Goal: Information Seeking & Learning: Learn about a topic

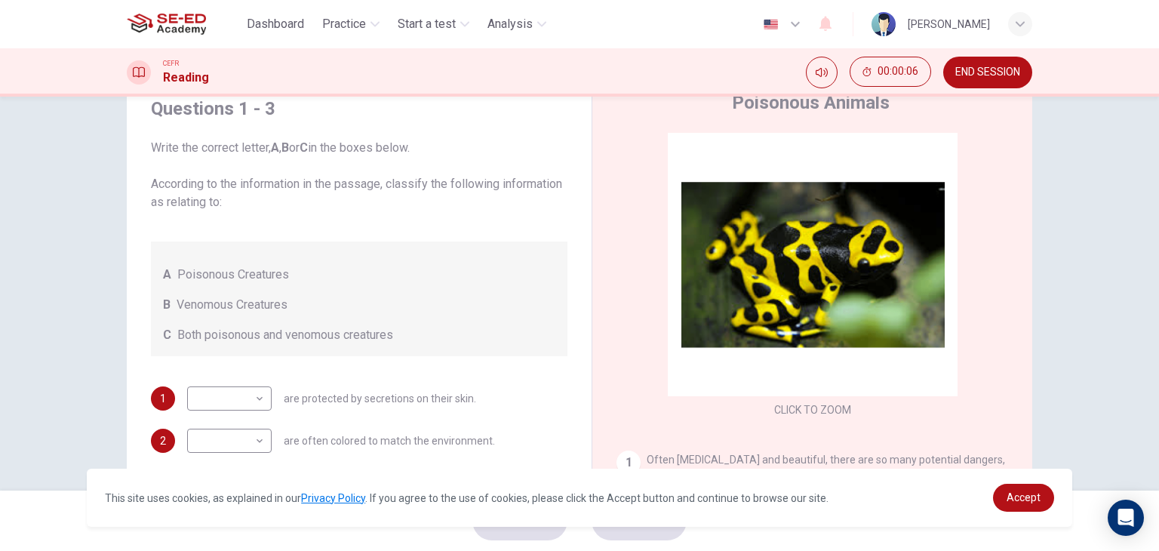
scroll to position [49, 0]
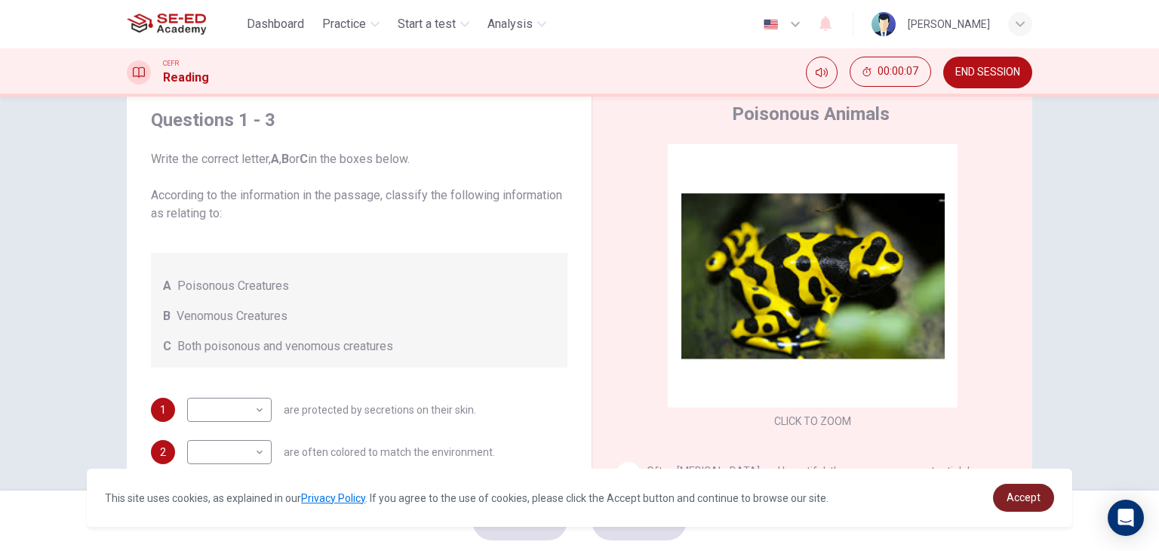
click at [1023, 494] on span "Accept" at bounding box center [1024, 497] width 34 height 12
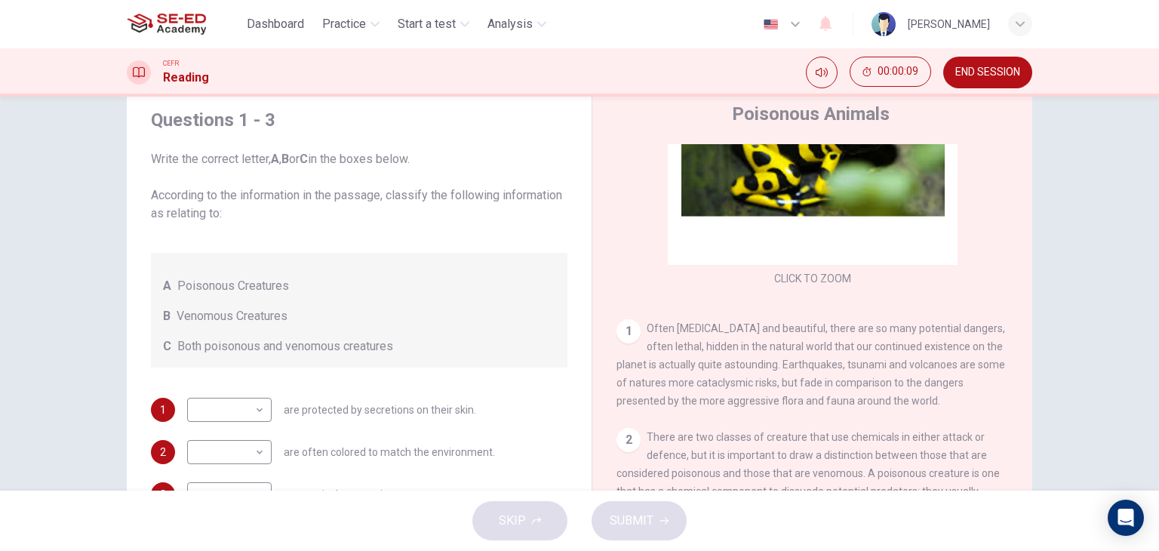
scroll to position [172, 0]
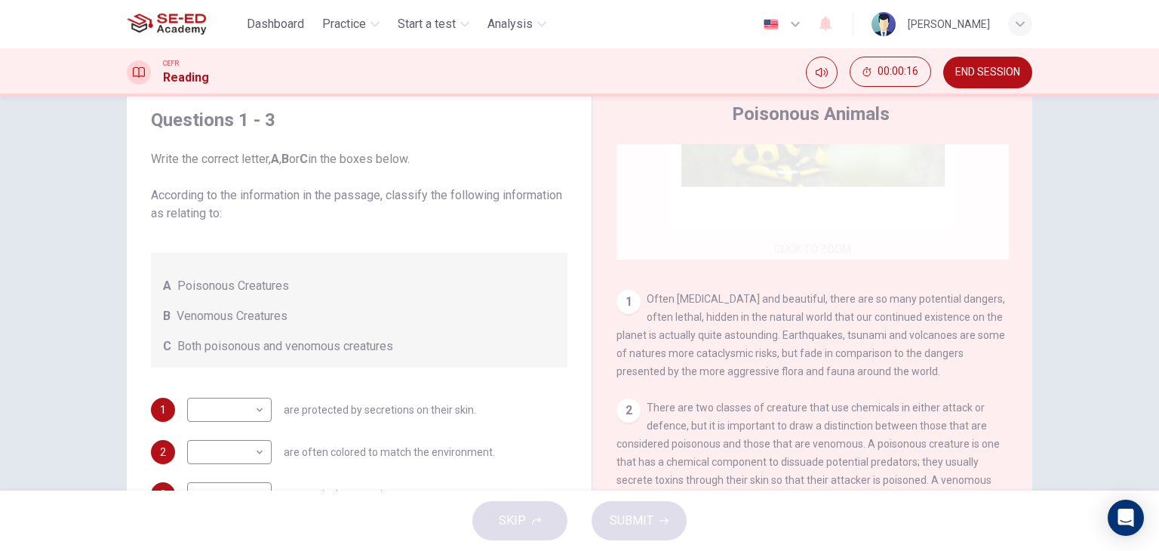
click at [888, 209] on div "Click to Zoom" at bounding box center [813, 116] width 392 height 288
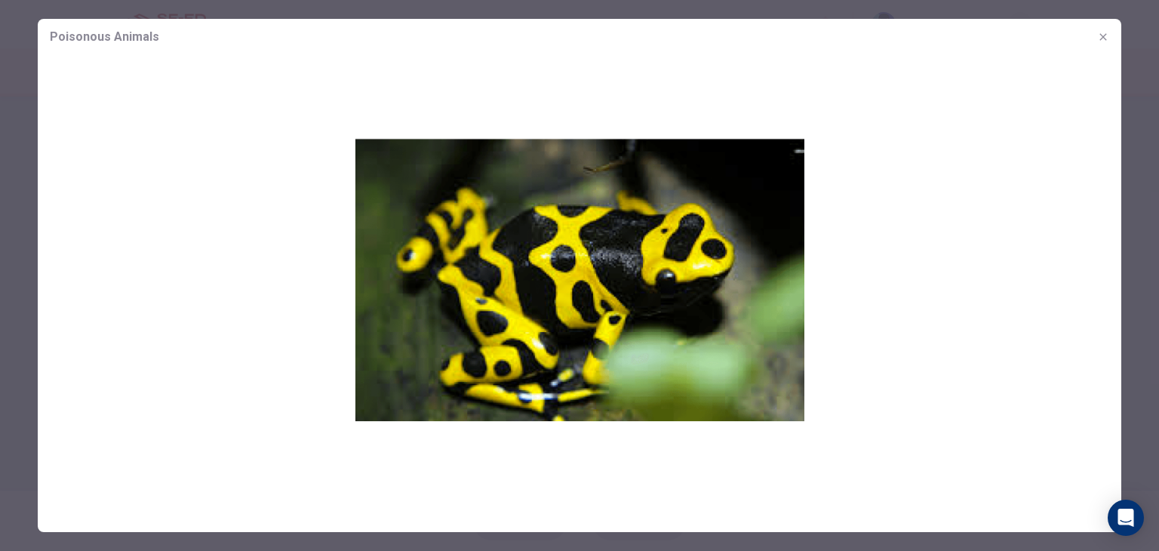
click at [911, 214] on img at bounding box center [580, 279] width 1084 height 449
click at [1103, 41] on icon "button" at bounding box center [1103, 37] width 12 height 12
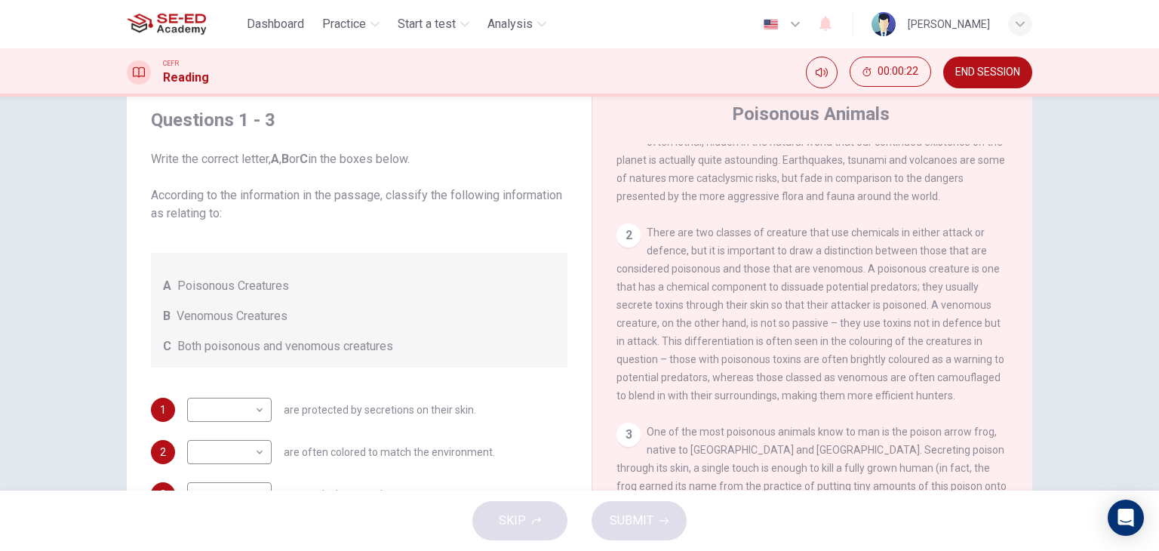
scroll to position [359, 0]
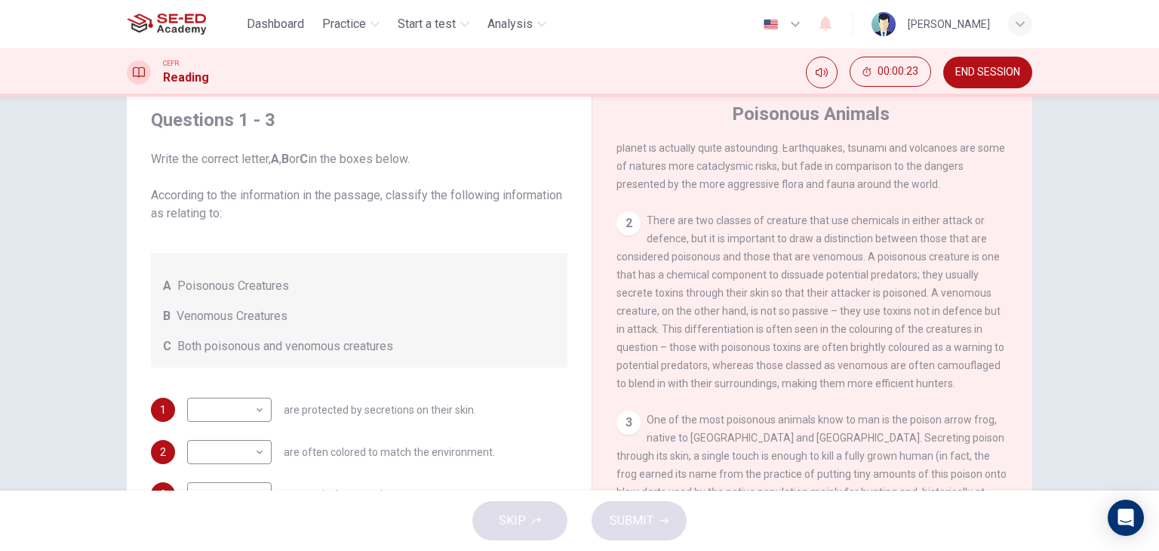
drag, startPoint x: 1023, startPoint y: 309, endPoint x: 1030, endPoint y: 367, distance: 57.8
click at [1030, 367] on div "Questions 1 - 3 Write the correct letter, A , B or C in the boxes below. Accord…" at bounding box center [580, 340] width 954 height 525
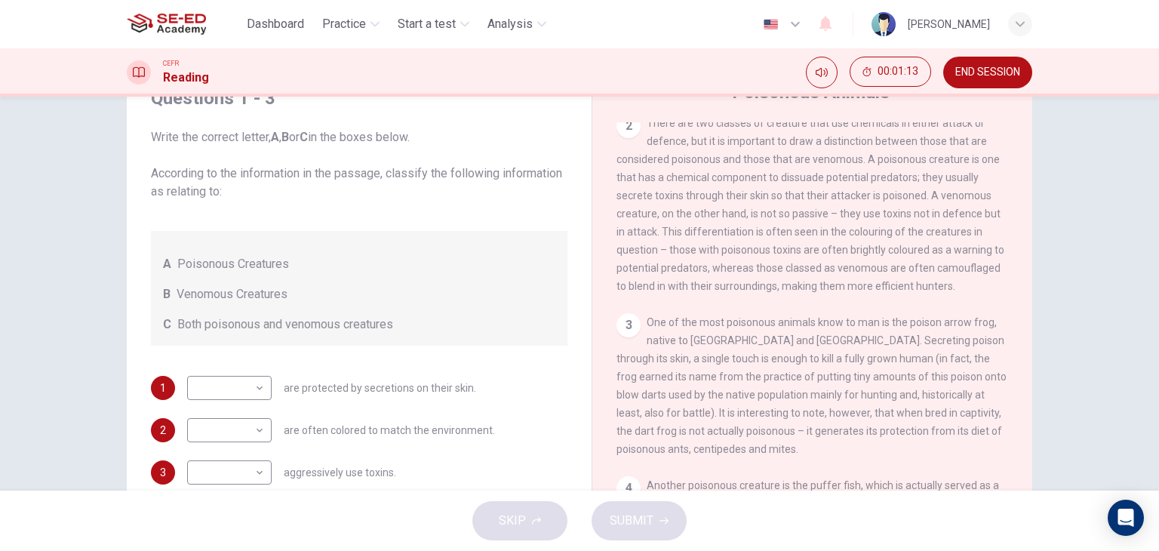
scroll to position [81, 0]
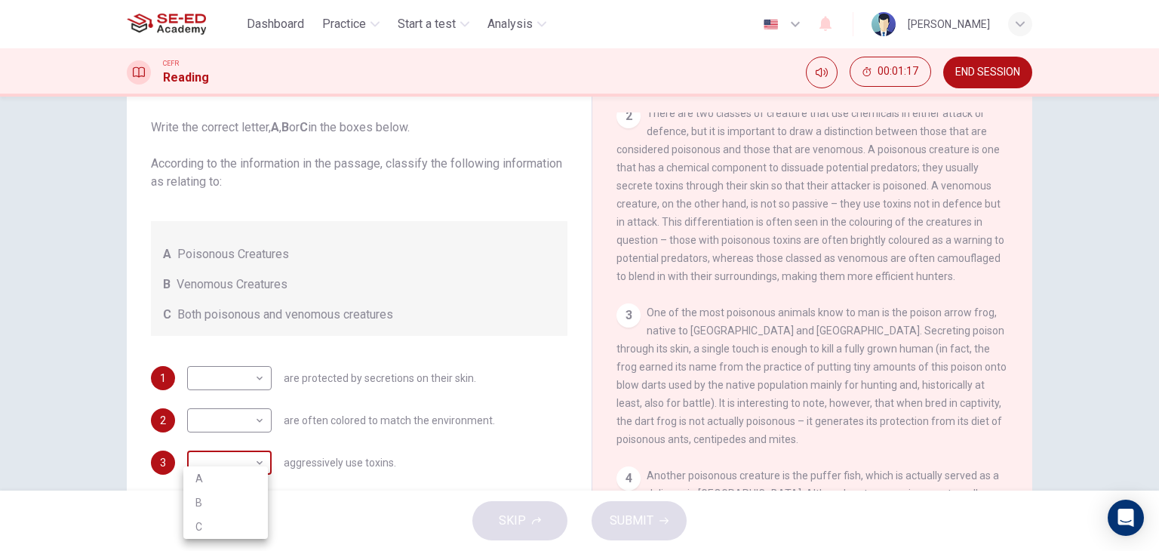
click at [211, 460] on body "This site uses cookies, as explained in our Privacy Policy . If you agree to th…" at bounding box center [579, 275] width 1159 height 551
click at [209, 504] on li "B" at bounding box center [225, 503] width 85 height 24
drag, startPoint x: 854, startPoint y: 154, endPoint x: 808, endPoint y: 139, distance: 48.5
click at [964, 176] on span "There are two classes of creature that use chemicals in either attack or defenc…" at bounding box center [811, 194] width 388 height 175
click at [256, 457] on body "This site uses cookies, as explained in our Privacy Policy . If you agree to th…" at bounding box center [579, 275] width 1159 height 551
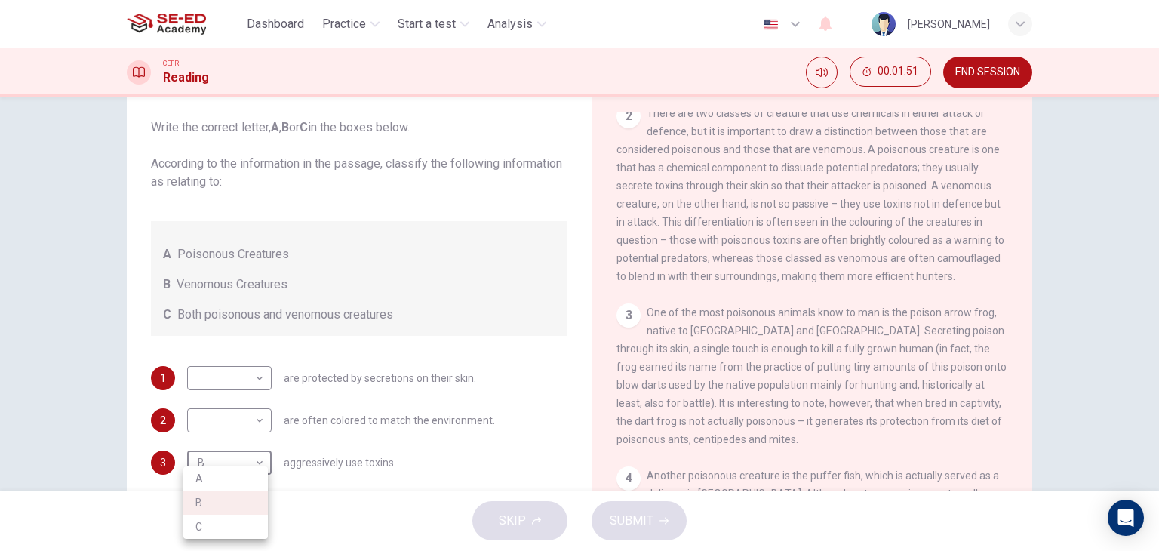
click at [209, 477] on li "A" at bounding box center [225, 478] width 85 height 24
type input "A"
click at [226, 425] on body "This site uses cookies, as explained in our Privacy Policy . If you agree to th…" at bounding box center [579, 275] width 1159 height 551
click at [201, 466] on li "B" at bounding box center [225, 469] width 85 height 24
type input "B"
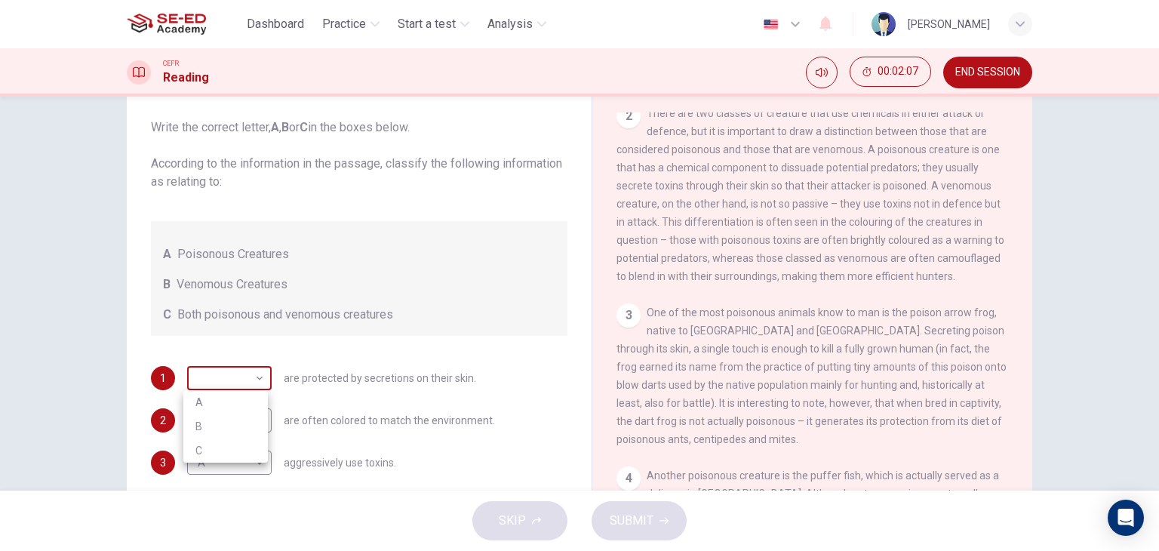
click at [240, 390] on body "This site uses cookies, as explained in our Privacy Policy . If you agree to th…" at bounding box center [579, 275] width 1159 height 551
click at [238, 403] on li "A" at bounding box center [225, 402] width 85 height 24
type input "A"
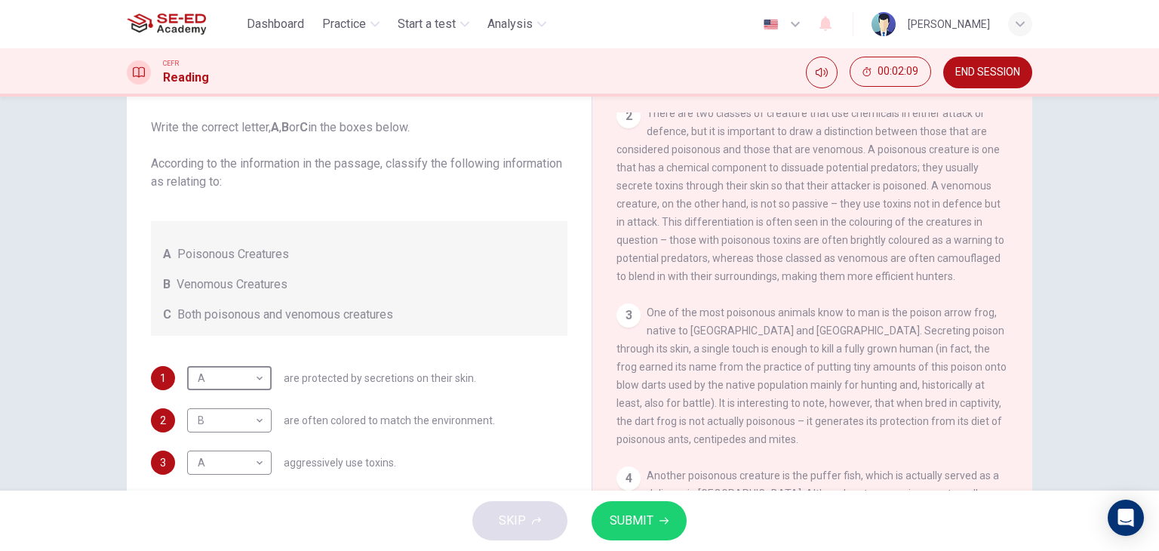
click at [653, 509] on button "SUBMIT" at bounding box center [639, 520] width 95 height 39
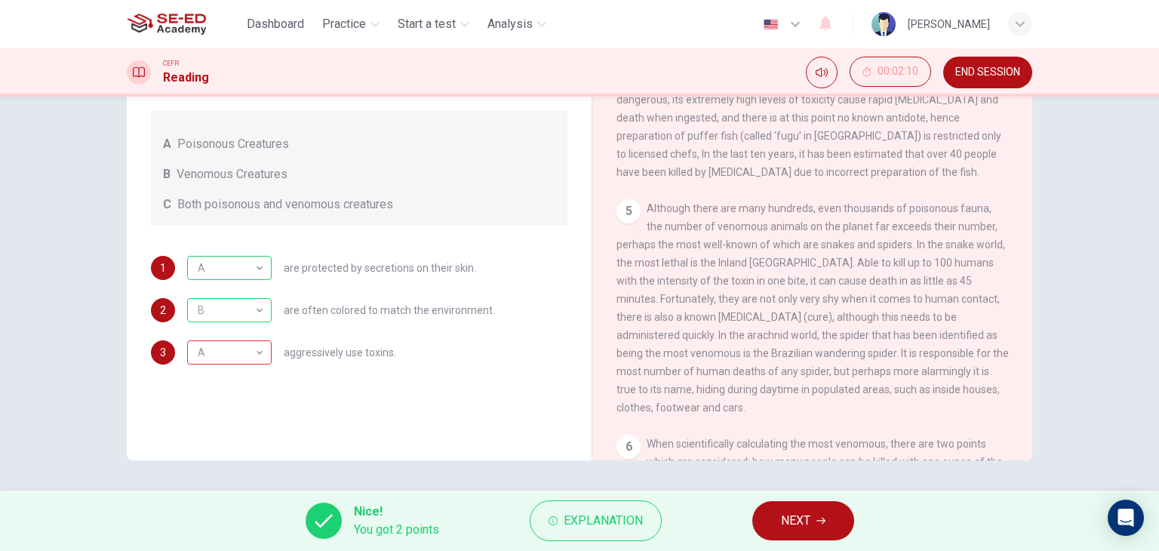
scroll to position [115, 0]
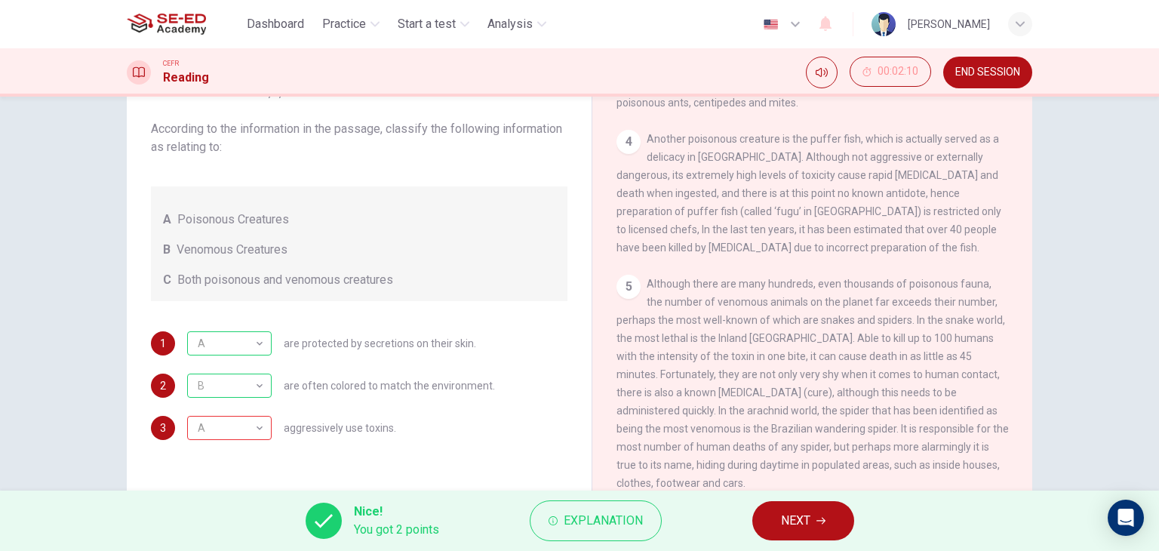
click at [765, 527] on button "NEXT" at bounding box center [803, 520] width 102 height 39
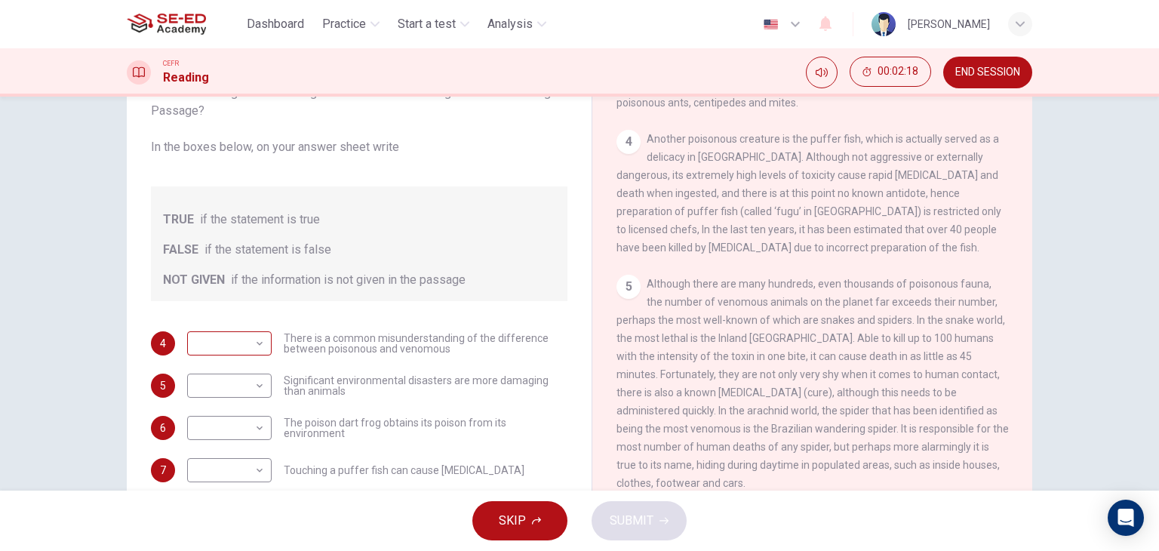
click at [205, 343] on body "This site uses cookies, as explained in our Privacy Policy . If you agree to th…" at bounding box center [579, 275] width 1159 height 551
click at [205, 343] on div at bounding box center [579, 275] width 1159 height 551
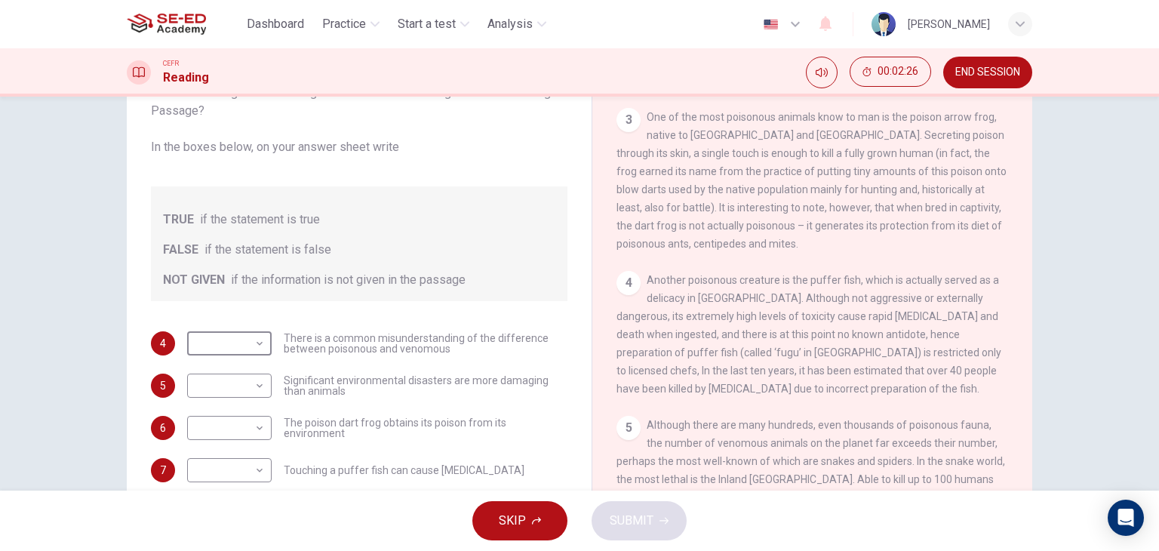
scroll to position [601, 0]
click at [241, 463] on body "This site uses cookies, as explained in our Privacy Policy . If you agree to th…" at bounding box center [579, 275] width 1159 height 551
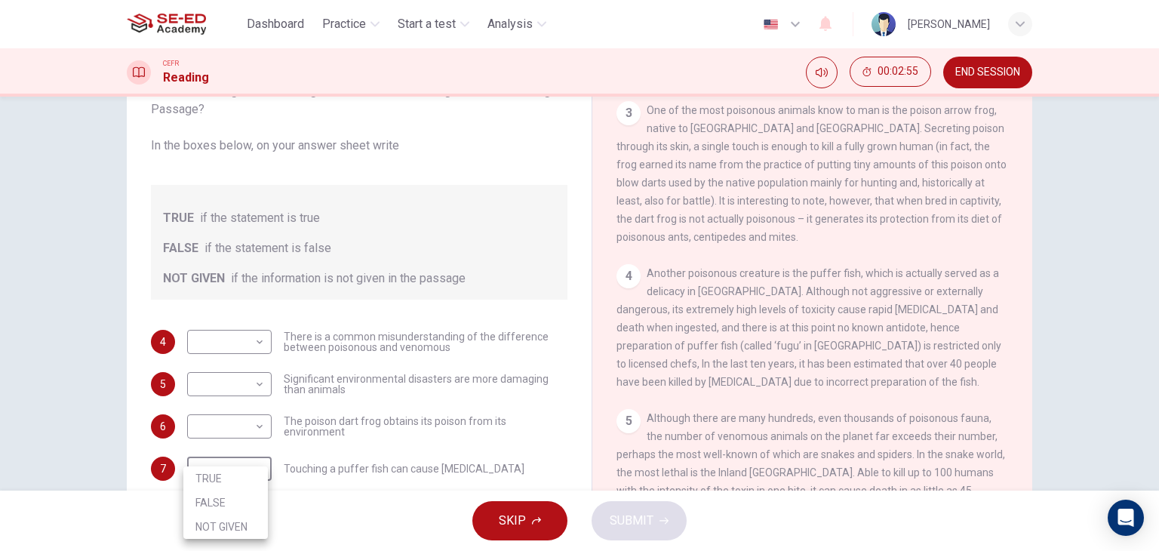
click at [225, 527] on li "NOT GIVEN" at bounding box center [225, 527] width 85 height 24
type input "NOT GIVEN"
click at [202, 436] on body "This site uses cookies, as explained in our Privacy Policy . If you agree to th…" at bounding box center [579, 275] width 1159 height 551
click at [199, 457] on li "TRUE" at bounding box center [225, 451] width 85 height 24
type input "TRUE"
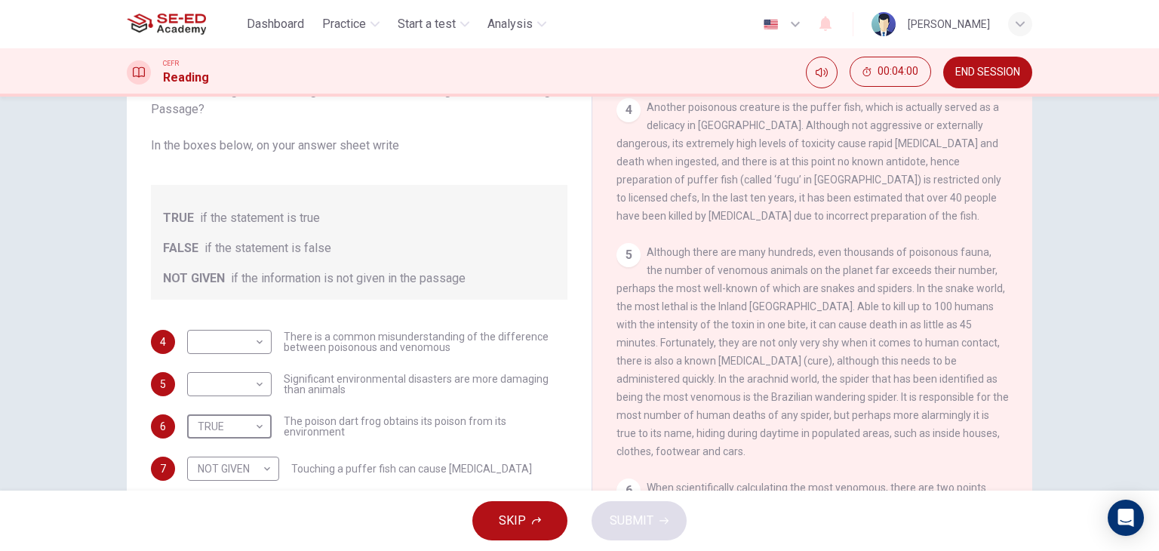
scroll to position [978, 0]
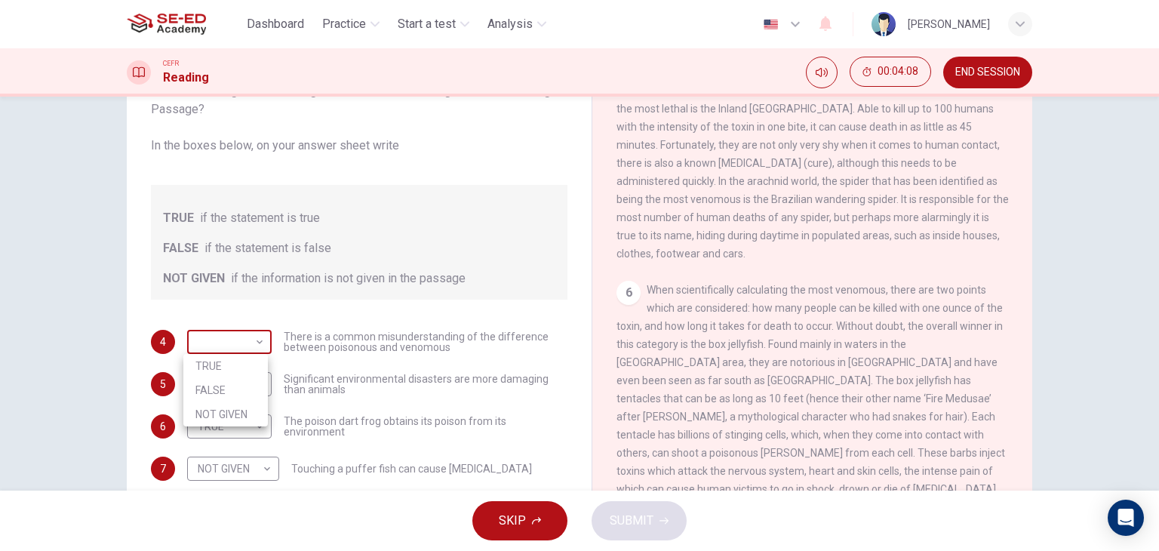
click at [241, 340] on body "This site uses cookies, as explained in our Privacy Policy . If you agree to th…" at bounding box center [579, 275] width 1159 height 551
click at [229, 408] on li "NOT GIVEN" at bounding box center [225, 414] width 85 height 24
type input "NOT GIVEN"
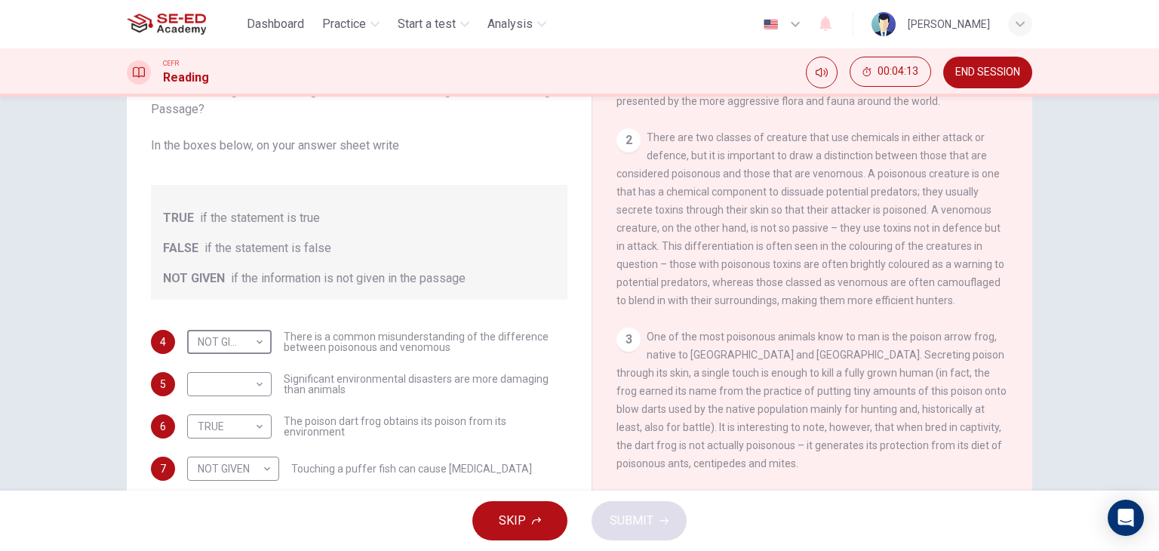
scroll to position [223, 0]
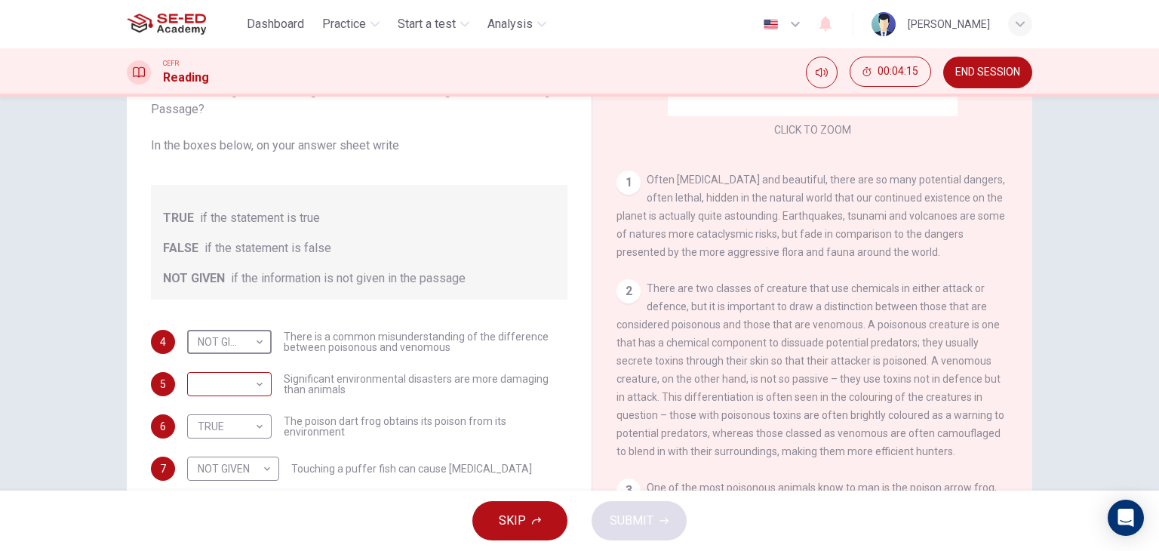
click at [244, 395] on body "This site uses cookies, as explained in our Privacy Policy . If you agree to th…" at bounding box center [579, 275] width 1159 height 551
click at [231, 431] on li "FALSE" at bounding box center [225, 432] width 85 height 24
type input "FALSE"
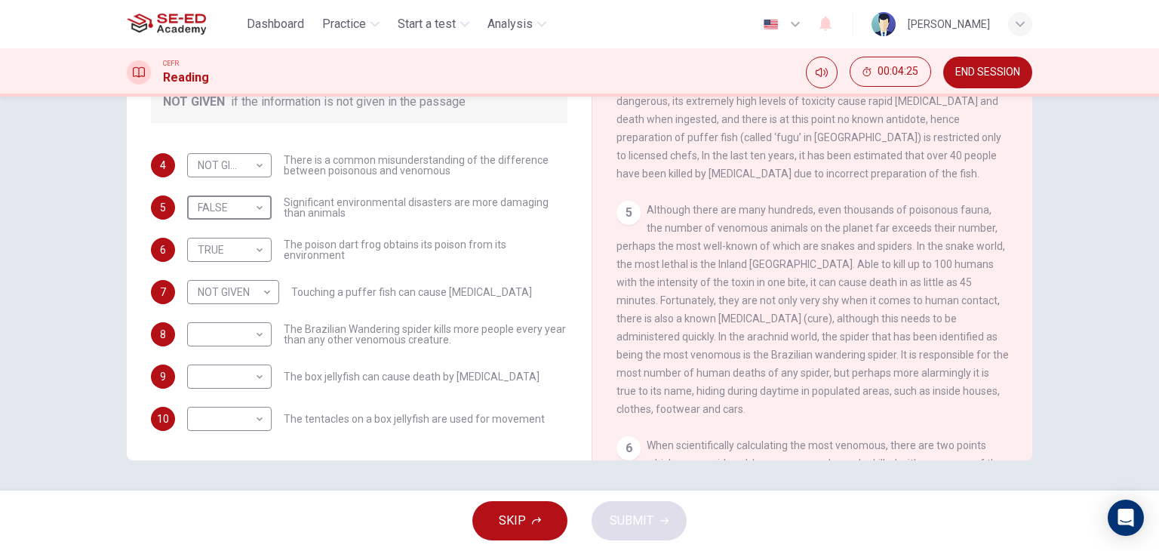
scroll to position [978, 0]
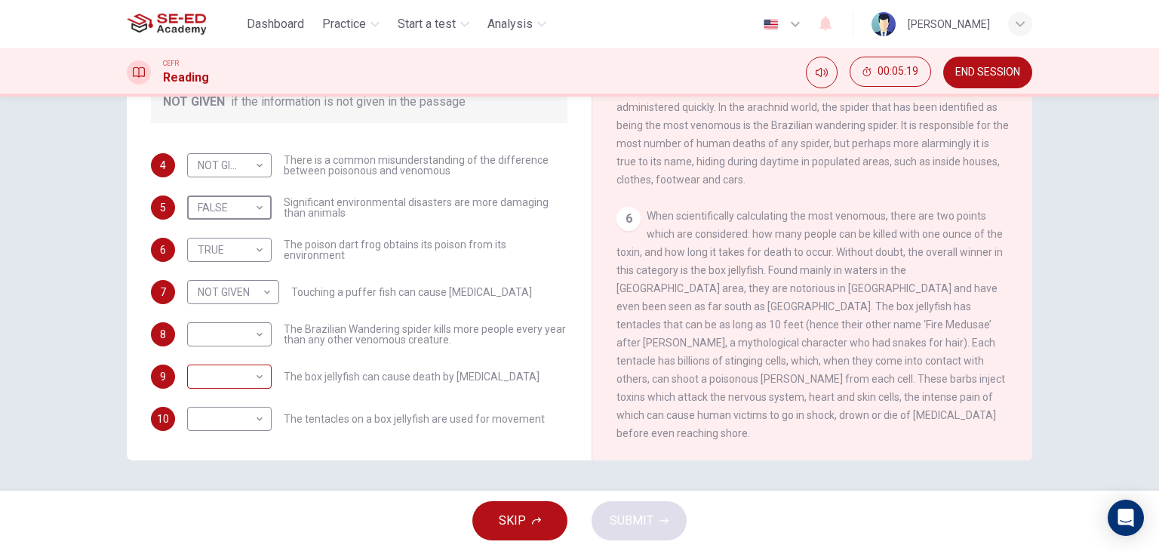
click at [249, 380] on body "This site uses cookies, as explained in our Privacy Policy . If you agree to th…" at bounding box center [579, 275] width 1159 height 551
click at [237, 429] on li "FALSE" at bounding box center [225, 424] width 85 height 24
type input "FALSE"
click at [242, 424] on body "This site uses cookies, as explained in our Privacy Policy . If you agree to th…" at bounding box center [579, 275] width 1159 height 551
click at [230, 492] on li "NOT GIVEN" at bounding box center [225, 491] width 85 height 24
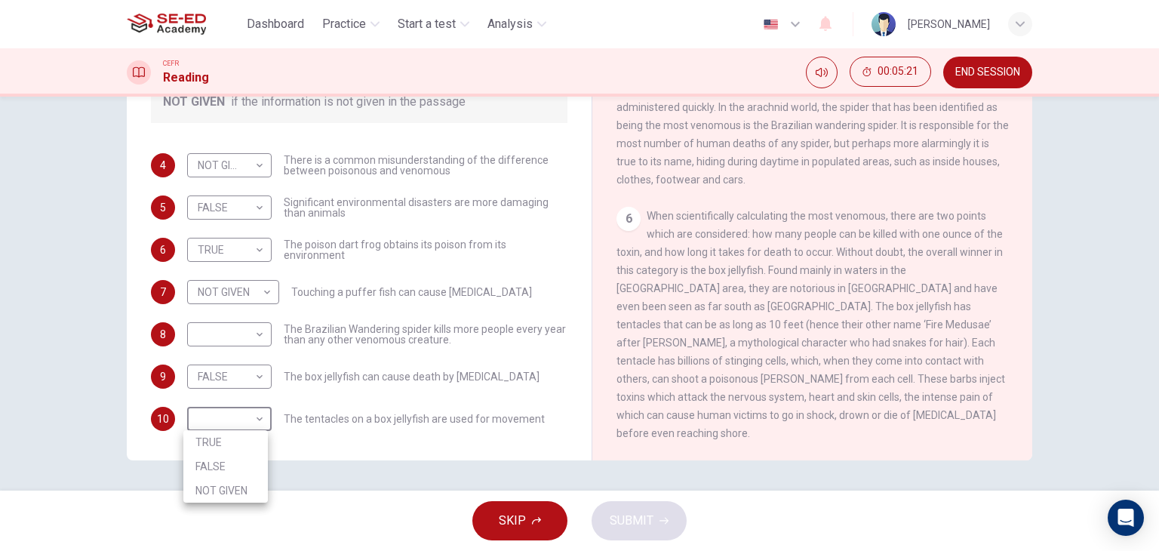
type input "NOT GIVEN"
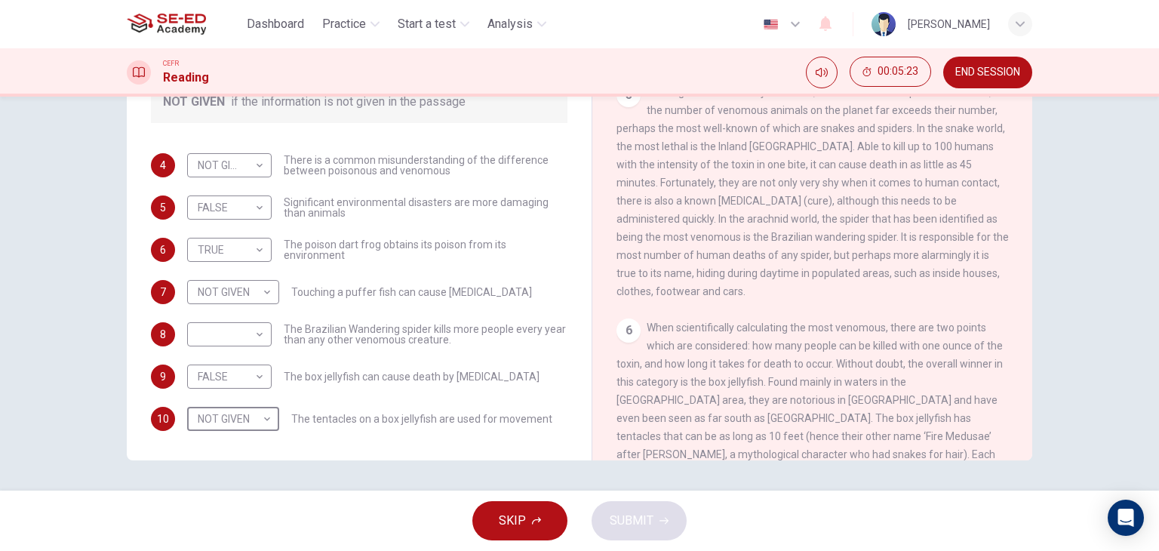
scroll to position [827, 0]
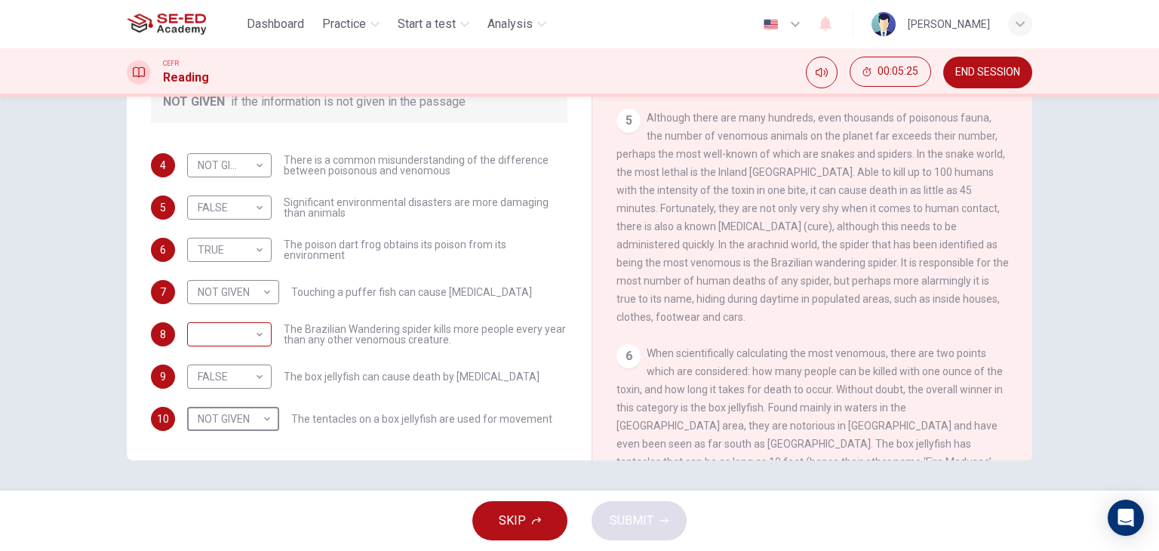
click at [229, 340] on body "This site uses cookies, as explained in our Privacy Policy . If you agree to th…" at bounding box center [579, 275] width 1159 height 551
click at [232, 372] on li "FALSE" at bounding box center [225, 382] width 85 height 24
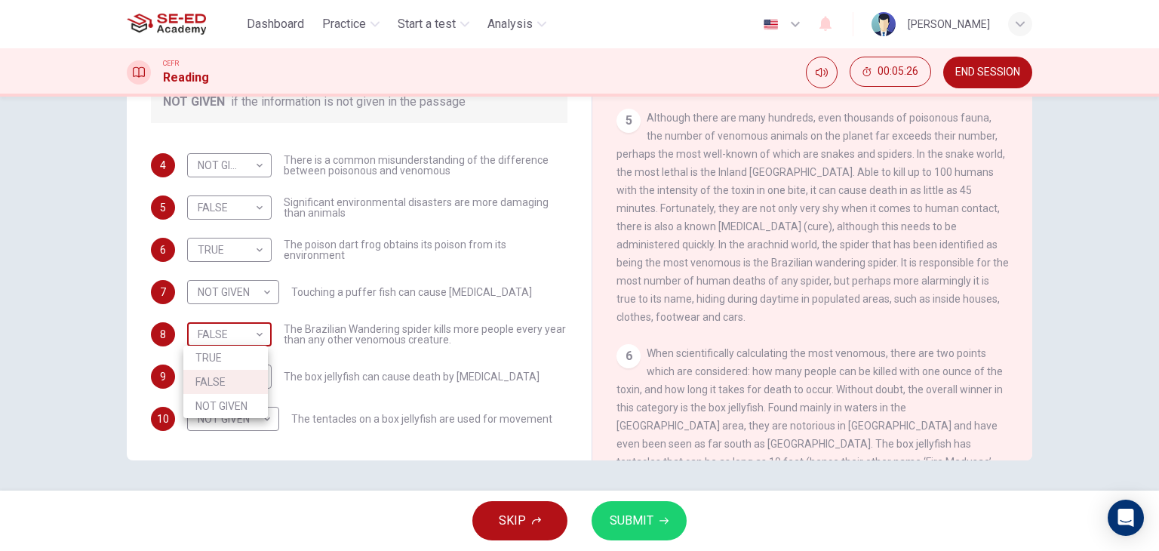
click at [232, 348] on body "This site uses cookies, as explained in our Privacy Policy . If you agree to th…" at bounding box center [579, 275] width 1159 height 551
click at [231, 361] on li "TRUE" at bounding box center [225, 358] width 85 height 24
type input "TRUE"
click at [655, 516] on button "SUBMIT" at bounding box center [639, 520] width 95 height 39
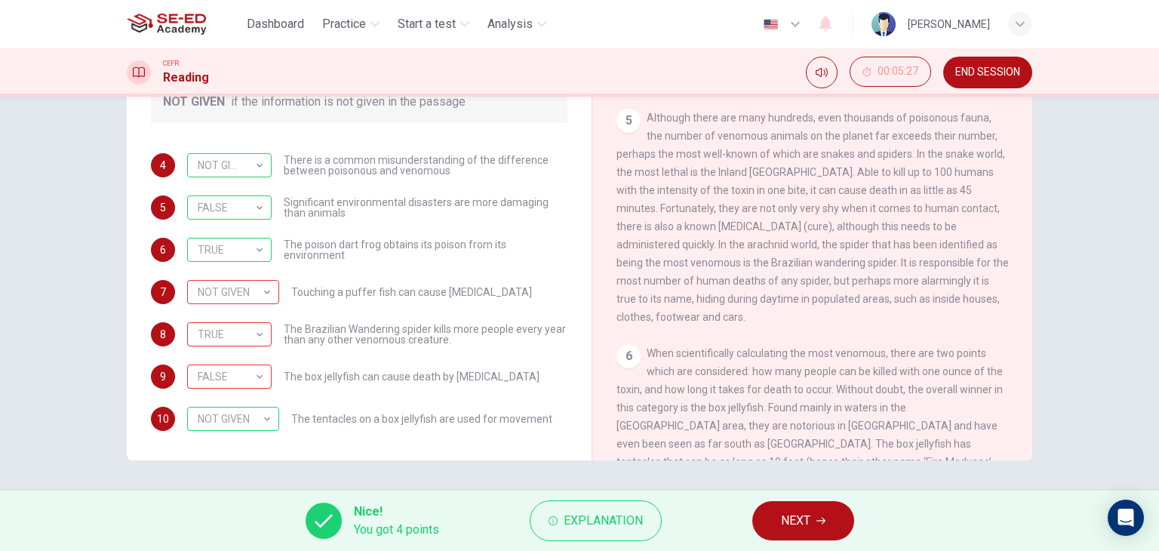
click at [823, 513] on button "NEXT" at bounding box center [803, 520] width 102 height 39
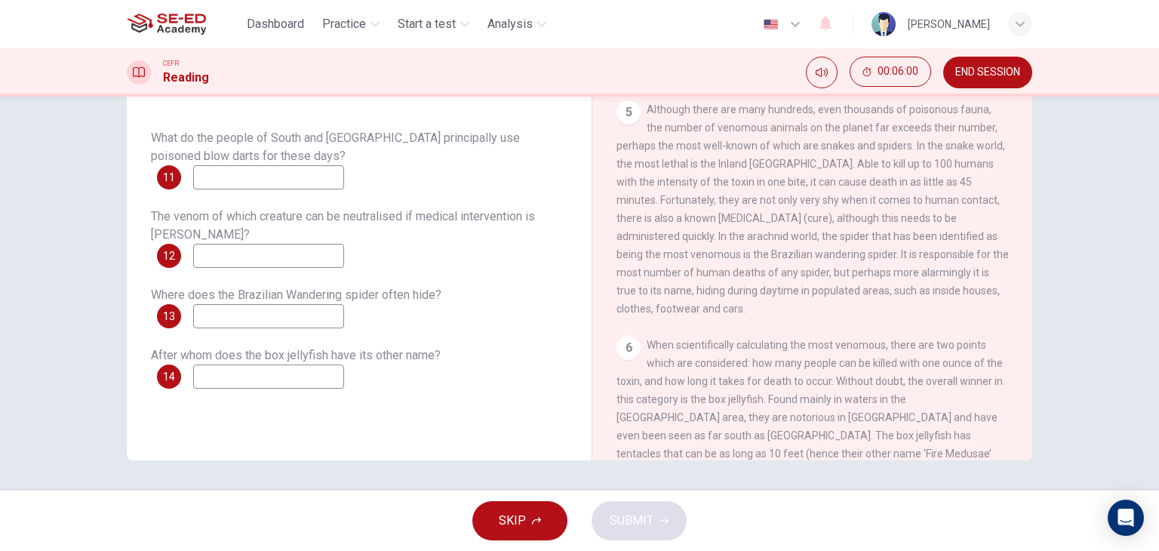
scroll to position [978, 0]
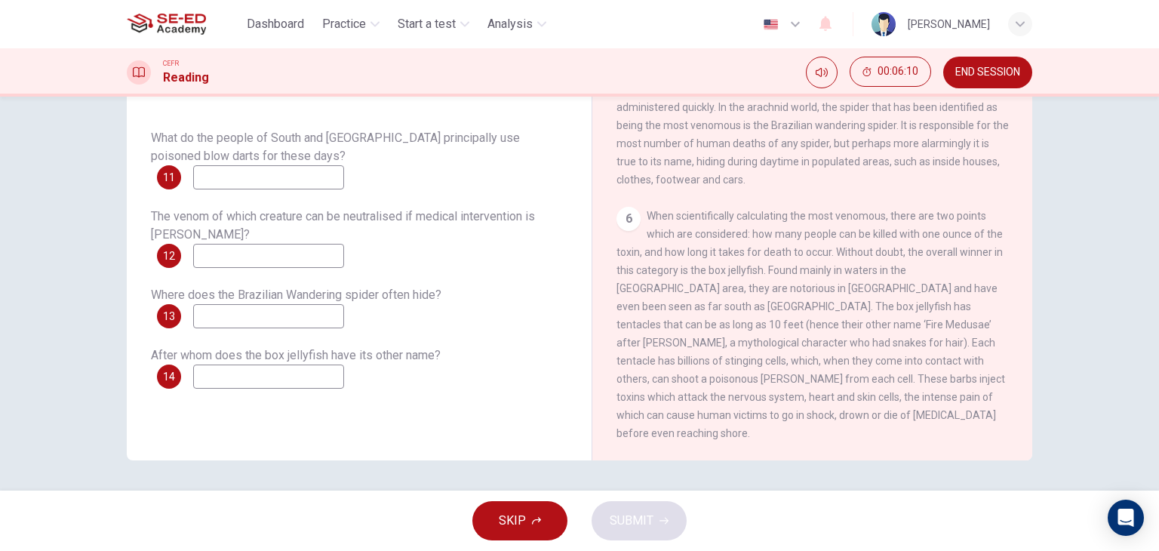
click at [260, 370] on input at bounding box center [268, 377] width 151 height 24
type input "Medusa"
click at [275, 314] on input at bounding box center [268, 316] width 151 height 24
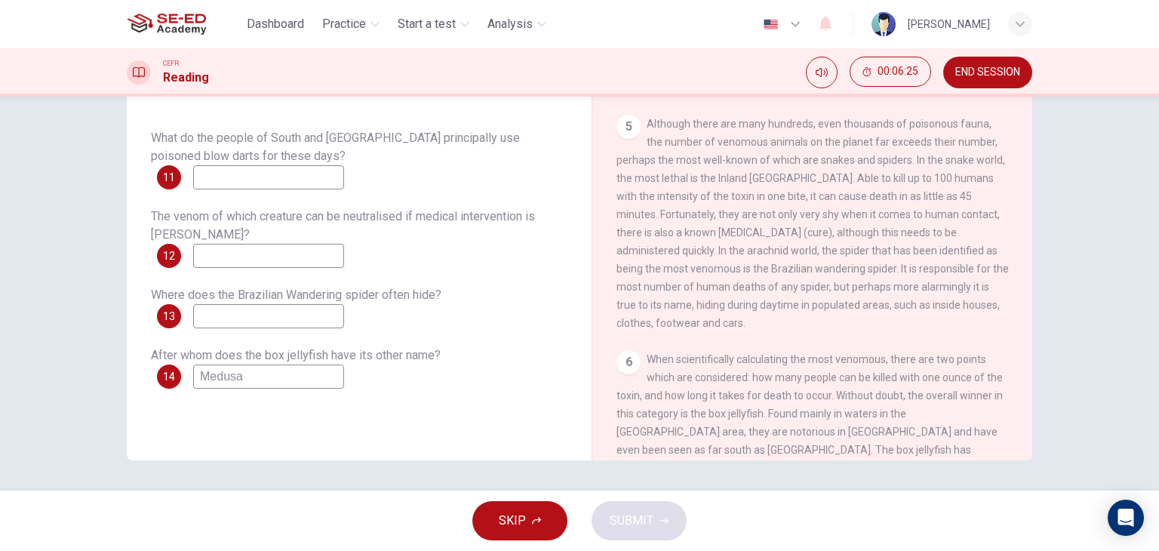
scroll to position [827, 0]
click at [295, 318] on input at bounding box center [268, 316] width 151 height 24
type input "i"
type input "Inside house"
click at [239, 248] on input at bounding box center [268, 256] width 151 height 24
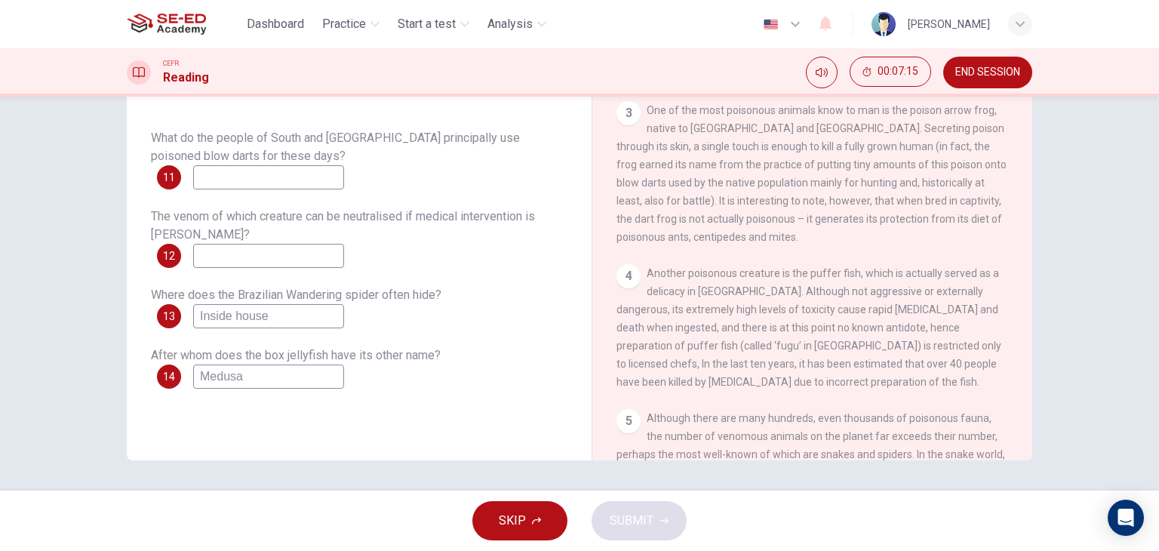
scroll to position [517, 0]
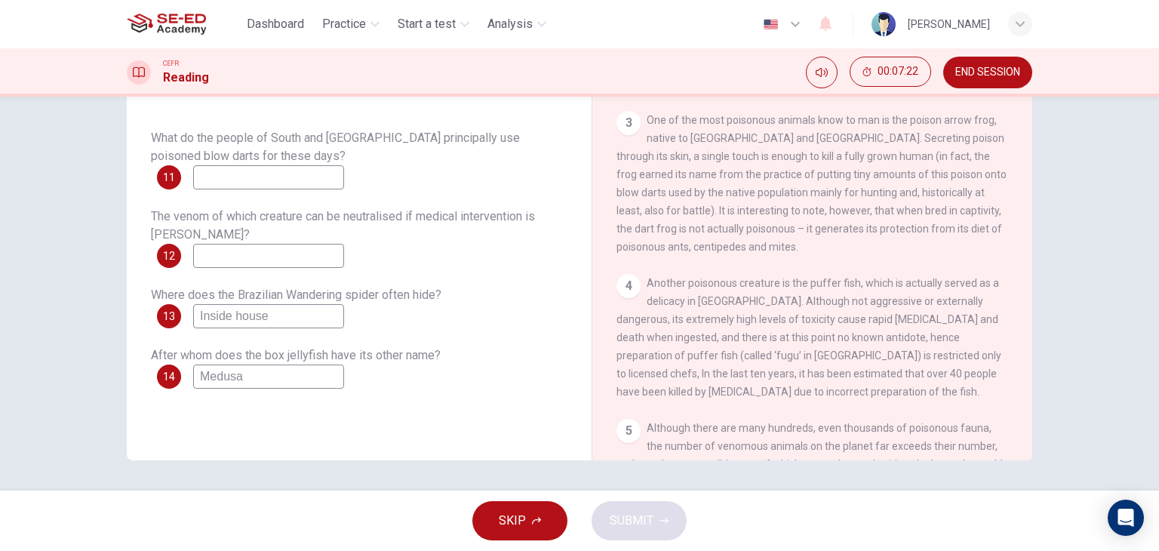
click at [224, 174] on input at bounding box center [268, 177] width 151 height 24
click at [217, 168] on input at bounding box center [268, 177] width 151 height 24
click at [236, 178] on input at bounding box center [268, 177] width 151 height 24
type input "Hunting"
click at [218, 248] on input at bounding box center [268, 256] width 151 height 24
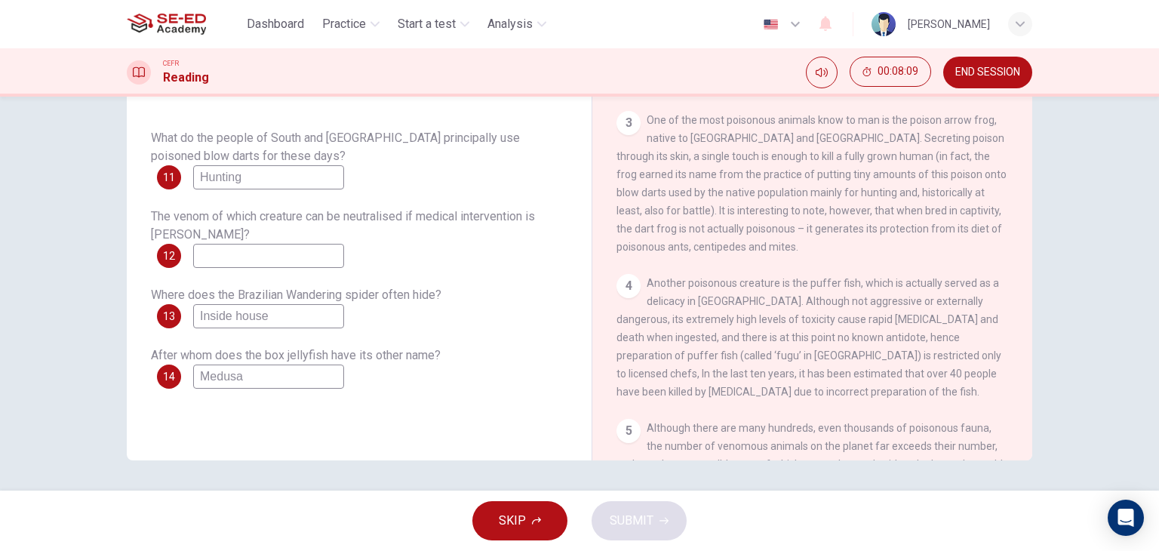
click at [234, 255] on input at bounding box center [268, 256] width 151 height 24
type input "Puffer fish"
click at [636, 529] on span "SUBMIT" at bounding box center [632, 520] width 44 height 21
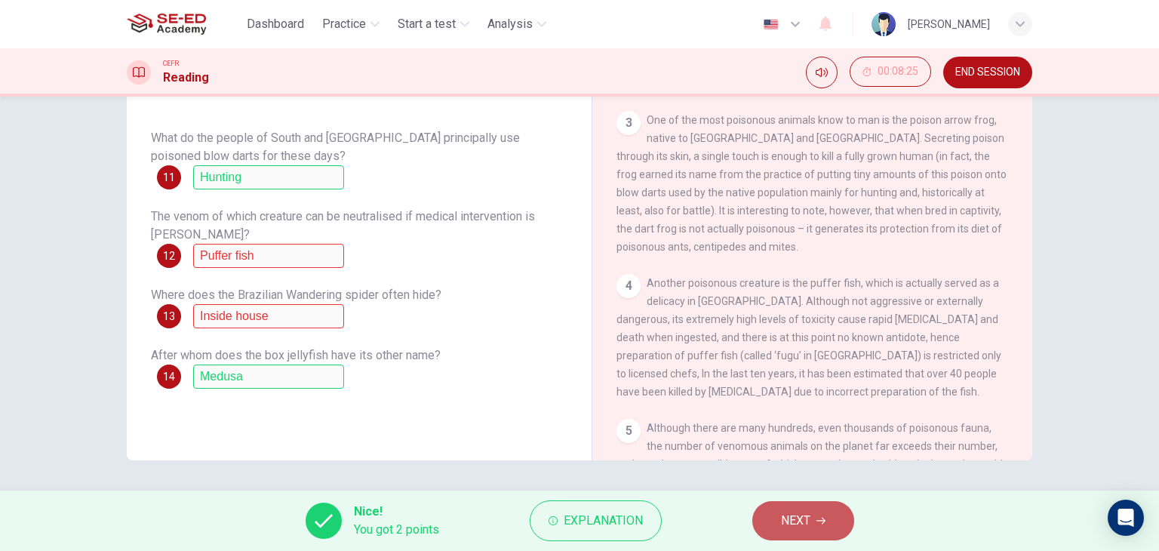
click at [825, 517] on icon "button" at bounding box center [821, 520] width 9 height 9
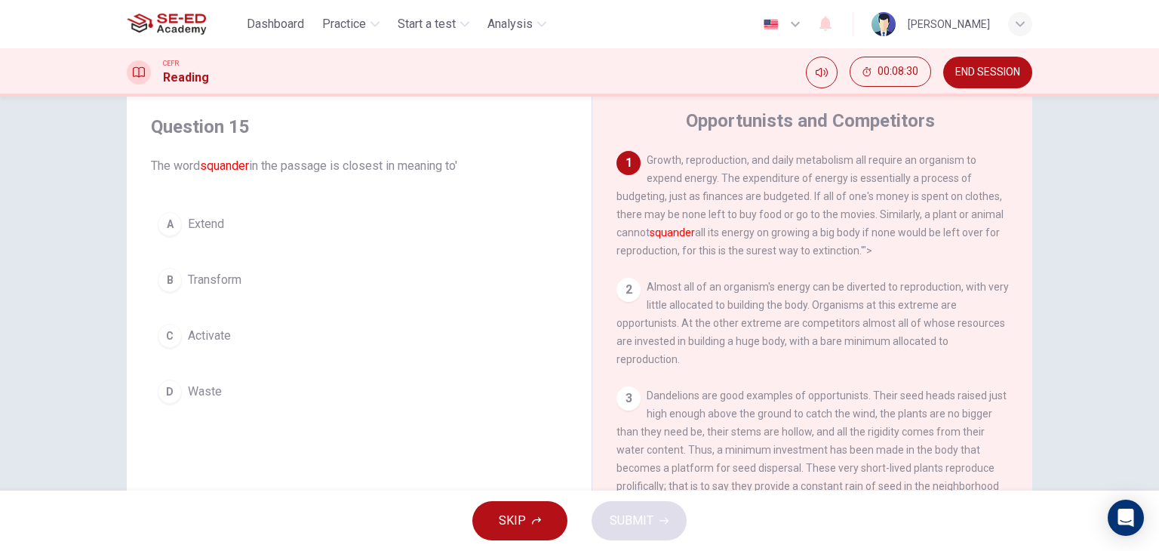
scroll to position [40, 0]
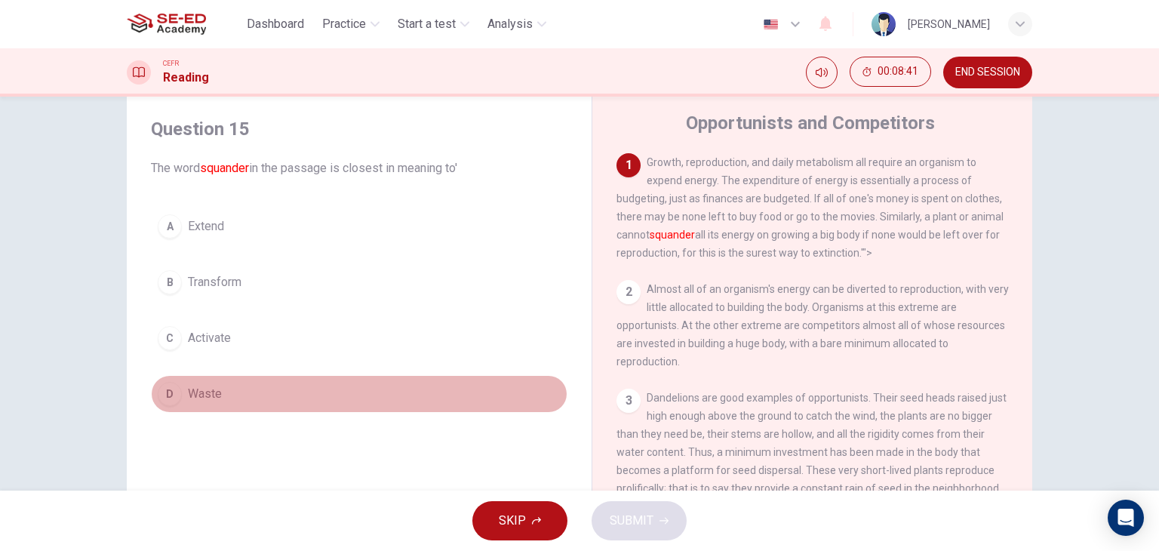
drag, startPoint x: 172, startPoint y: 395, endPoint x: 204, endPoint y: 393, distance: 31.8
click at [174, 395] on div "D" at bounding box center [170, 394] width 24 height 24
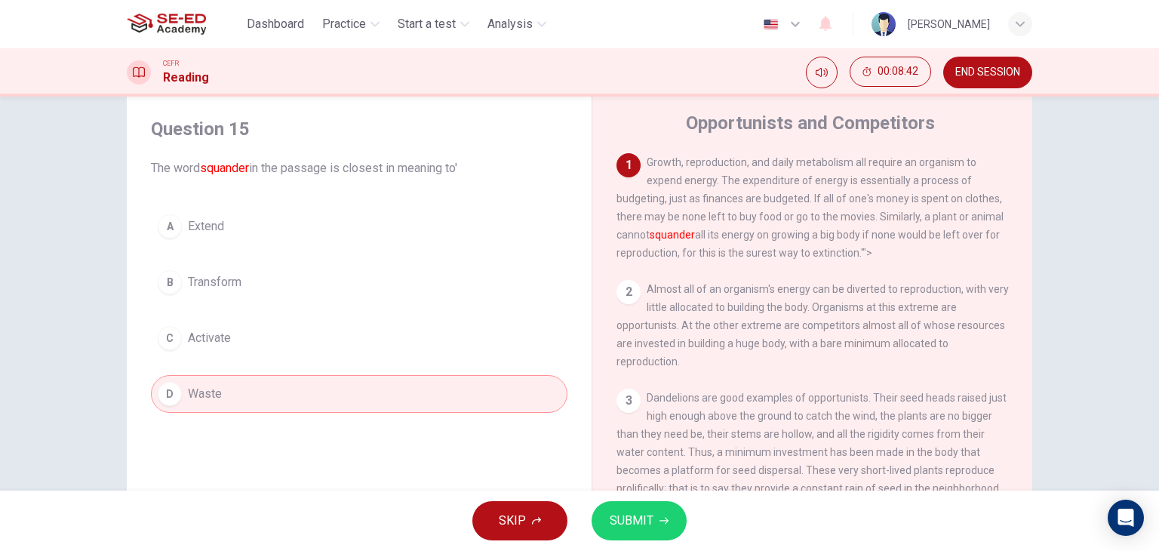
click at [642, 528] on span "SUBMIT" at bounding box center [632, 520] width 44 height 21
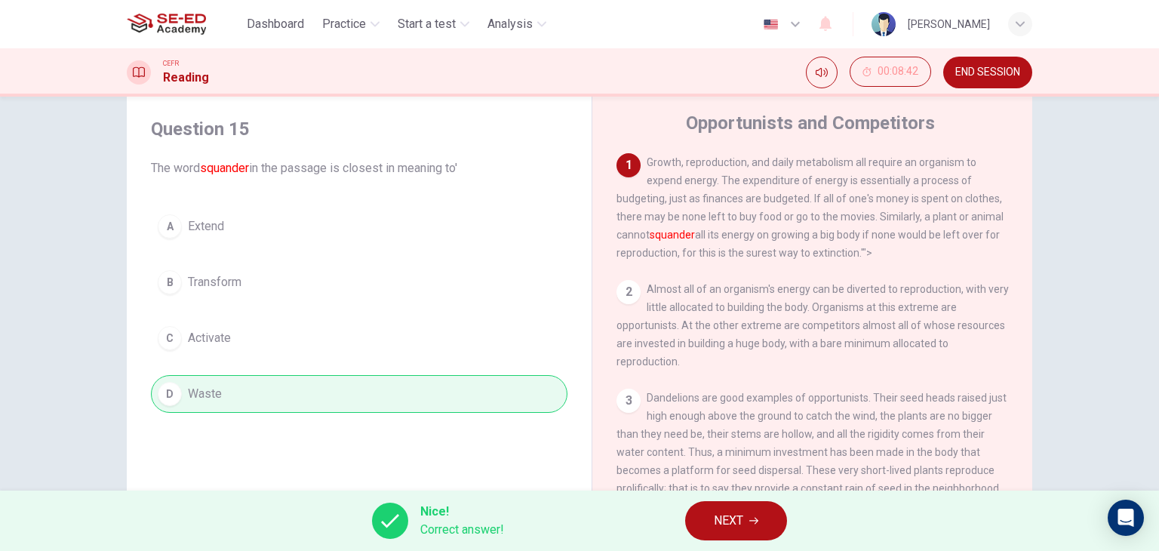
click at [717, 520] on span "NEXT" at bounding box center [728, 520] width 29 height 21
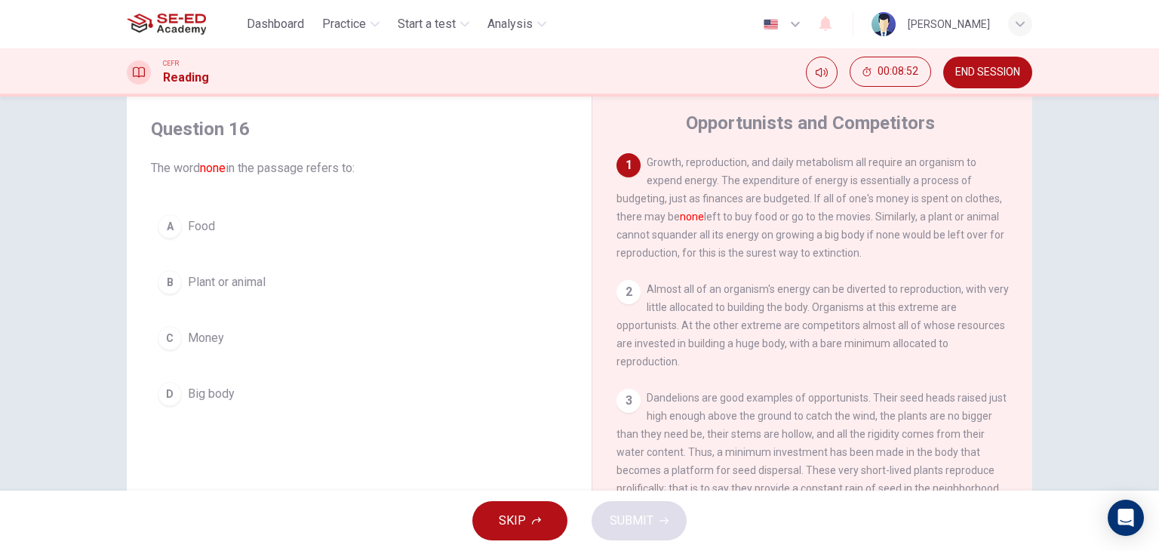
click at [205, 337] on span "Money" at bounding box center [206, 338] width 36 height 18
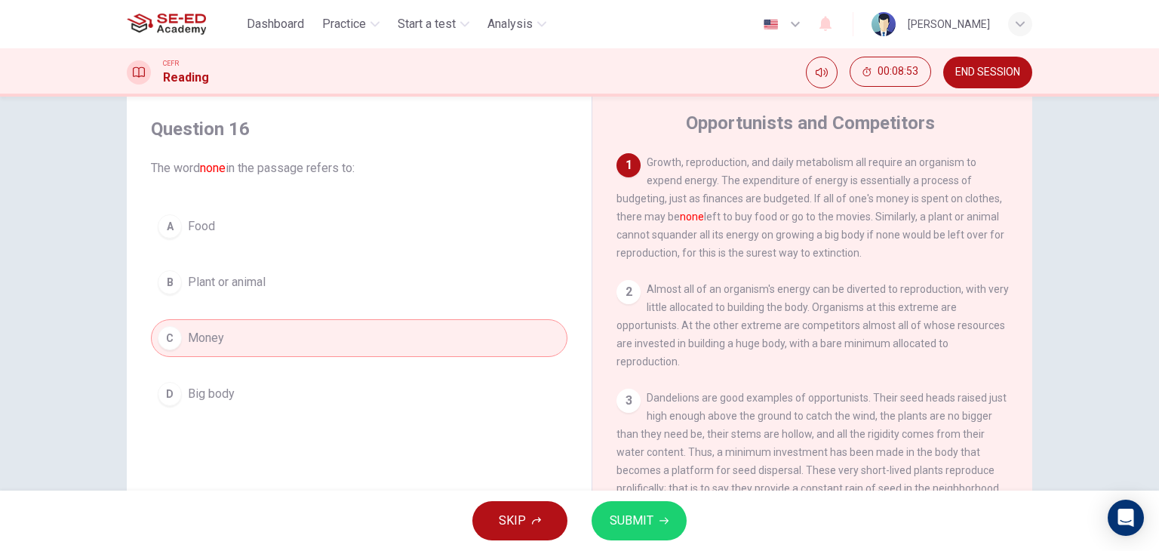
click at [639, 511] on span "SUBMIT" at bounding box center [632, 520] width 44 height 21
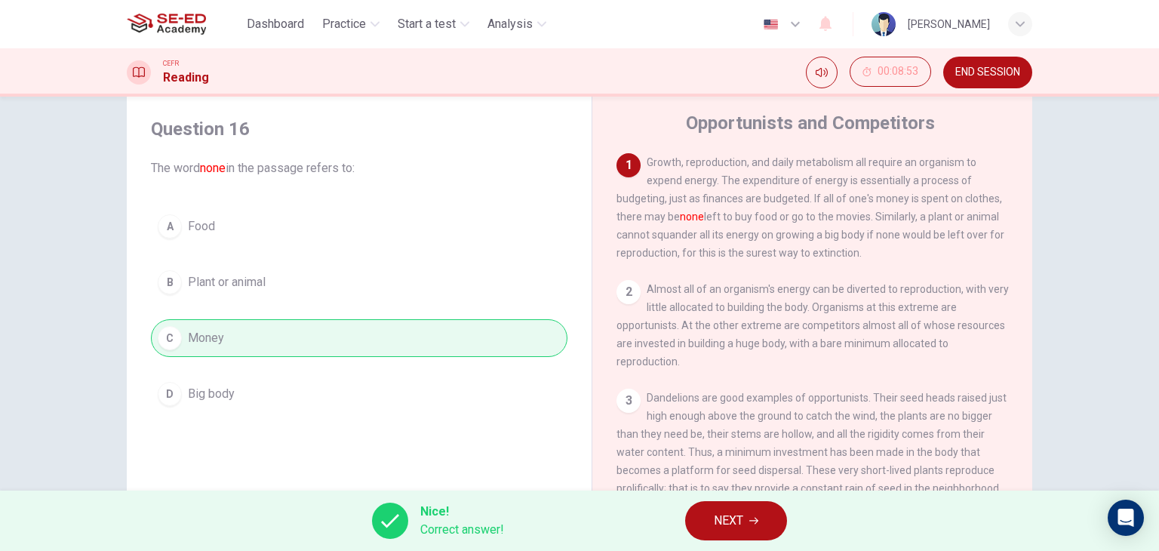
click at [747, 493] on div "Nice! Correct answer! NEXT" at bounding box center [579, 521] width 1159 height 60
click at [753, 499] on div "Nice! Correct answer! NEXT" at bounding box center [579, 521] width 1159 height 60
click at [753, 501] on button "NEXT" at bounding box center [736, 520] width 102 height 39
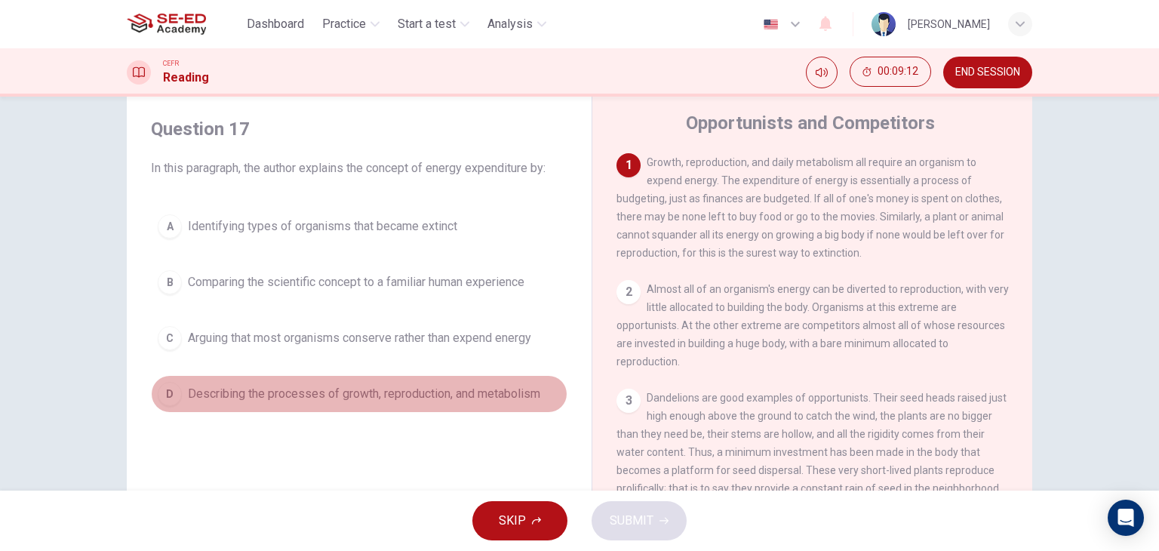
drag, startPoint x: 515, startPoint y: 396, endPoint x: 593, endPoint y: 456, distance: 98.6
click at [519, 398] on span "Describing the processes of growth, reproduction, and metabolism" at bounding box center [364, 394] width 352 height 18
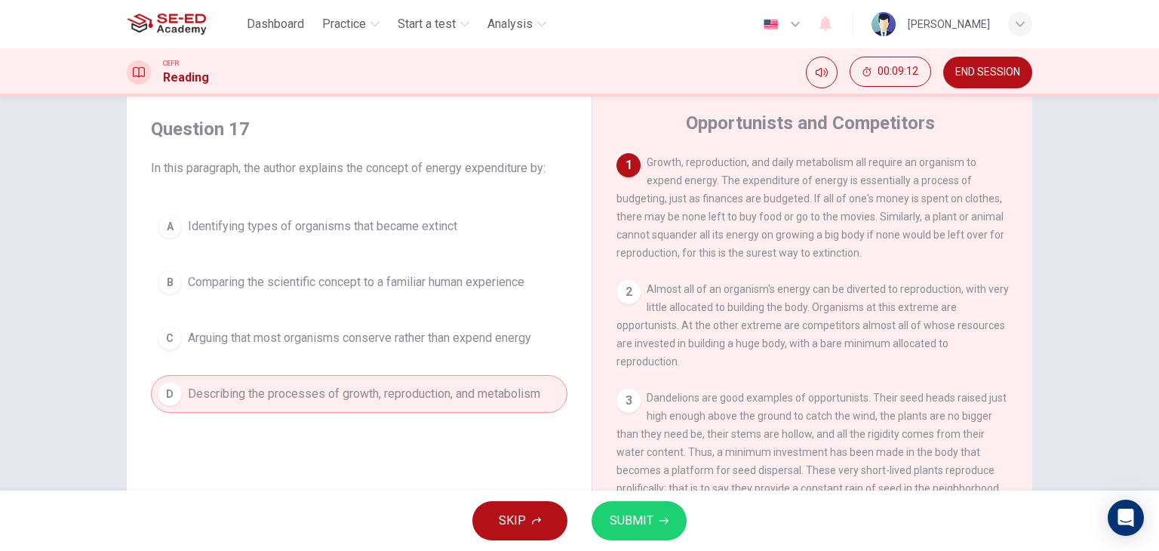
click at [682, 535] on div "SKIP SUBMIT" at bounding box center [579, 521] width 1159 height 60
click at [669, 531] on button "SUBMIT" at bounding box center [639, 520] width 95 height 39
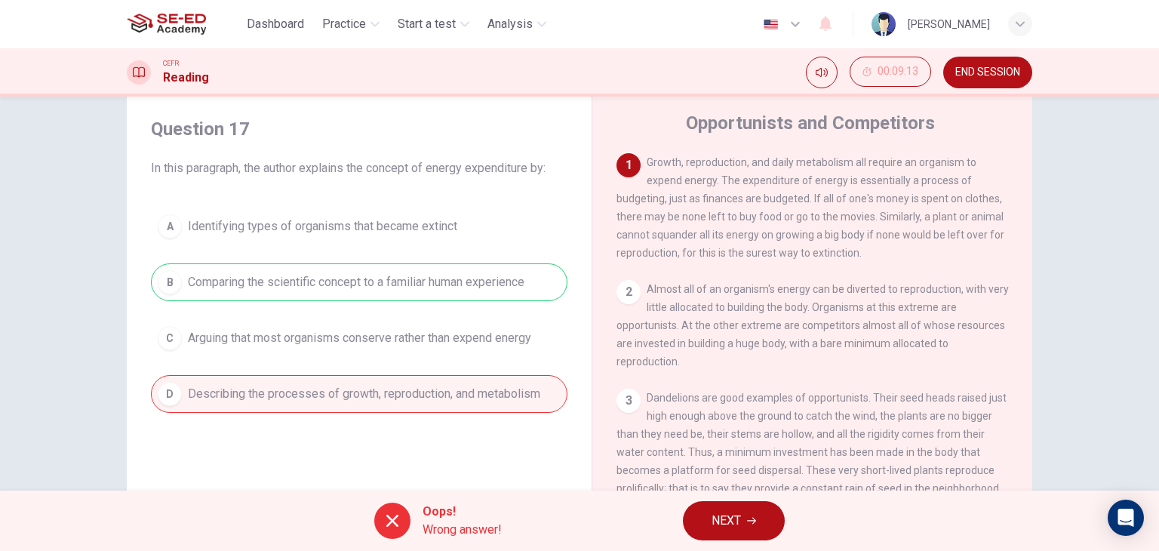
click at [737, 510] on span "NEXT" at bounding box center [726, 520] width 29 height 21
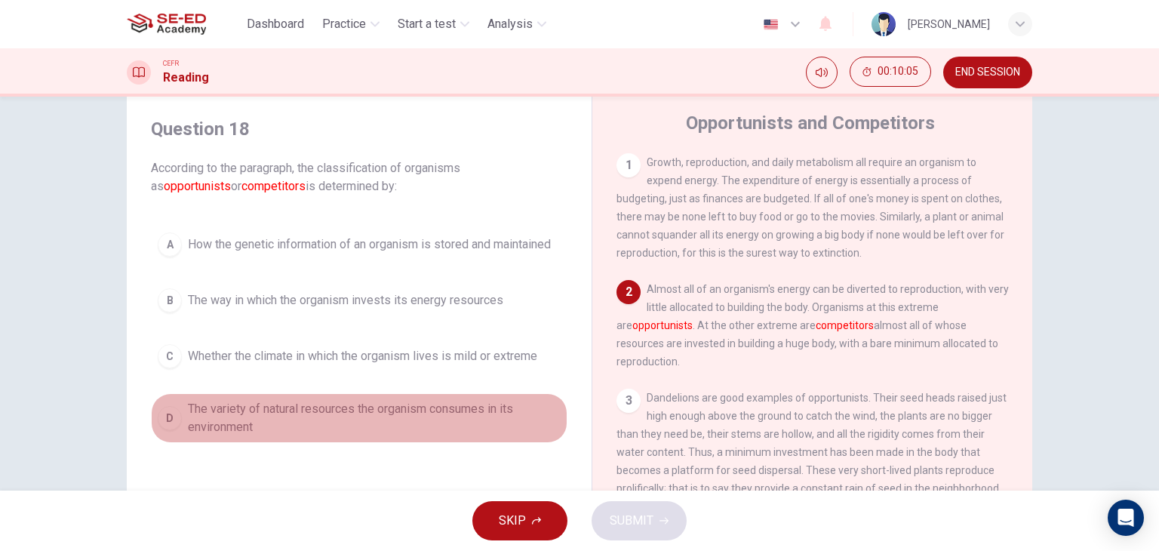
click at [429, 423] on span "The variety of natural resources the organism consumes in its environment" at bounding box center [374, 418] width 373 height 36
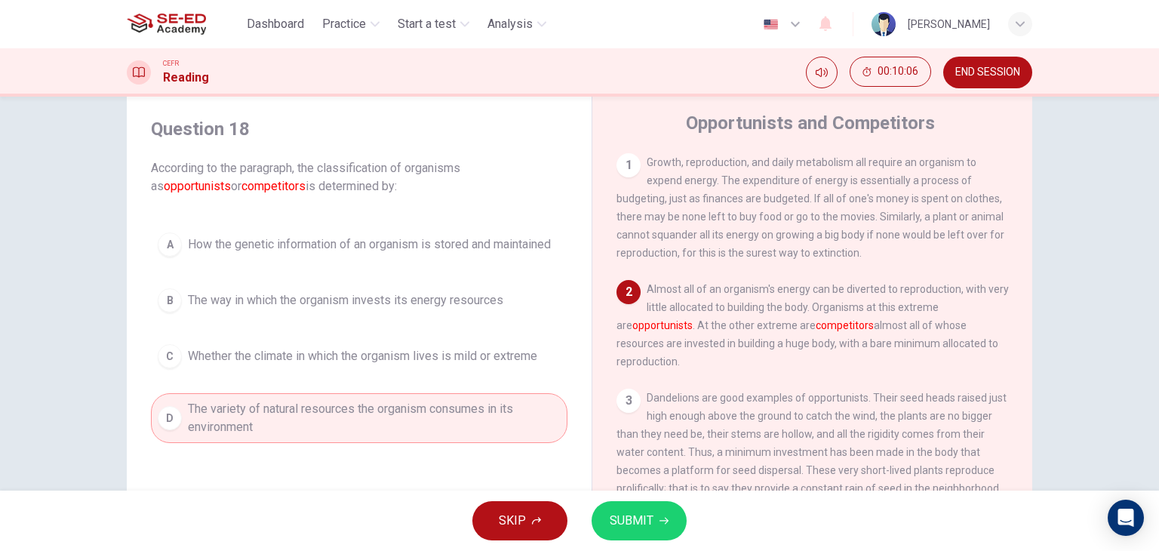
click at [398, 262] on button "A How the genetic information of an organism is stored and maintained" at bounding box center [359, 245] width 417 height 38
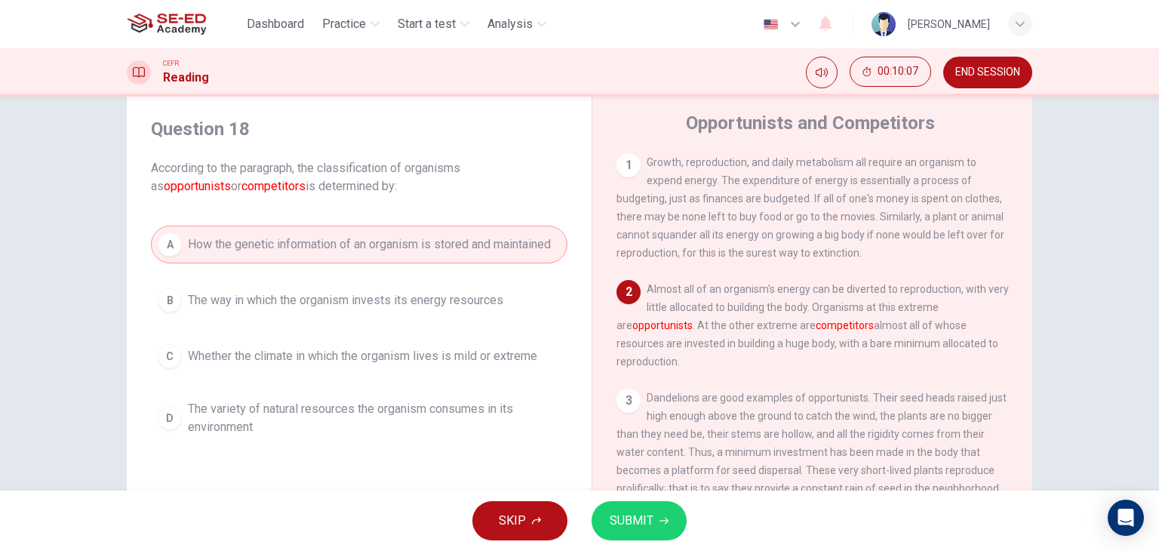
click at [365, 449] on div "Question 18 According to the paragraph, the classification of organisms as oppo…" at bounding box center [359, 280] width 441 height 356
click at [368, 414] on span "The variety of natural resources the organism consumes in its environment" at bounding box center [374, 418] width 373 height 36
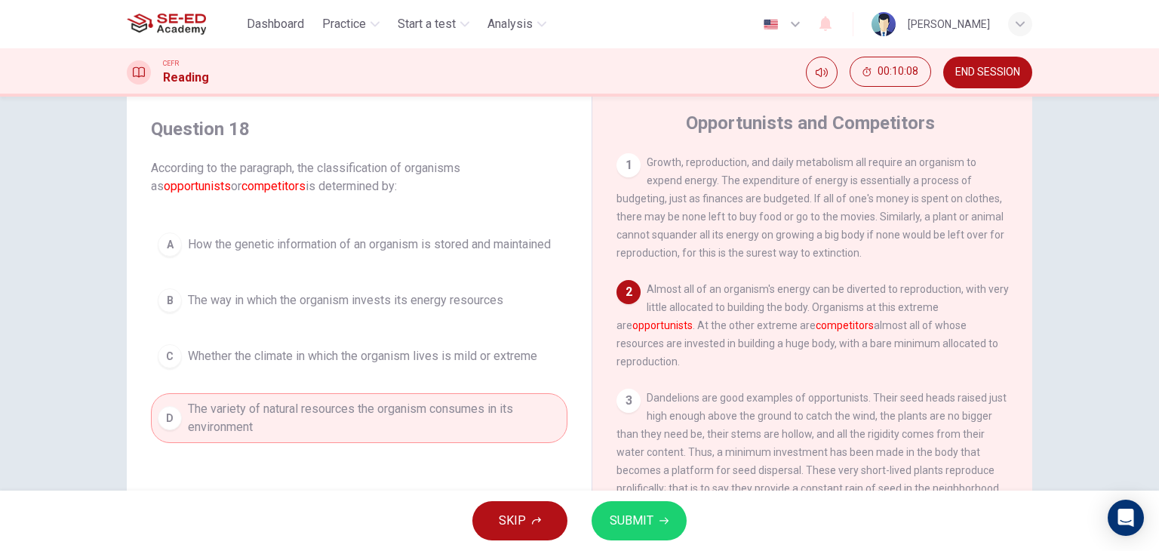
click at [626, 529] on span "SUBMIT" at bounding box center [632, 520] width 44 height 21
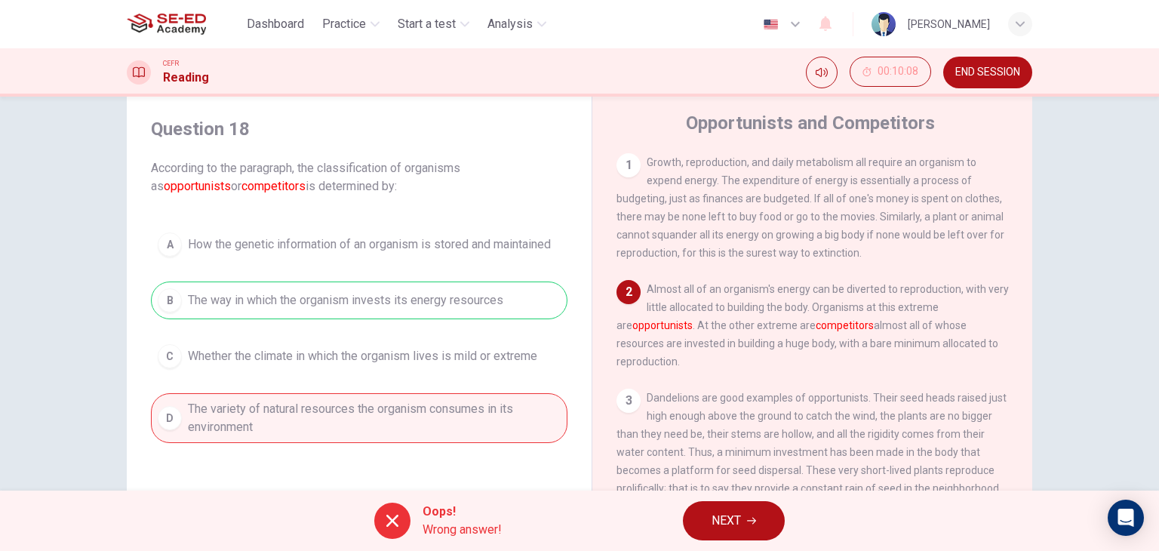
click at [737, 515] on span "NEXT" at bounding box center [726, 520] width 29 height 21
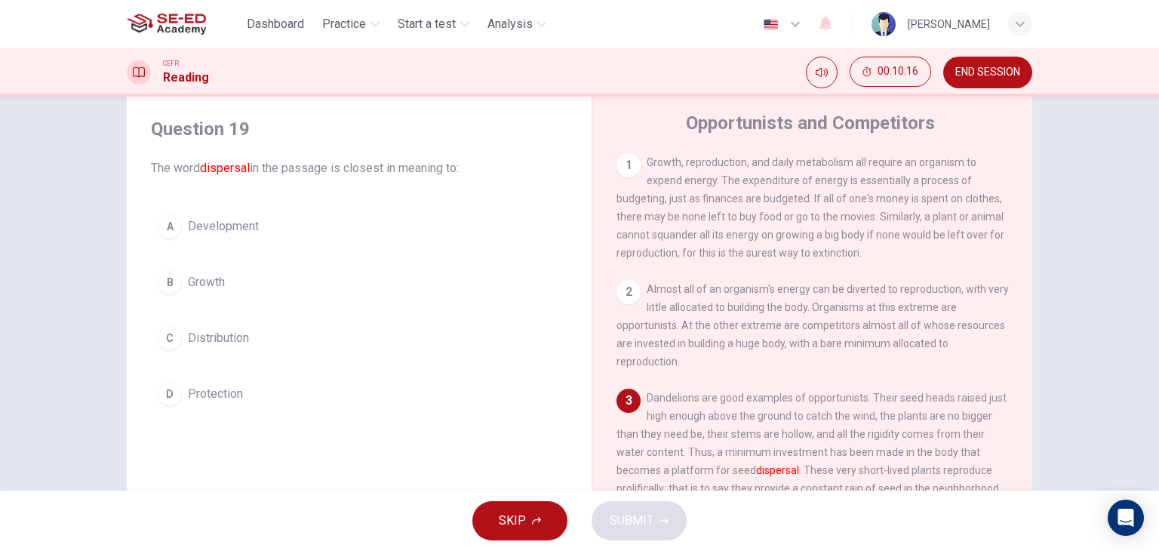
click at [236, 329] on span "Distribution" at bounding box center [218, 338] width 61 height 18
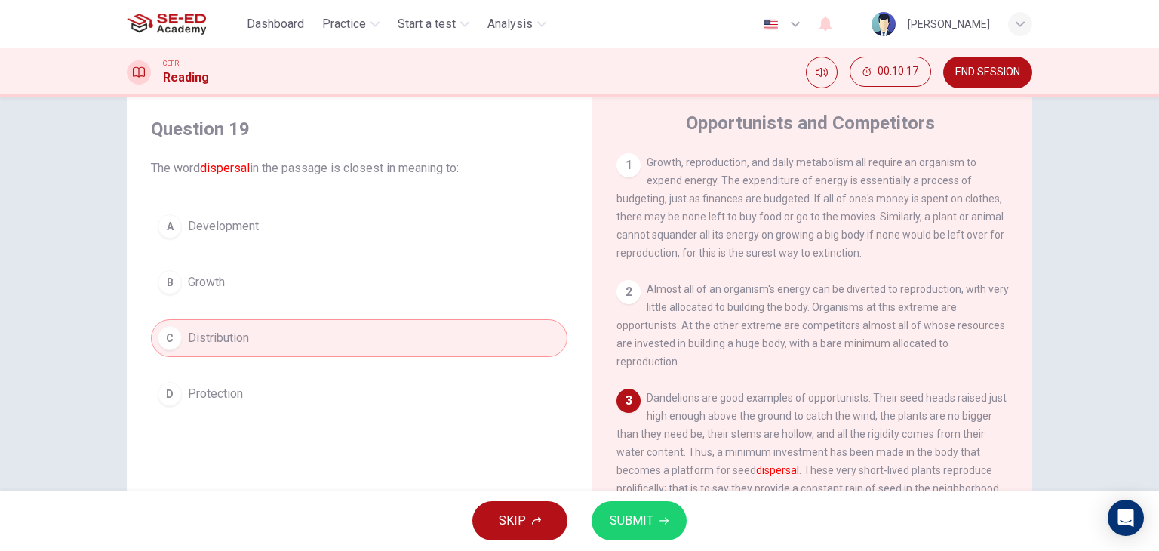
click at [636, 525] on span "SUBMIT" at bounding box center [632, 520] width 44 height 21
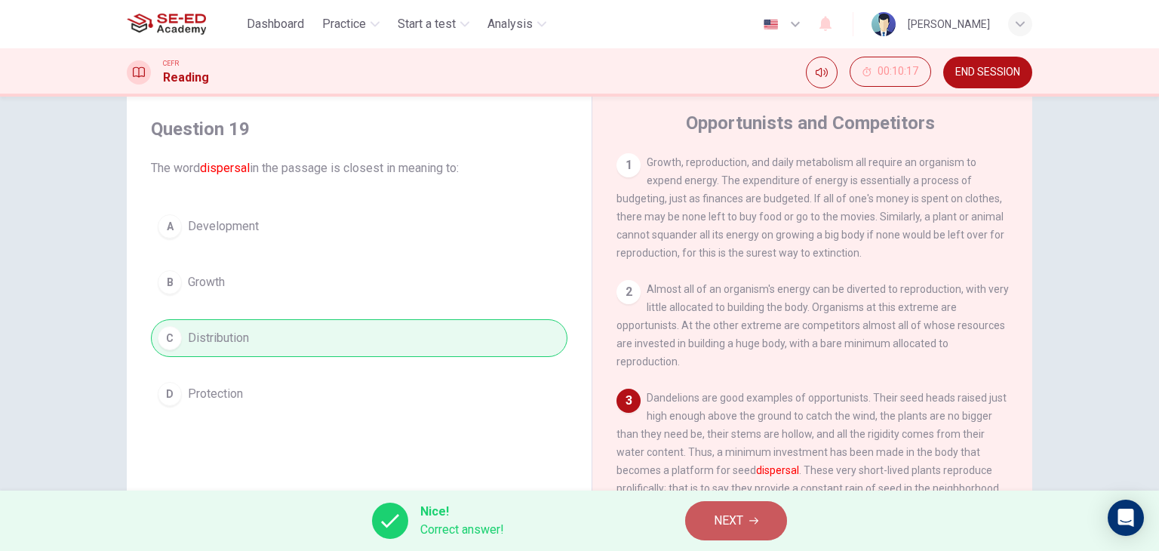
click at [715, 521] on button "NEXT" at bounding box center [736, 520] width 102 height 39
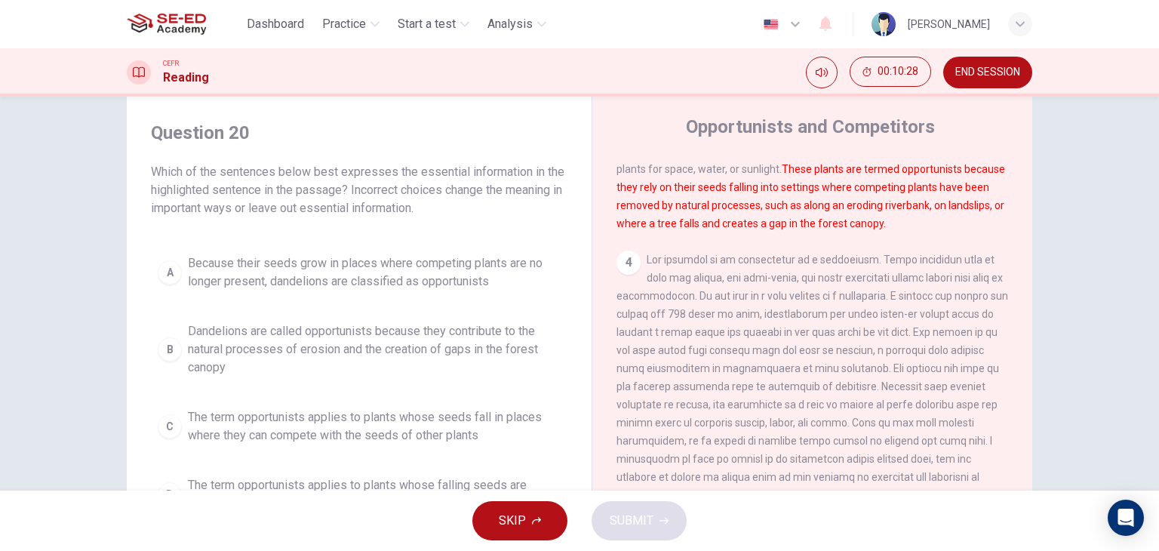
scroll to position [51, 0]
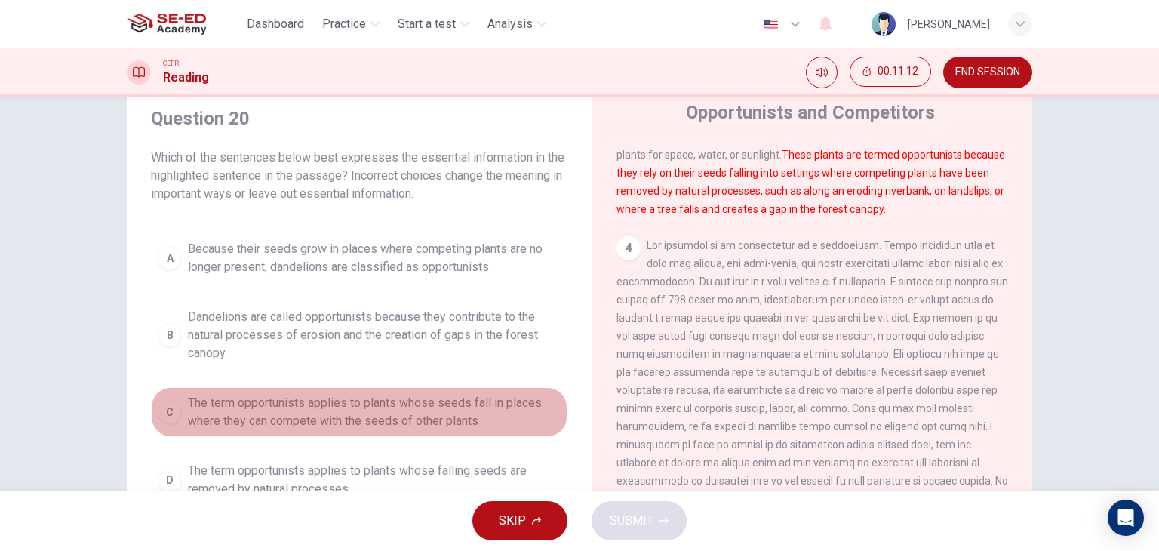
click at [366, 419] on span "The term opportunists applies to plants whose seeds fall in places where they c…" at bounding box center [374, 412] width 373 height 36
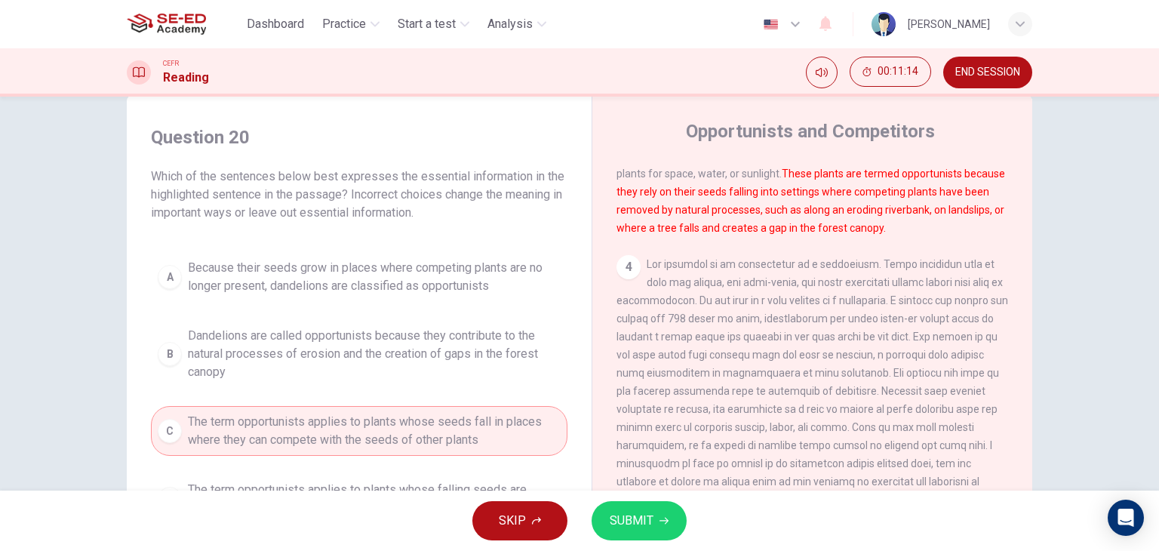
scroll to position [75, 0]
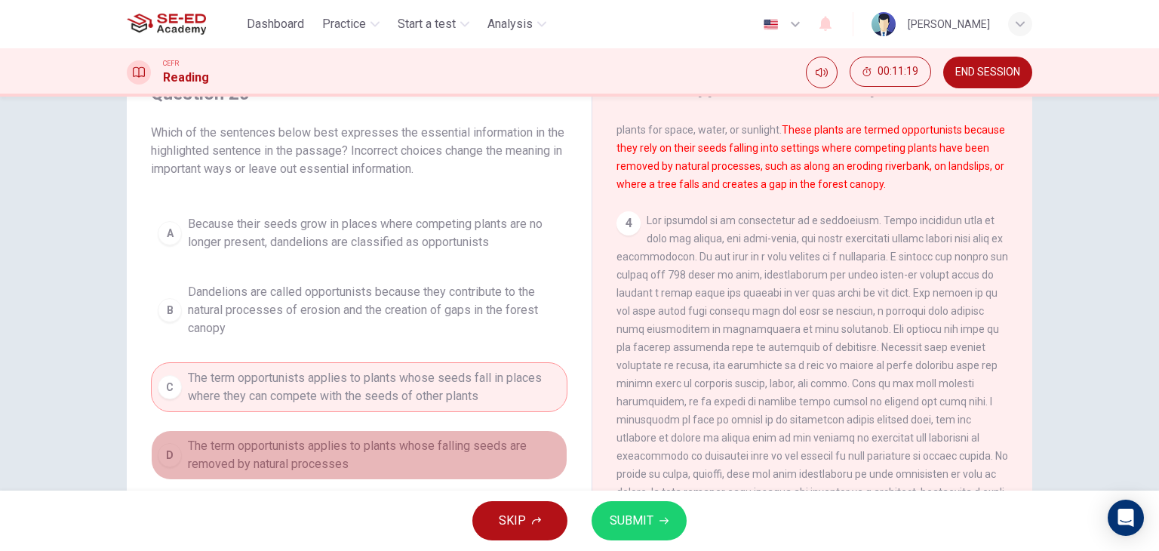
click at [513, 452] on span "The term opportunists applies to plants whose falling seeds are removed by natu…" at bounding box center [374, 455] width 373 height 36
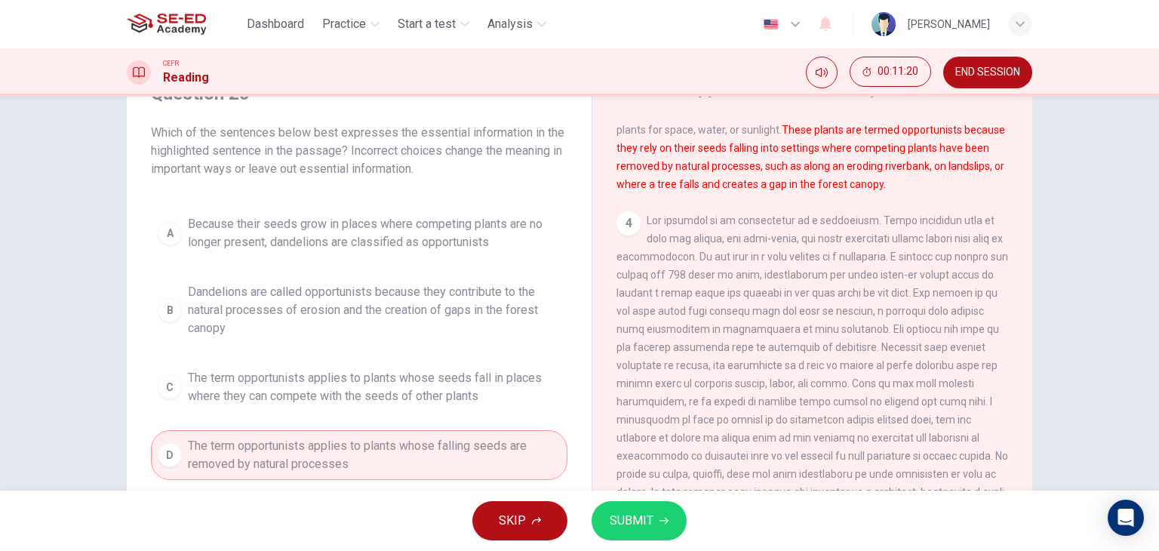
click at [626, 531] on button "SUBMIT" at bounding box center [639, 520] width 95 height 39
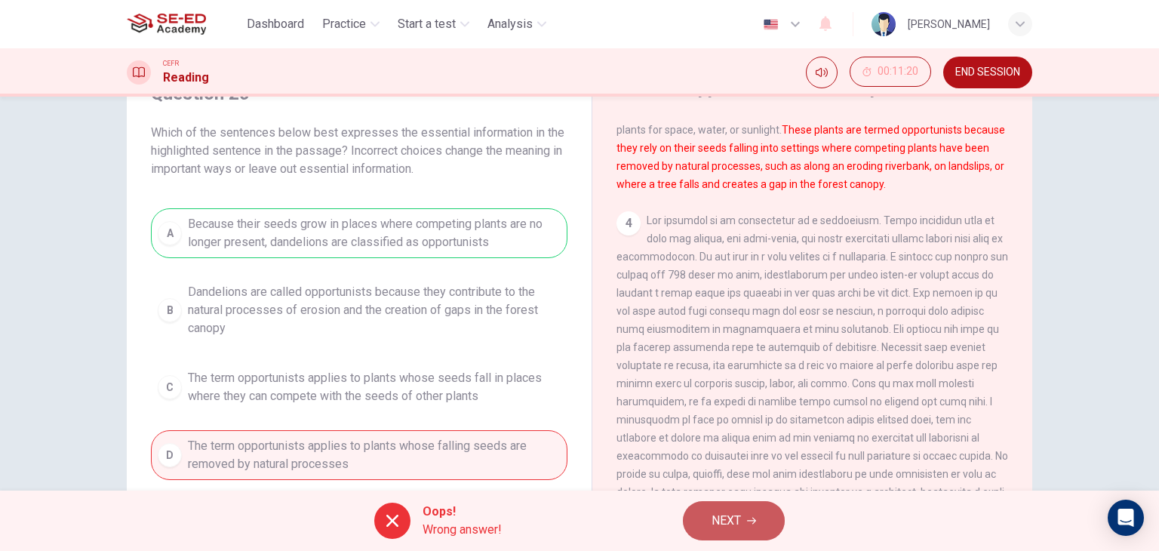
click at [733, 518] on span "NEXT" at bounding box center [726, 520] width 29 height 21
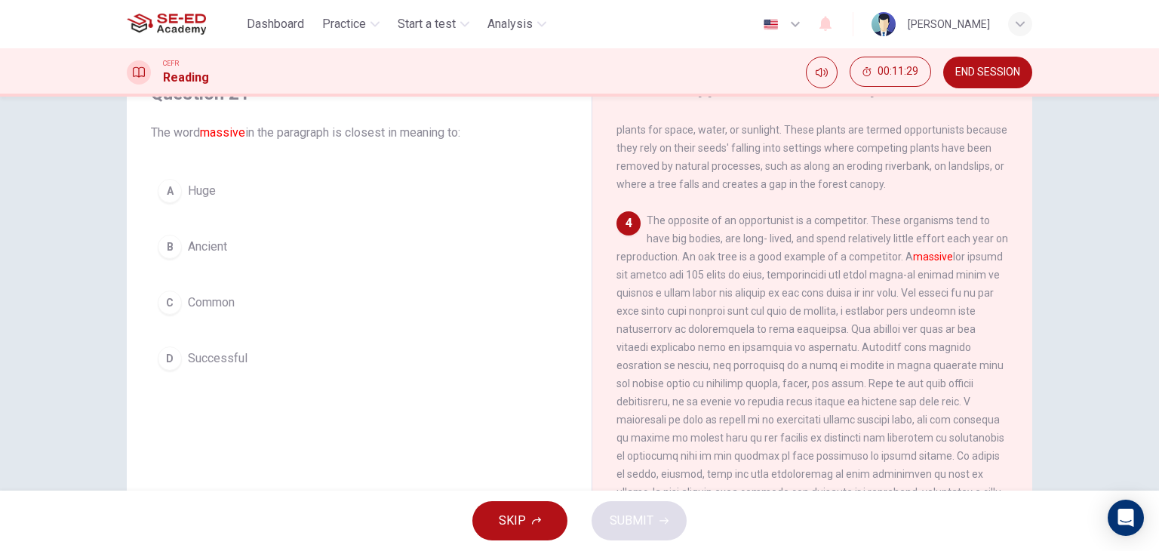
click at [190, 196] on span "Huge" at bounding box center [202, 191] width 28 height 18
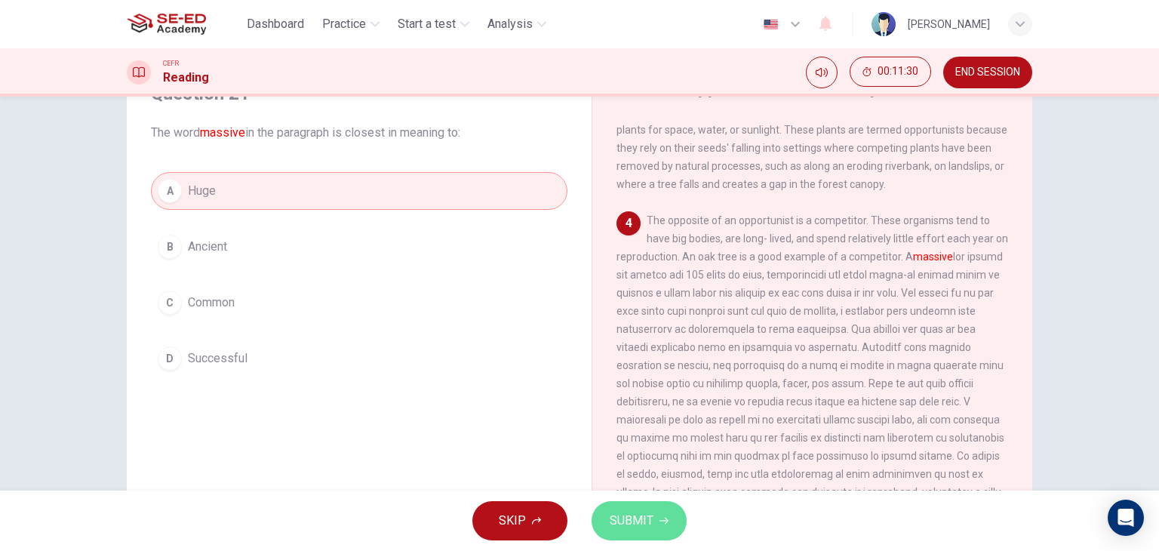
click at [648, 526] on span "SUBMIT" at bounding box center [632, 520] width 44 height 21
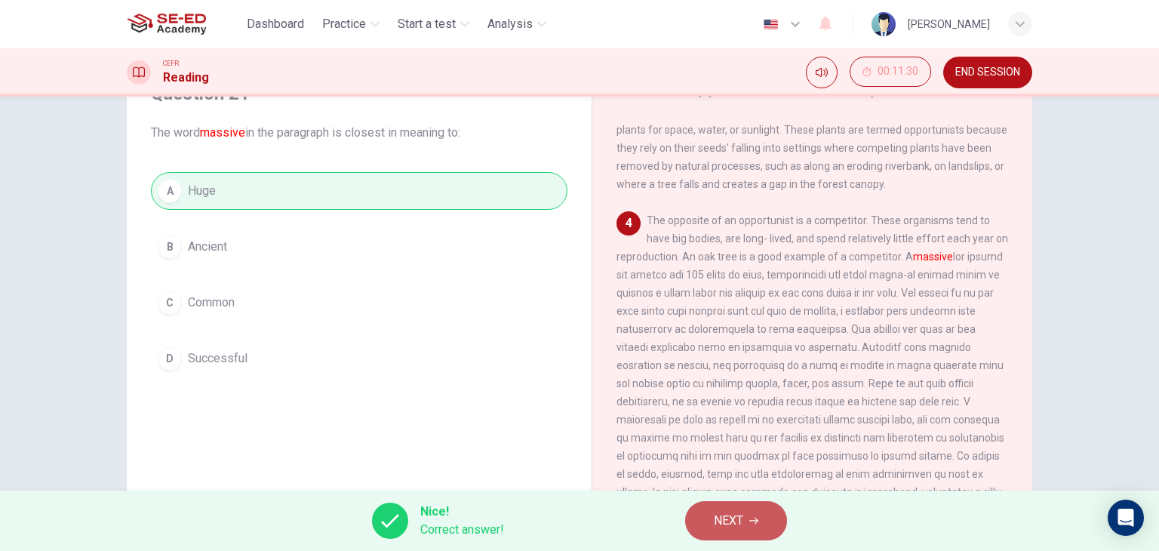
click at [731, 519] on span "NEXT" at bounding box center [728, 520] width 29 height 21
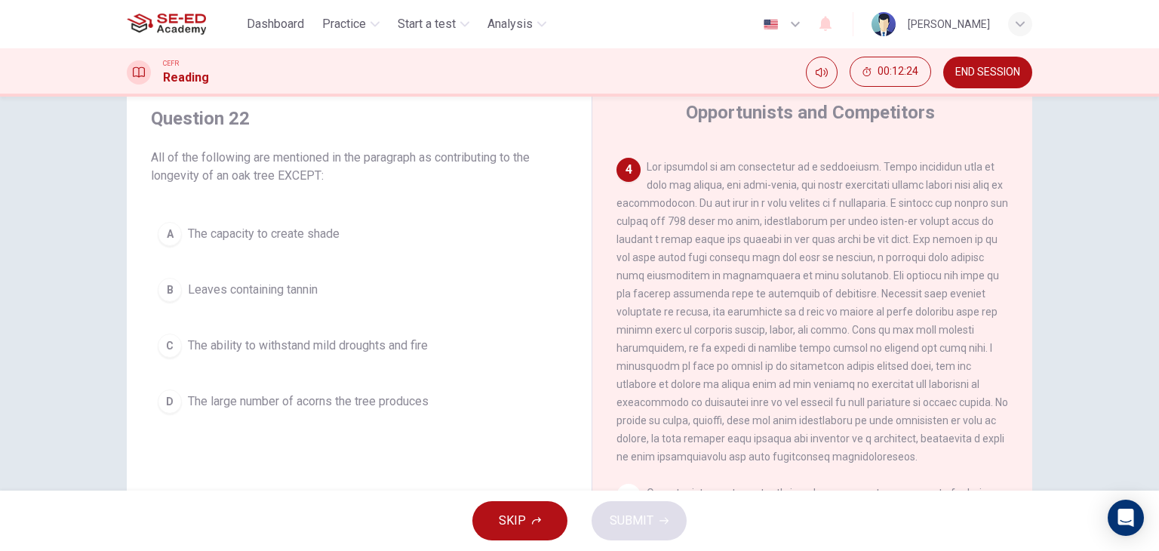
scroll to position [459, 0]
click at [1031, 374] on div "Question 22 All of the following are mentioned in the paragraph as contributing…" at bounding box center [580, 338] width 954 height 525
click at [377, 230] on button "A The capacity to create shade" at bounding box center [359, 234] width 417 height 38
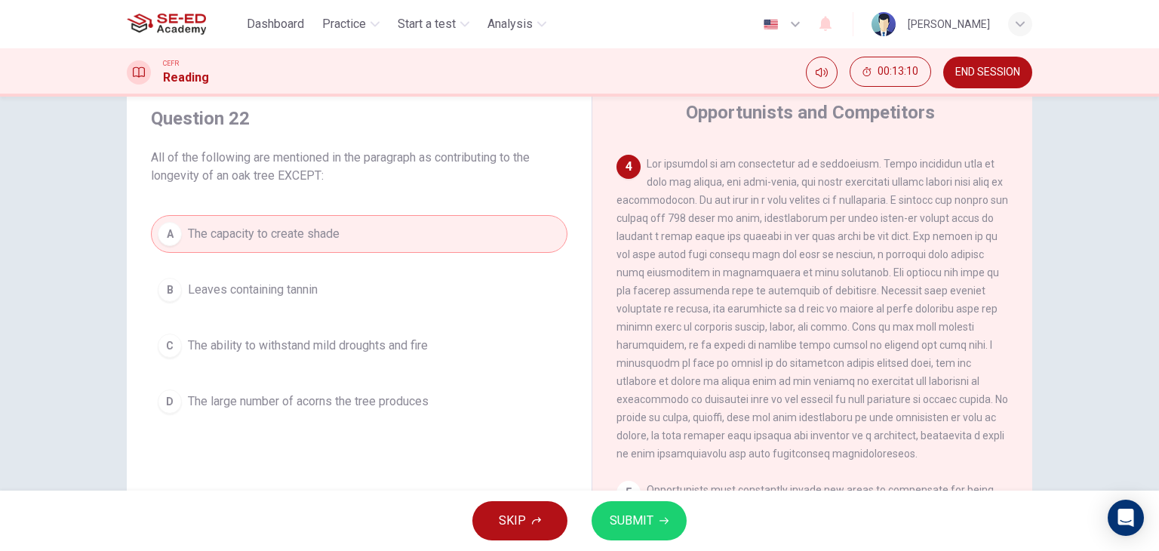
click at [664, 505] on button "SUBMIT" at bounding box center [639, 520] width 95 height 39
click at [664, 505] on div "SKIP SUBMIT" at bounding box center [579, 521] width 1159 height 60
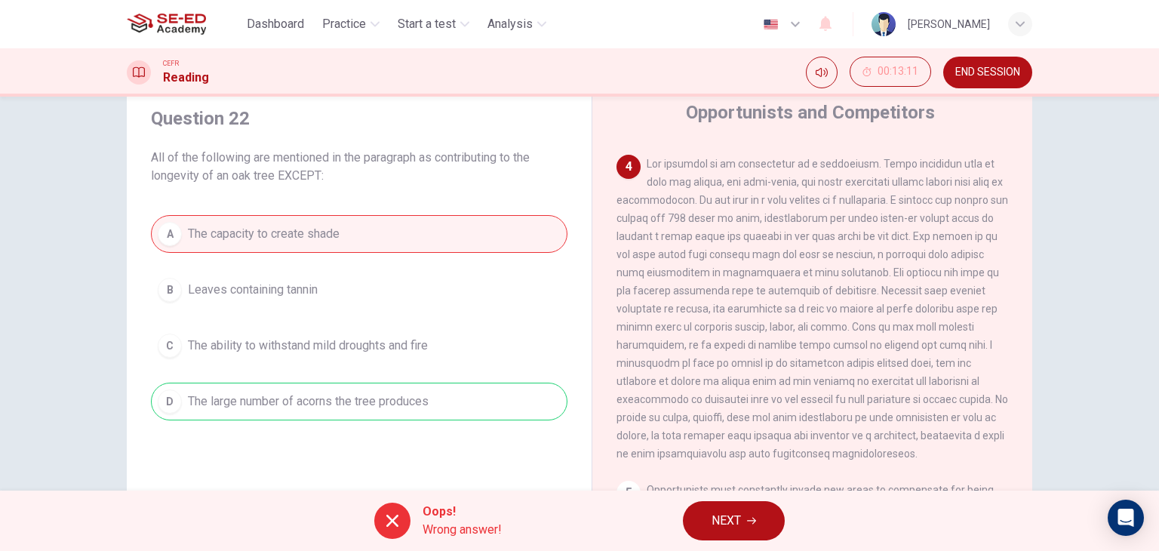
click at [702, 514] on button "NEXT" at bounding box center [734, 520] width 102 height 39
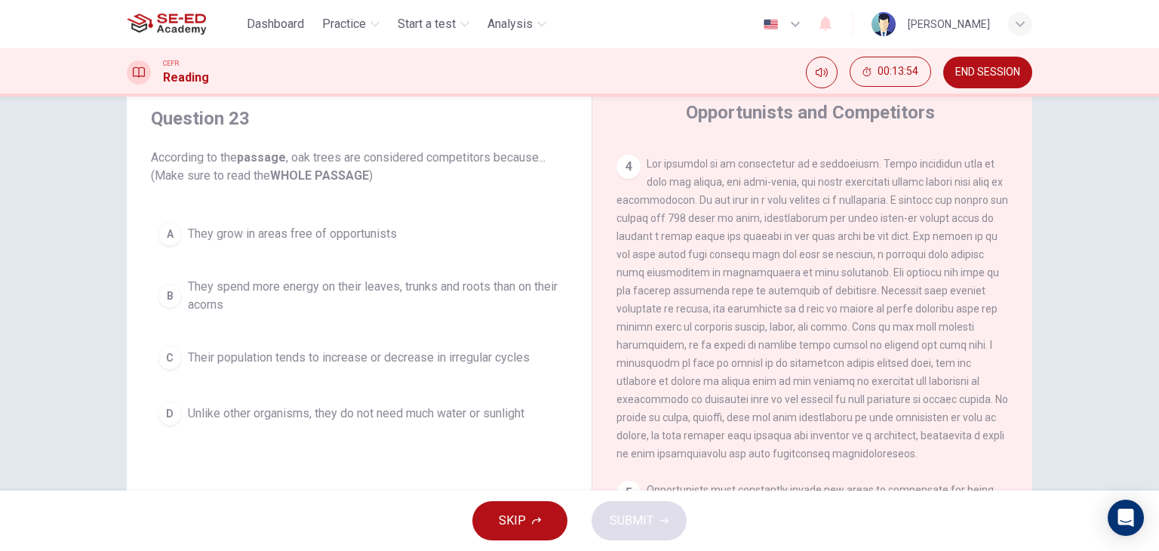
click at [336, 306] on span "They spend more energy on their leaves, trunks and roots than on their acorns" at bounding box center [374, 296] width 373 height 36
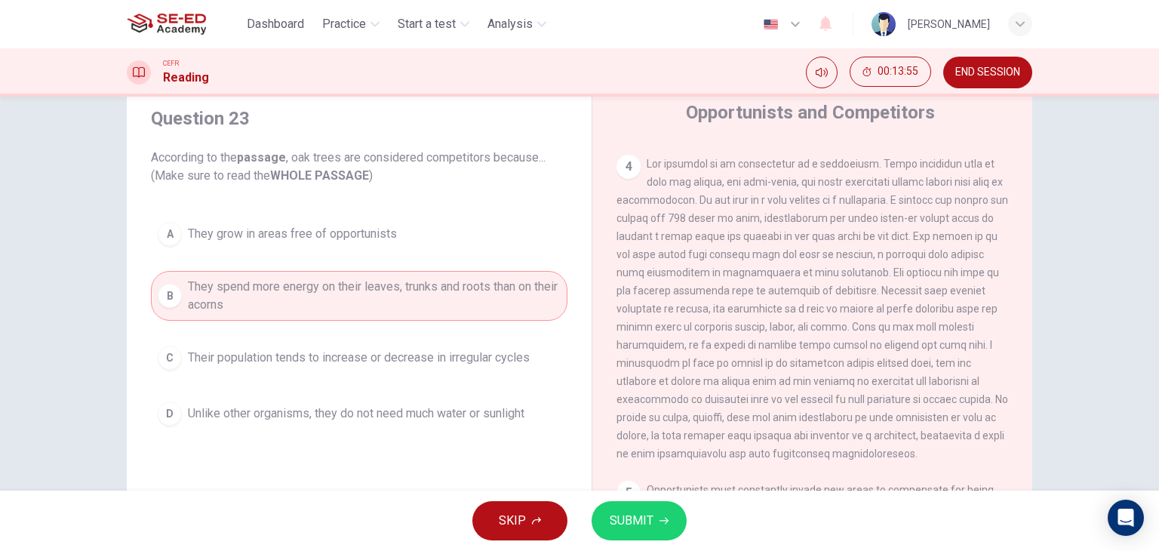
click at [630, 520] on span "SUBMIT" at bounding box center [632, 520] width 44 height 21
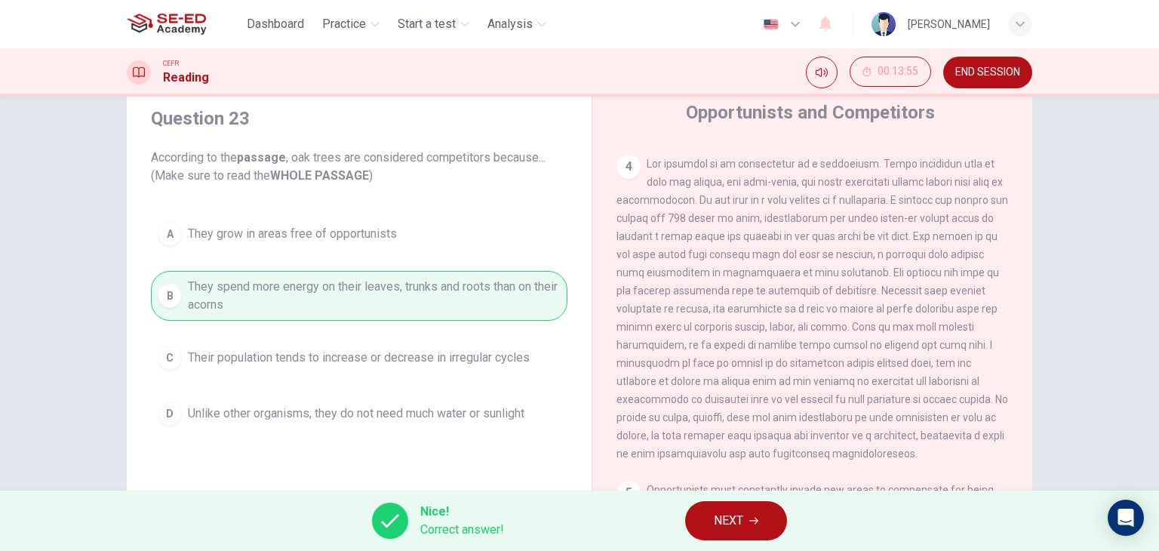
click at [724, 512] on span "NEXT" at bounding box center [728, 520] width 29 height 21
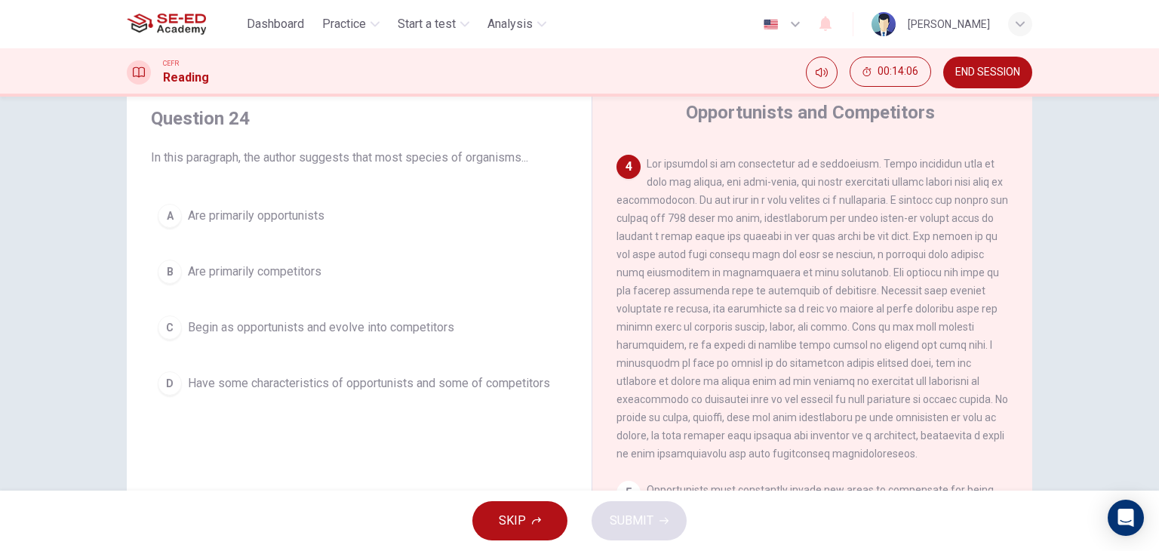
click at [408, 337] on button "C Begin as opportunists and evolve into competitors" at bounding box center [359, 328] width 417 height 38
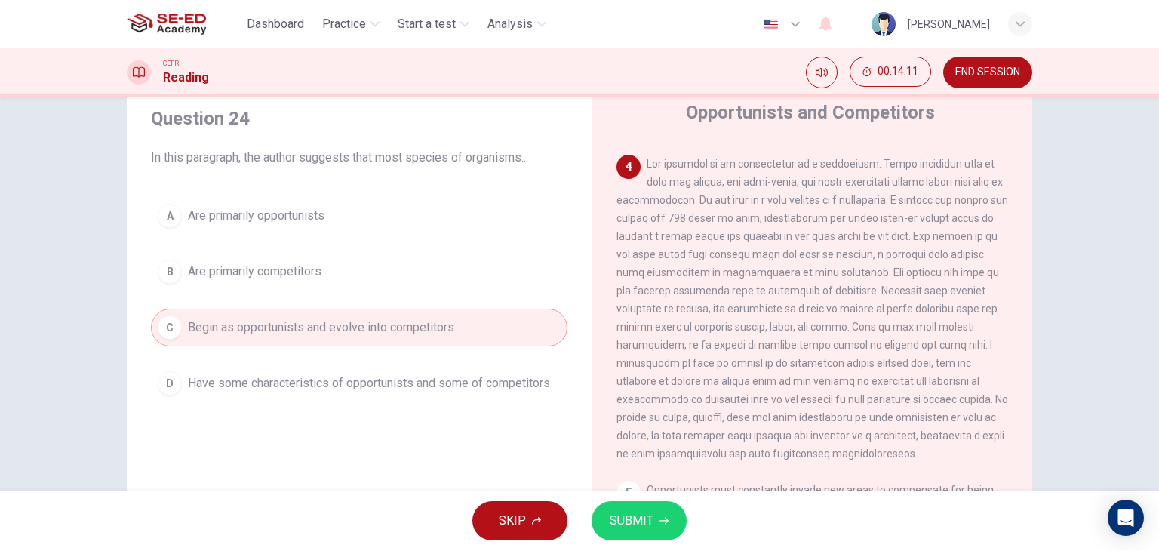
click at [636, 508] on button "SUBMIT" at bounding box center [639, 520] width 95 height 39
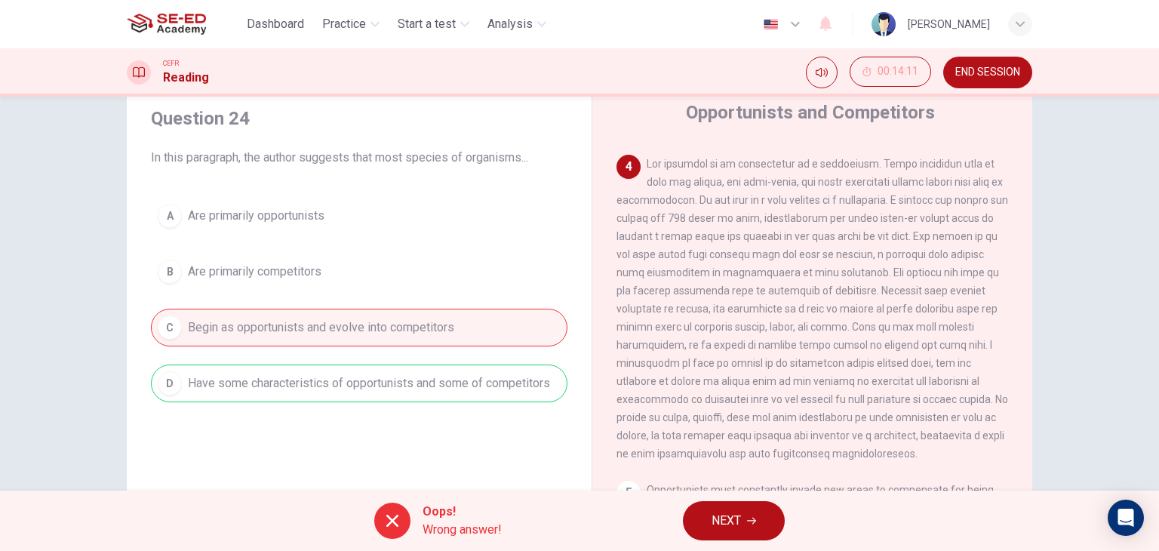
click at [709, 525] on button "NEXT" at bounding box center [734, 520] width 102 height 39
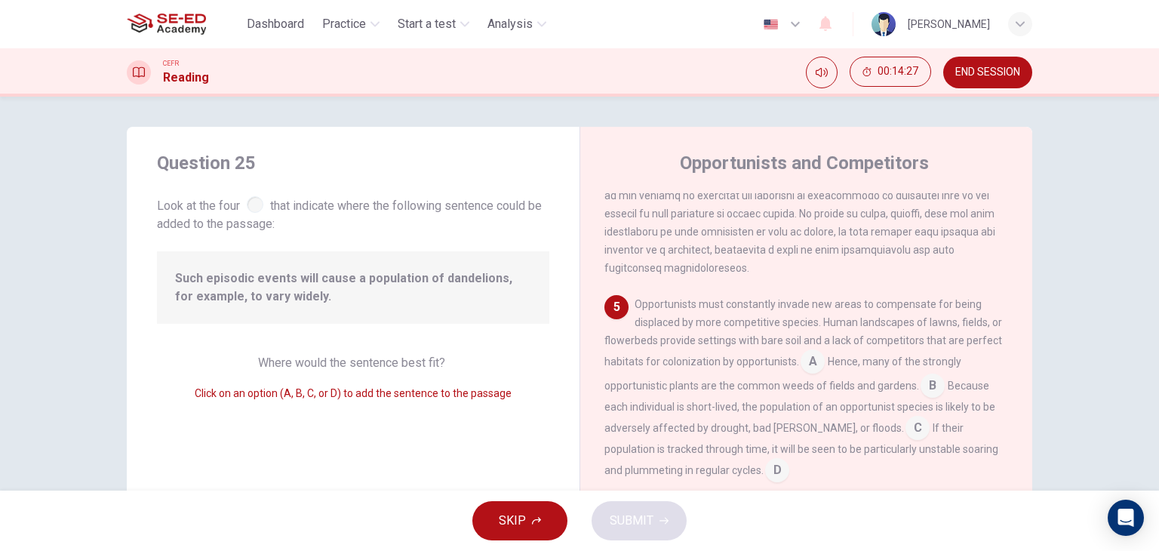
scroll to position [0, 0]
click at [906, 435] on input at bounding box center [918, 429] width 24 height 24
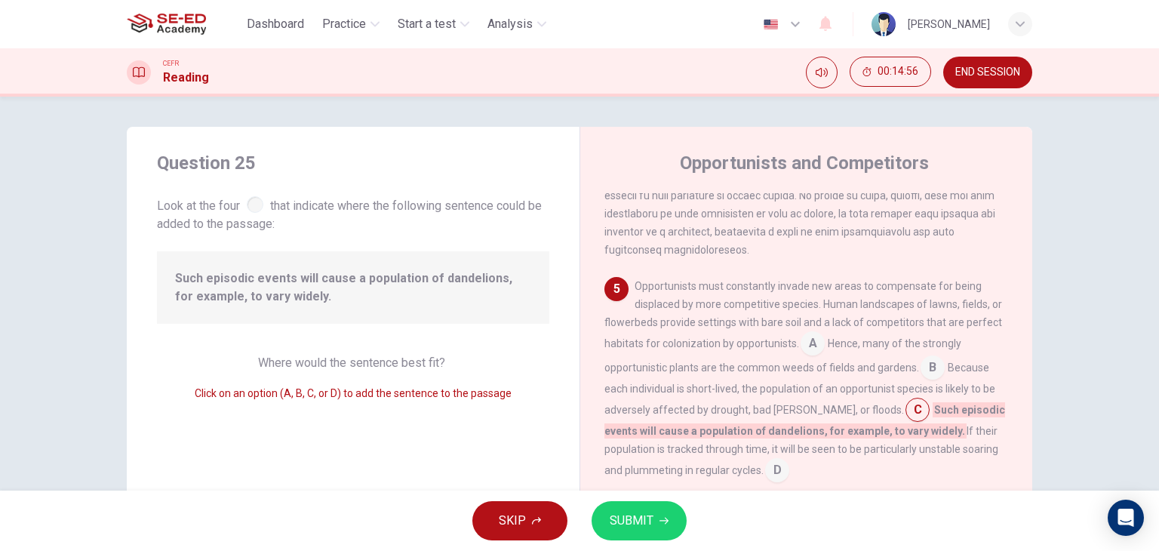
click at [657, 520] on button "SUBMIT" at bounding box center [639, 520] width 95 height 39
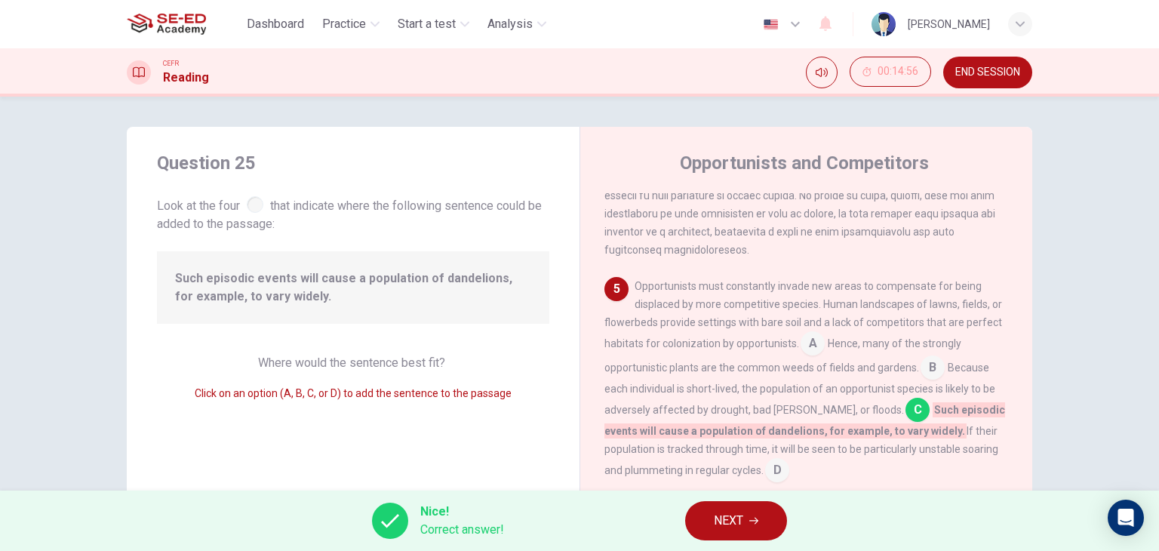
click at [755, 512] on button "NEXT" at bounding box center [736, 520] width 102 height 39
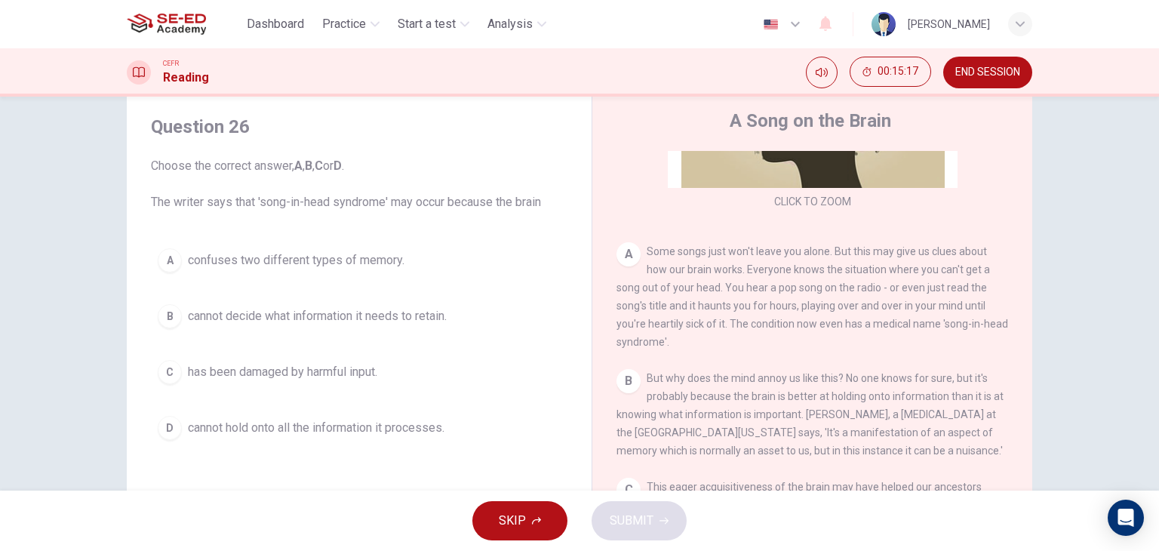
scroll to position [38, 0]
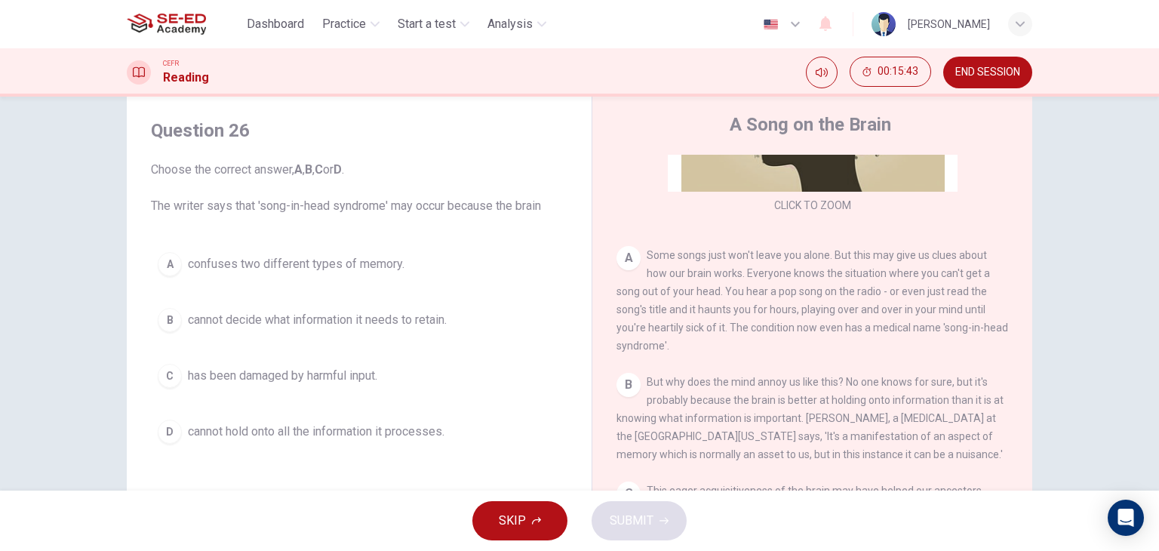
click at [339, 430] on span "cannot hold onto all the information it processes." at bounding box center [316, 432] width 257 height 18
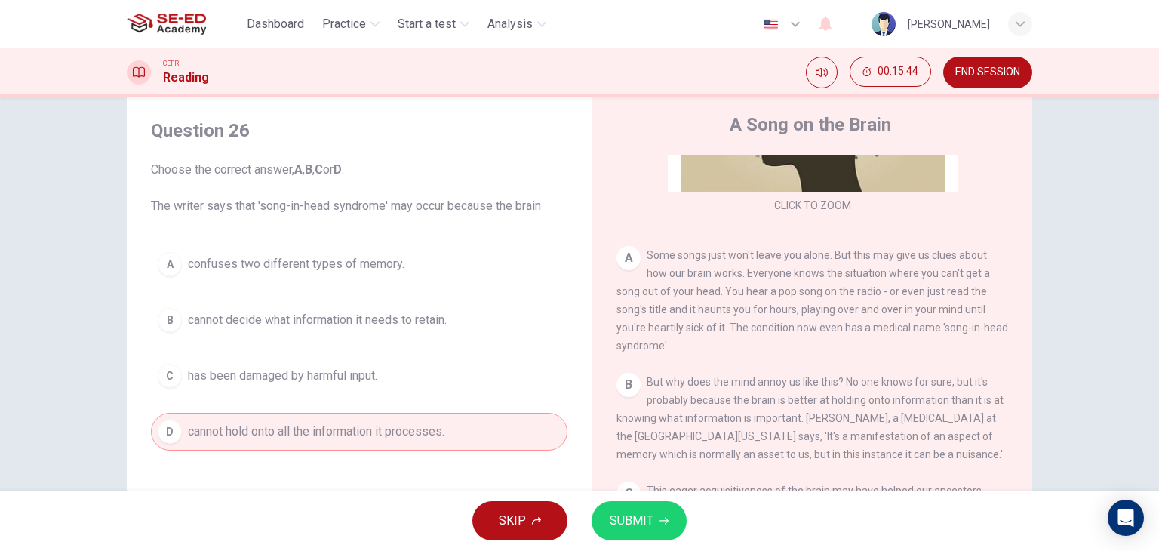
click at [588, 499] on div "SKIP SUBMIT" at bounding box center [579, 521] width 1159 height 60
drag, startPoint x: 588, startPoint y: 499, endPoint x: 621, endPoint y: 523, distance: 41.1
click at [589, 501] on div "SKIP SUBMIT" at bounding box center [579, 521] width 1159 height 60
click at [621, 523] on span "SUBMIT" at bounding box center [632, 520] width 44 height 21
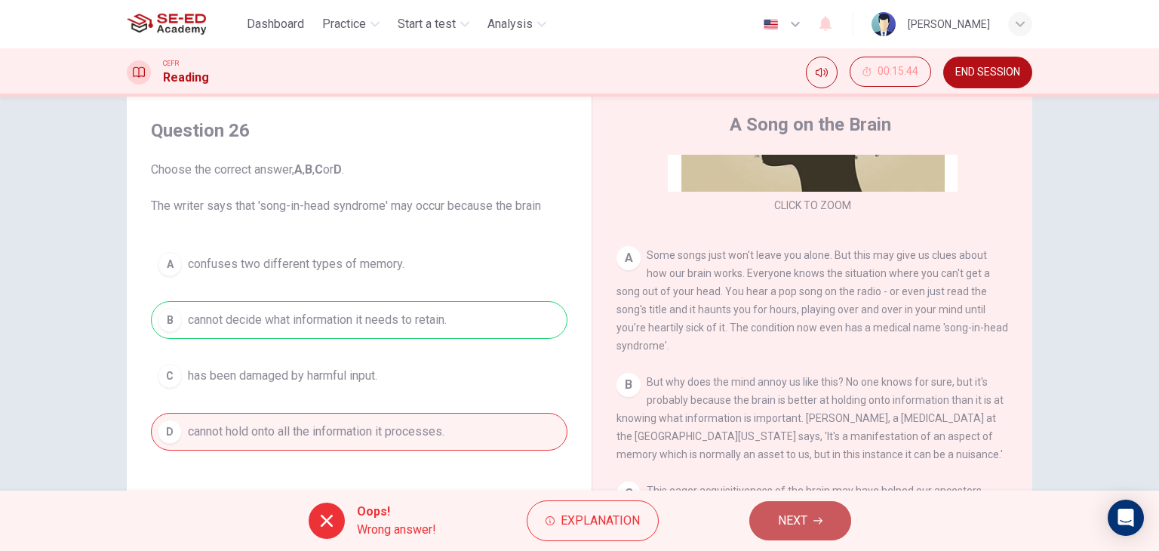
click at [817, 511] on button "NEXT" at bounding box center [800, 520] width 102 height 39
click at [817, 511] on div "Oops! Wrong answer! Explanation NEXT" at bounding box center [579, 521] width 1159 height 60
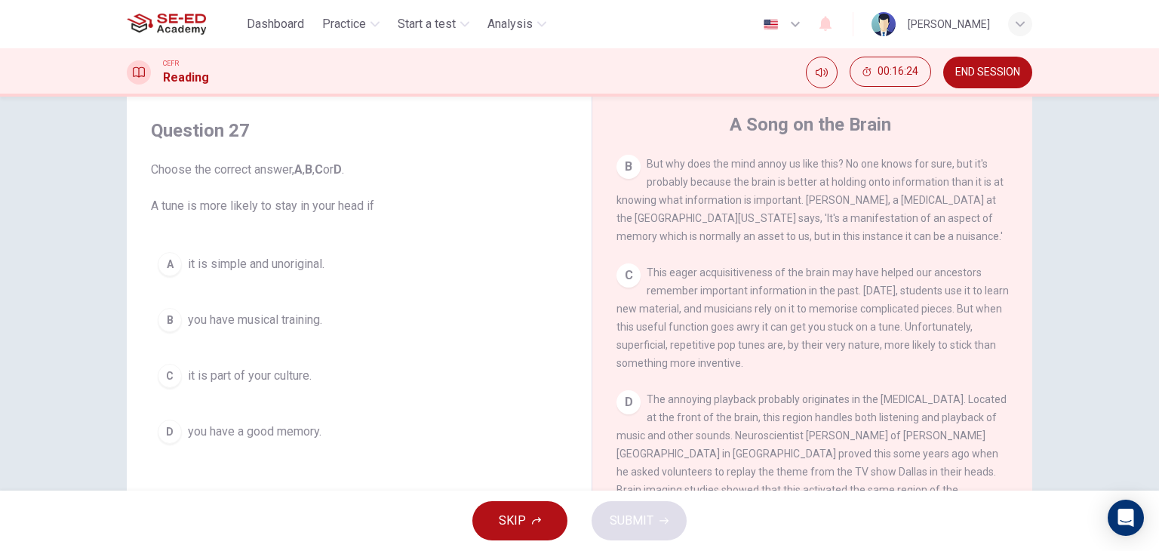
scroll to position [528, 0]
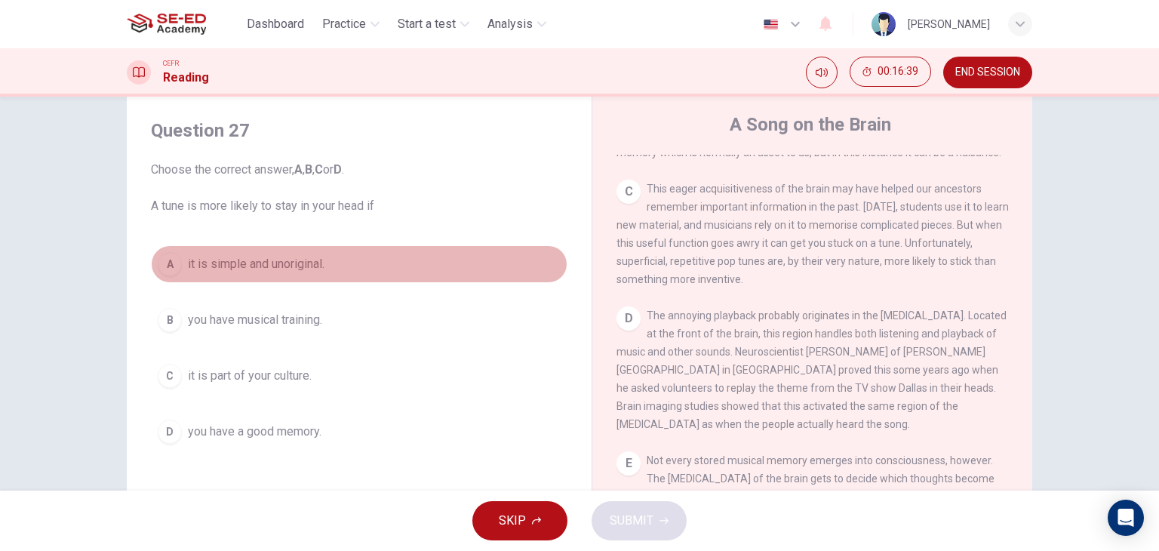
click at [230, 273] on button "A it is simple and unoriginal." at bounding box center [359, 264] width 417 height 38
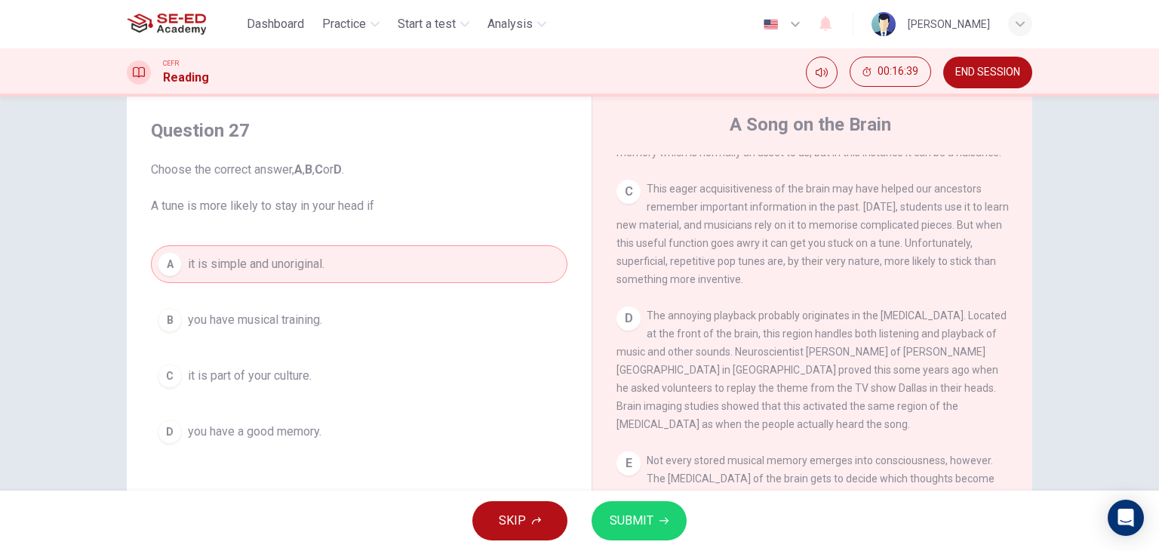
click at [629, 527] on span "SUBMIT" at bounding box center [632, 520] width 44 height 21
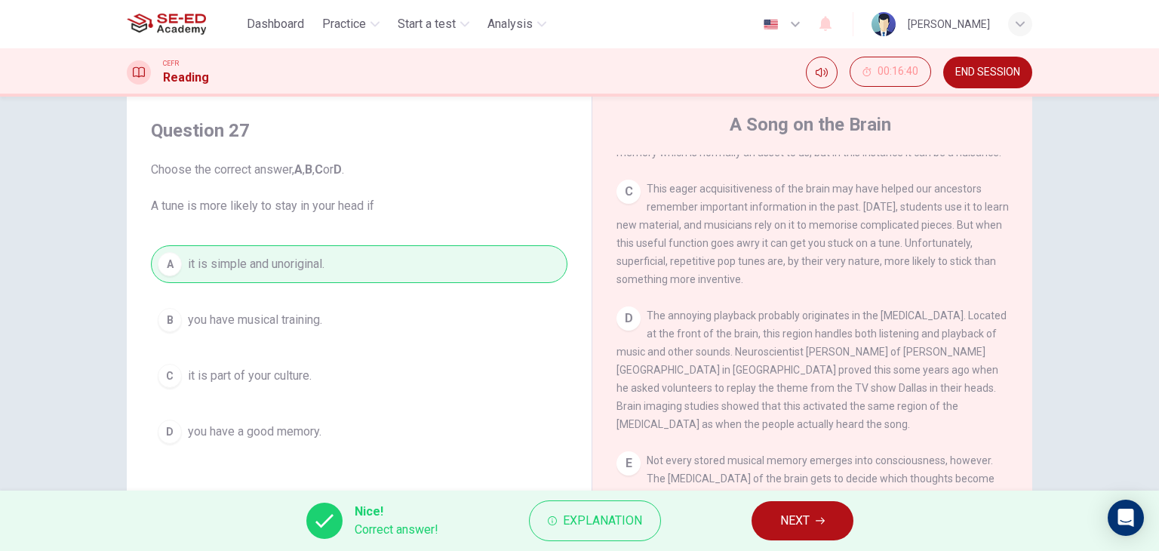
click at [797, 520] on span "NEXT" at bounding box center [794, 520] width 29 height 21
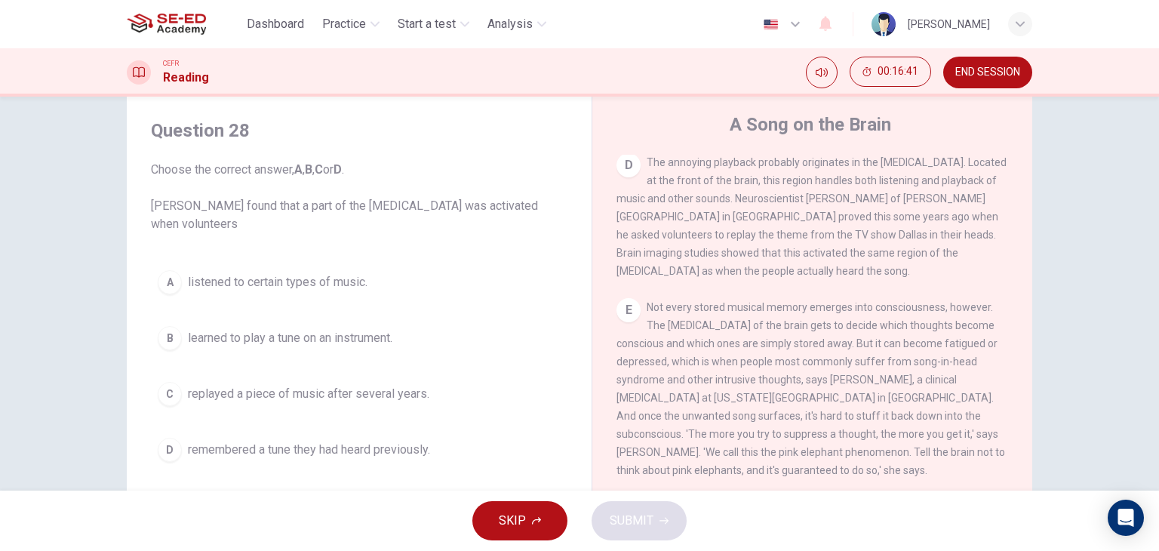
scroll to position [679, 0]
click at [507, 531] on button "SKIP" at bounding box center [519, 520] width 95 height 39
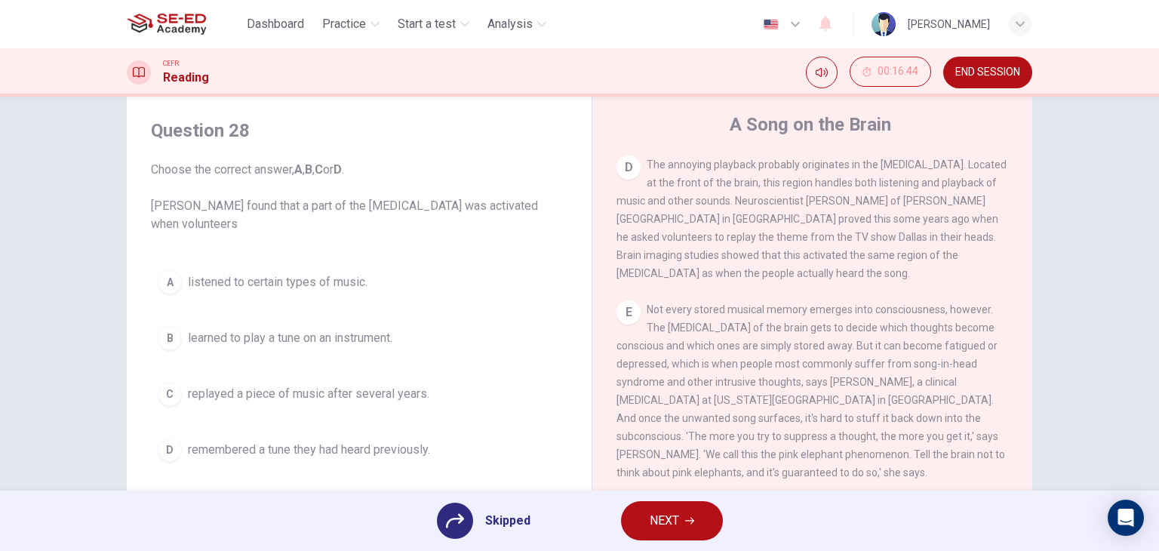
click at [666, 520] on button "NEXT" at bounding box center [672, 520] width 102 height 39
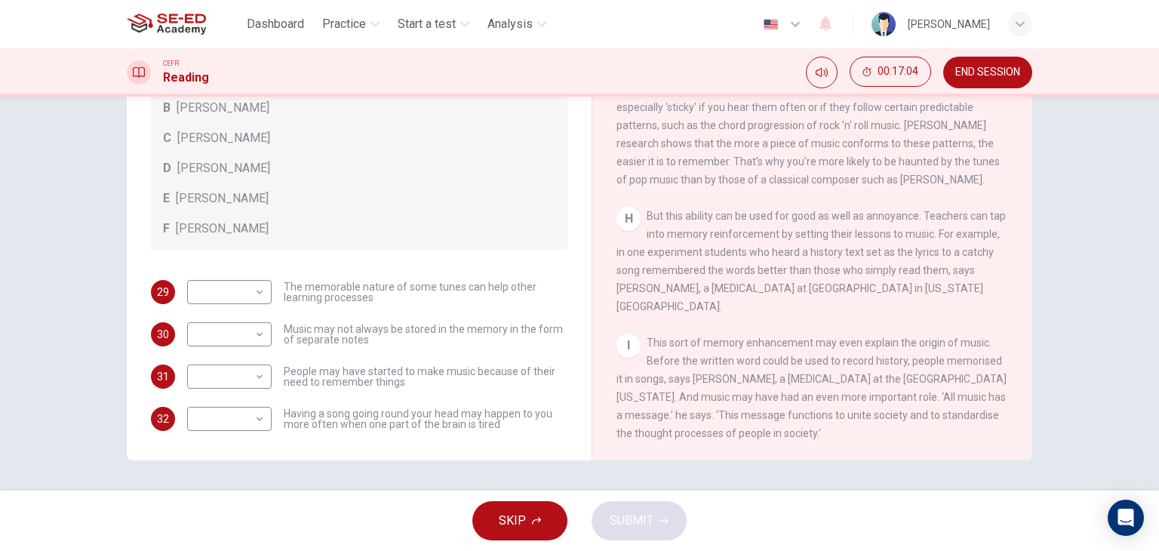
scroll to position [1202, 0]
click at [252, 300] on body "This site uses cookies, as explained in our Privacy Policy . If you agree to th…" at bounding box center [579, 275] width 1159 height 551
click at [233, 296] on body "This site uses cookies, as explained in our Privacy Policy . If you agree to th…" at bounding box center [579, 275] width 1159 height 551
click at [217, 332] on li "B" at bounding box center [225, 340] width 85 height 24
type input "B"
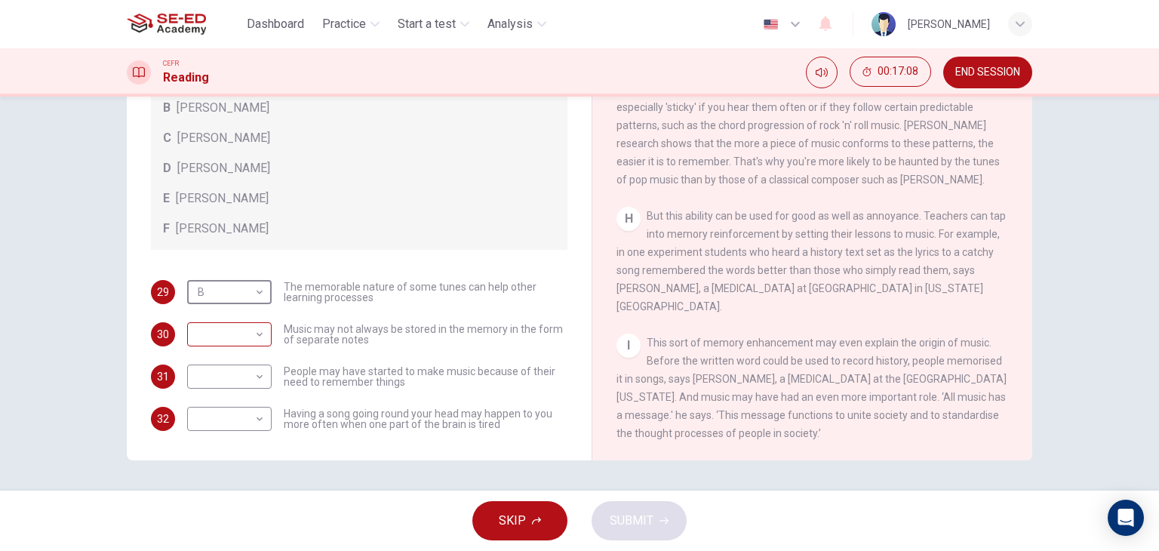
click at [231, 333] on body "This site uses cookies, as explained in our Privacy Policy . If you agree to th…" at bounding box center [579, 275] width 1159 height 551
click at [226, 336] on body "This site uses cookies, as explained in our Privacy Policy . If you agree to th…" at bounding box center [579, 275] width 1159 height 551
click at [193, 422] on li "D" at bounding box center [225, 430] width 85 height 24
type input "D"
click at [209, 383] on body "This site uses cookies, as explained in our Privacy Policy . If you agree to th…" at bounding box center [579, 275] width 1159 height 551
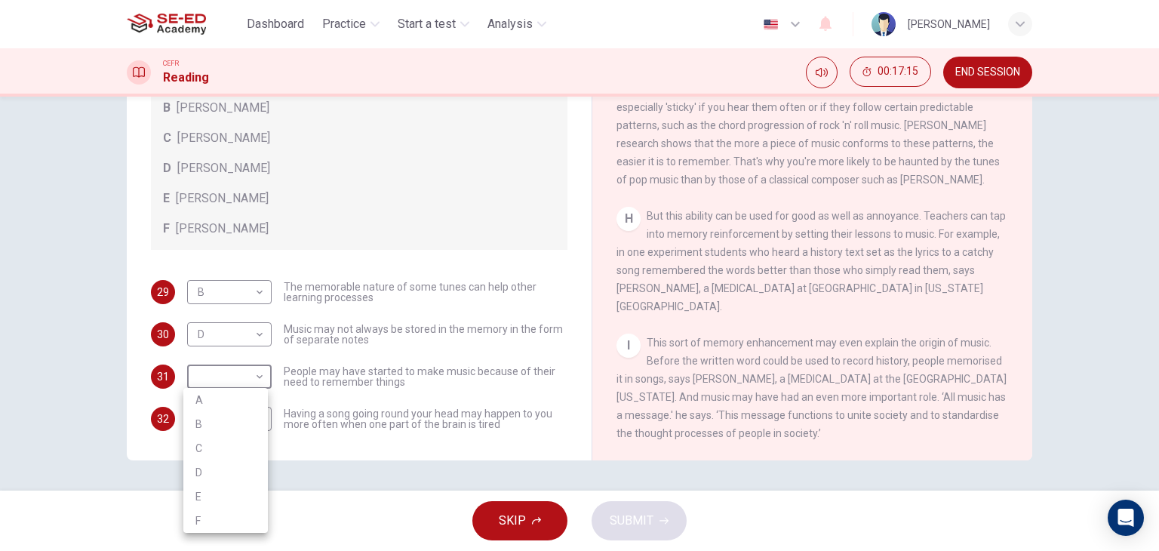
click at [199, 408] on li "A" at bounding box center [225, 400] width 85 height 24
type input "A"
click at [227, 432] on body "This site uses cookies, as explained in our Privacy Policy . If you agree to th…" at bounding box center [579, 275] width 1159 height 551
click at [211, 523] on li "F" at bounding box center [225, 527] width 85 height 24
type input "F"
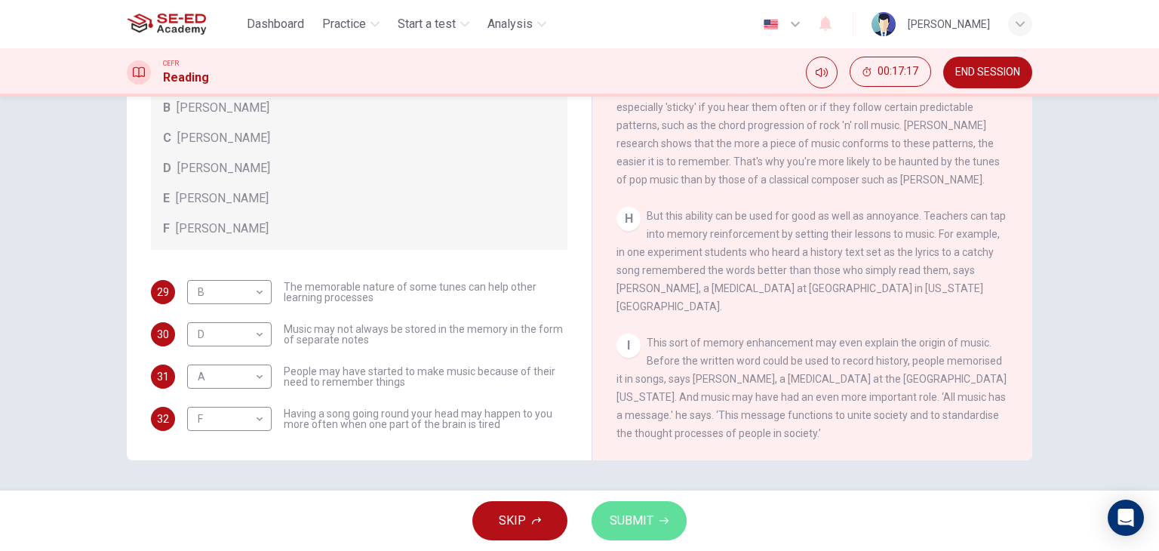
click at [605, 524] on button "SUBMIT" at bounding box center [639, 520] width 95 height 39
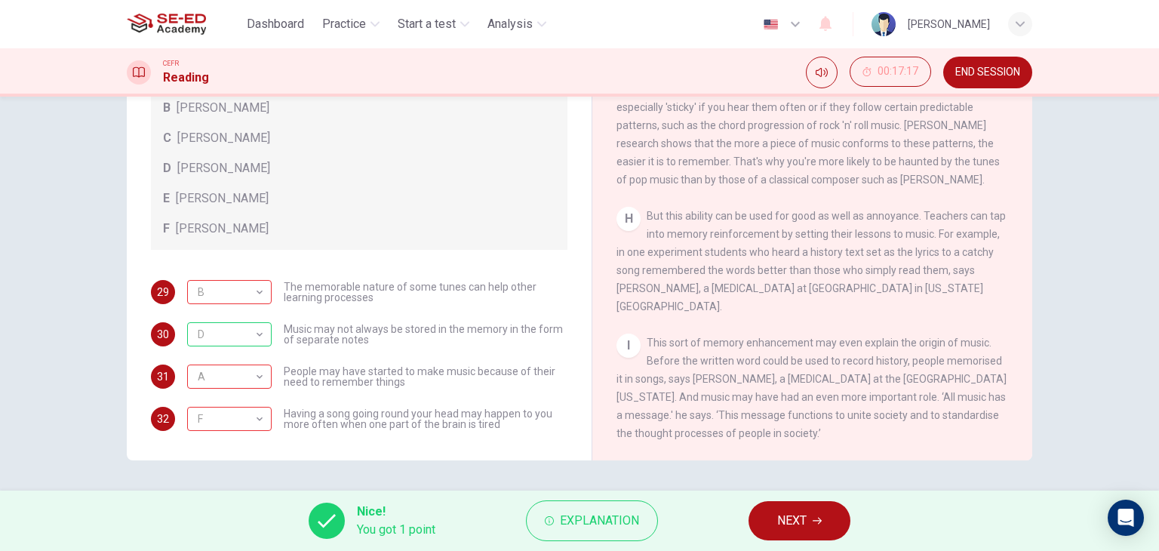
click at [806, 519] on span "NEXT" at bounding box center [791, 520] width 29 height 21
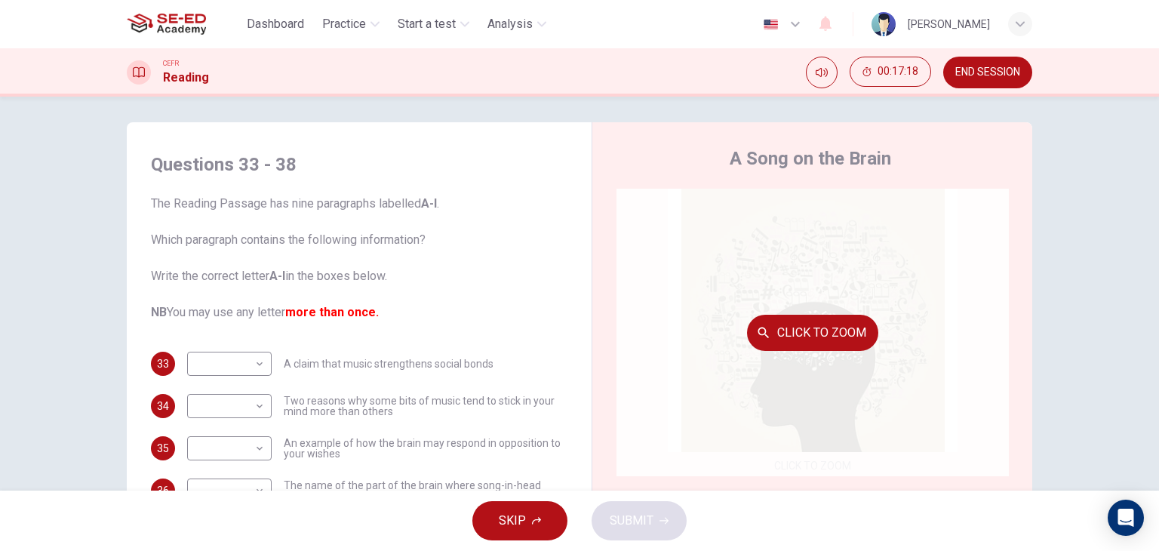
scroll to position [0, 0]
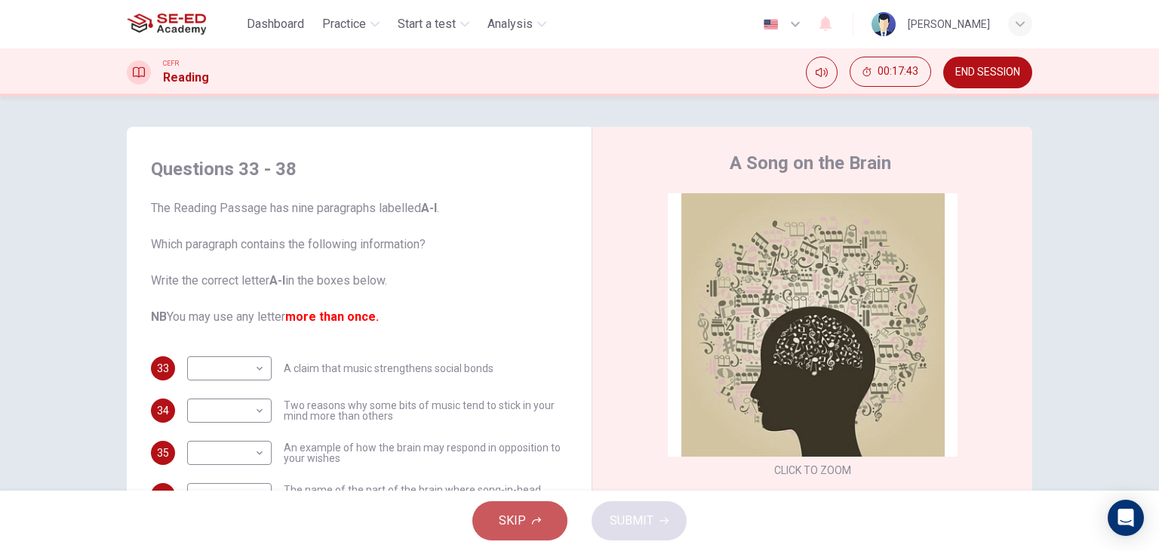
click at [508, 532] on button "SKIP" at bounding box center [519, 520] width 95 height 39
click at [508, 532] on div "SKIP SUBMIT" at bounding box center [579, 521] width 1159 height 60
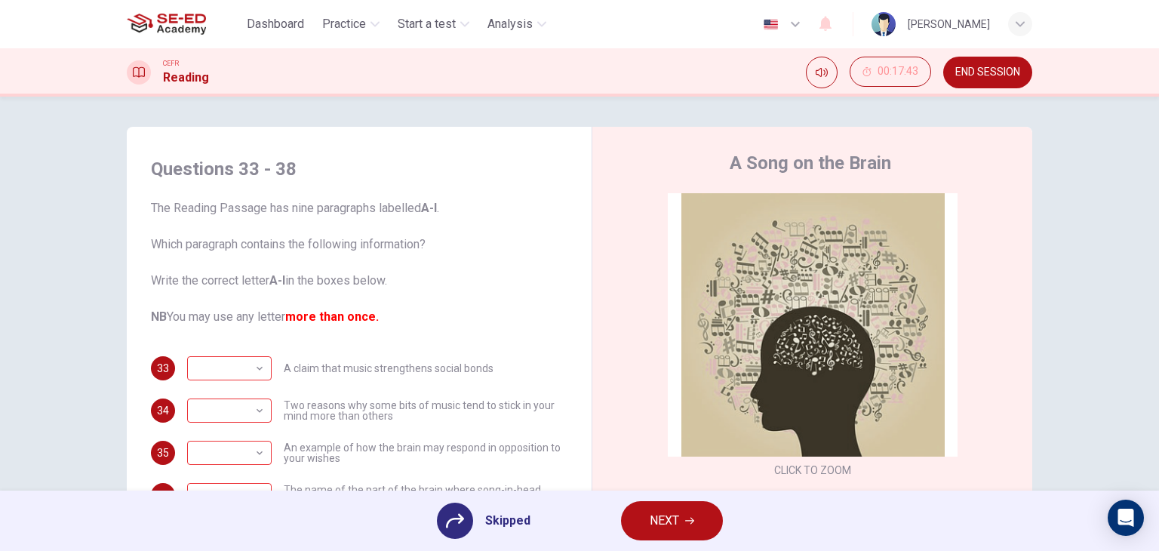
click at [661, 528] on span "NEXT" at bounding box center [664, 520] width 29 height 21
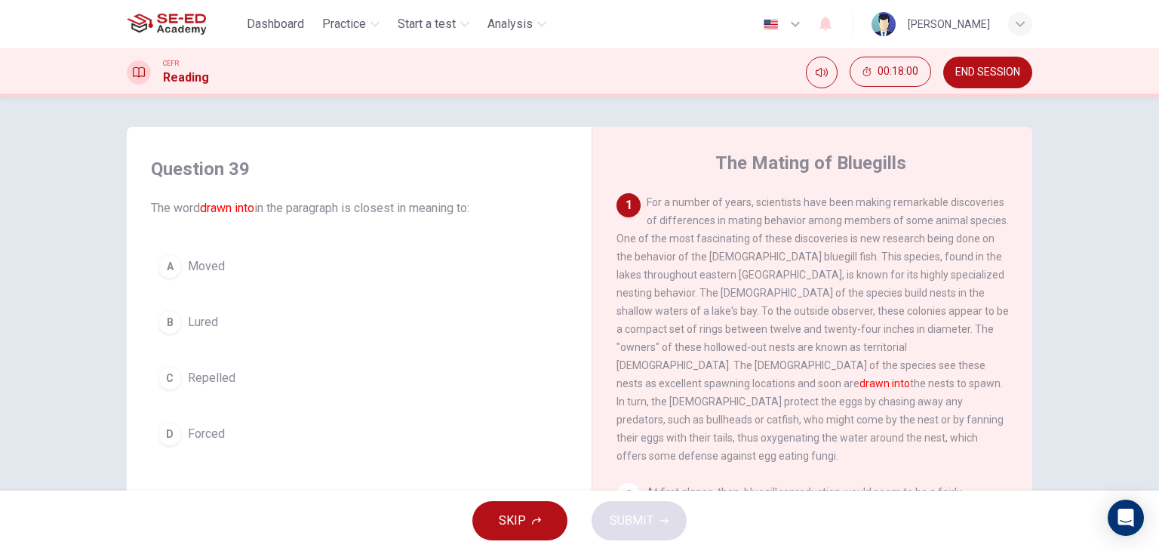
click at [242, 248] on button "A Moved" at bounding box center [359, 267] width 417 height 38
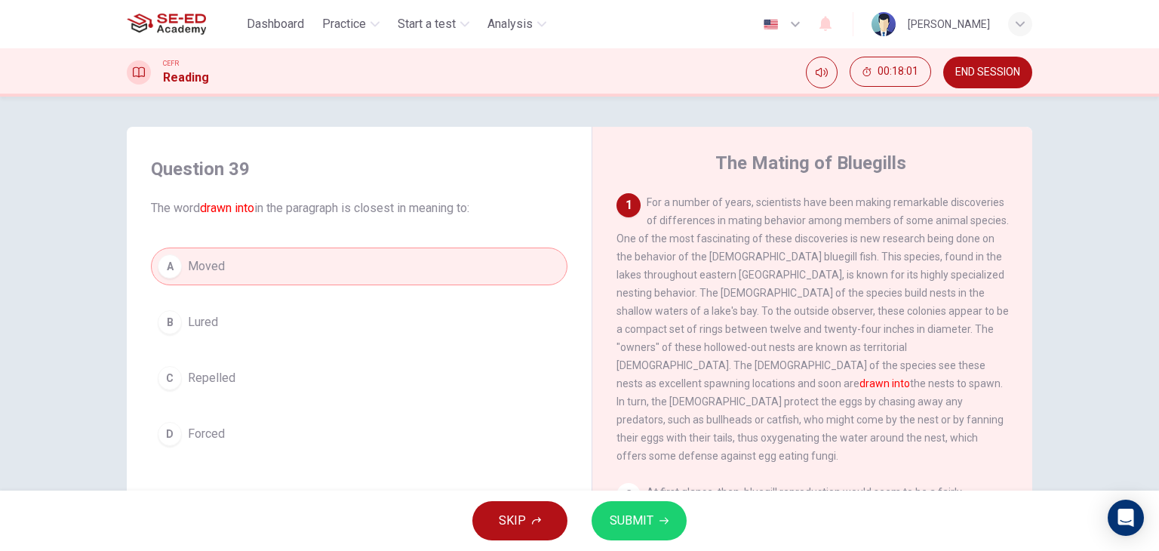
click at [629, 508] on button "SUBMIT" at bounding box center [639, 520] width 95 height 39
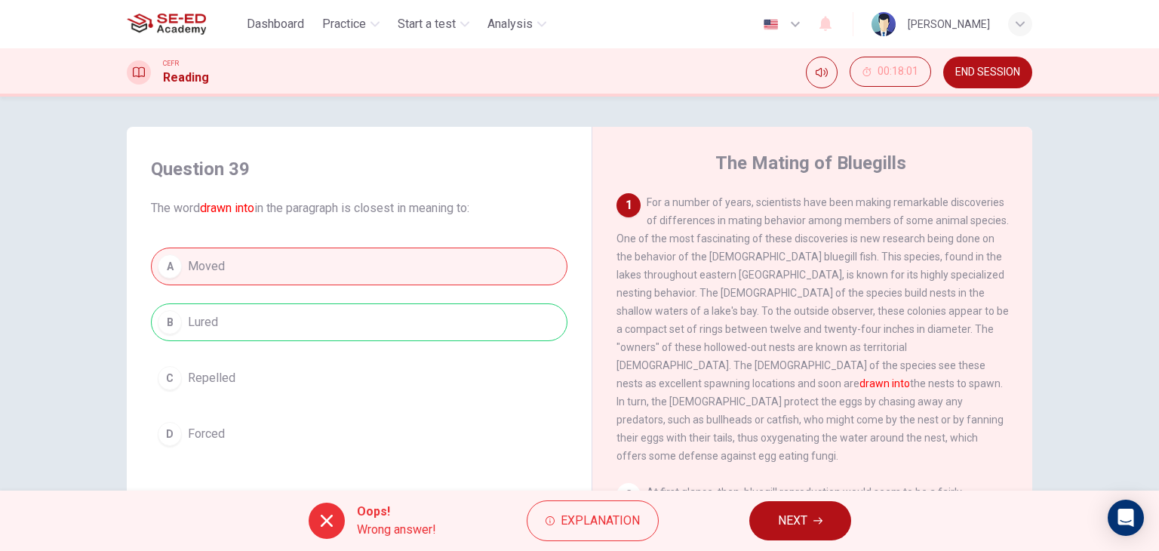
click at [793, 518] on span "NEXT" at bounding box center [792, 520] width 29 height 21
click at [793, 518] on div "Oops! Wrong answer! Explanation NEXT" at bounding box center [579, 521] width 1159 height 60
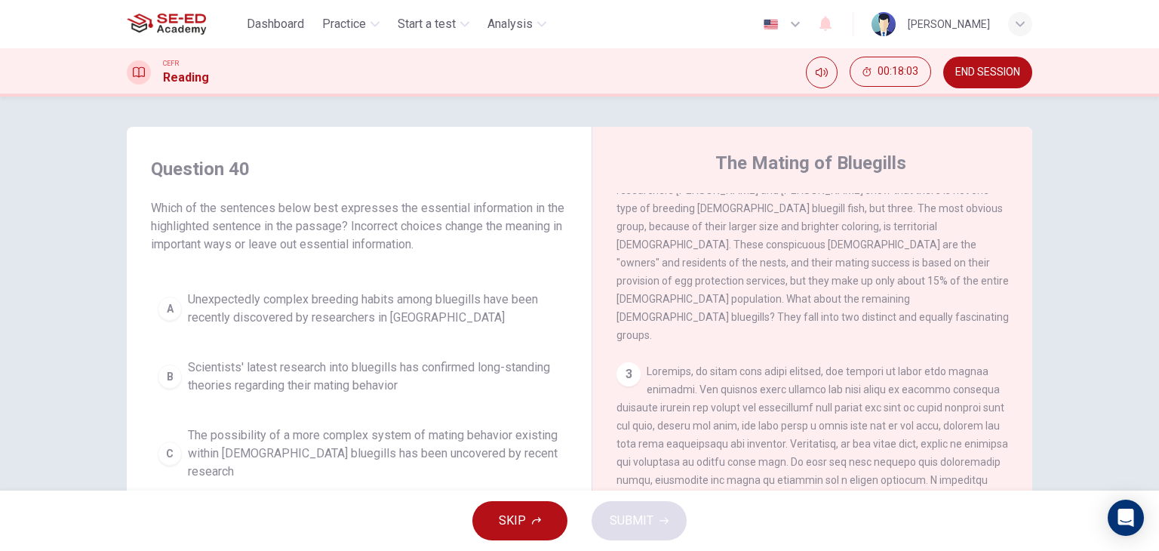
scroll to position [773, 0]
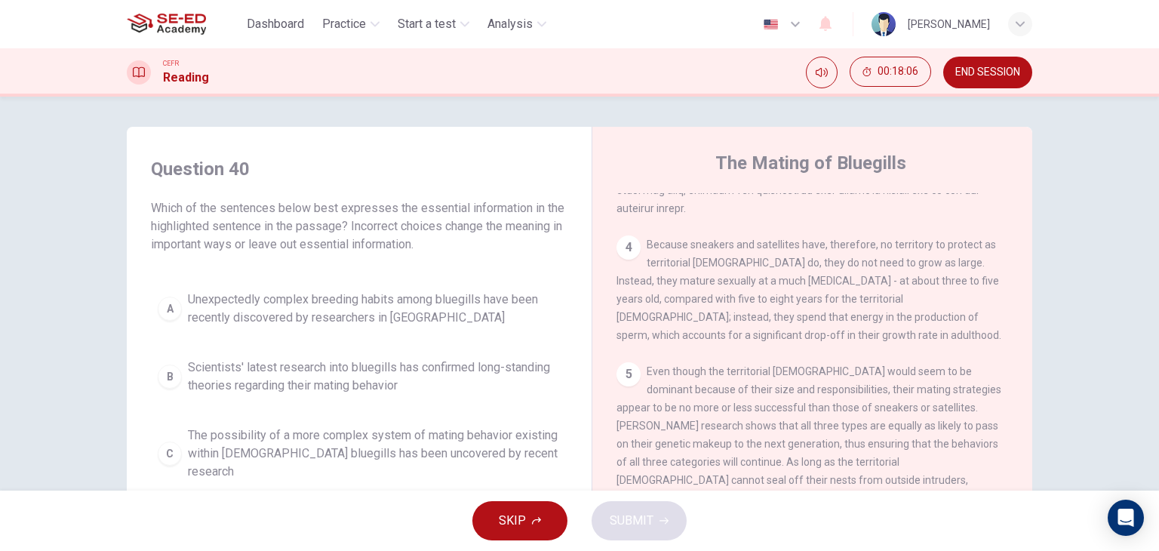
click at [539, 505] on button "SKIP" at bounding box center [519, 520] width 95 height 39
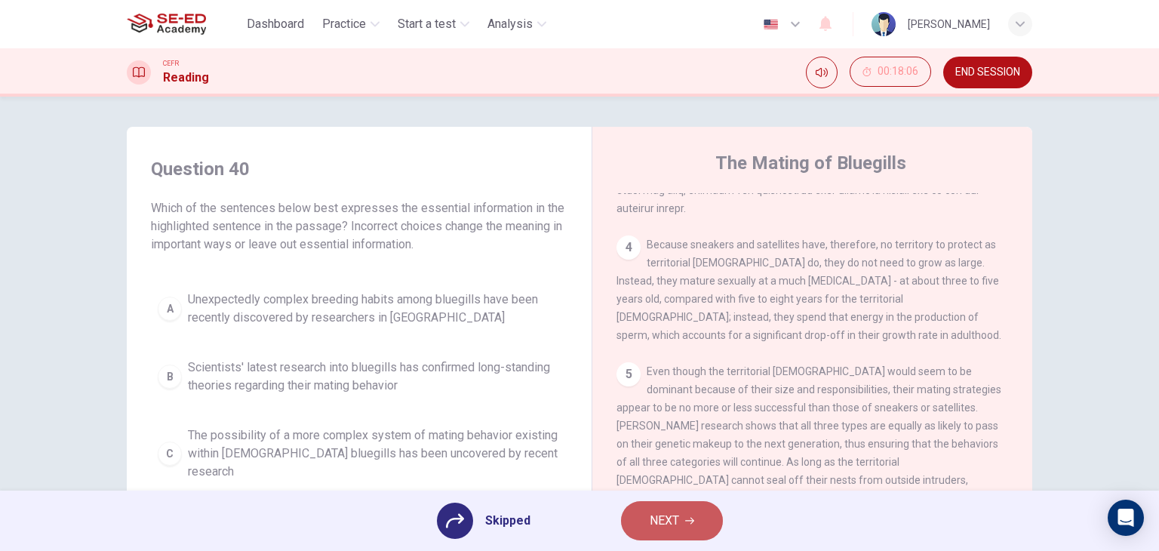
click at [681, 522] on button "NEXT" at bounding box center [672, 520] width 102 height 39
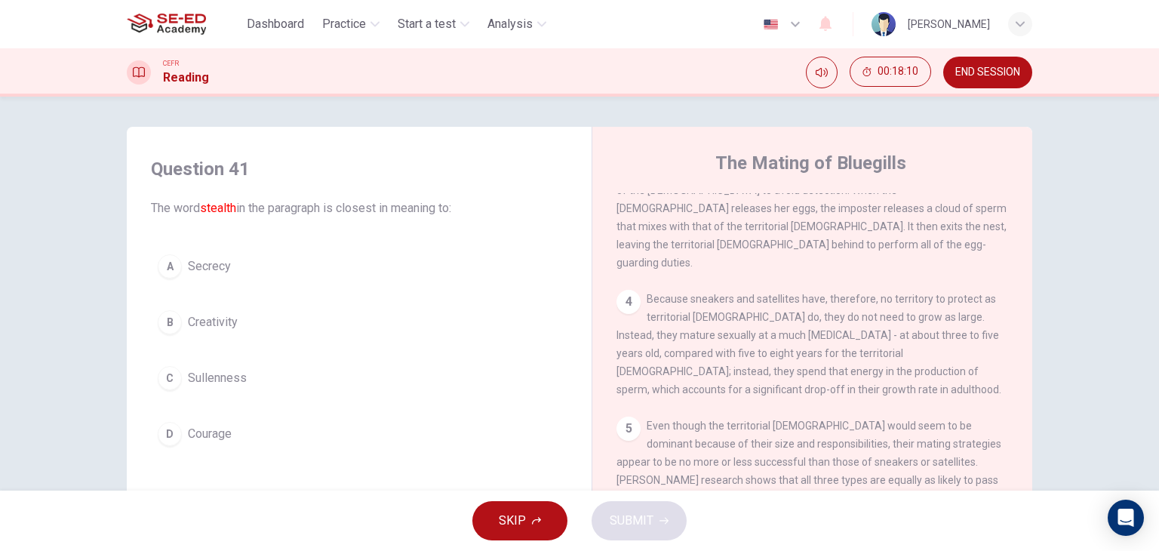
click at [181, 432] on button "D Courage" at bounding box center [359, 434] width 417 height 38
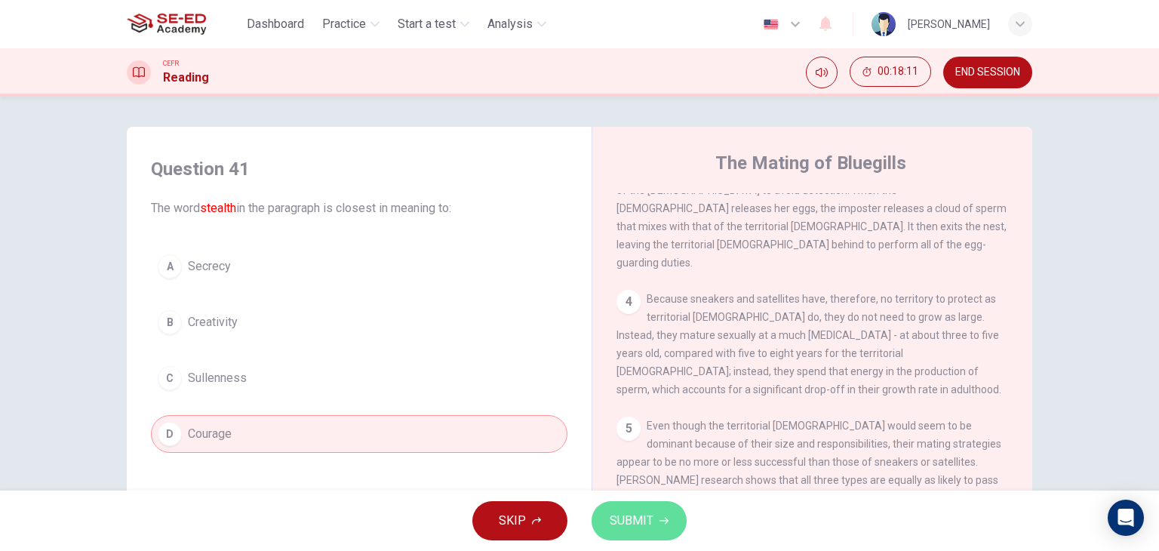
click at [612, 527] on span "SUBMIT" at bounding box center [632, 520] width 44 height 21
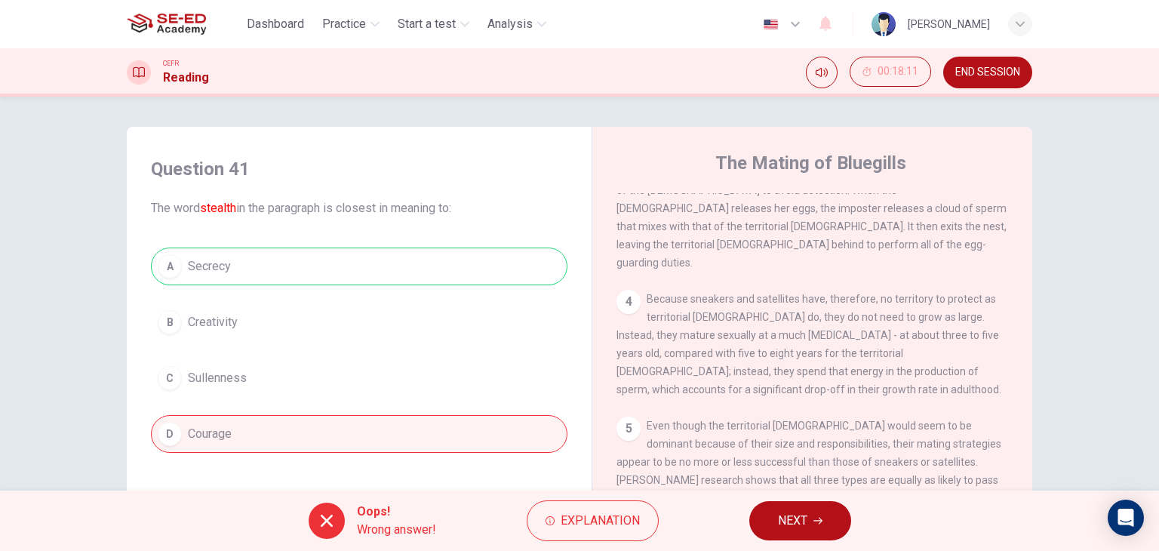
click at [804, 517] on span "NEXT" at bounding box center [792, 520] width 29 height 21
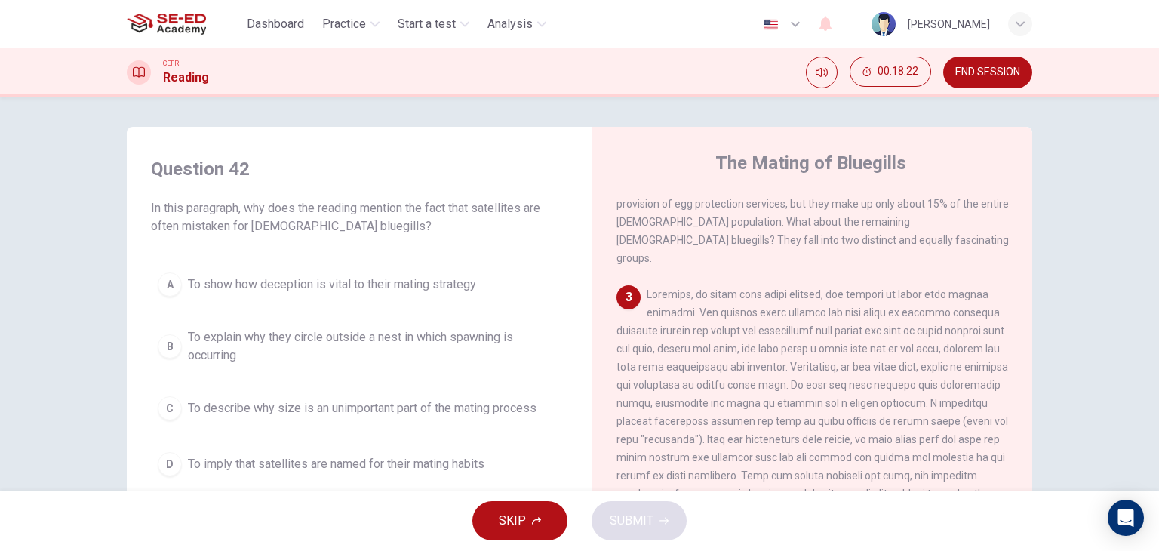
scroll to position [471, 0]
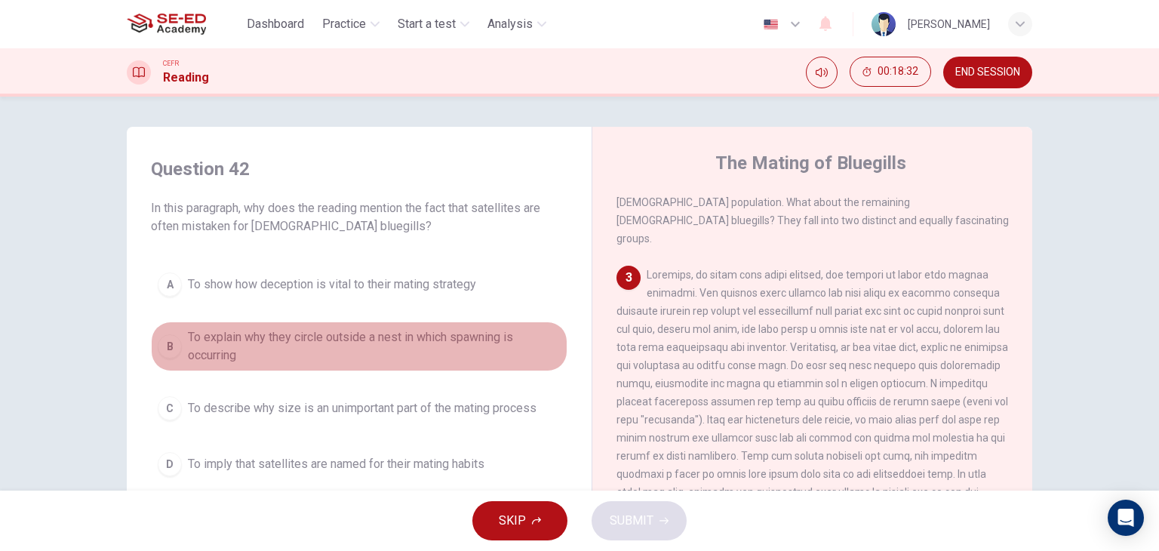
click at [460, 351] on span "To explain why they circle outside a nest in which spawning is occurring" at bounding box center [374, 346] width 373 height 36
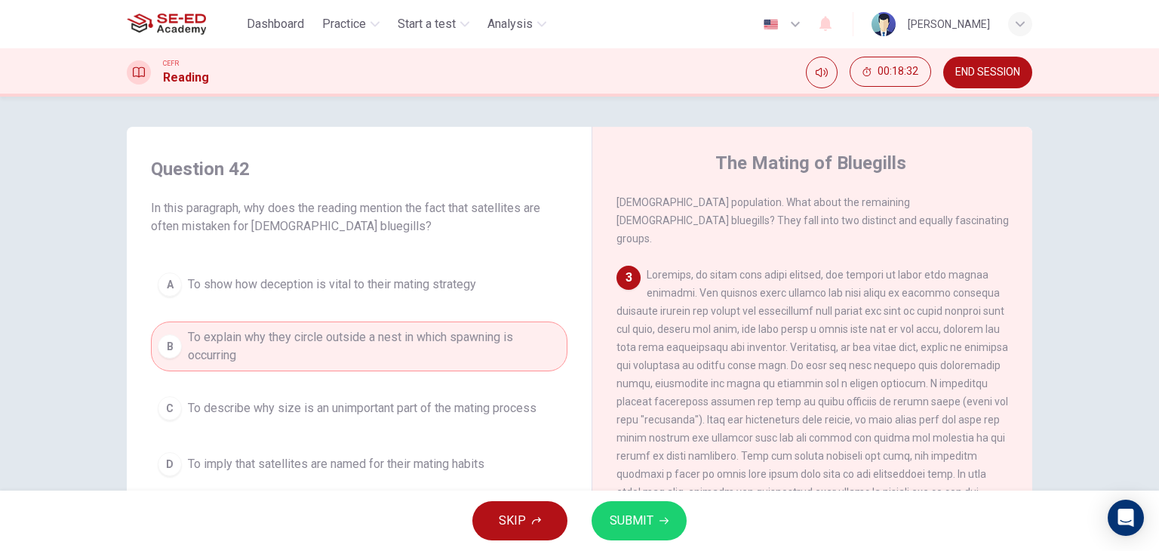
click at [636, 514] on span "SUBMIT" at bounding box center [632, 520] width 44 height 21
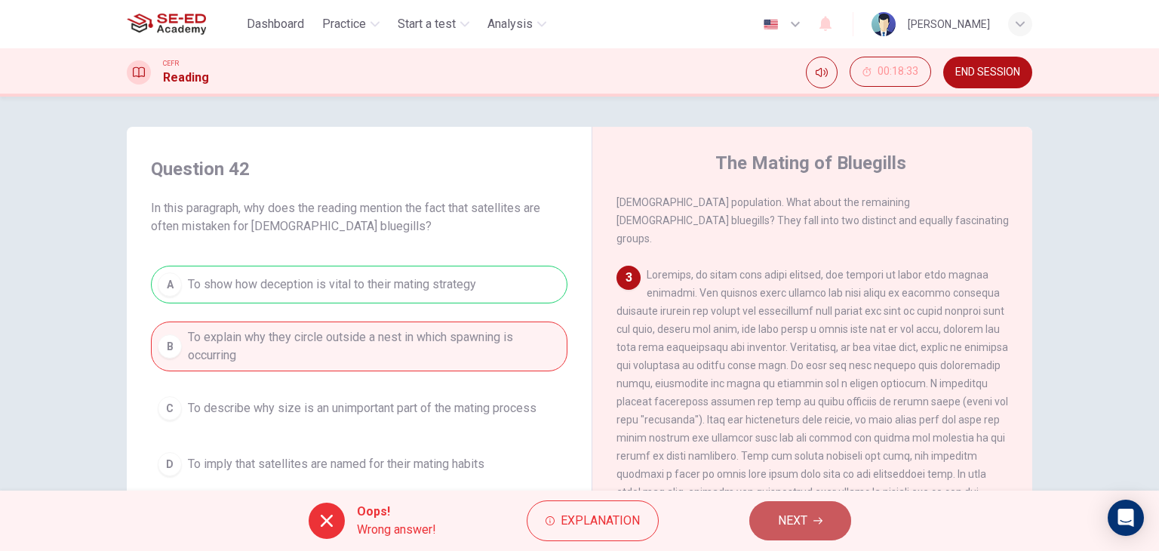
click at [821, 513] on button "NEXT" at bounding box center [800, 520] width 102 height 39
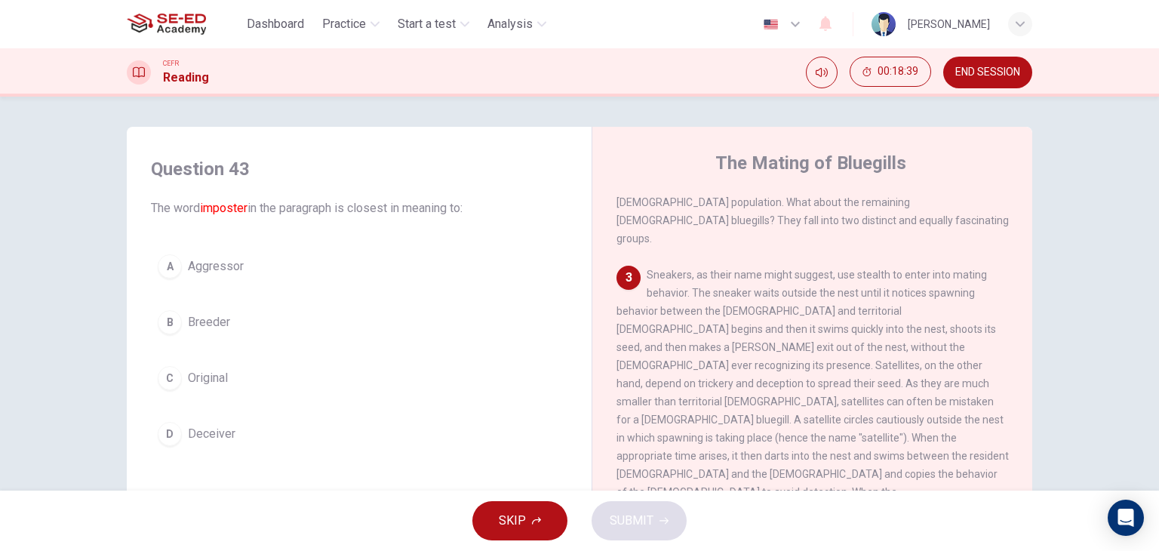
click at [229, 276] on button "A Aggressor" at bounding box center [359, 267] width 417 height 38
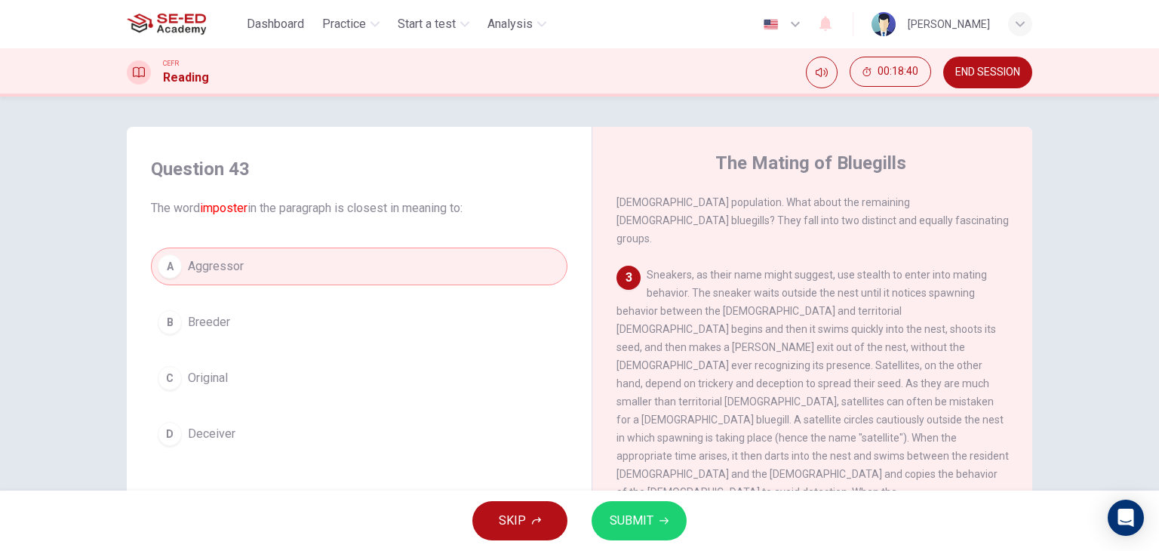
click at [634, 525] on span "SUBMIT" at bounding box center [632, 520] width 44 height 21
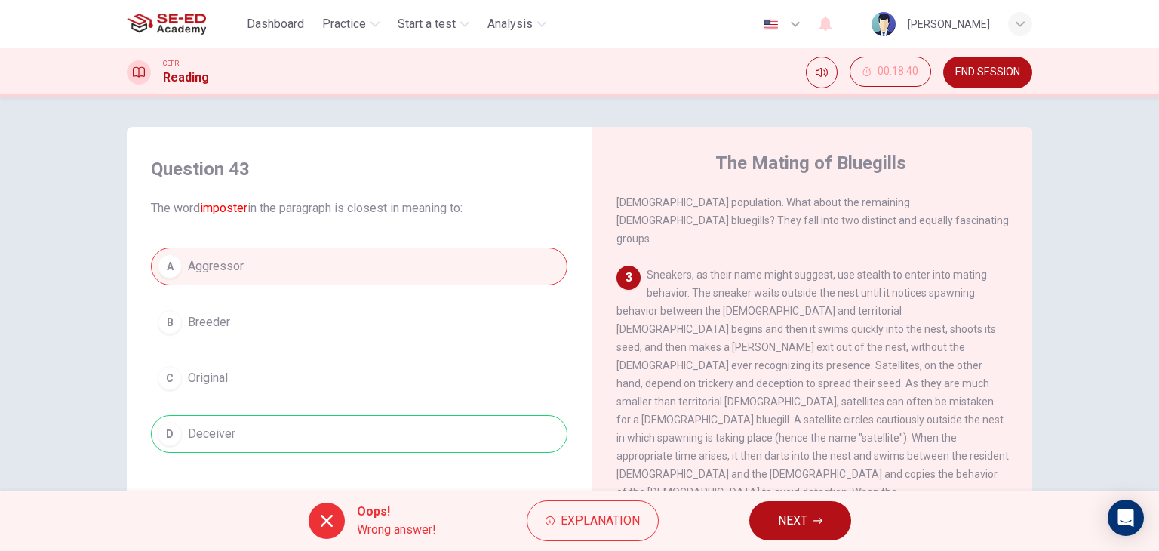
click at [765, 526] on button "NEXT" at bounding box center [800, 520] width 102 height 39
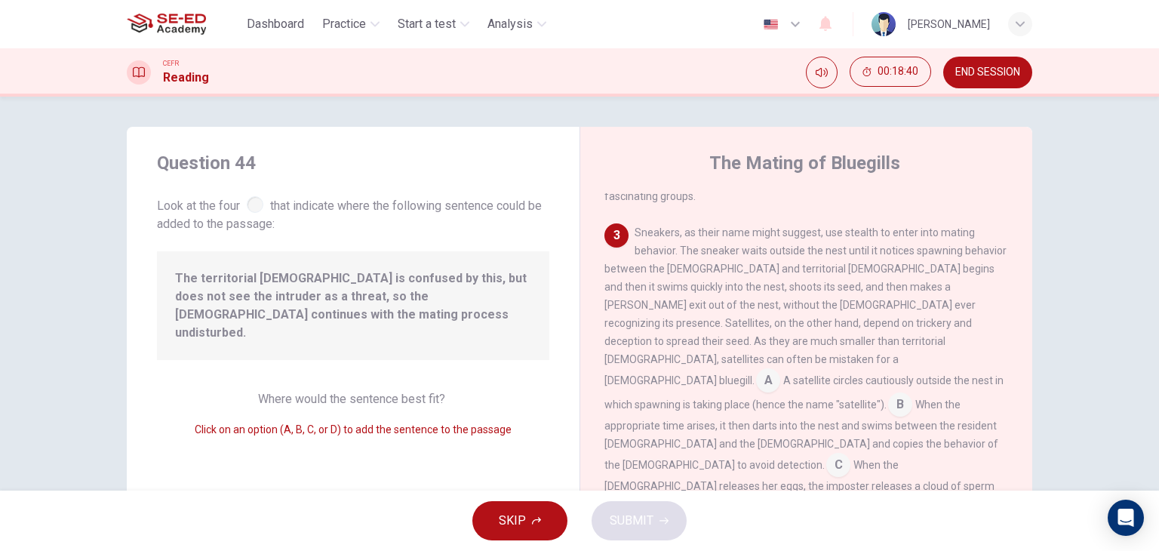
scroll to position [480, 0]
click at [688, 395] on span "When the appropriate time arises, it then darts into the nest and swims between…" at bounding box center [802, 431] width 394 height 72
click at [888, 391] on input at bounding box center [900, 403] width 24 height 24
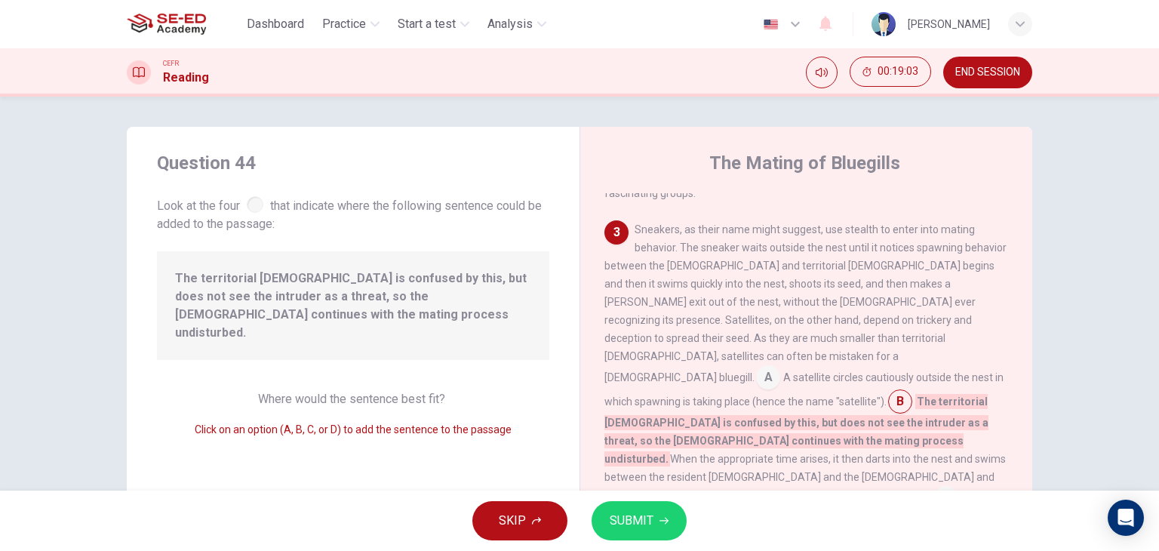
click at [895, 530] on input at bounding box center [907, 542] width 24 height 24
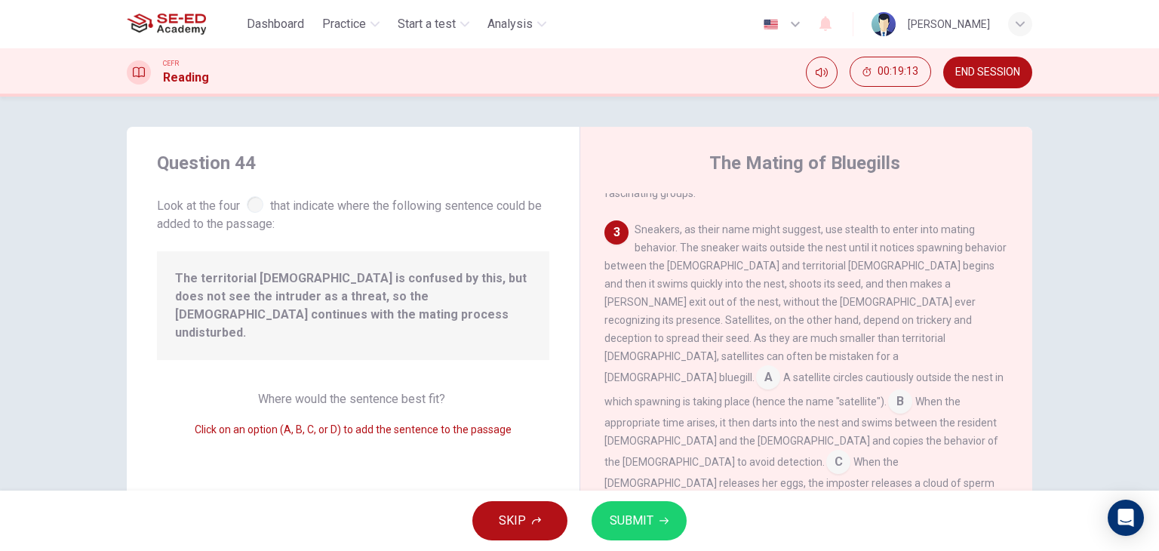
click at [629, 510] on span "SUBMIT" at bounding box center [632, 520] width 44 height 21
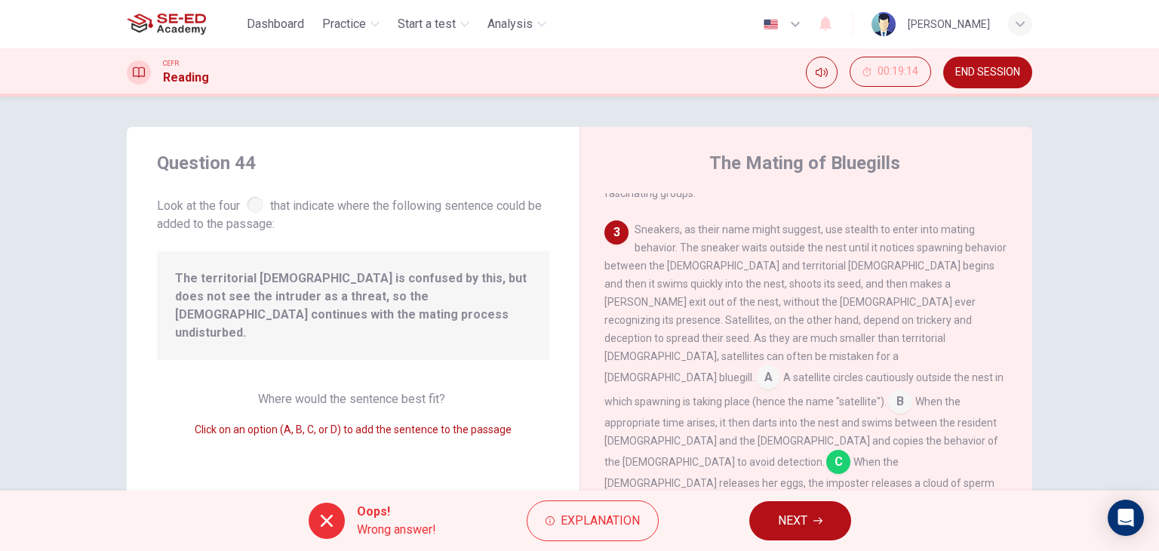
click at [820, 512] on button "NEXT" at bounding box center [800, 520] width 102 height 39
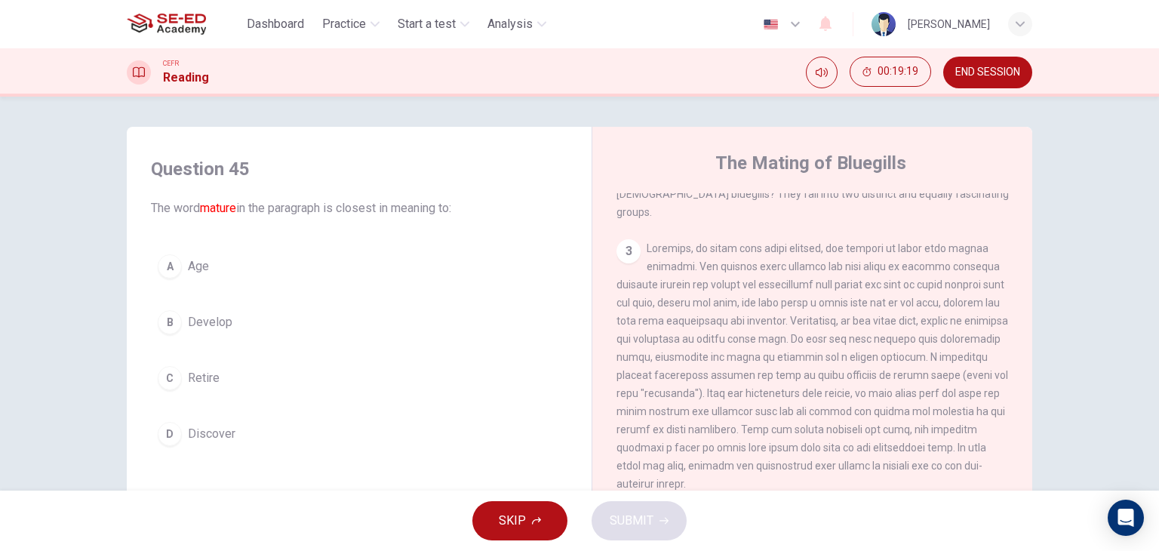
scroll to position [679, 0]
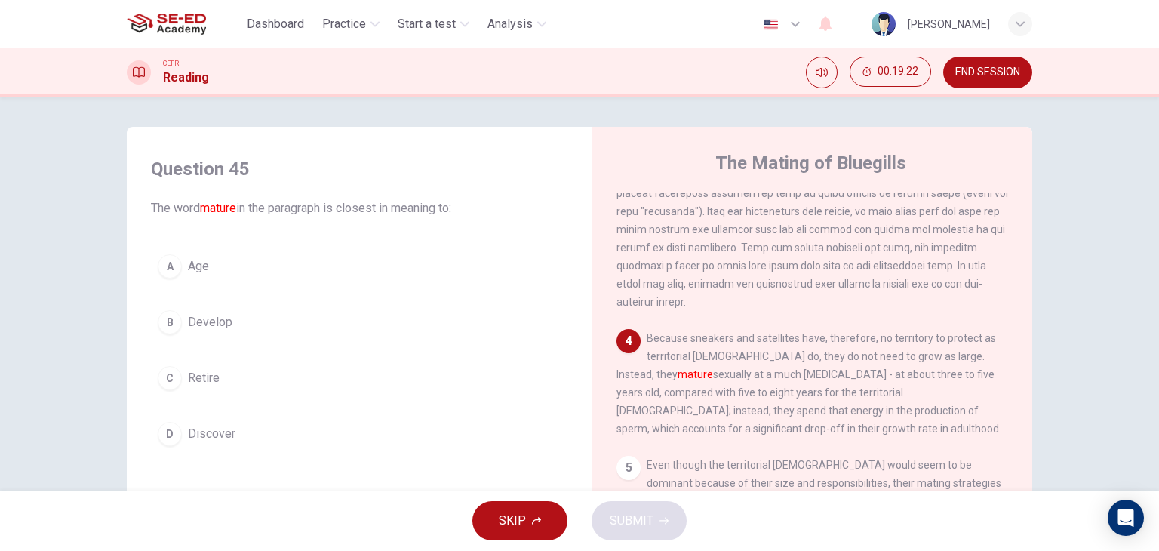
click at [218, 322] on span "Develop" at bounding box center [210, 322] width 45 height 18
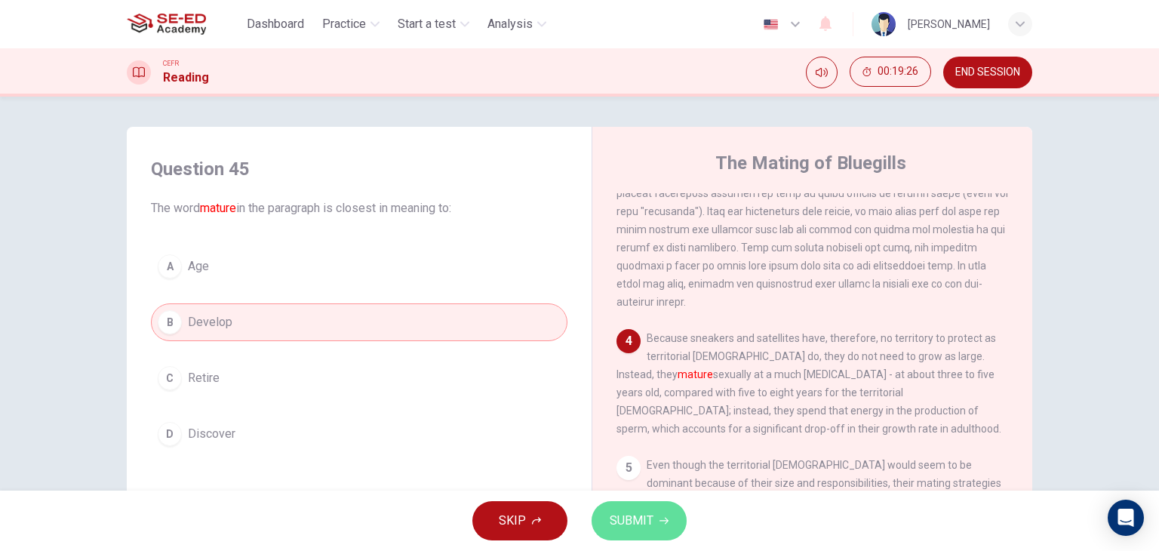
click at [634, 526] on span "SUBMIT" at bounding box center [632, 520] width 44 height 21
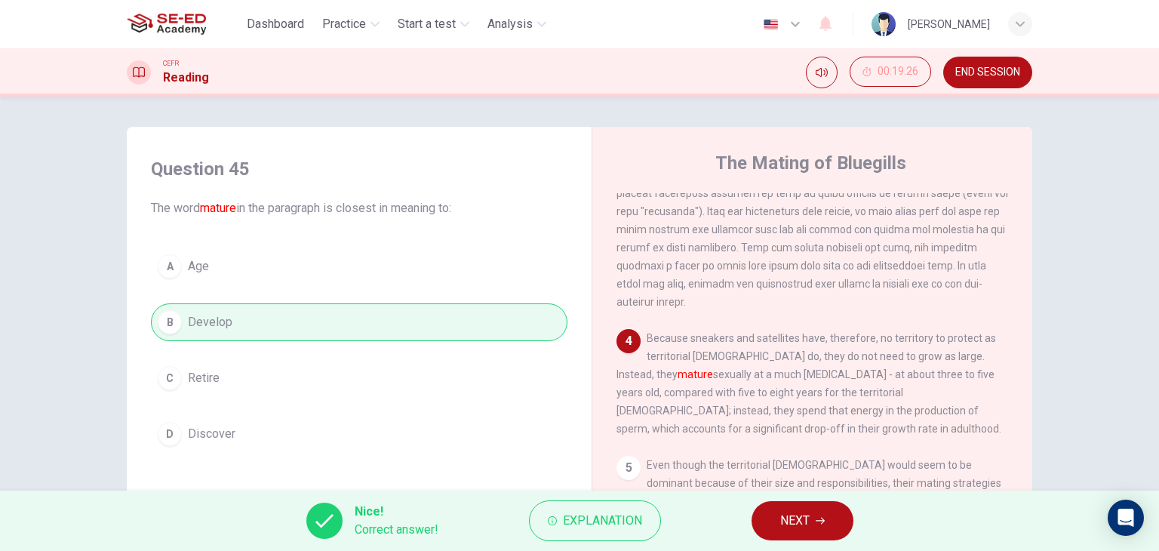
click at [862, 522] on div "Nice! Correct answer! Explanation NEXT" at bounding box center [579, 521] width 1159 height 60
click at [824, 522] on icon "button" at bounding box center [820, 521] width 9 height 7
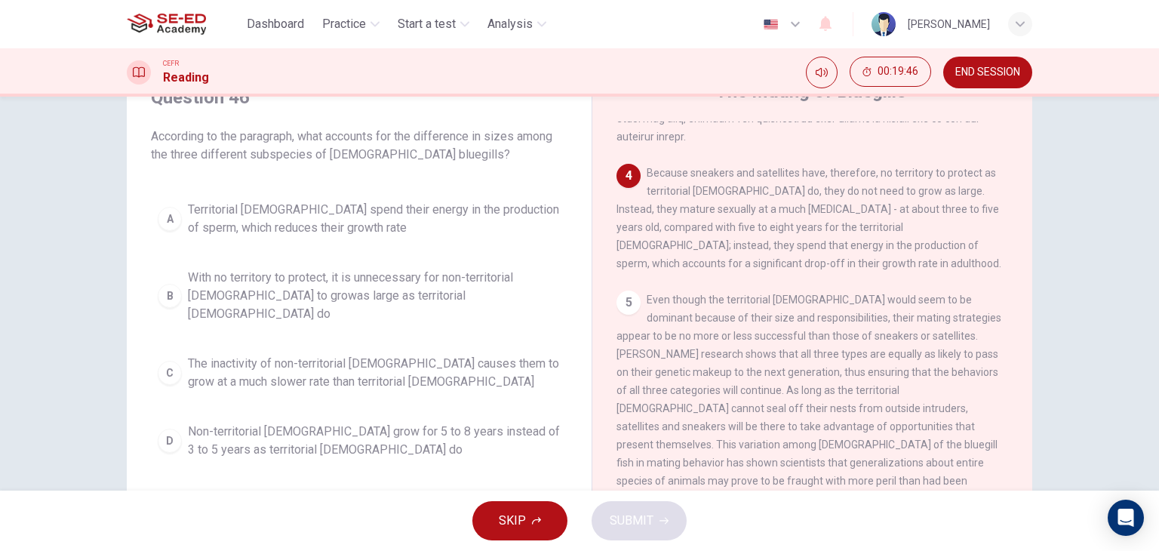
scroll to position [75, 0]
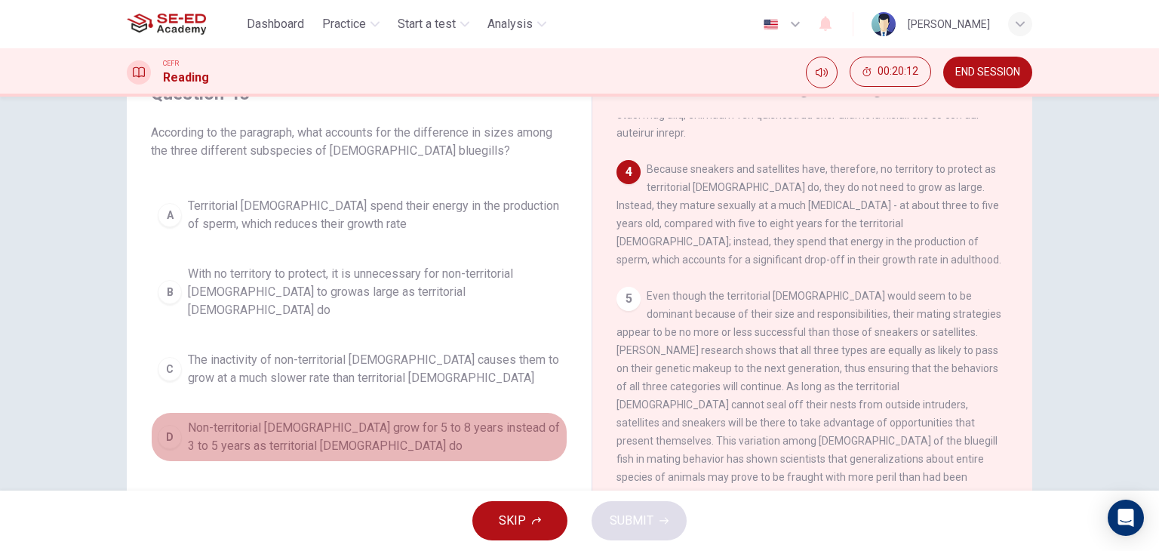
click at [216, 419] on span "Non-territorial [DEMOGRAPHIC_DATA] grow for 5 to 8 years instead of 3 to 5 year…" at bounding box center [374, 437] width 373 height 36
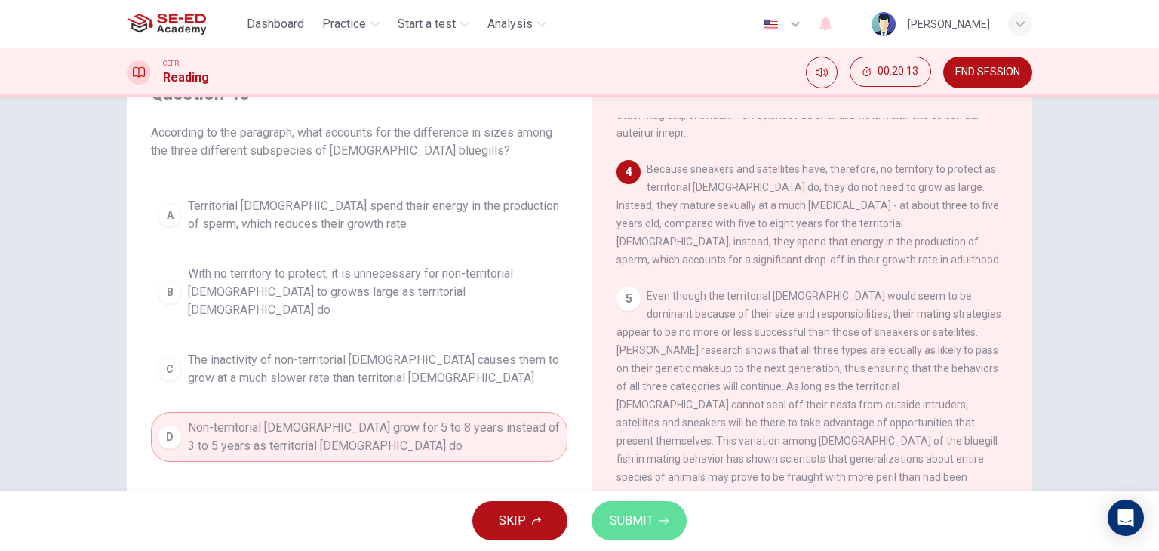
click at [607, 529] on button "SUBMIT" at bounding box center [639, 520] width 95 height 39
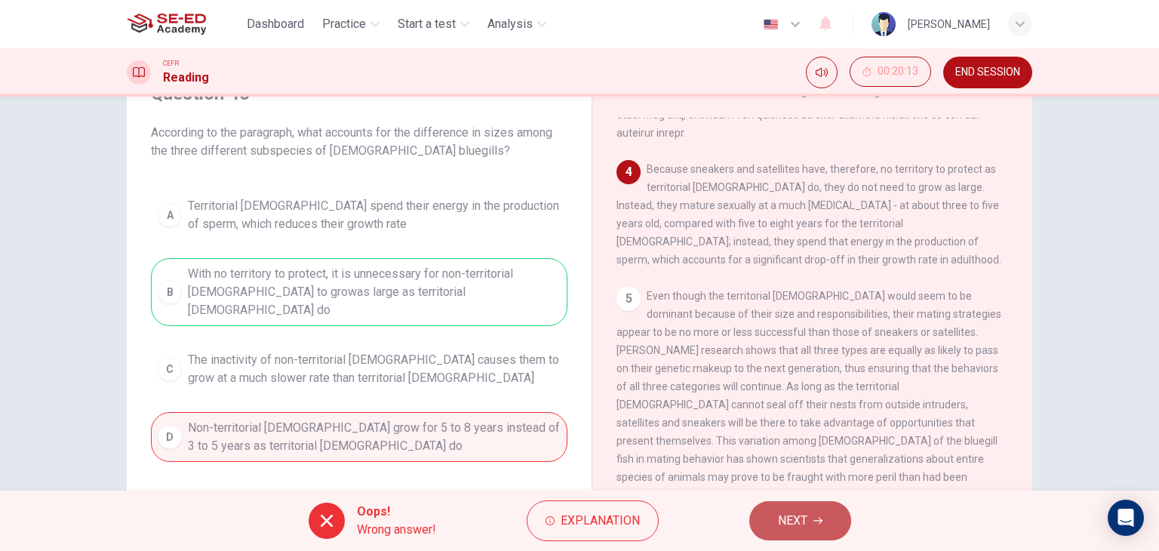
click at [797, 520] on span "NEXT" at bounding box center [792, 520] width 29 height 21
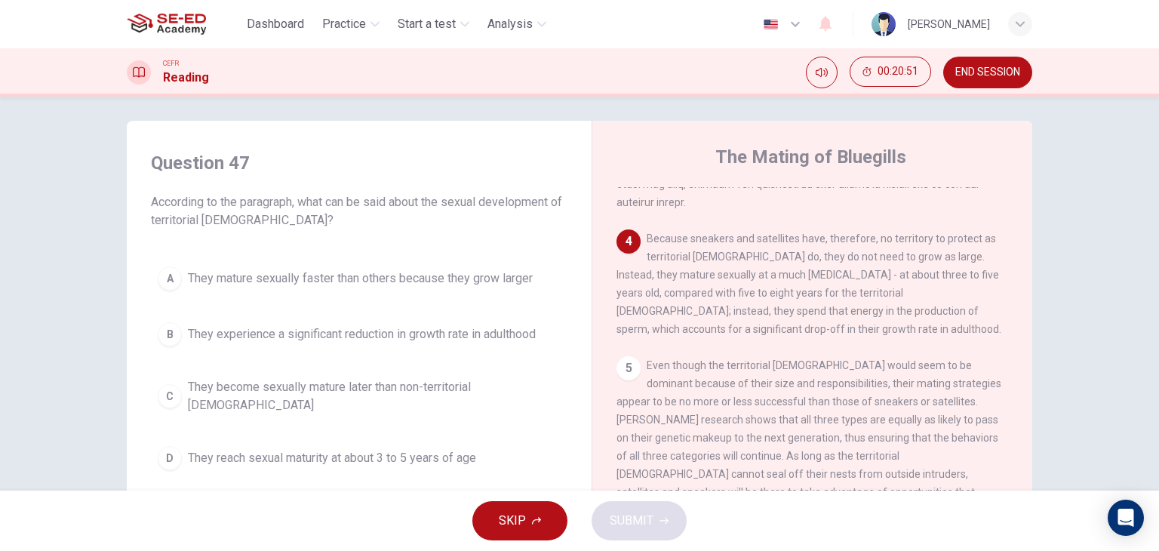
scroll to position [0, 0]
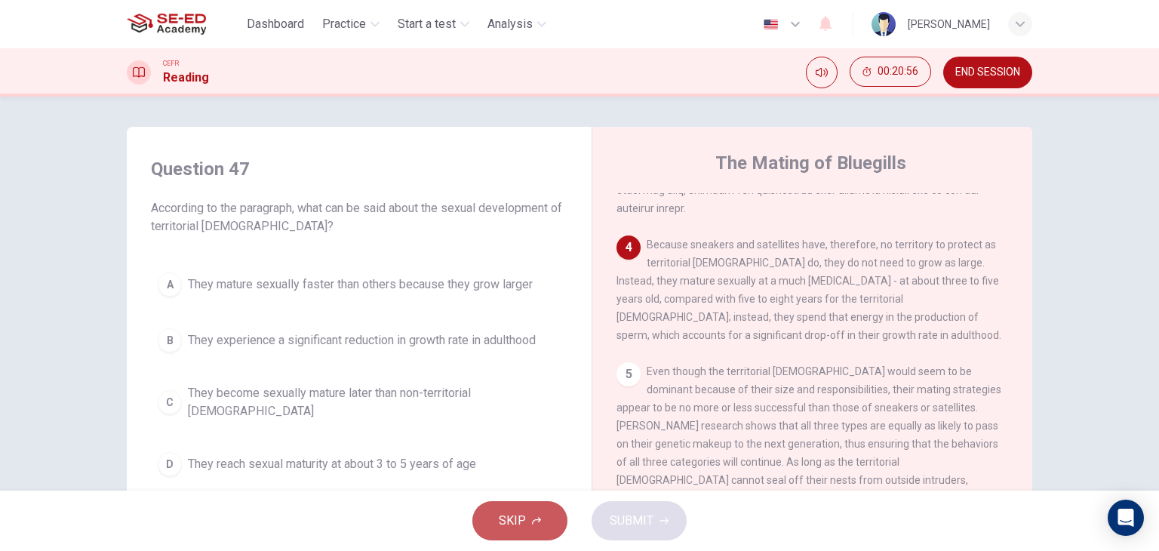
click at [511, 513] on span "SKIP" at bounding box center [512, 520] width 27 height 21
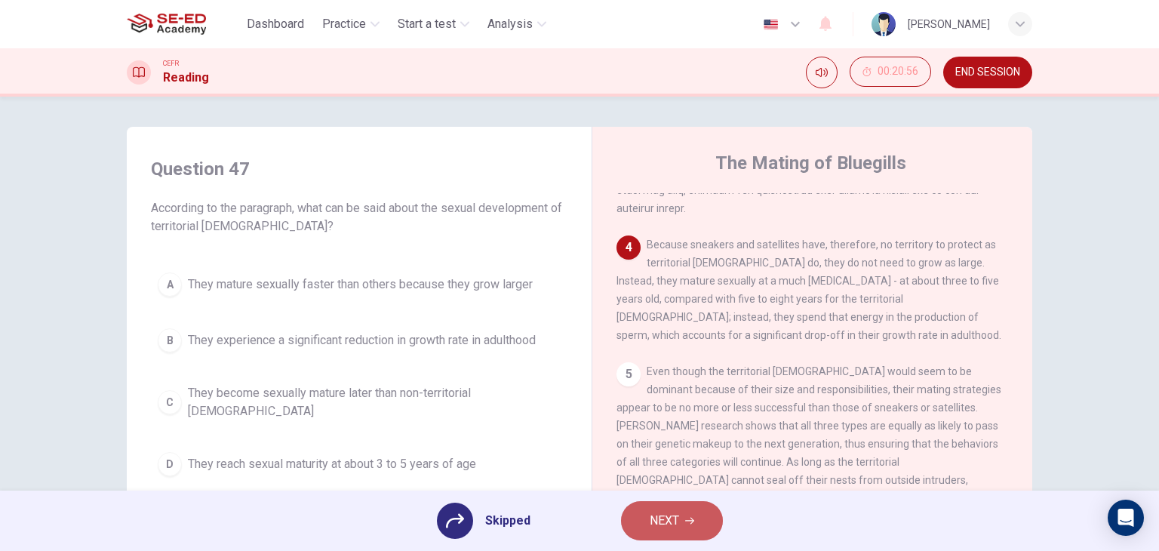
click at [700, 531] on button "NEXT" at bounding box center [672, 520] width 102 height 39
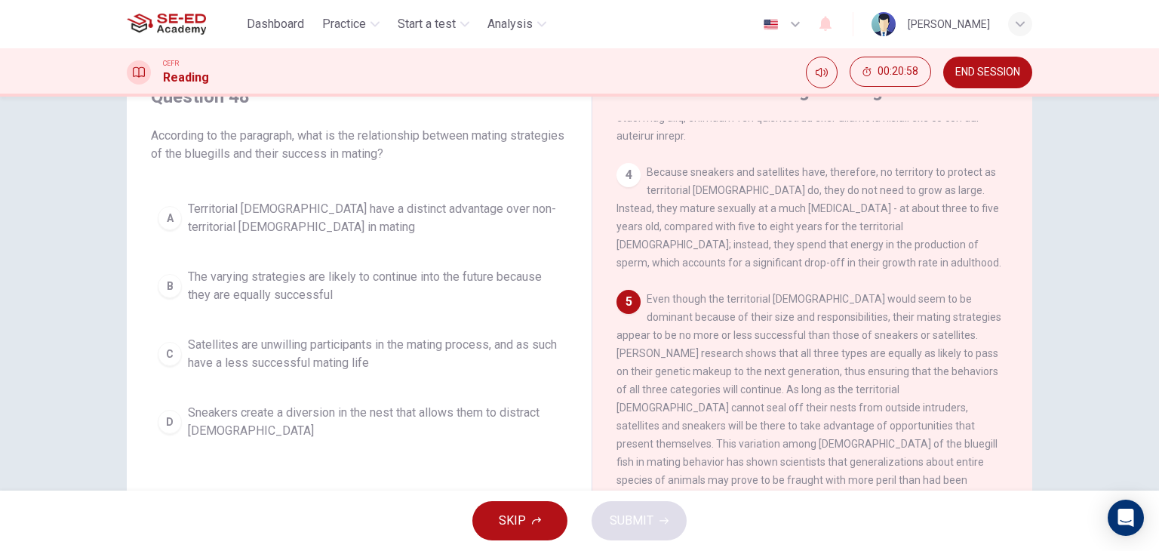
scroll to position [75, 0]
drag, startPoint x: 349, startPoint y: 354, endPoint x: 654, endPoint y: 490, distance: 333.8
click at [350, 354] on span "Satellites are unwilling participants in the mating process, and as such have a…" at bounding box center [374, 351] width 373 height 36
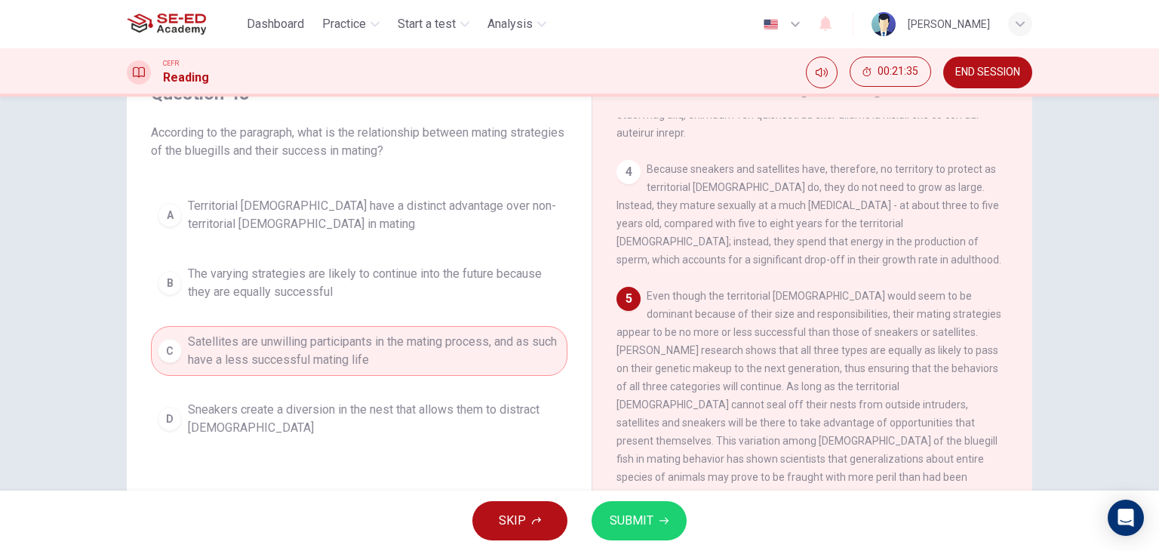
click at [605, 508] on button "SUBMIT" at bounding box center [639, 520] width 95 height 39
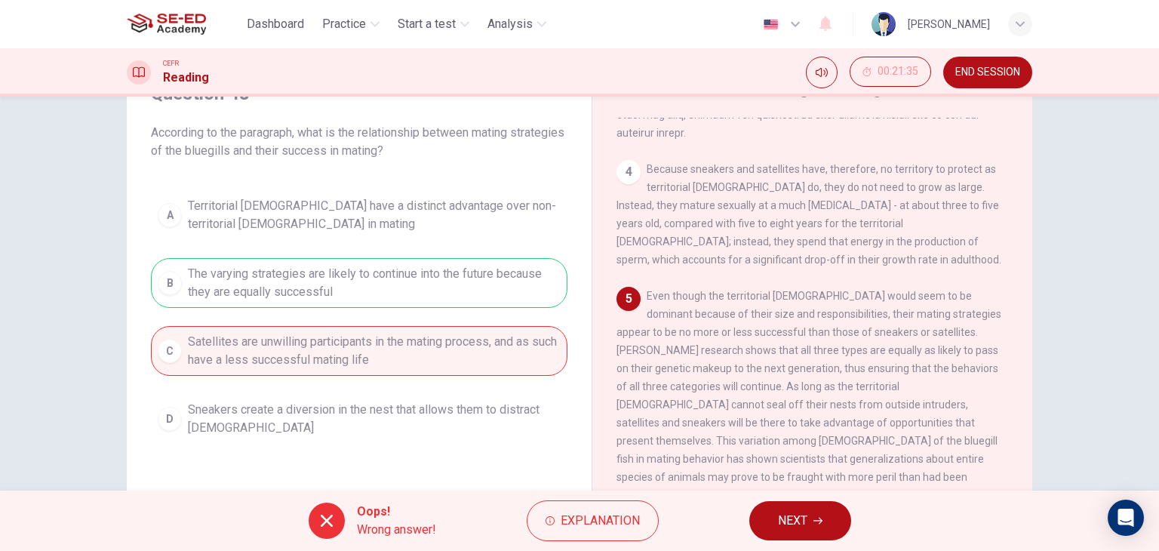
click at [808, 516] on span "NEXT" at bounding box center [792, 520] width 29 height 21
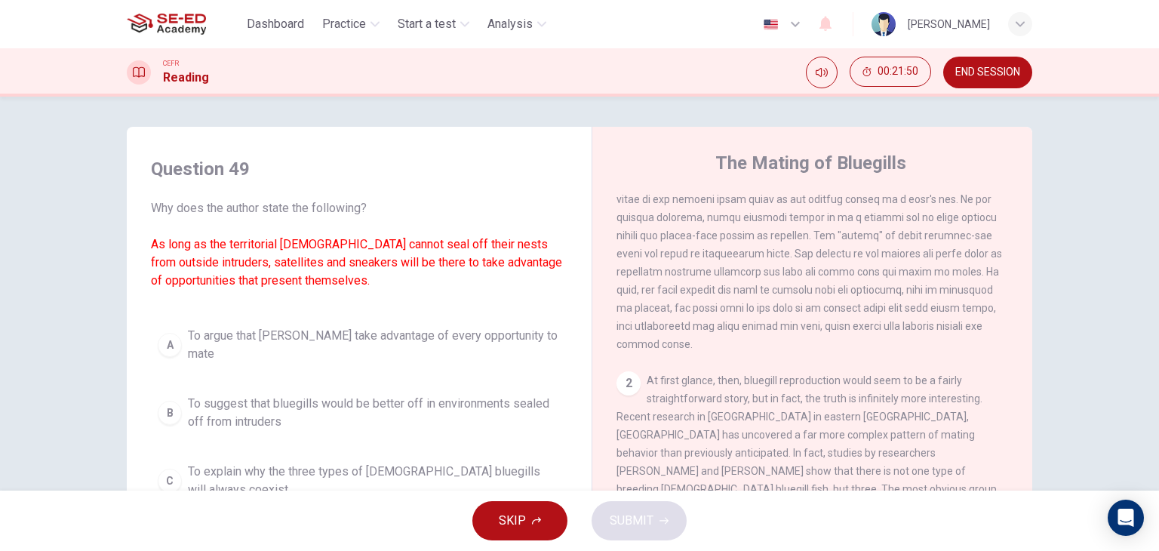
scroll to position [191, 0]
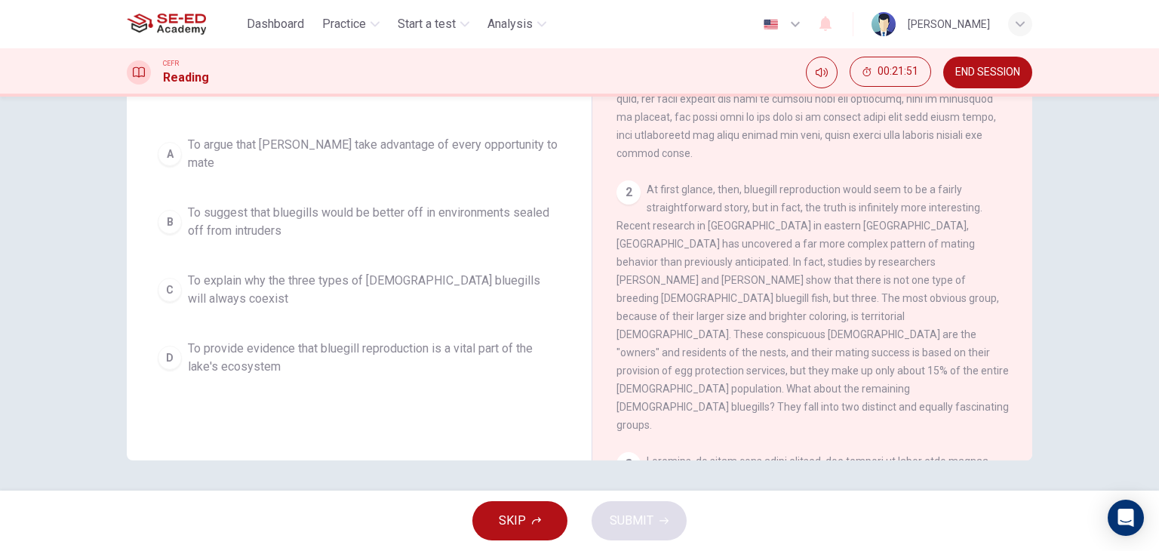
click at [412, 265] on button "C To explain why the three types of [DEMOGRAPHIC_DATA] bluegills will always co…" at bounding box center [359, 290] width 417 height 50
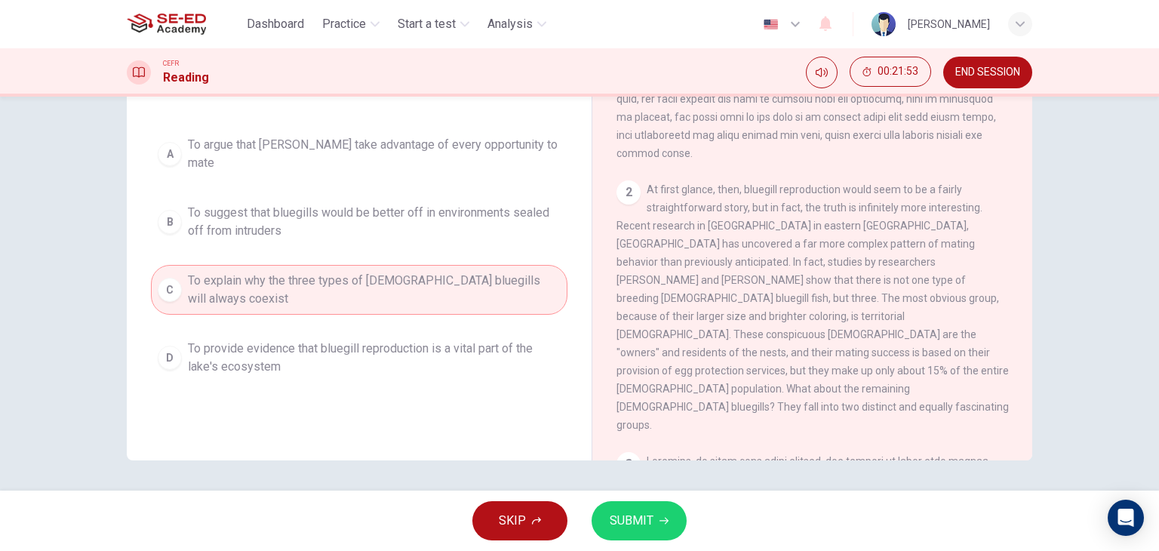
click at [440, 306] on div "A To argue that [PERSON_NAME] take advantage of every opportunity to mate B To …" at bounding box center [359, 256] width 417 height 254
click at [451, 340] on span "To provide evidence that bluegill reproduction is a vital part of the lake's ec…" at bounding box center [374, 358] width 373 height 36
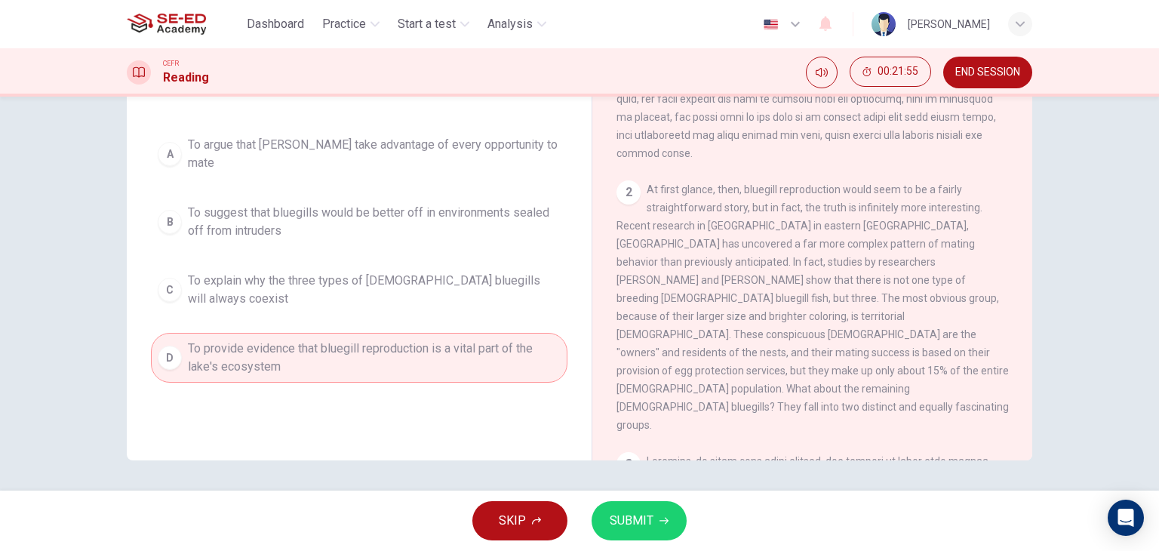
click at [471, 333] on button "D To provide evidence that bluegill reproduction is a vital part of the lake's …" at bounding box center [359, 358] width 417 height 50
click at [437, 272] on span "To explain why the three types of [DEMOGRAPHIC_DATA] bluegills will always coex…" at bounding box center [374, 290] width 373 height 36
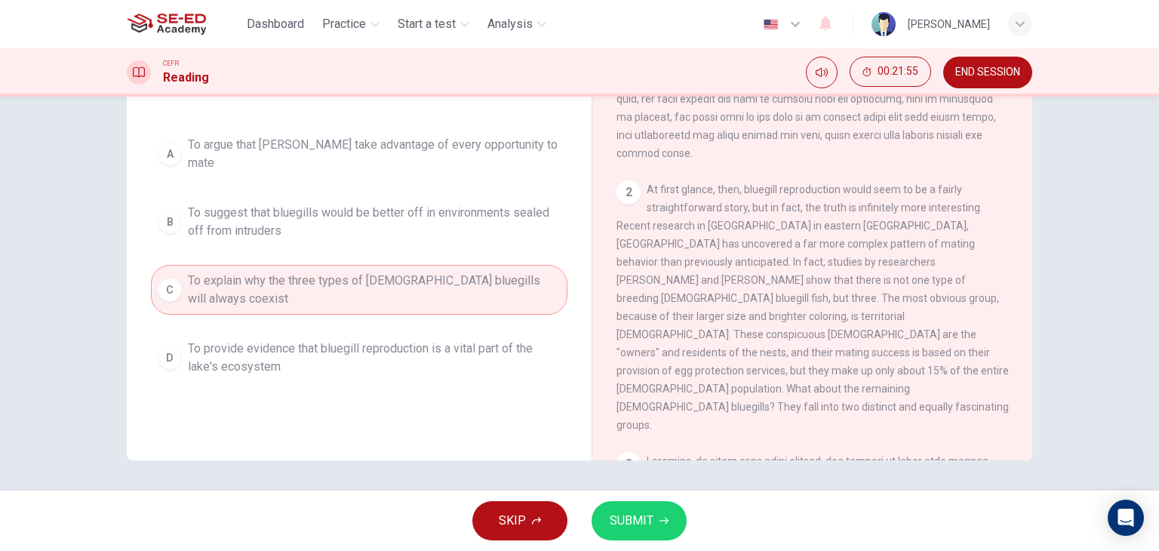
click at [452, 340] on span "To provide evidence that bluegill reproduction is a vital part of the lake's ec…" at bounding box center [374, 358] width 373 height 36
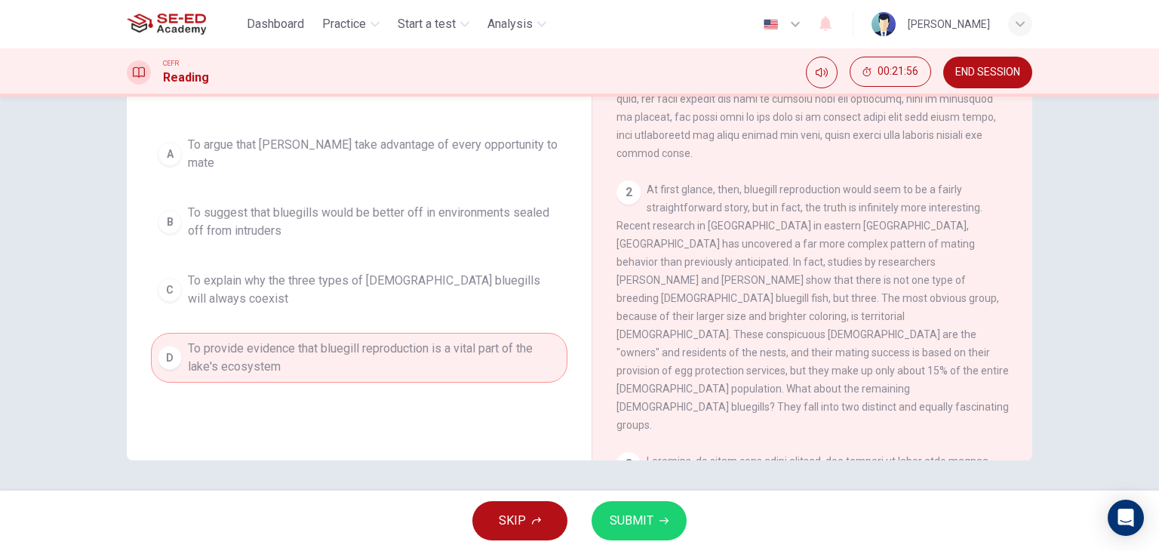
click at [626, 531] on span "SUBMIT" at bounding box center [632, 520] width 44 height 21
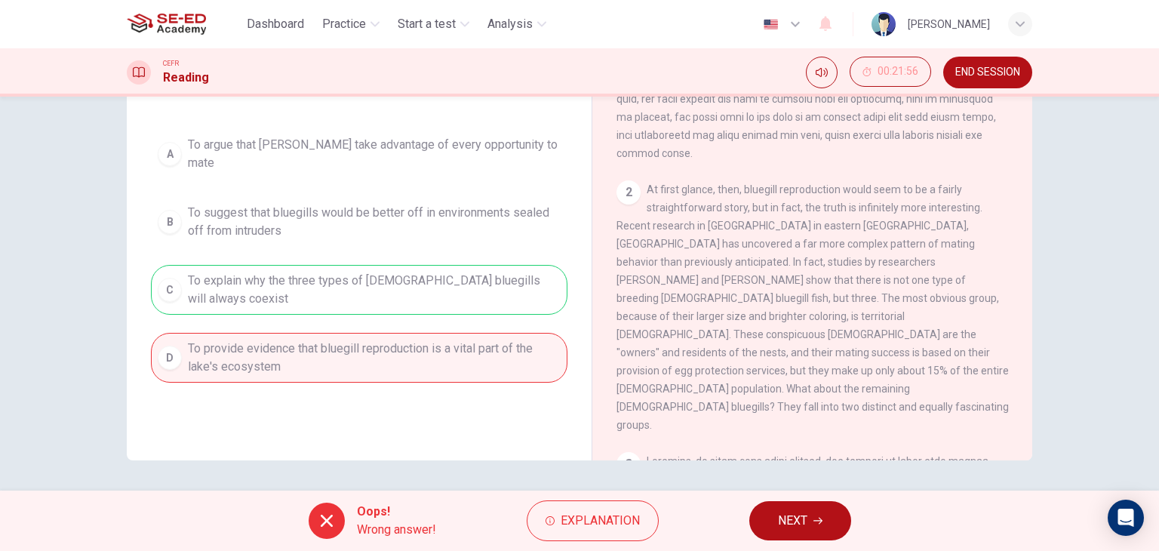
click at [824, 535] on button "NEXT" at bounding box center [800, 520] width 102 height 39
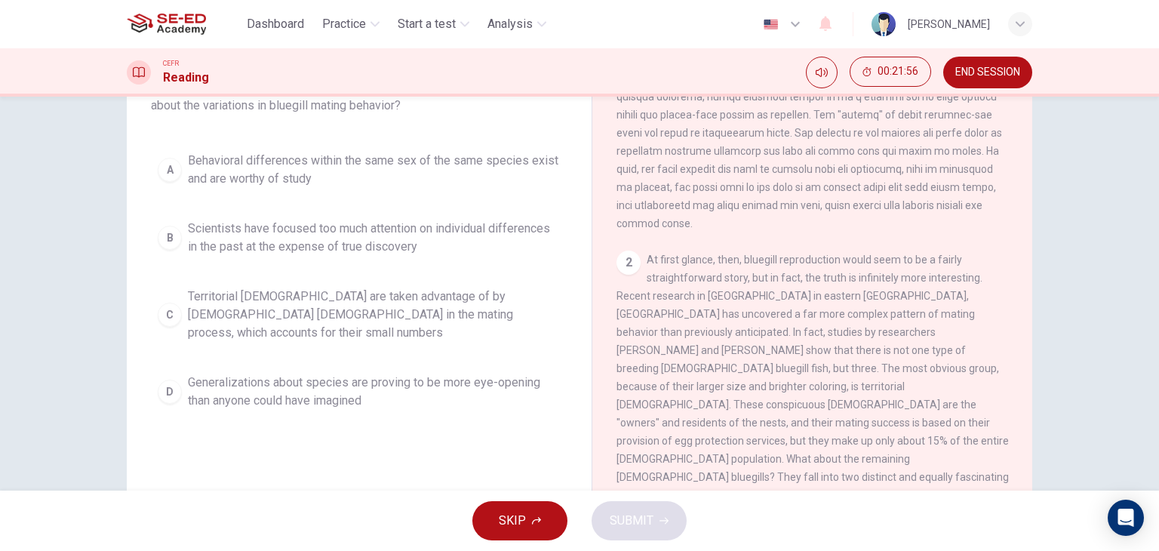
scroll to position [115, 0]
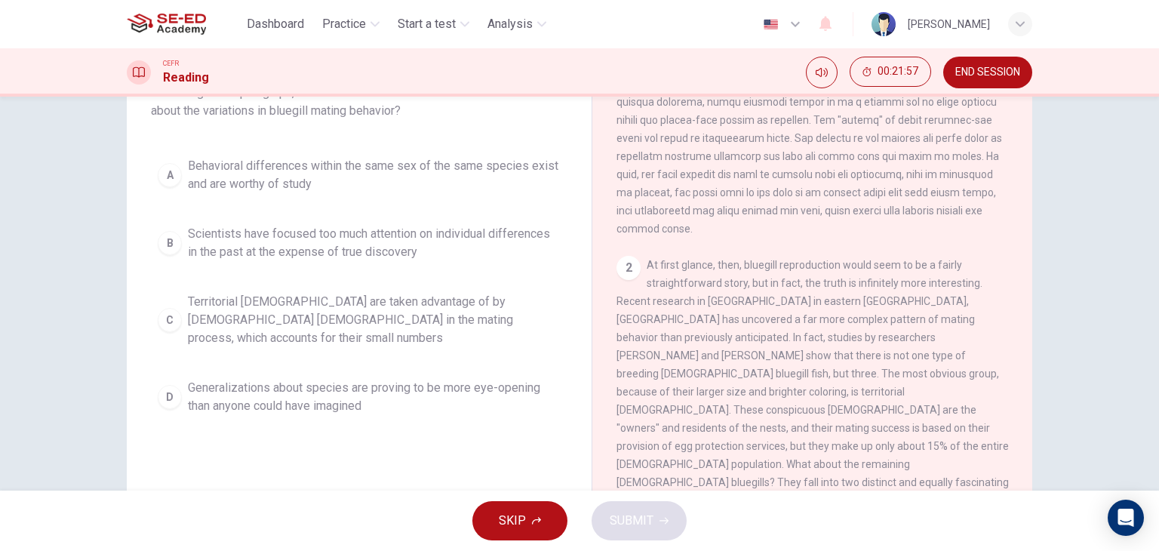
click at [518, 505] on button "SKIP" at bounding box center [519, 520] width 95 height 39
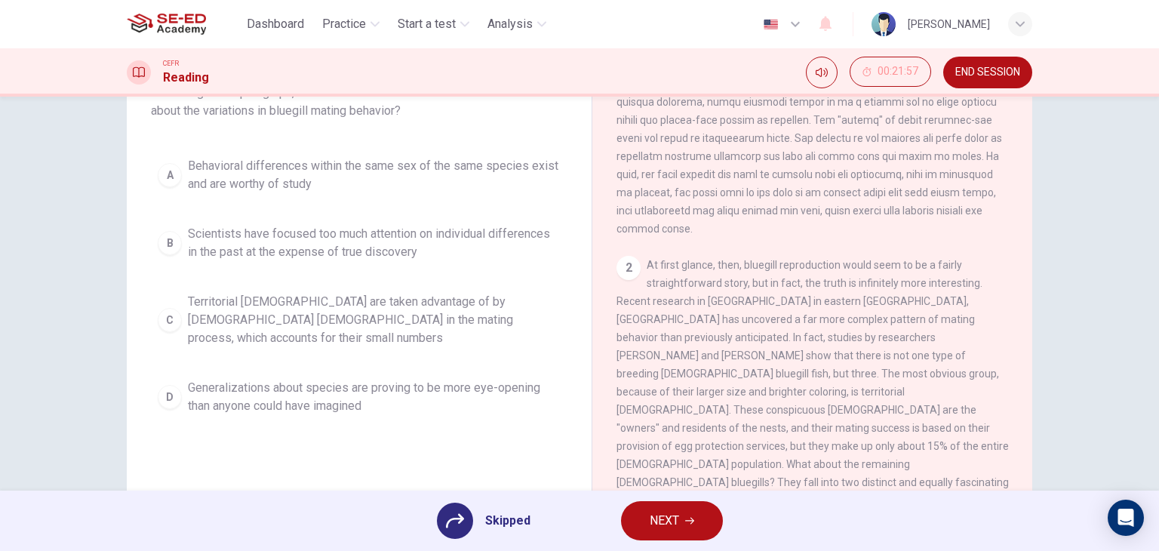
click at [682, 541] on div "Skipped NEXT" at bounding box center [579, 521] width 1159 height 60
click at [673, 522] on span "NEXT" at bounding box center [664, 520] width 29 height 21
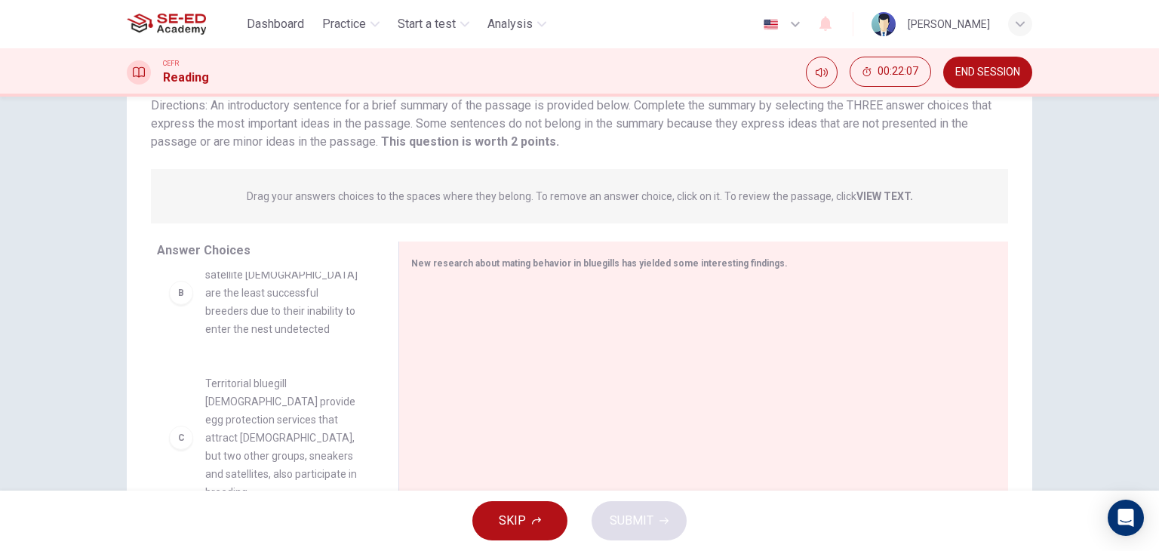
scroll to position [0, 0]
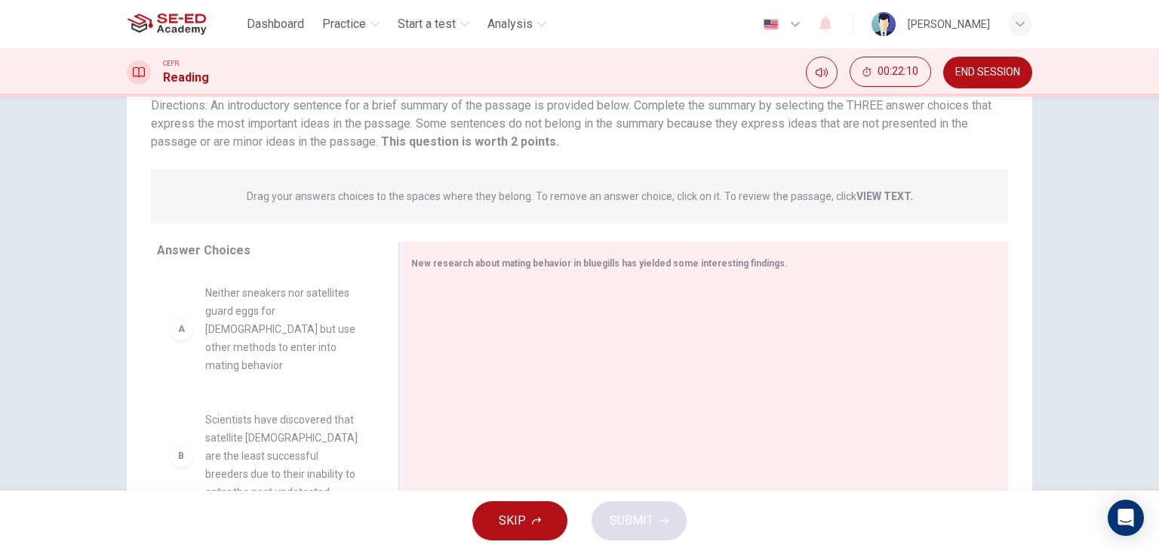
click at [192, 325] on div "A Neither sneakers nor satellites guard eggs for [DEMOGRAPHIC_DATA] but use oth…" at bounding box center [265, 329] width 193 height 91
click at [180, 331] on div "A" at bounding box center [181, 329] width 24 height 24
click at [179, 329] on div "A" at bounding box center [181, 329] width 24 height 24
click at [178, 324] on div "A" at bounding box center [181, 329] width 24 height 24
click at [883, 197] on strong "VIEW TEXT." at bounding box center [885, 196] width 57 height 12
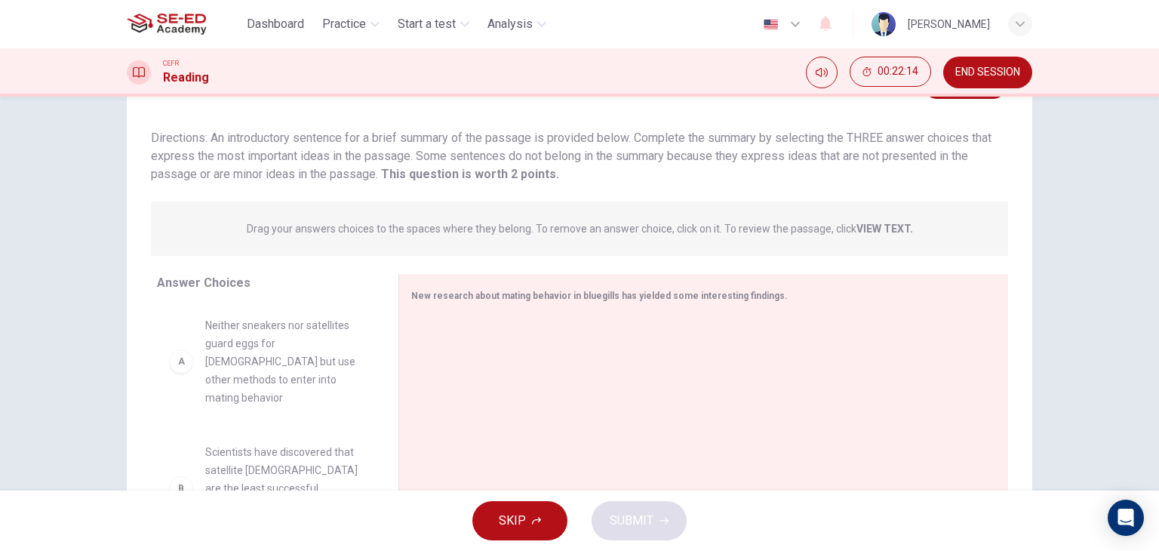
scroll to position [40, 0]
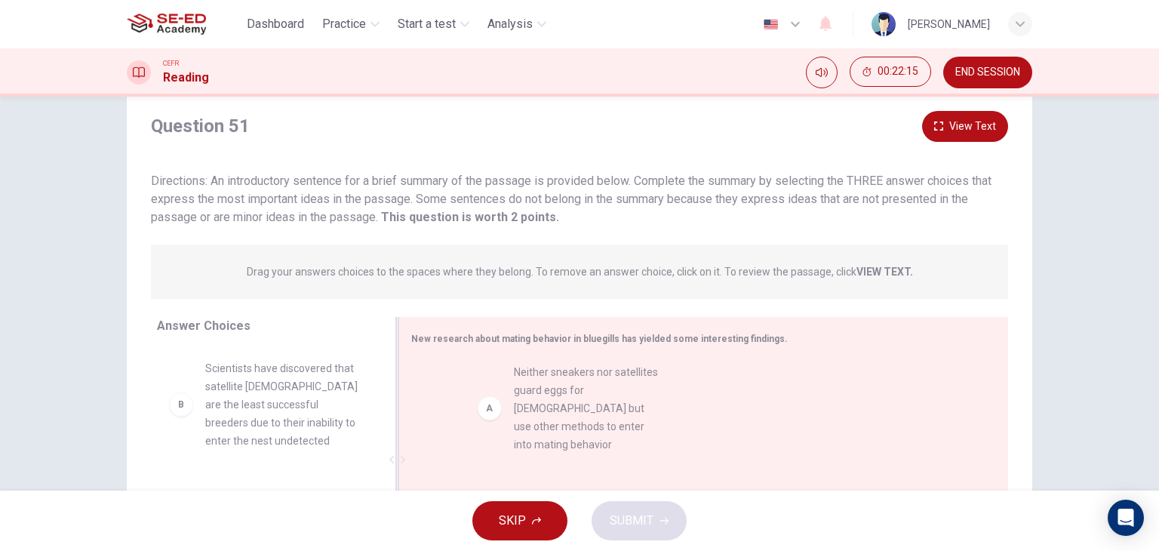
drag, startPoint x: 220, startPoint y: 400, endPoint x: 537, endPoint y: 405, distance: 316.3
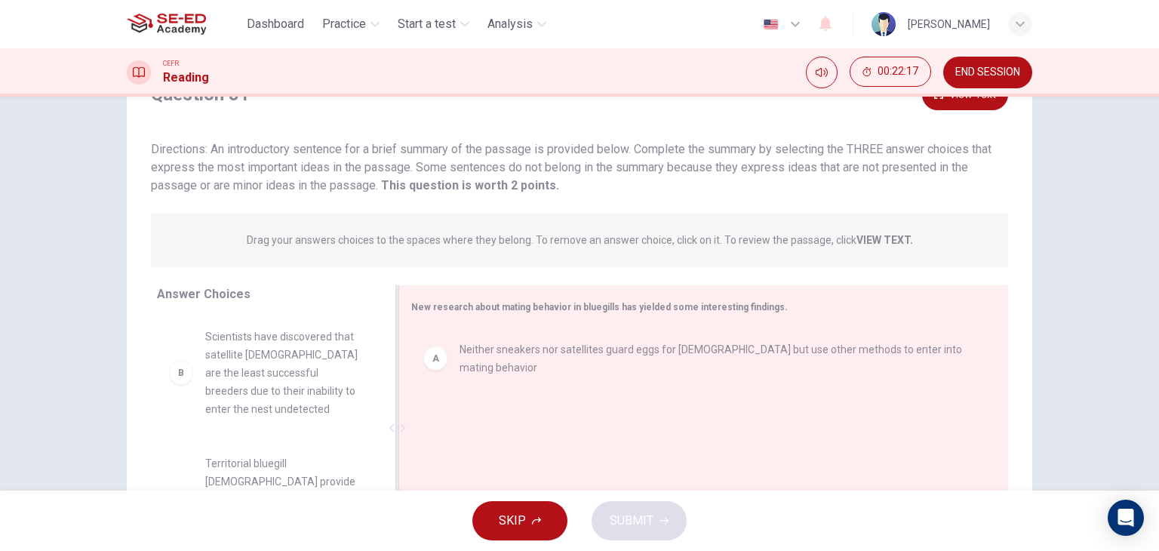
scroll to position [75, 0]
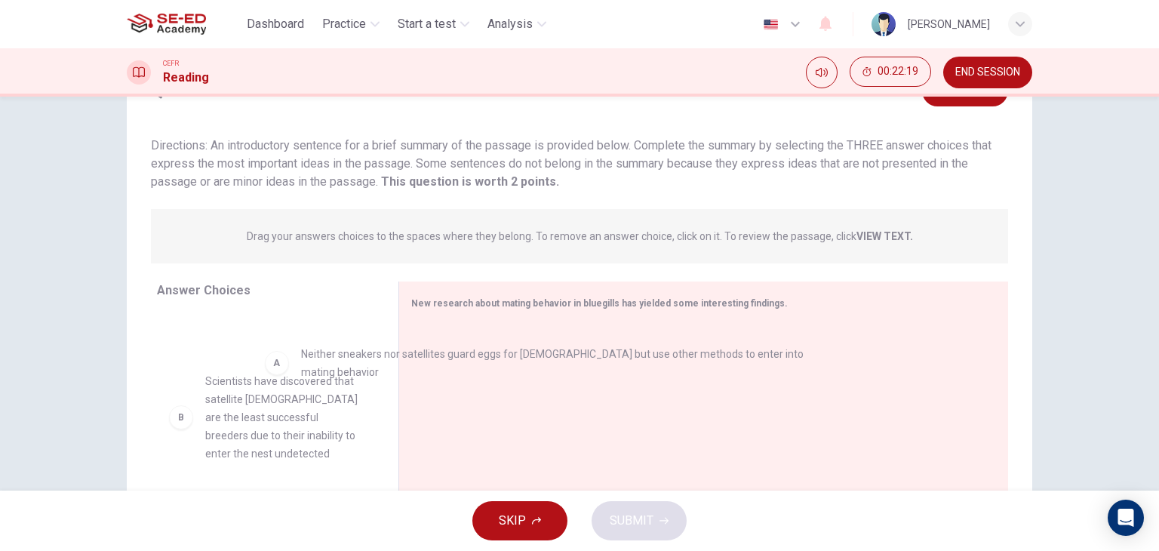
drag, startPoint x: 444, startPoint y: 358, endPoint x: 133, endPoint y: 292, distance: 317.8
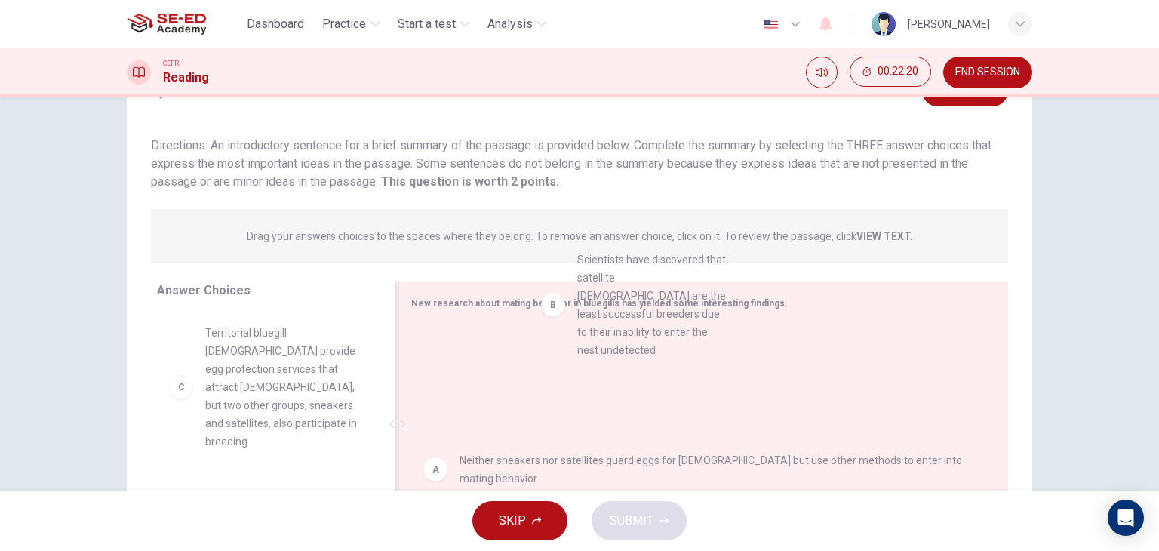
drag, startPoint x: 220, startPoint y: 399, endPoint x: 522, endPoint y: 397, distance: 301.9
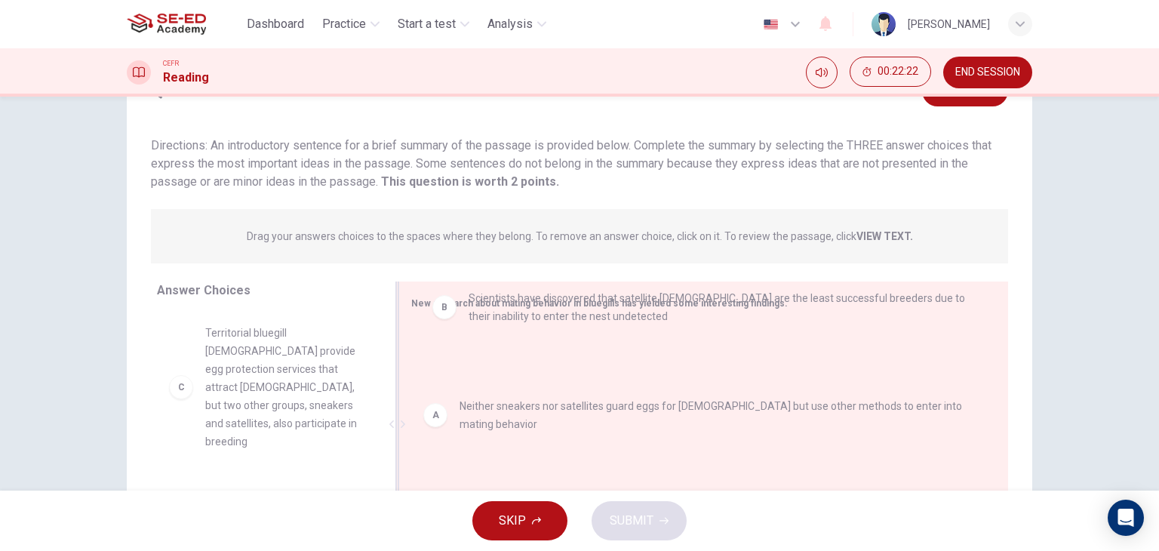
drag, startPoint x: 530, startPoint y: 423, endPoint x: 519, endPoint y: 363, distance: 61.4
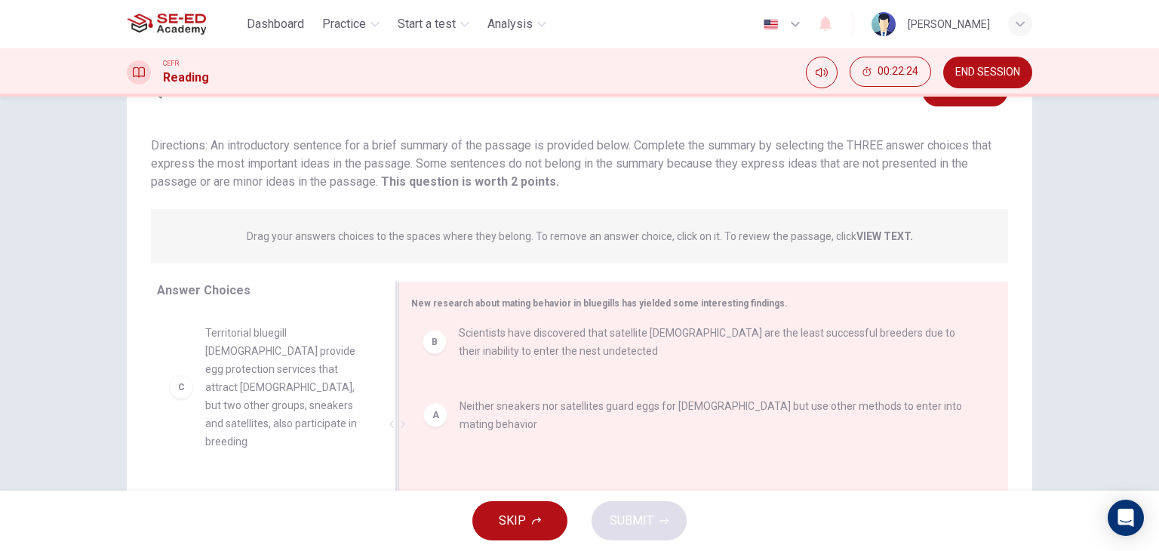
drag, startPoint x: 547, startPoint y: 412, endPoint x: 551, endPoint y: 327, distance: 85.4
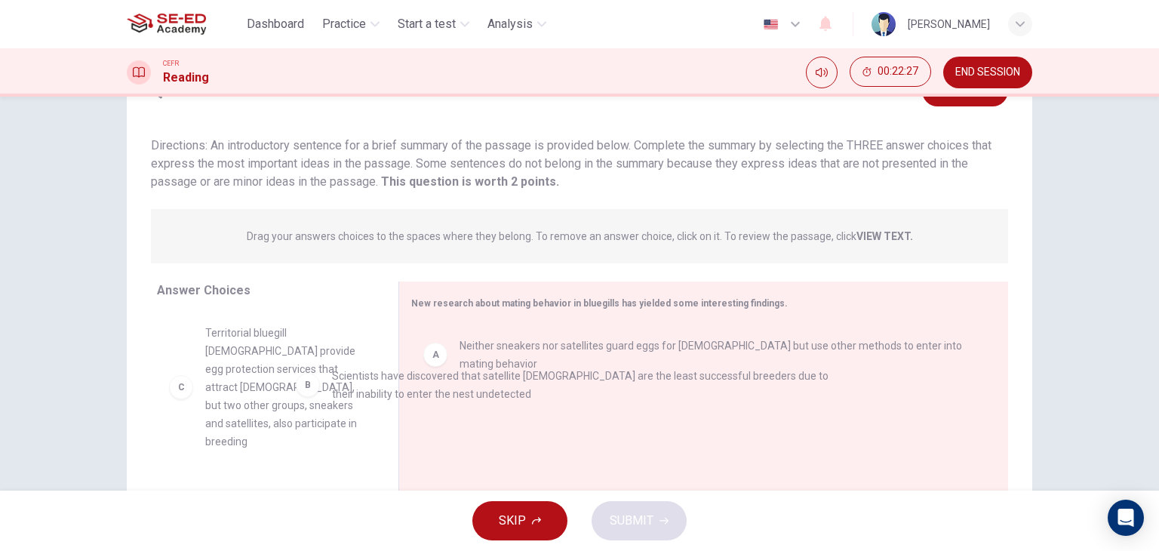
drag, startPoint x: 528, startPoint y: 411, endPoint x: 193, endPoint y: 327, distance: 345.6
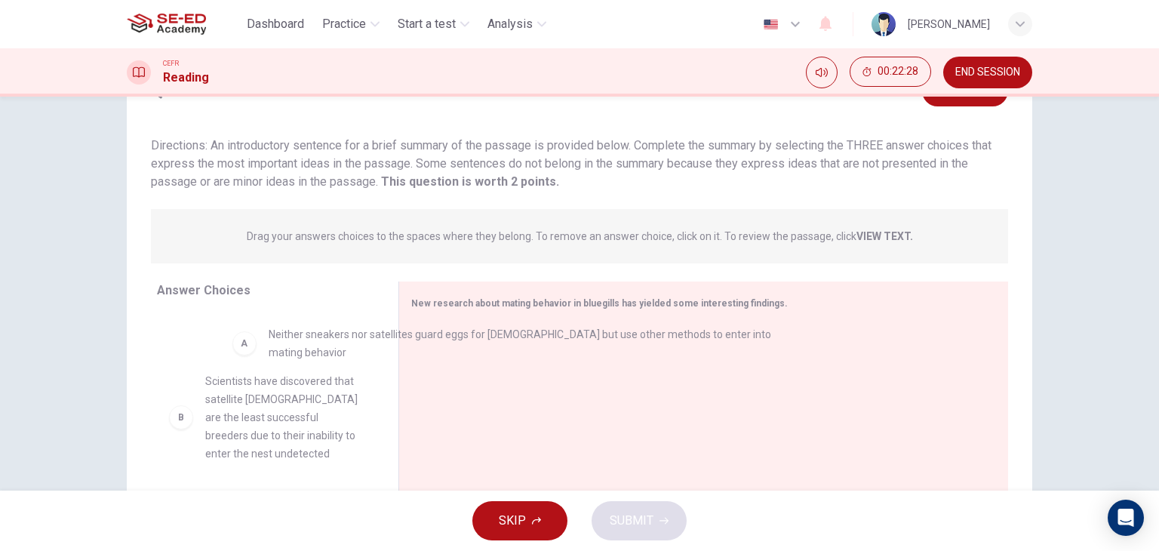
drag, startPoint x: 442, startPoint y: 347, endPoint x: 248, endPoint y: 336, distance: 194.3
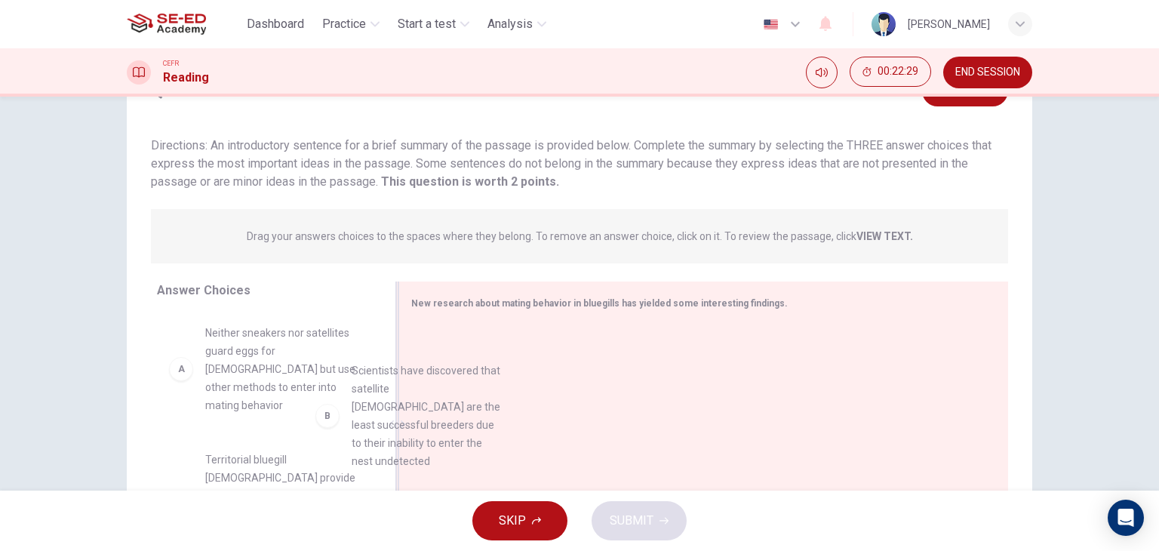
drag, startPoint x: 294, startPoint y: 476, endPoint x: 685, endPoint y: 301, distance: 428.4
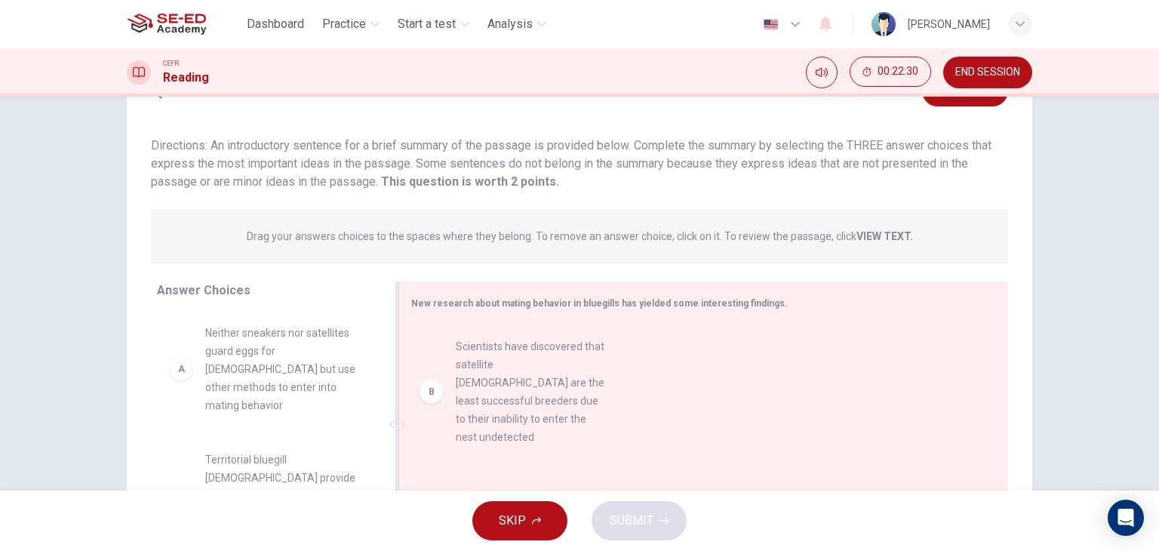
drag, startPoint x: 685, startPoint y: 301, endPoint x: 667, endPoint y: 322, distance: 27.3
click at [667, 322] on div "New research about mating behavior in bluegills has yielded some interesting fi…" at bounding box center [704, 424] width 610 height 285
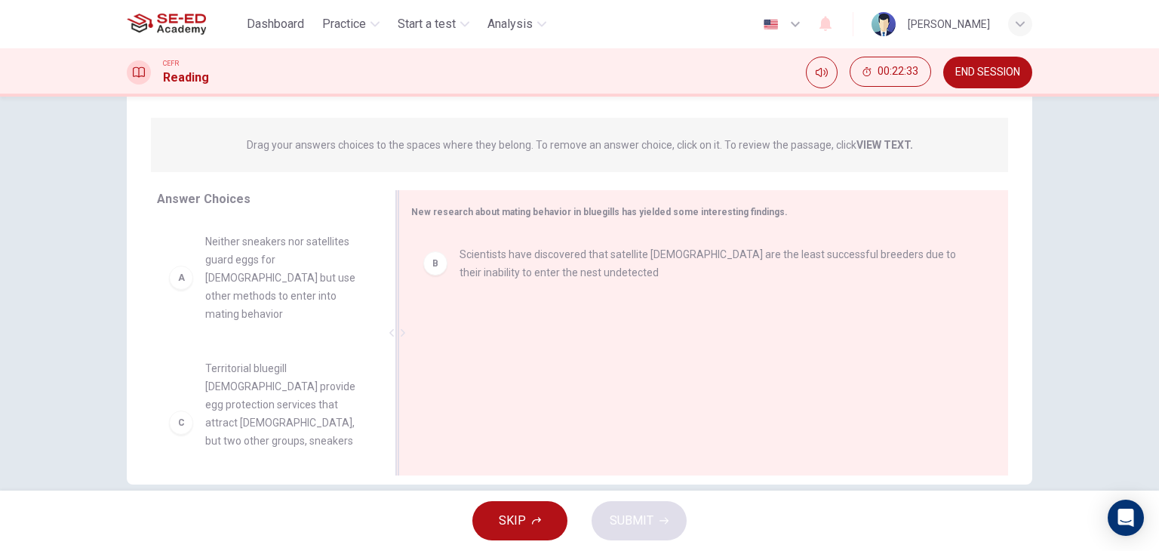
scroll to position [191, 0]
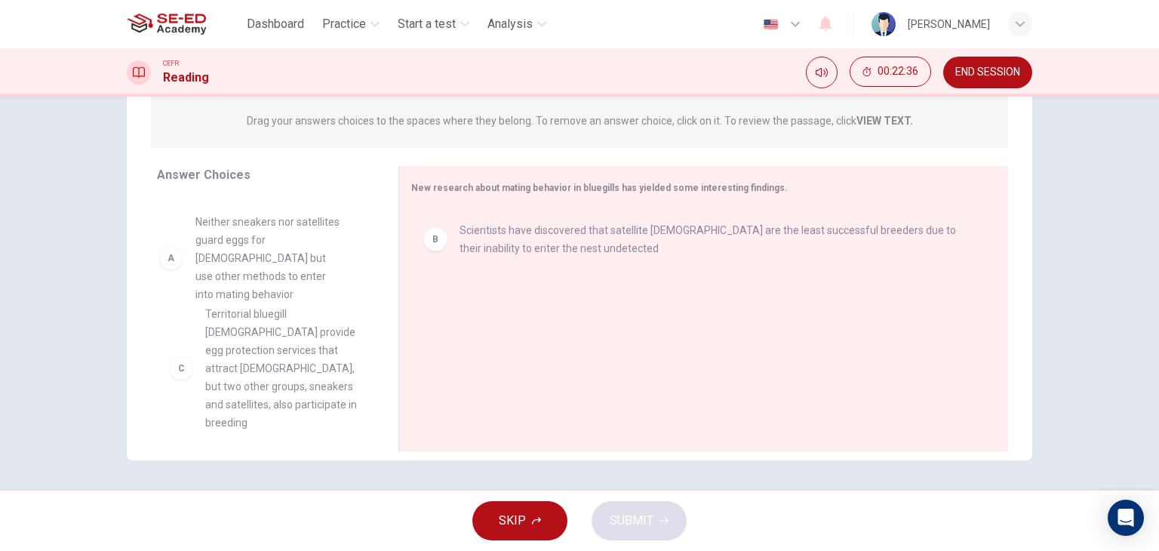
drag, startPoint x: 269, startPoint y: 225, endPoint x: 266, endPoint y: 233, distance: 8.6
click at [266, 233] on div "C Territorial bluegill [DEMOGRAPHIC_DATA] provide egg protection services that …" at bounding box center [265, 312] width 217 height 232
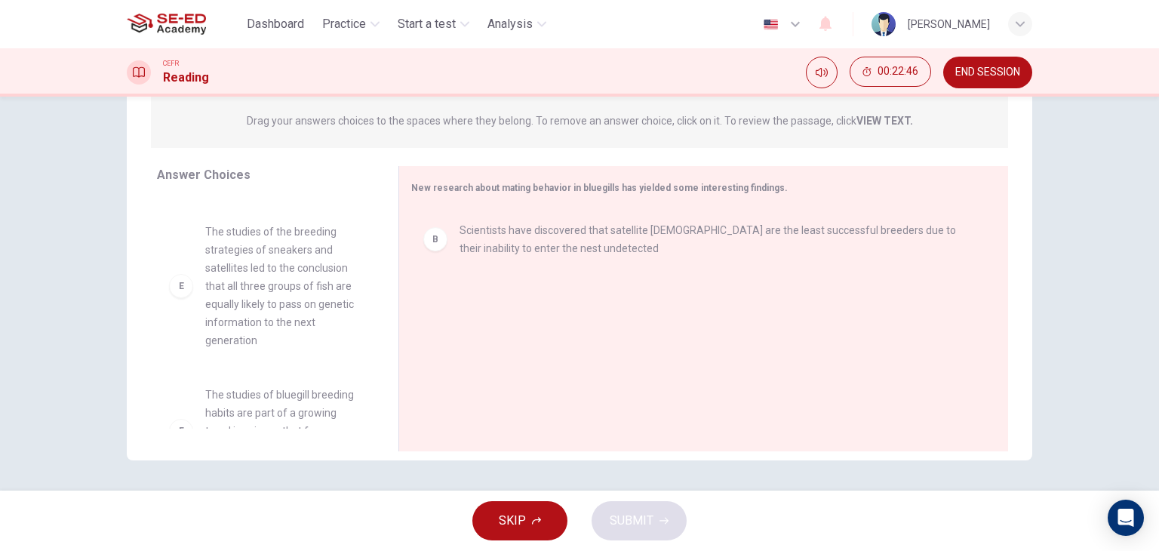
scroll to position [426, 0]
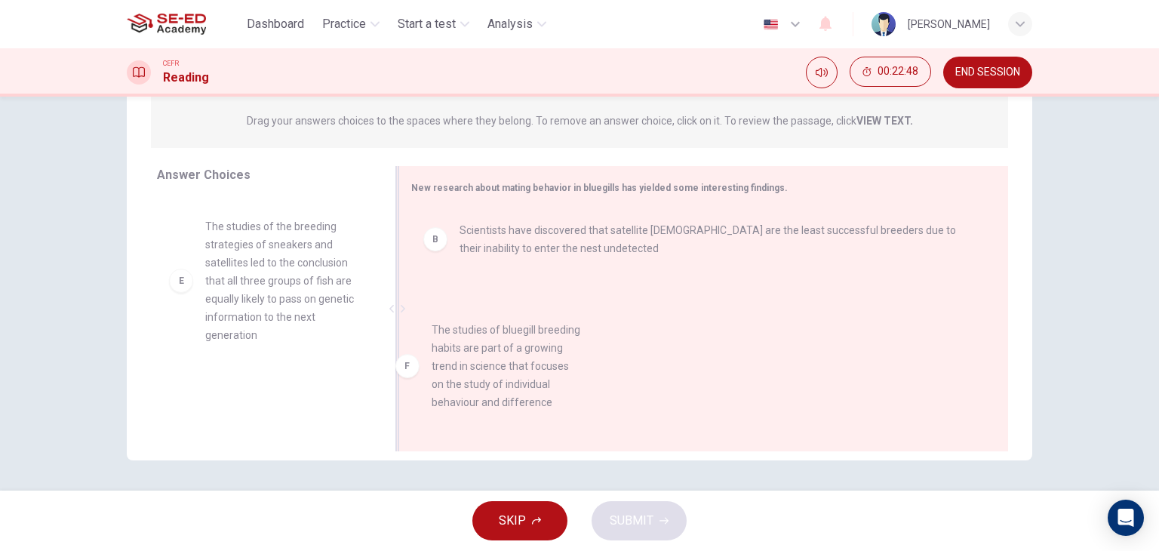
drag, startPoint x: 232, startPoint y: 372, endPoint x: 519, endPoint y: 348, distance: 287.1
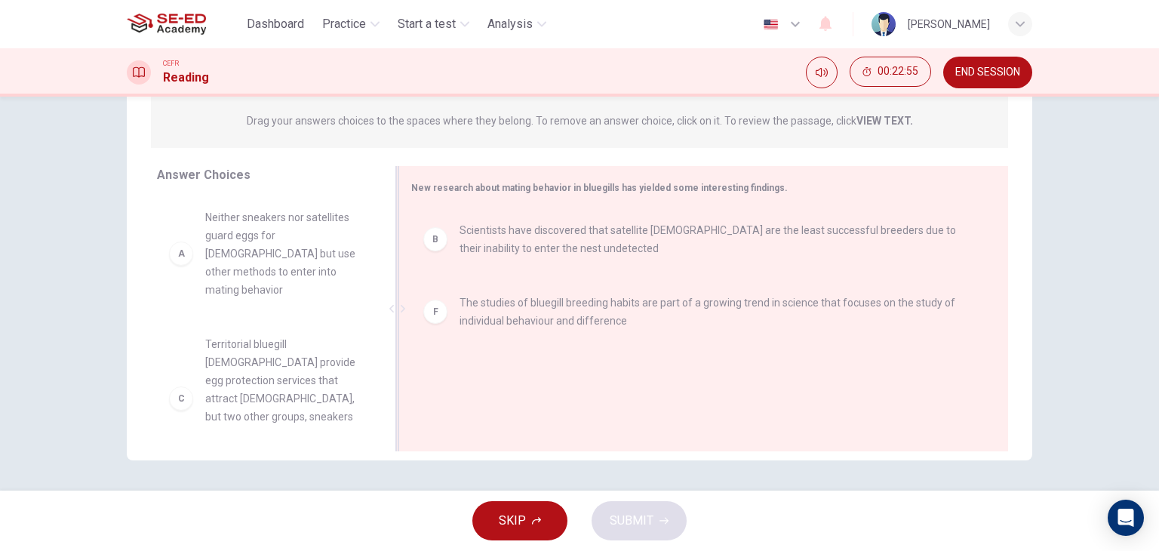
scroll to position [2, 0]
drag, startPoint x: 251, startPoint y: 364, endPoint x: 489, endPoint y: 396, distance: 240.7
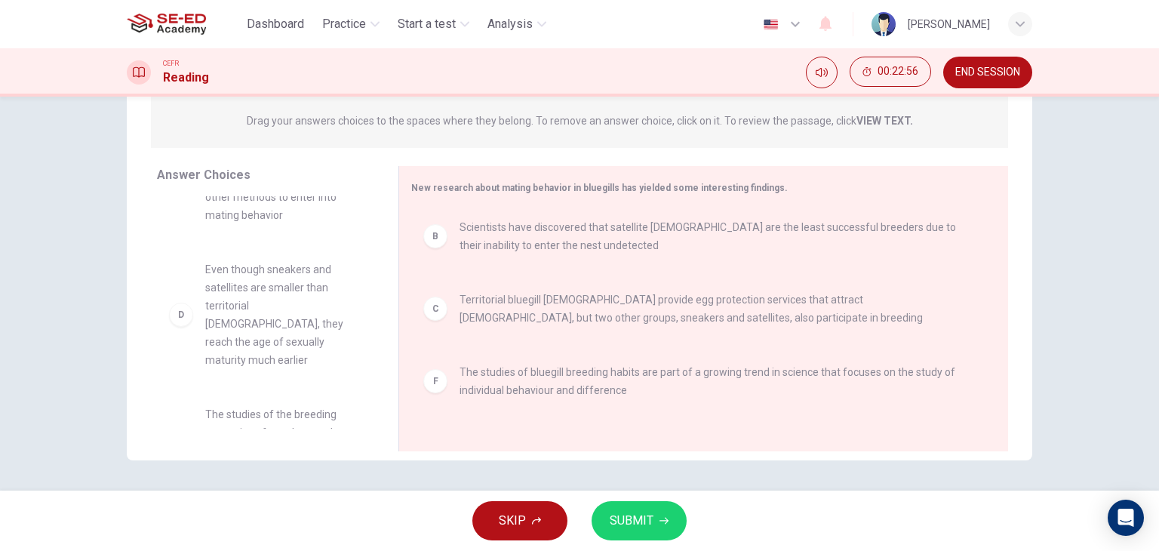
scroll to position [77, 0]
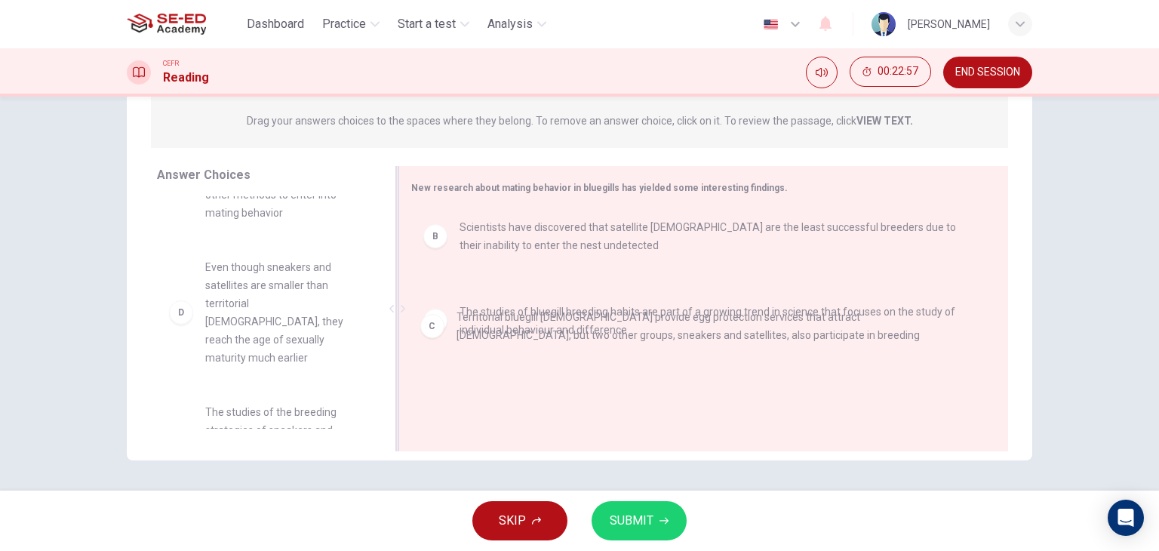
drag, startPoint x: 517, startPoint y: 308, endPoint x: 508, endPoint y: 390, distance: 82.8
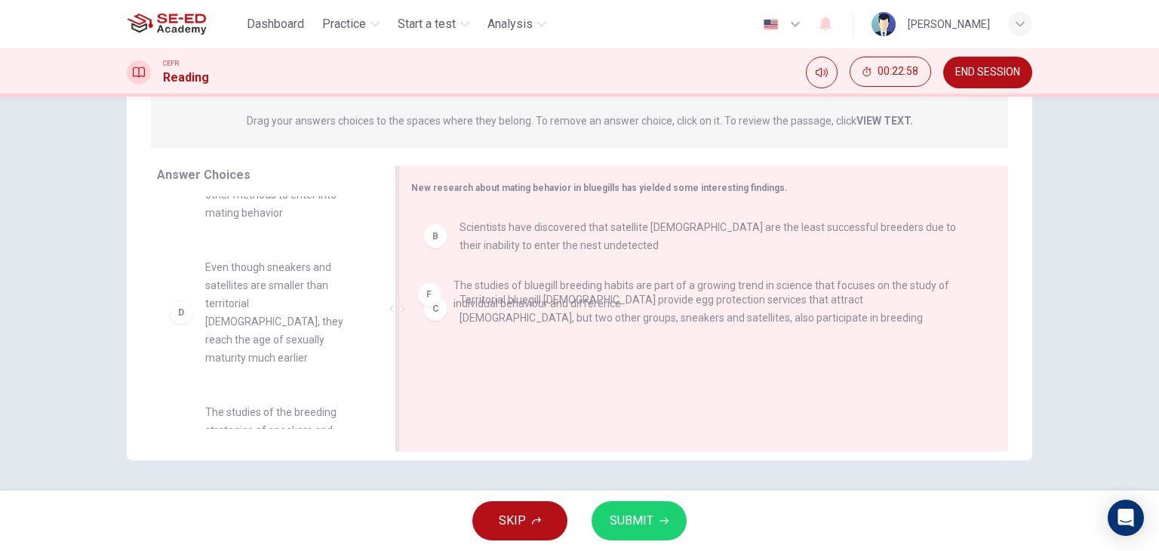
drag, startPoint x: 515, startPoint y: 378, endPoint x: 511, endPoint y: 285, distance: 92.9
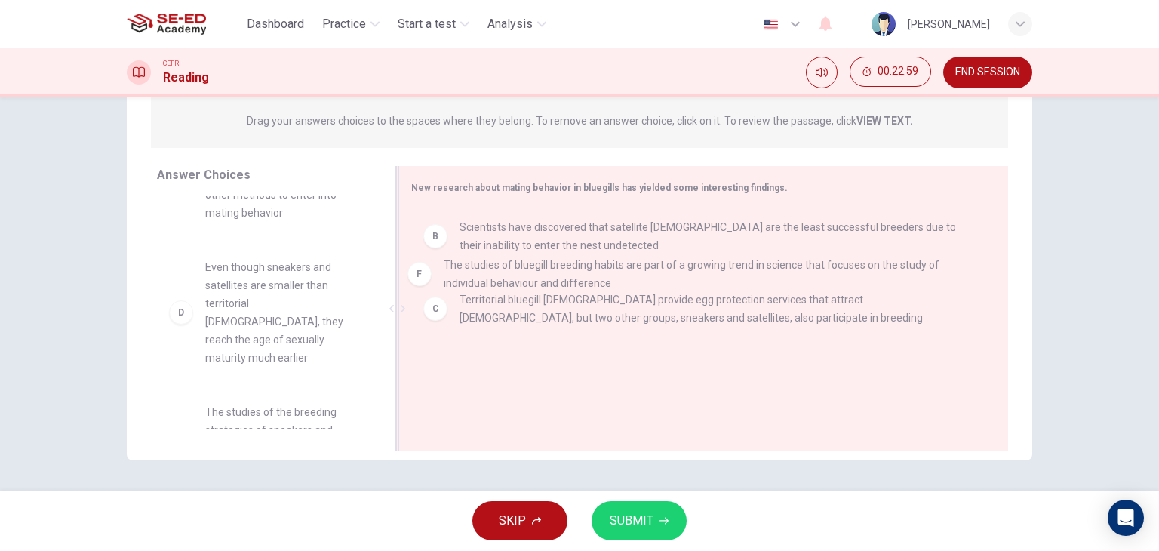
drag, startPoint x: 525, startPoint y: 372, endPoint x: 512, endPoint y: 259, distance: 113.9
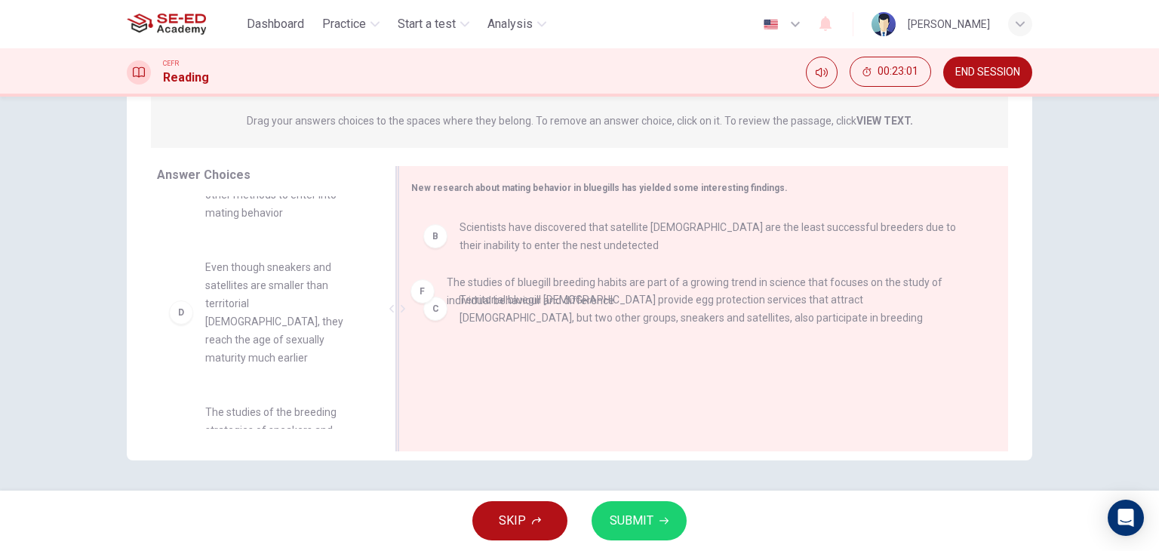
drag, startPoint x: 617, startPoint y: 368, endPoint x: 608, endPoint y: 275, distance: 94.0
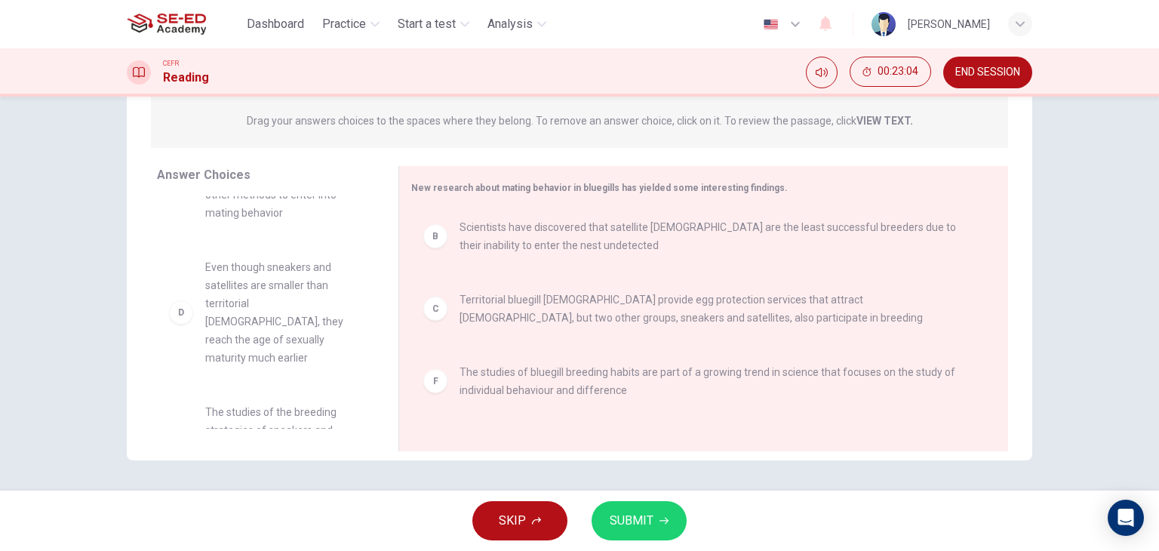
click at [622, 507] on button "SUBMIT" at bounding box center [639, 520] width 95 height 39
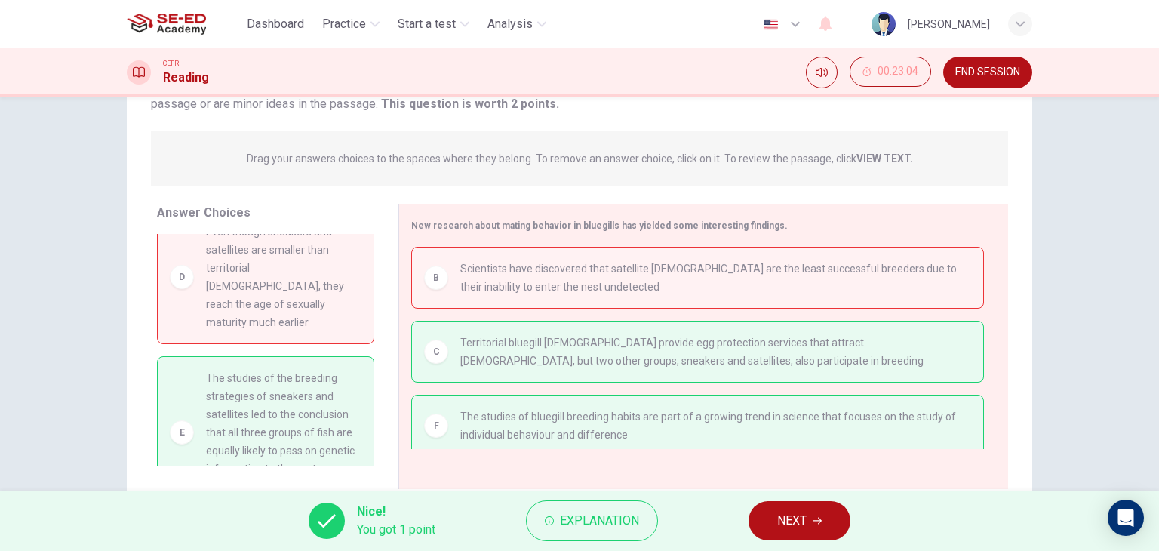
scroll to position [191, 0]
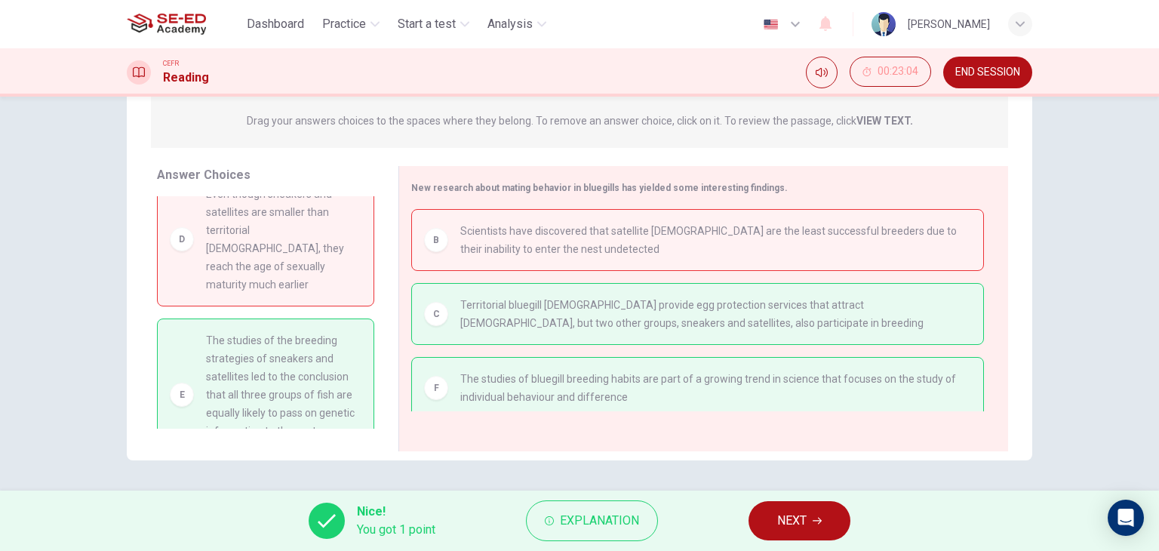
click at [829, 529] on button "NEXT" at bounding box center [800, 520] width 102 height 39
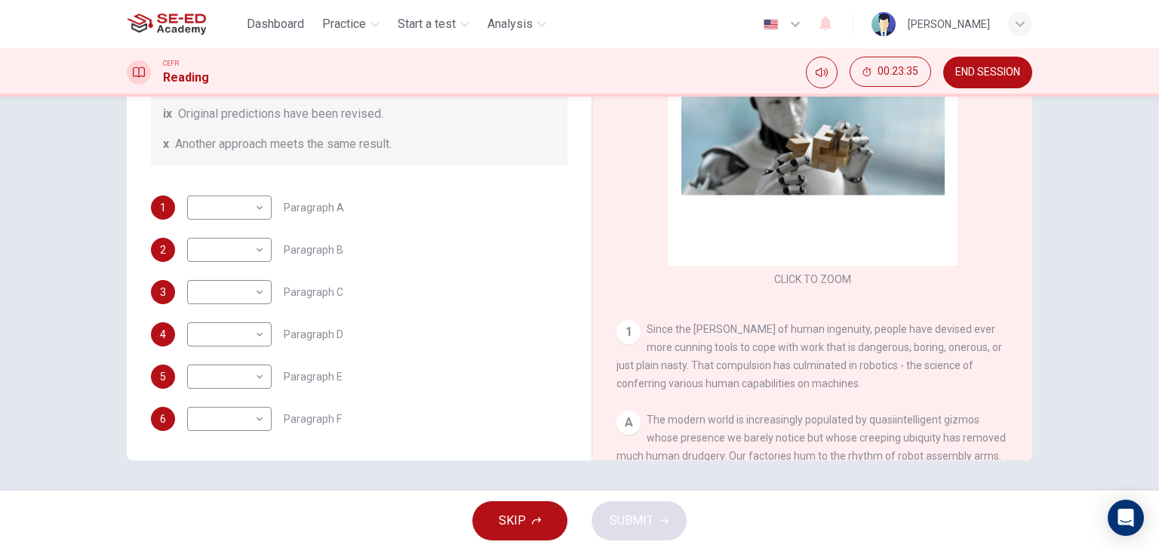
scroll to position [0, 0]
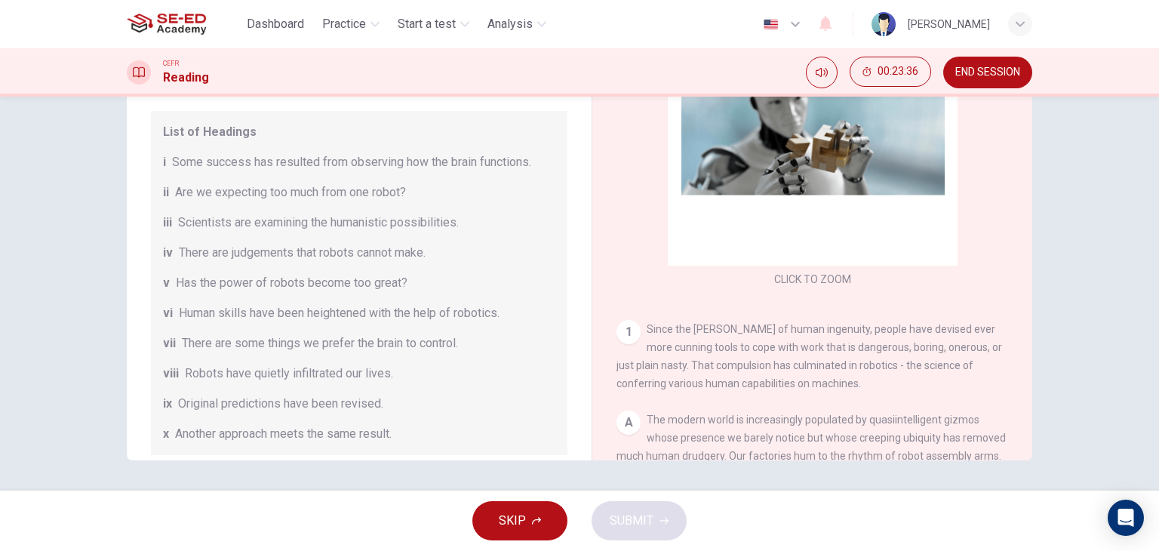
click at [974, 64] on button "END SESSION" at bounding box center [987, 73] width 89 height 32
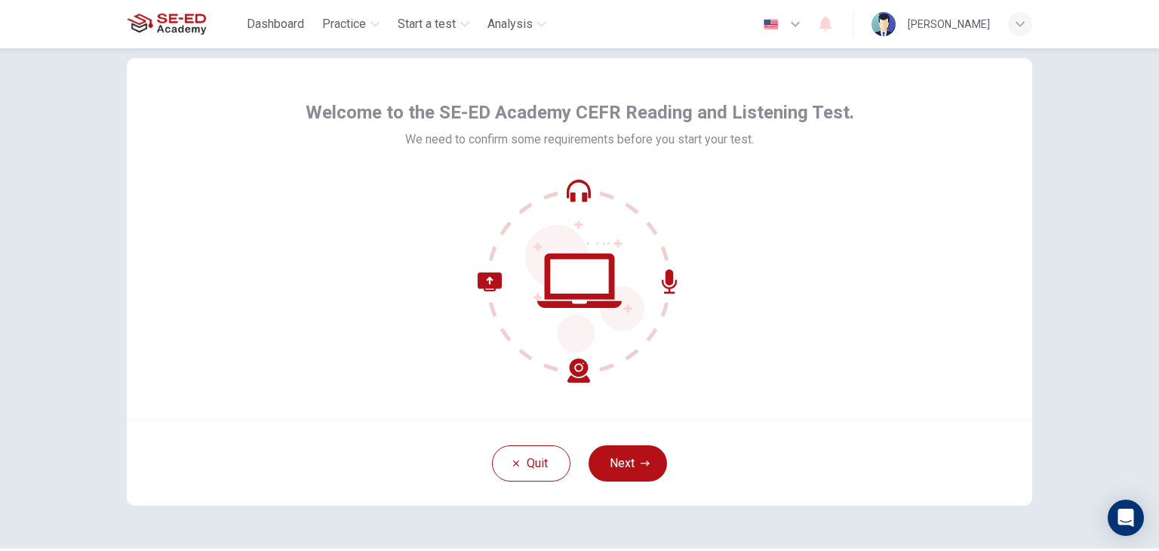
scroll to position [75, 0]
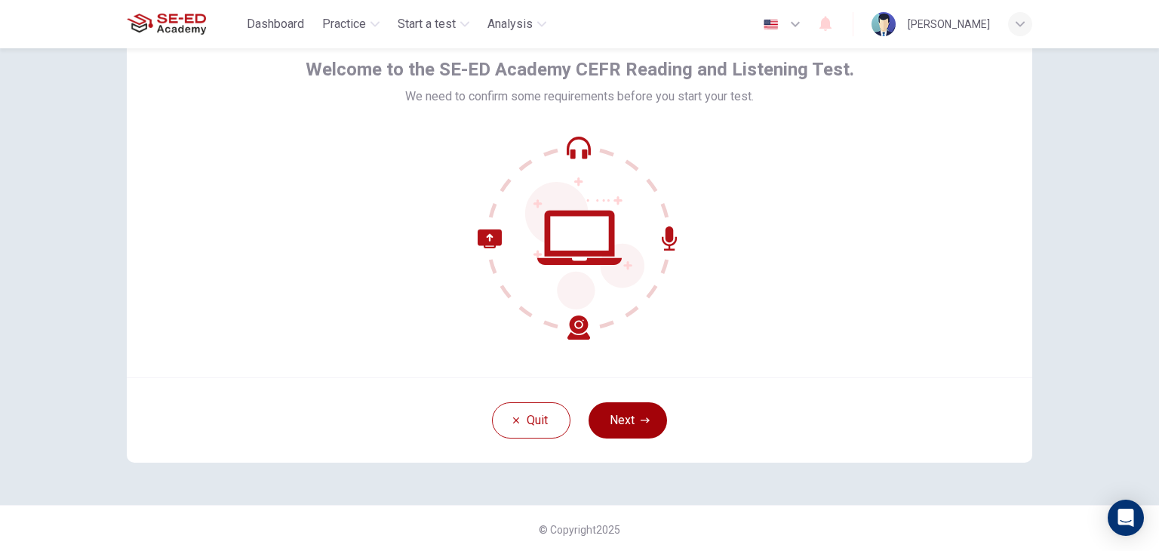
click at [645, 408] on button "Next" at bounding box center [628, 420] width 78 height 36
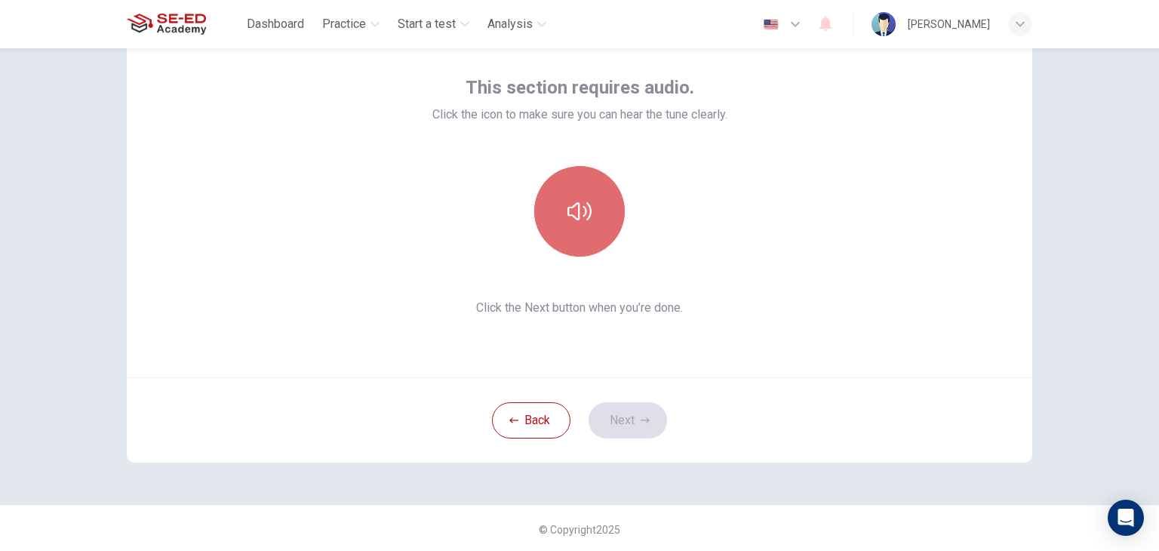
click at [568, 221] on icon "button" at bounding box center [580, 211] width 24 height 24
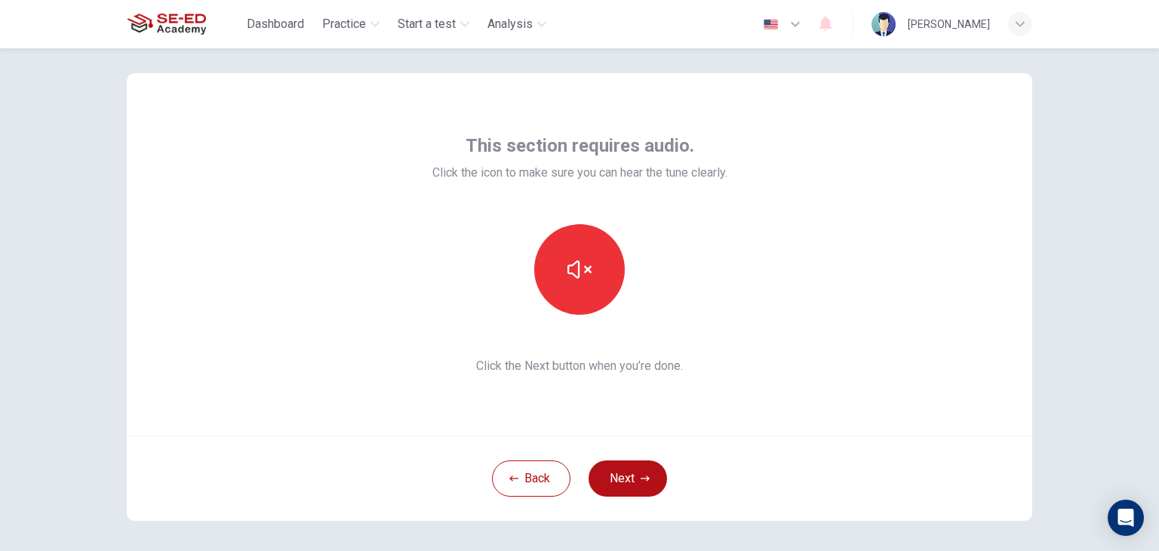
scroll to position [20, 0]
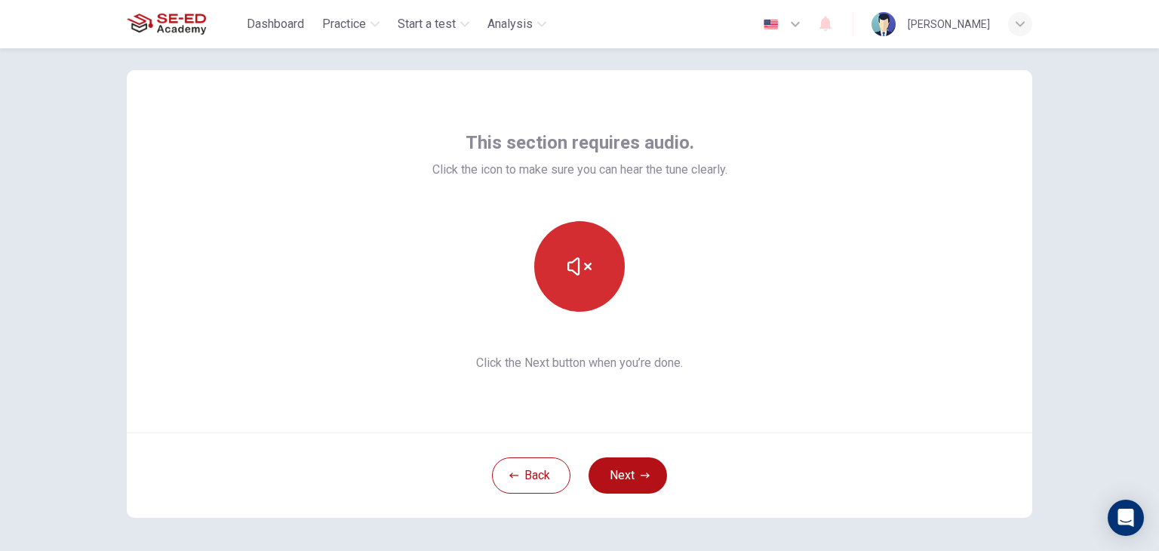
click at [568, 284] on button "button" at bounding box center [579, 266] width 91 height 91
click at [619, 475] on button "Next" at bounding box center [628, 475] width 78 height 36
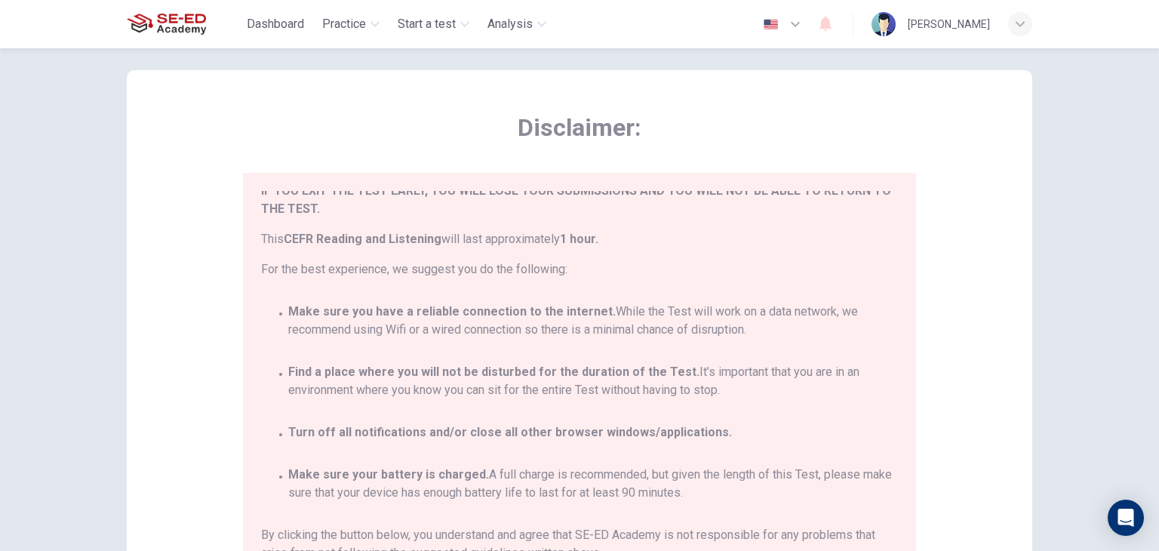
scroll to position [88, 0]
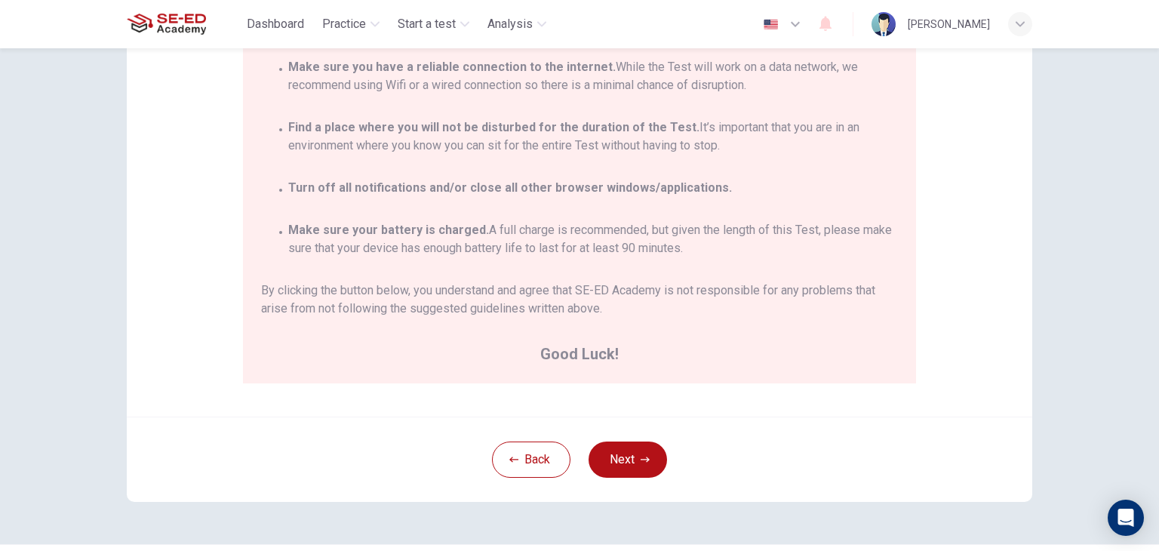
click at [615, 443] on button "Next" at bounding box center [628, 460] width 78 height 36
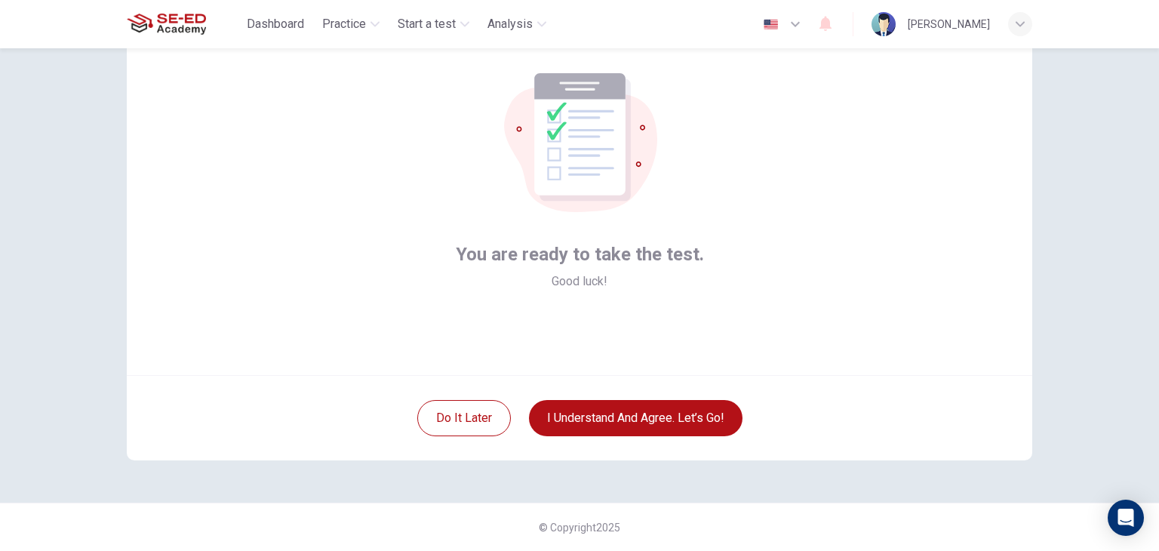
scroll to position [78, 0]
drag, startPoint x: 673, startPoint y: 414, endPoint x: 656, endPoint y: 420, distance: 18.4
click at [674, 414] on button "I understand and agree. Let’s go!" at bounding box center [636, 418] width 214 height 36
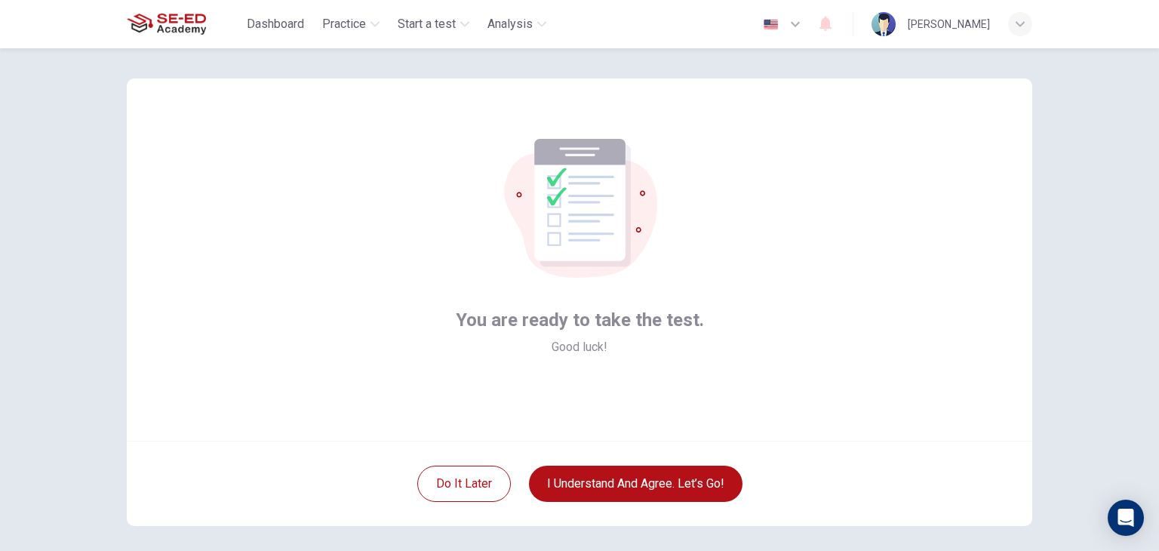
scroll to position [0, 0]
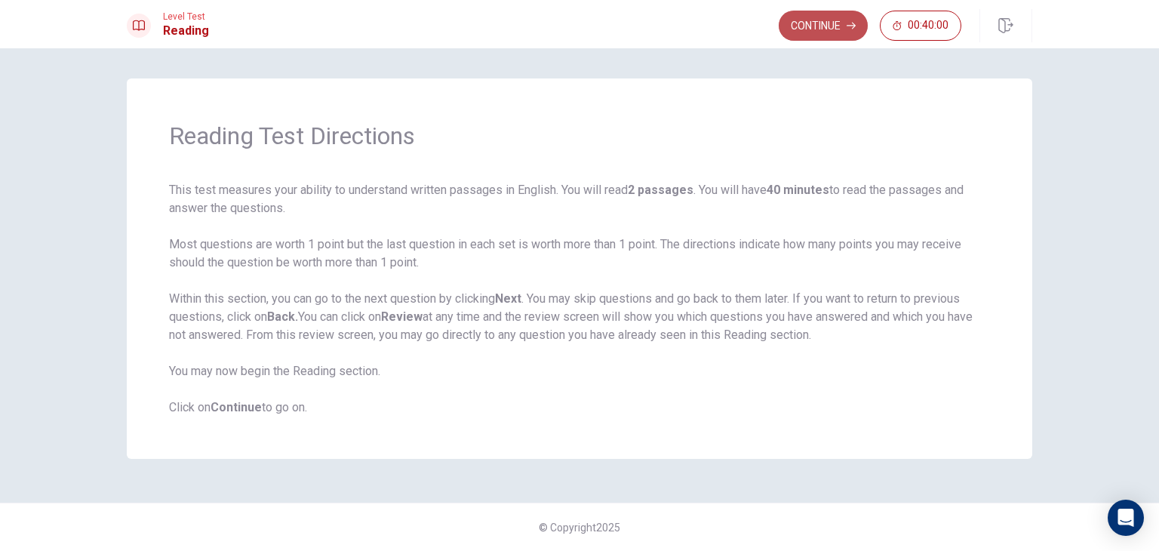
click at [824, 32] on button "Continue" at bounding box center [823, 26] width 89 height 30
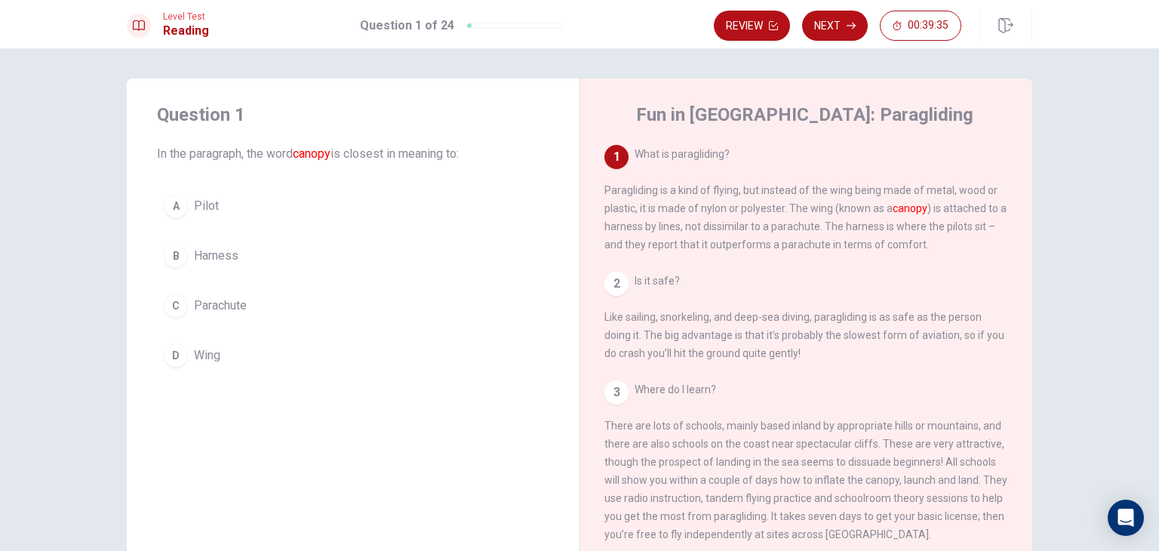
click at [212, 358] on span "Wing" at bounding box center [207, 355] width 26 height 18
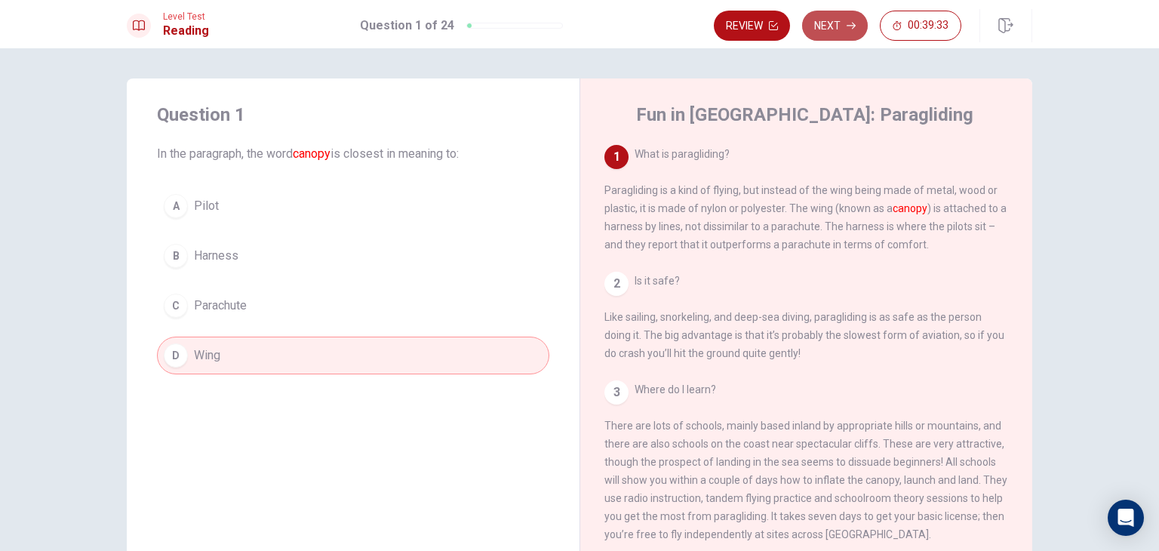
click at [843, 36] on button "Next" at bounding box center [835, 26] width 66 height 30
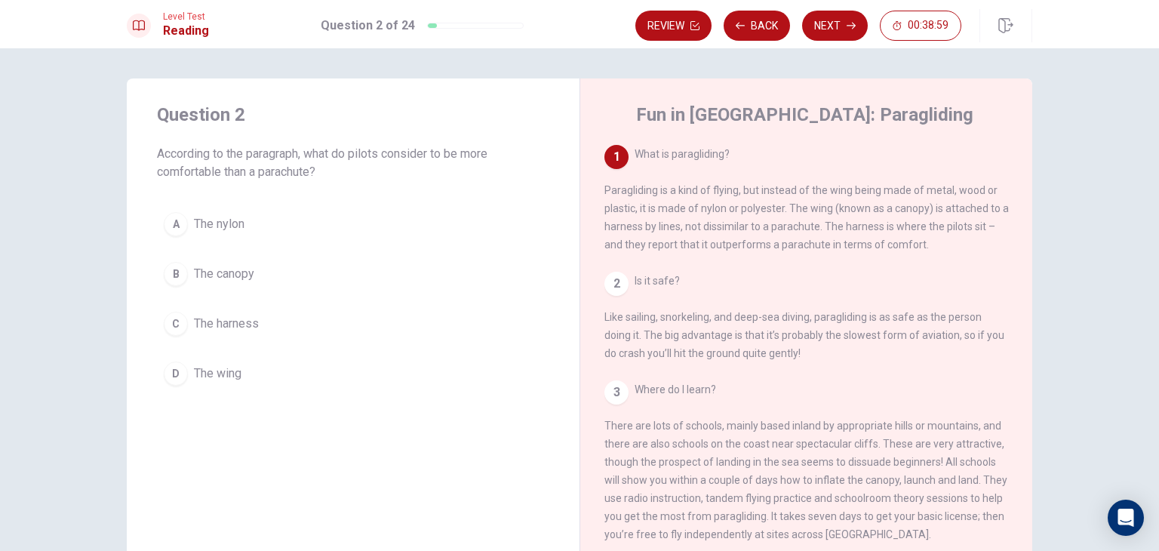
click at [199, 337] on button "C The harness" at bounding box center [353, 324] width 392 height 38
click at [199, 338] on button "C The harness" at bounding box center [353, 324] width 392 height 38
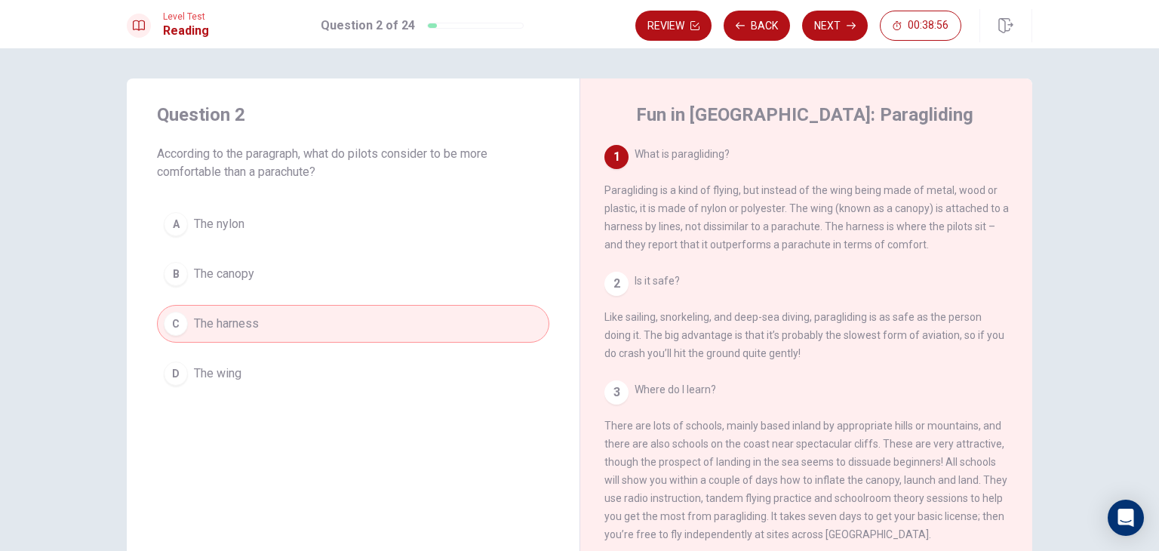
click at [814, 31] on button "Next" at bounding box center [835, 26] width 66 height 30
click at [814, 31] on div "Review Back Next 00:38:56" at bounding box center [799, 26] width 326 height 30
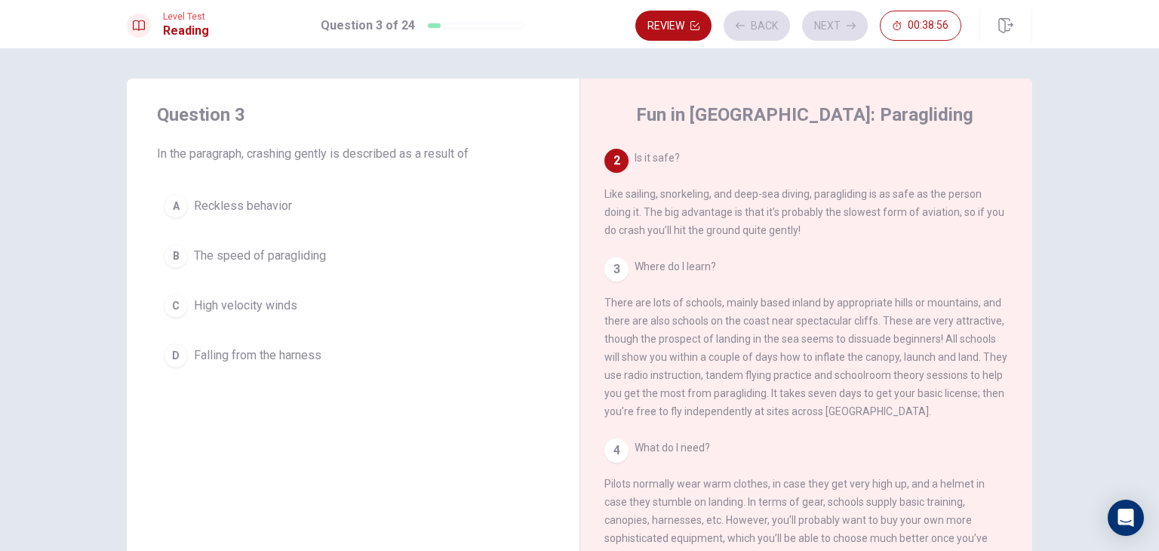
scroll to position [130, 0]
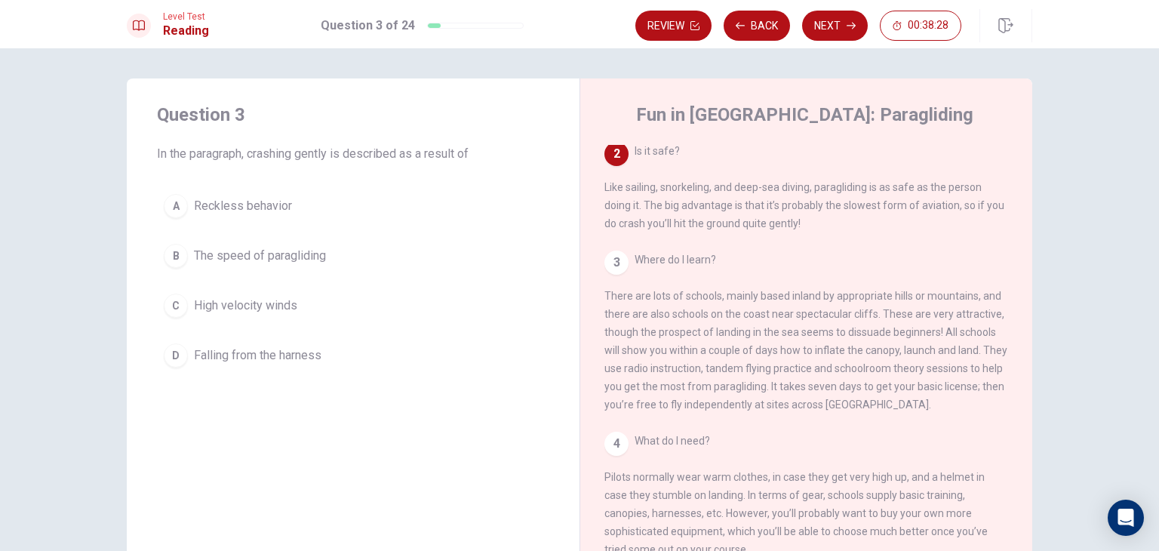
click at [281, 213] on span "Reckless behavior" at bounding box center [243, 206] width 98 height 18
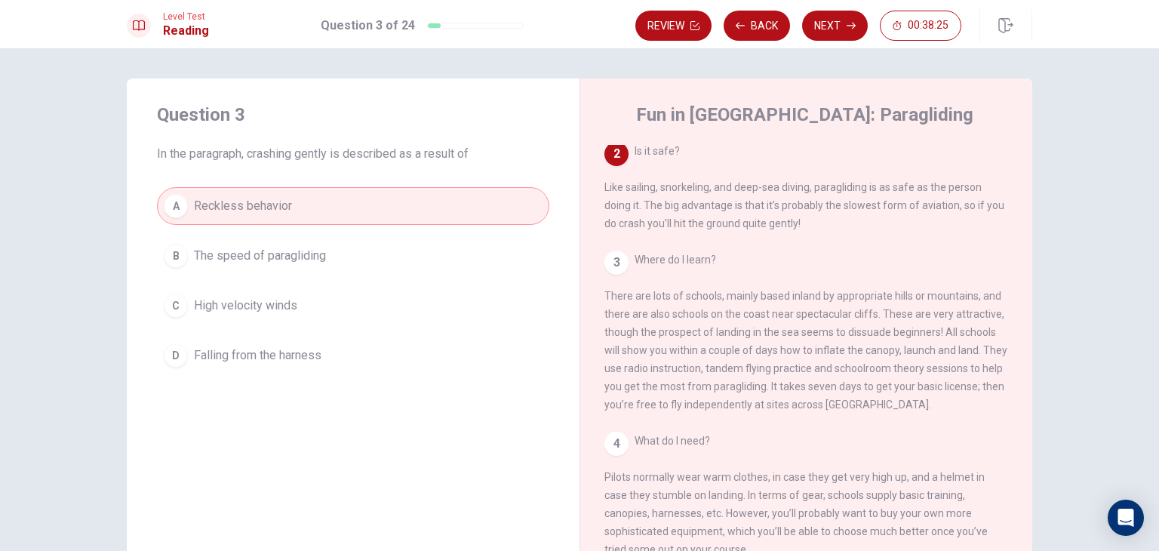
click at [820, 24] on button "Next" at bounding box center [835, 26] width 66 height 30
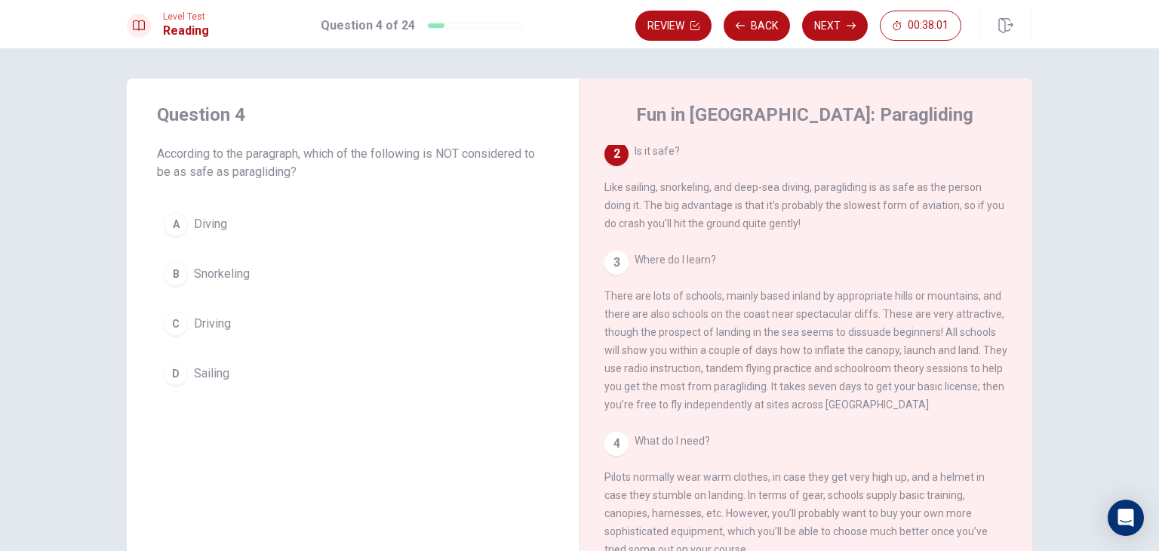
click at [215, 327] on span "Driving" at bounding box center [212, 324] width 37 height 18
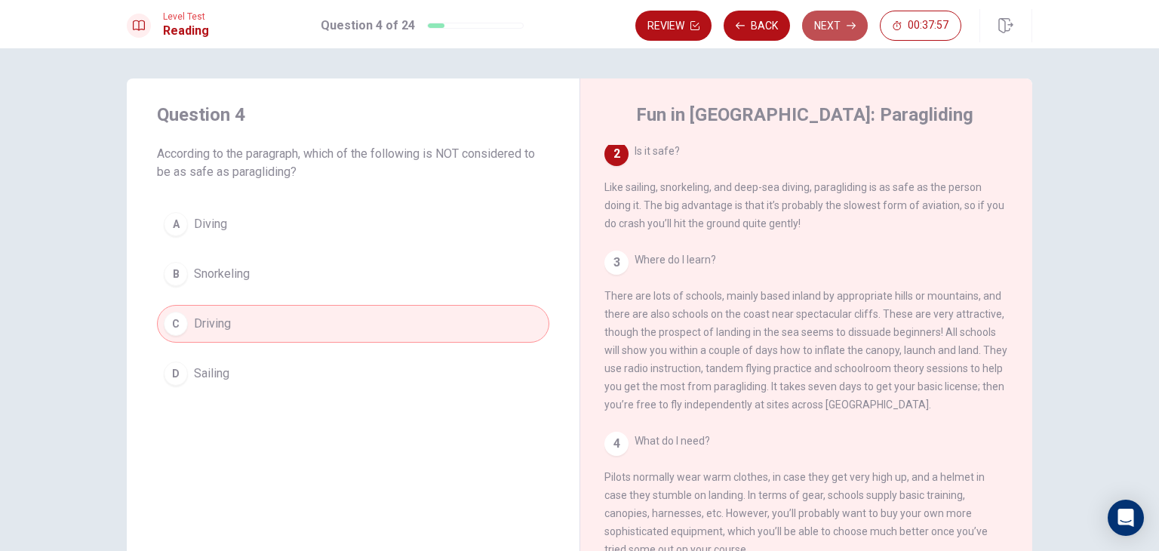
click at [829, 26] on button "Next" at bounding box center [835, 26] width 66 height 30
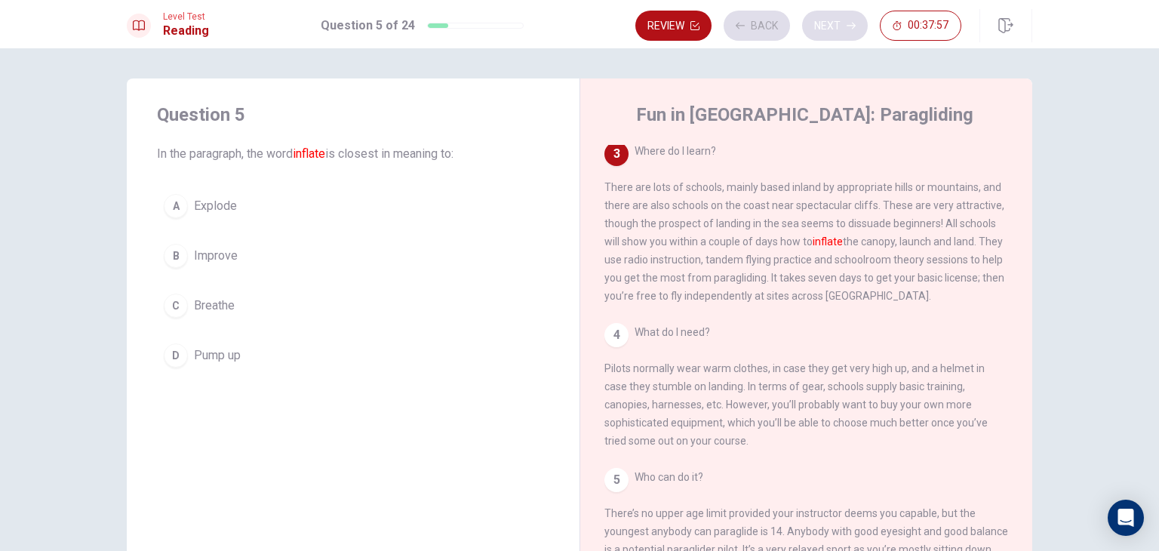
scroll to position [242, 0]
click at [220, 368] on button "D Pump up" at bounding box center [353, 356] width 392 height 38
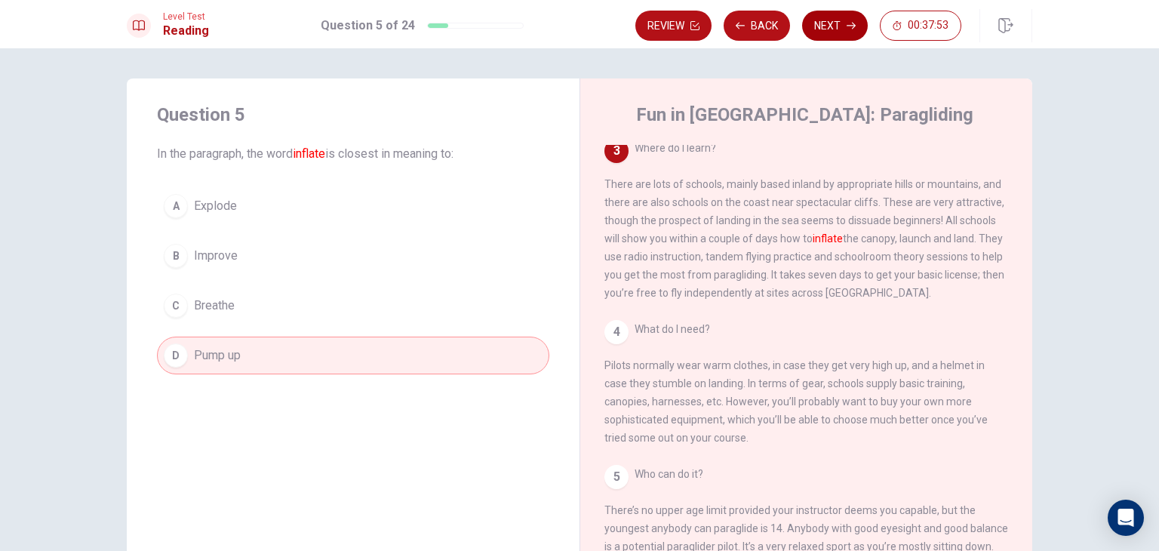
click at [851, 37] on button "Next" at bounding box center [835, 26] width 66 height 30
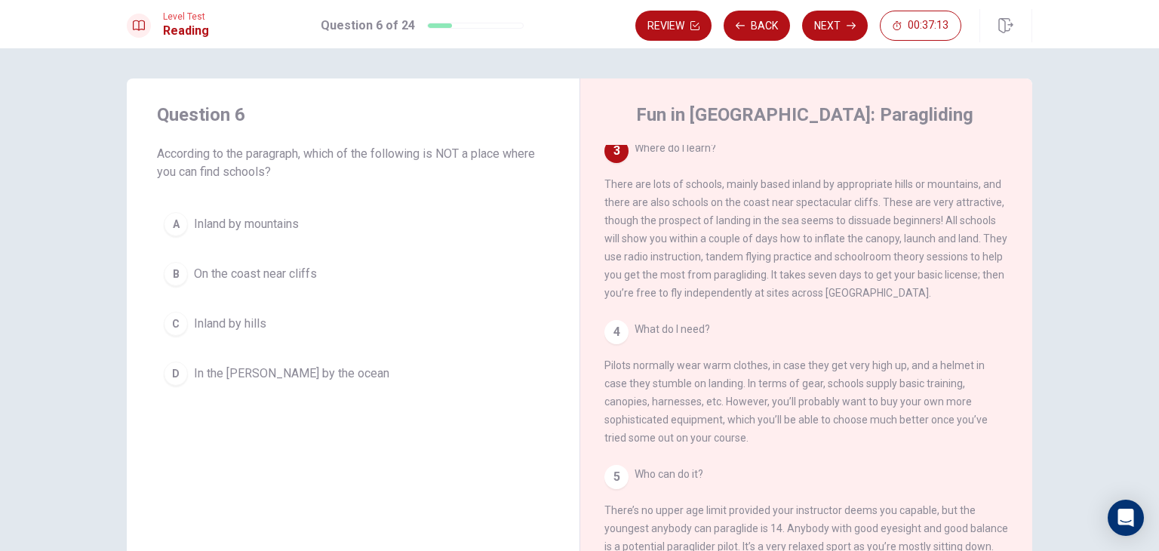
click at [260, 382] on button "D In the woods by the ocean" at bounding box center [353, 374] width 392 height 38
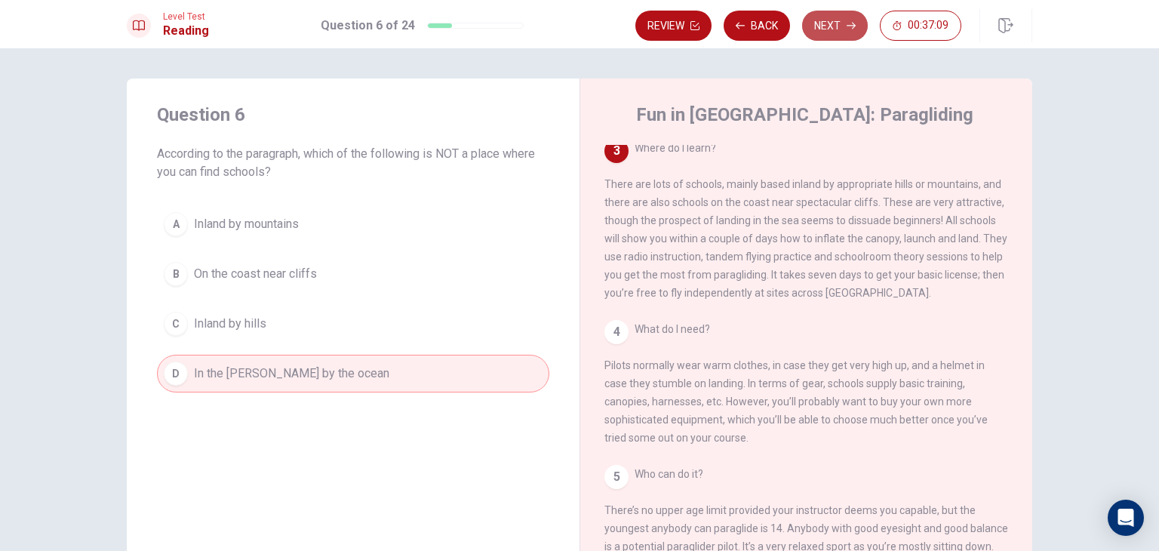
click at [823, 19] on button "Next" at bounding box center [835, 26] width 66 height 30
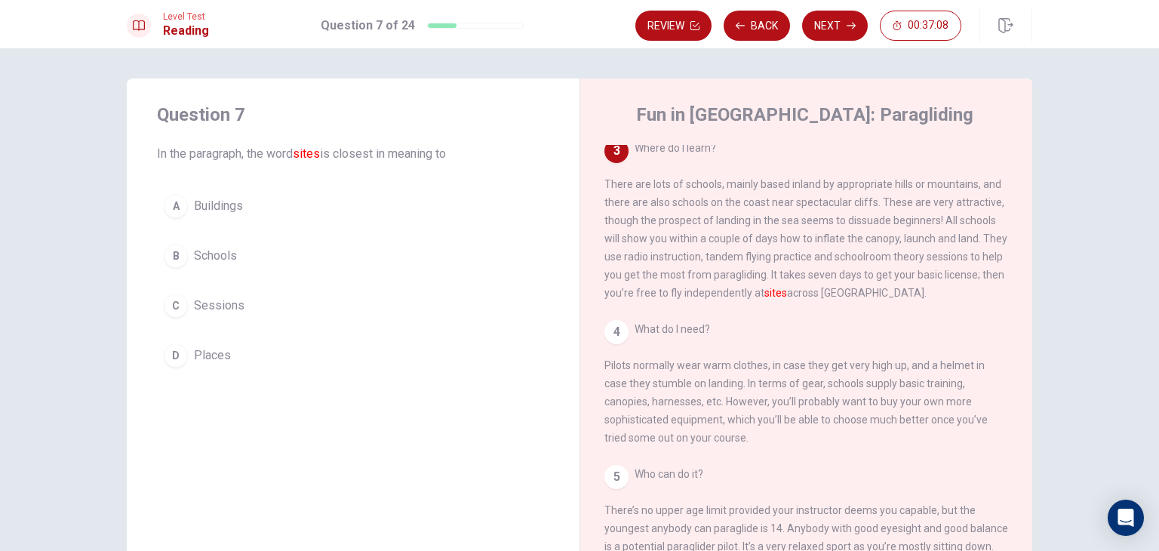
click at [257, 215] on button "A Buildings" at bounding box center [353, 206] width 392 height 38
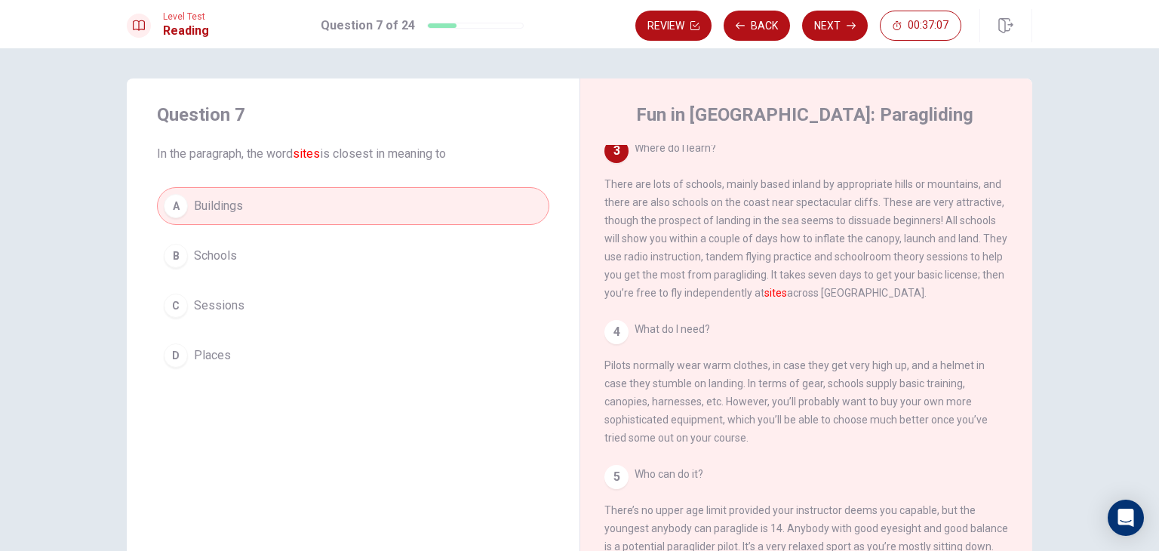
click at [837, 29] on button "Next" at bounding box center [835, 26] width 66 height 30
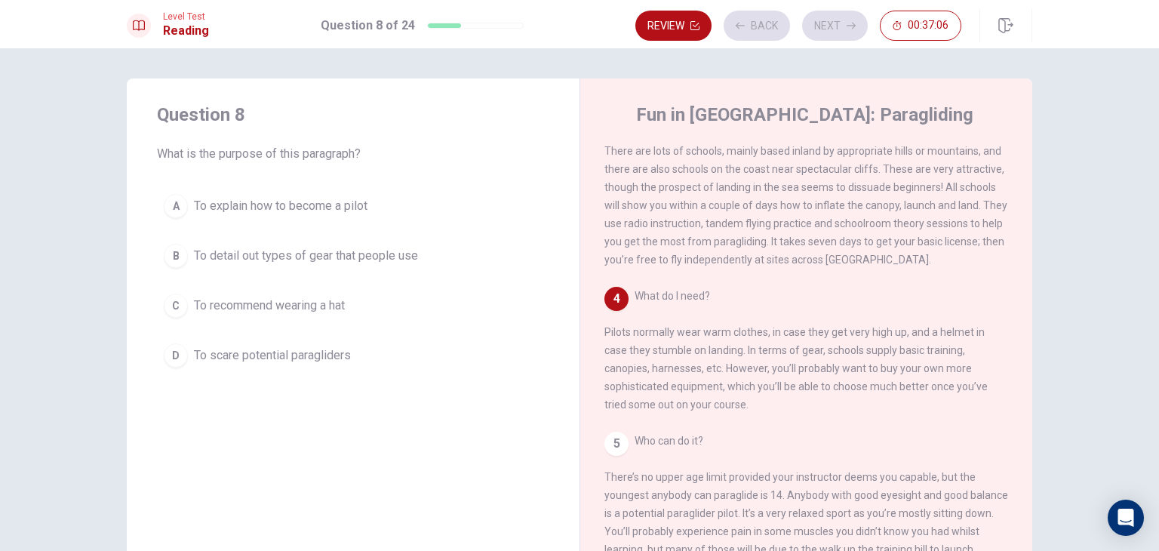
scroll to position [276, 0]
click at [288, 248] on span "To detail out types of gear that people use" at bounding box center [306, 256] width 224 height 18
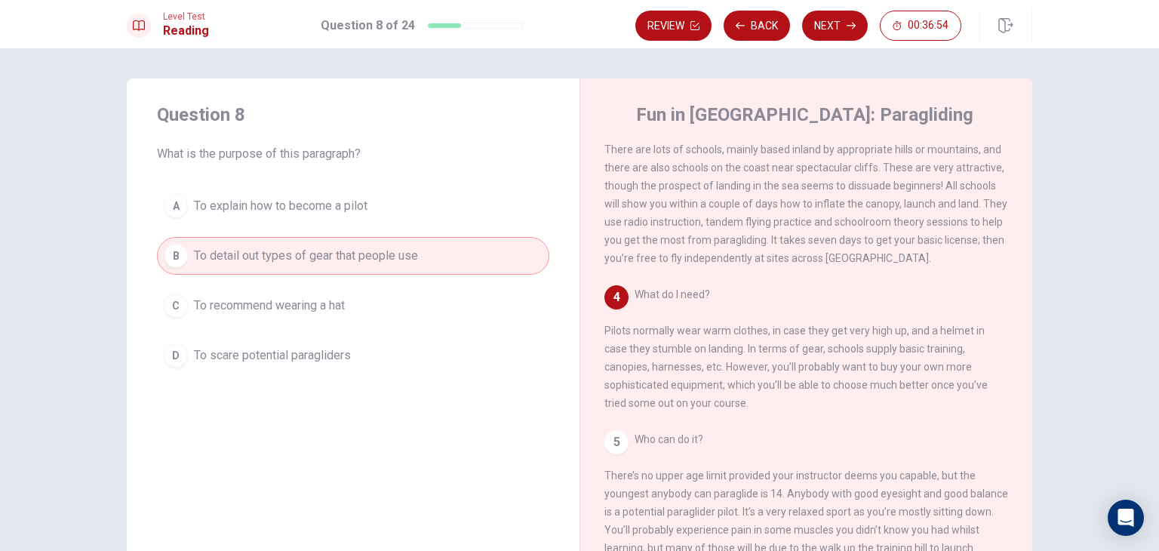
click at [833, 32] on button "Next" at bounding box center [835, 26] width 66 height 30
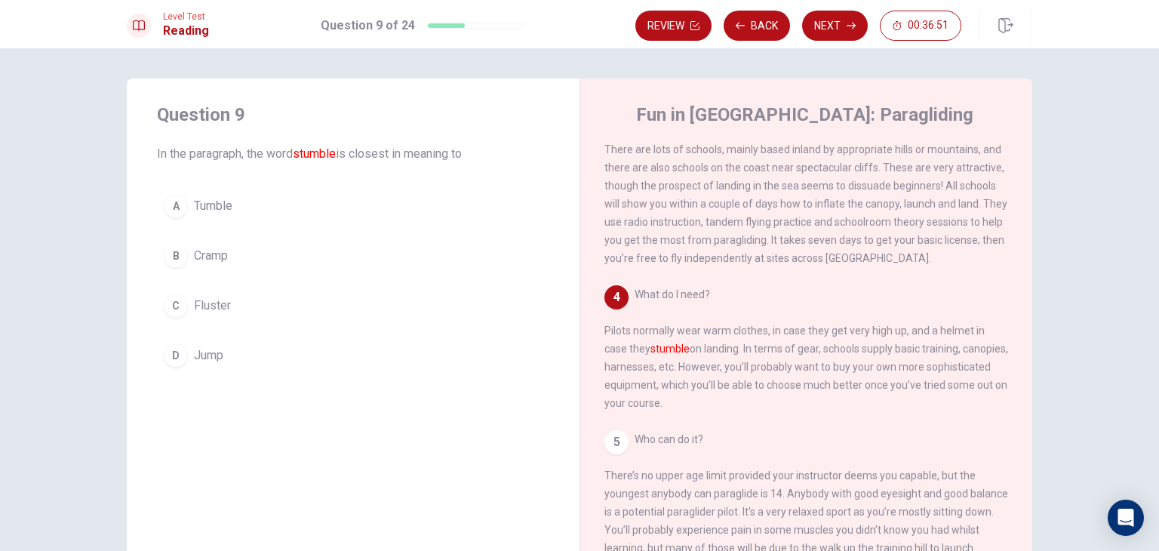
click at [208, 272] on button "B Cramp" at bounding box center [353, 256] width 392 height 38
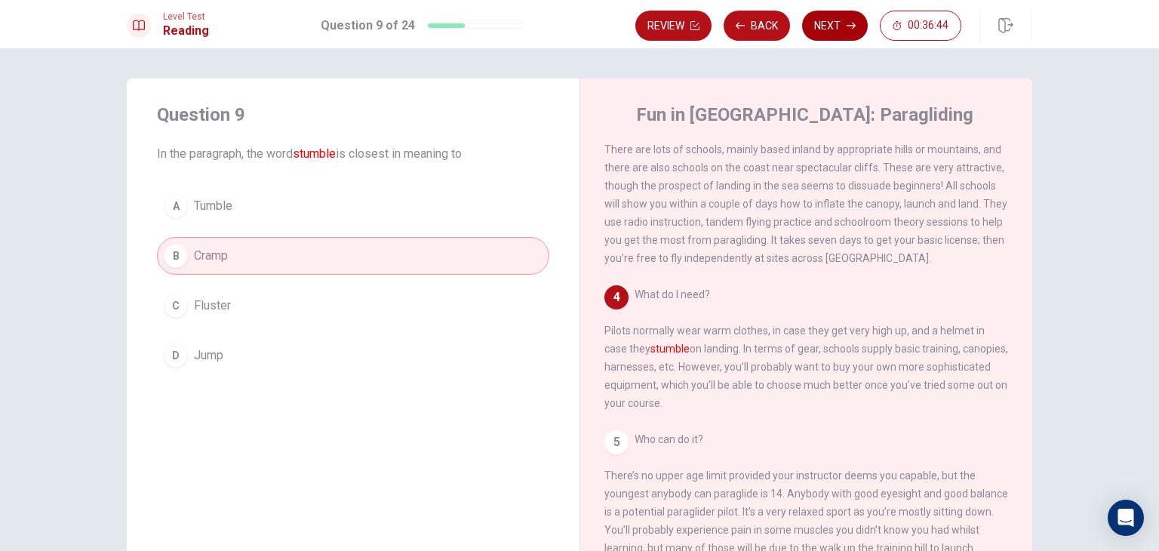
click at [806, 20] on button "Next" at bounding box center [835, 26] width 66 height 30
click at [806, 20] on div "Review Back Next 00:36:44" at bounding box center [799, 26] width 326 height 30
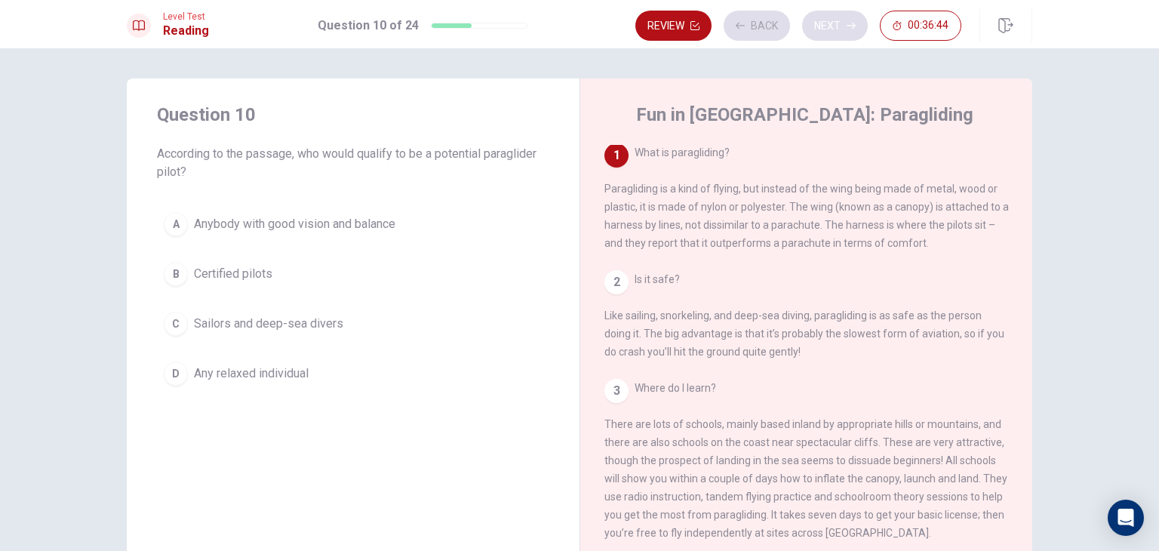
scroll to position [0, 0]
click at [220, 272] on span "Certified pilots" at bounding box center [233, 274] width 78 height 18
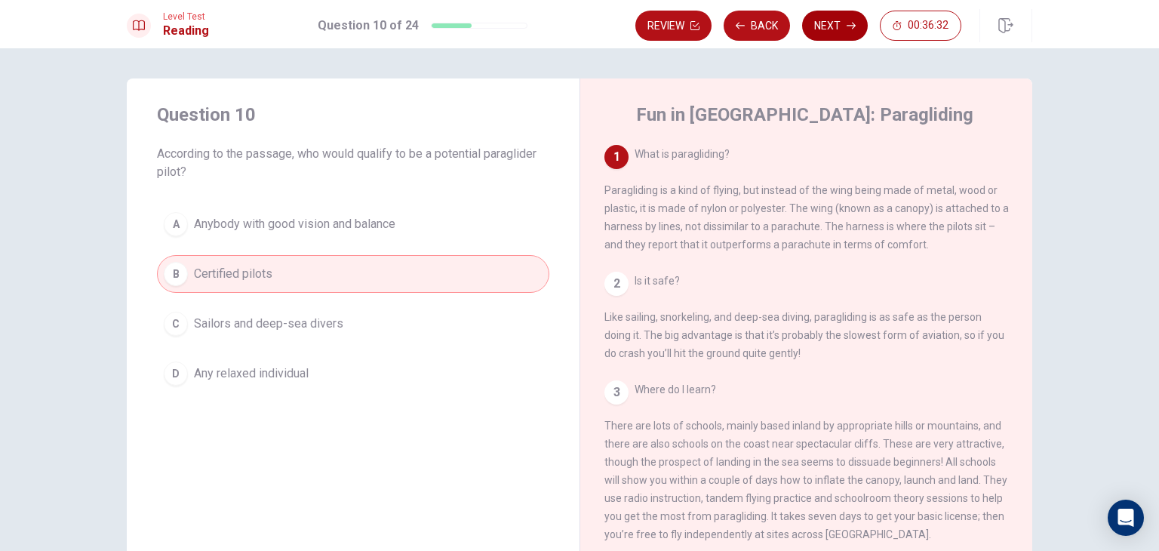
click at [827, 14] on button "Next" at bounding box center [835, 26] width 66 height 30
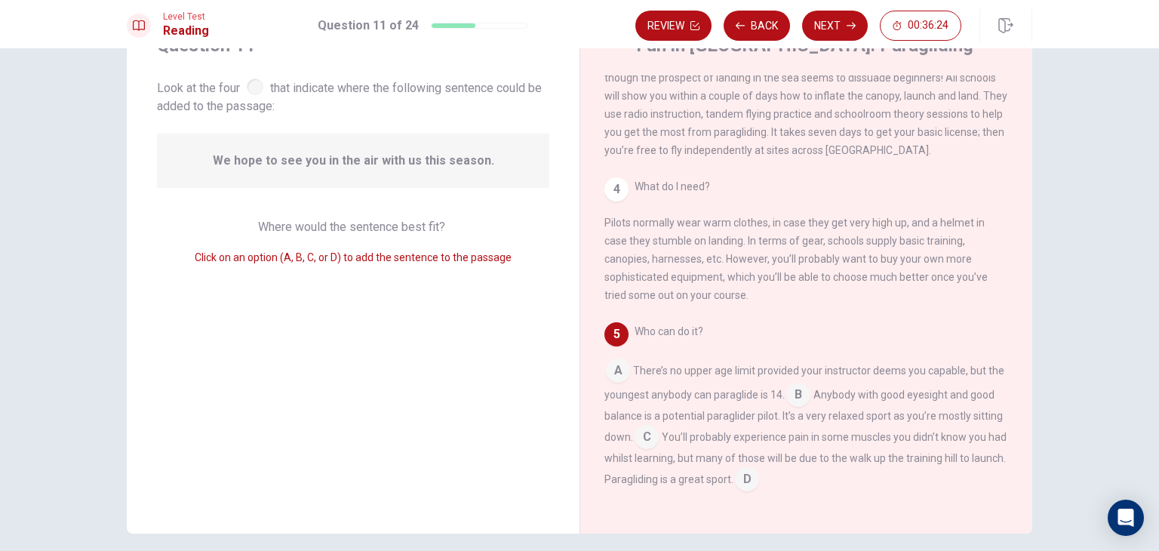
scroll to position [75, 0]
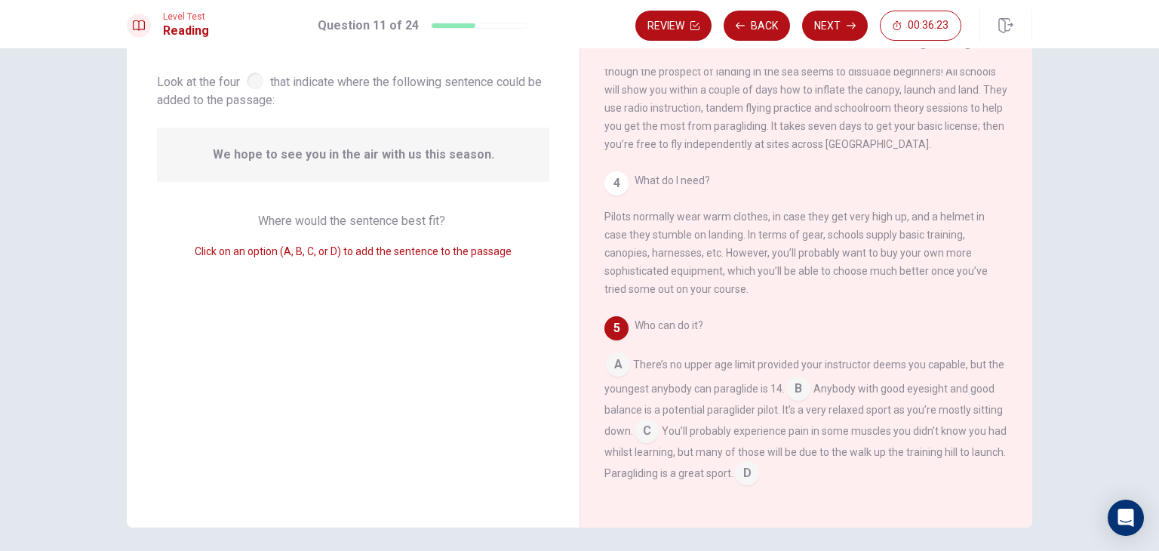
click at [759, 473] on input at bounding box center [747, 475] width 24 height 24
click at [842, 14] on button "Next" at bounding box center [835, 26] width 66 height 30
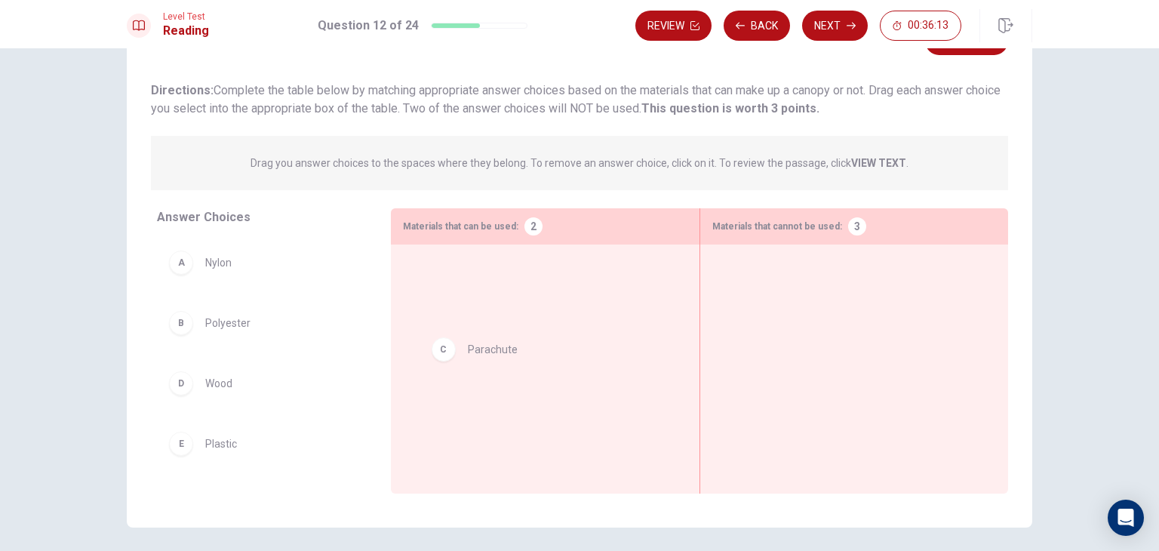
drag, startPoint x: 186, startPoint y: 381, endPoint x: 457, endPoint y: 350, distance: 272.0
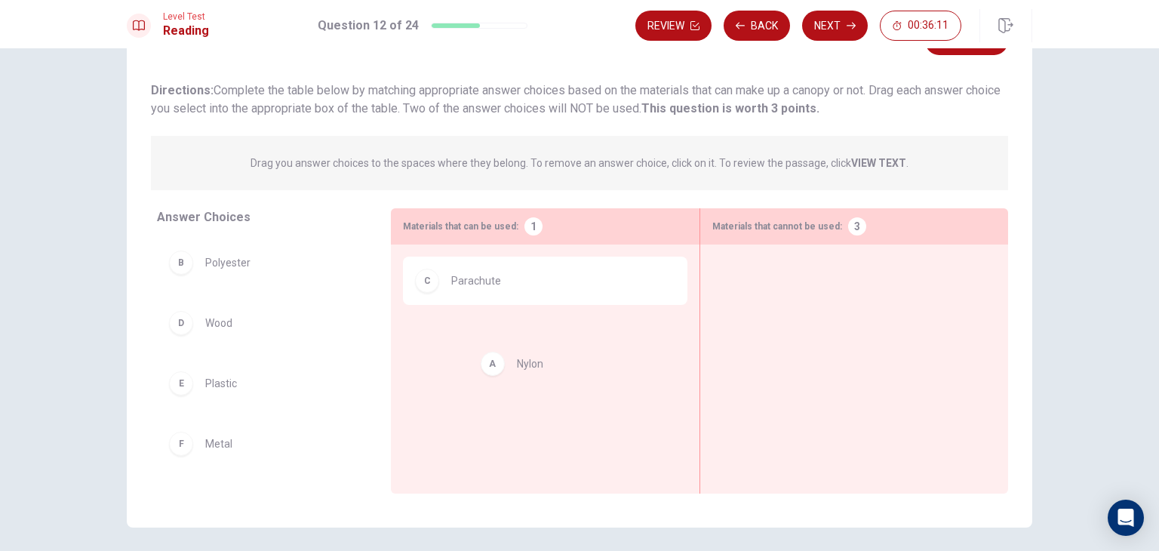
drag, startPoint x: 211, startPoint y: 268, endPoint x: 532, endPoint y: 372, distance: 337.3
click at [532, 372] on div "C Parachute" at bounding box center [545, 346] width 285 height 178
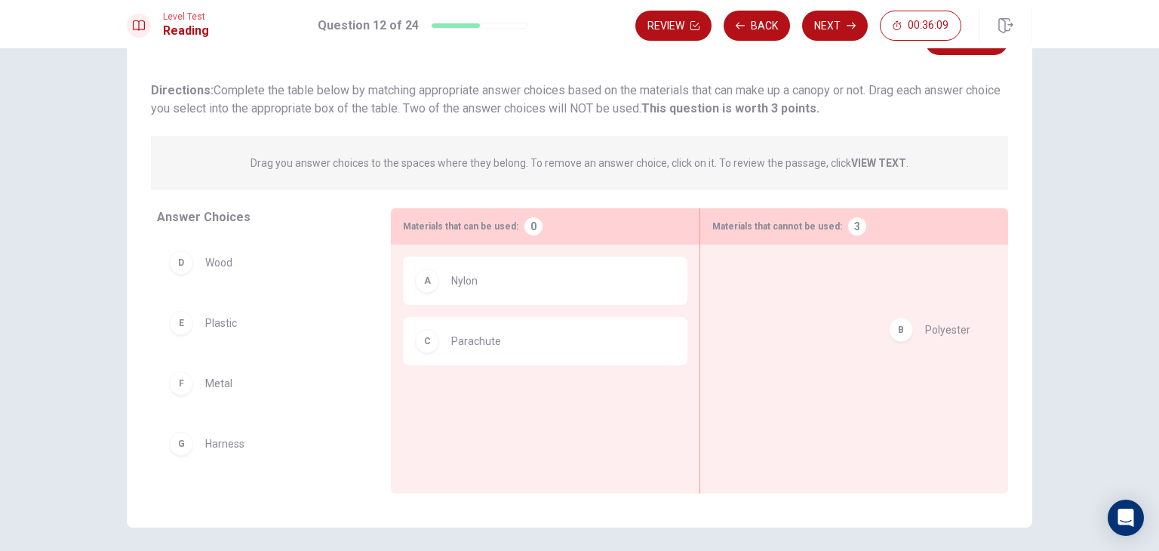
drag, startPoint x: 218, startPoint y: 269, endPoint x: 903, endPoint y: 326, distance: 687.7
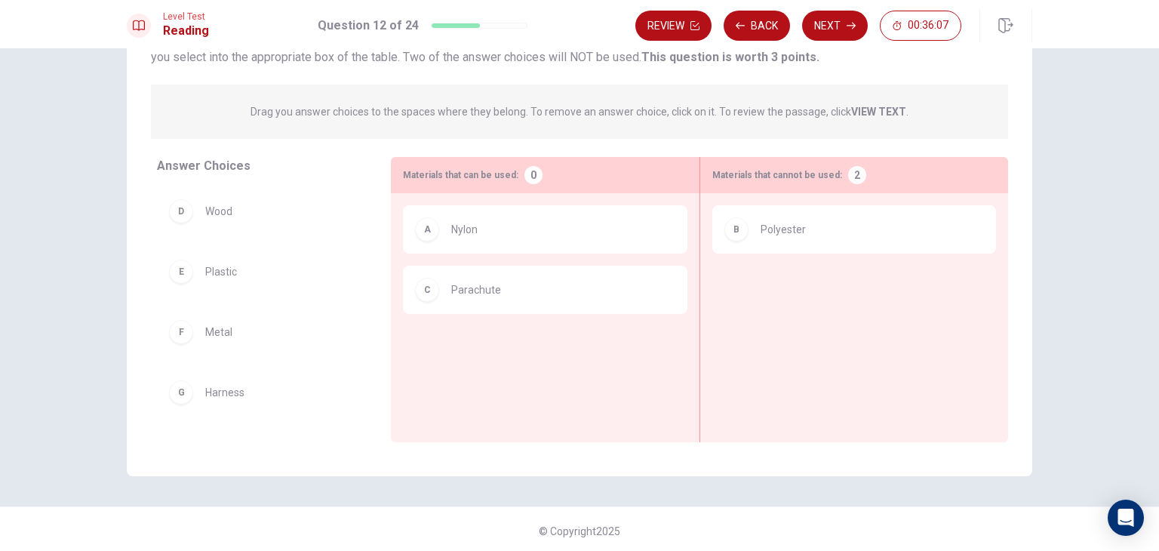
scroll to position [131, 0]
drag, startPoint x: 180, startPoint y: 384, endPoint x: 495, endPoint y: 338, distance: 318.8
click at [495, 338] on div "A Nylon C Parachute" at bounding box center [545, 291] width 285 height 178
drag, startPoint x: 229, startPoint y: 383, endPoint x: 552, endPoint y: 337, distance: 326.3
click at [552, 337] on div "A Nylon C Parachute" at bounding box center [545, 291] width 285 height 178
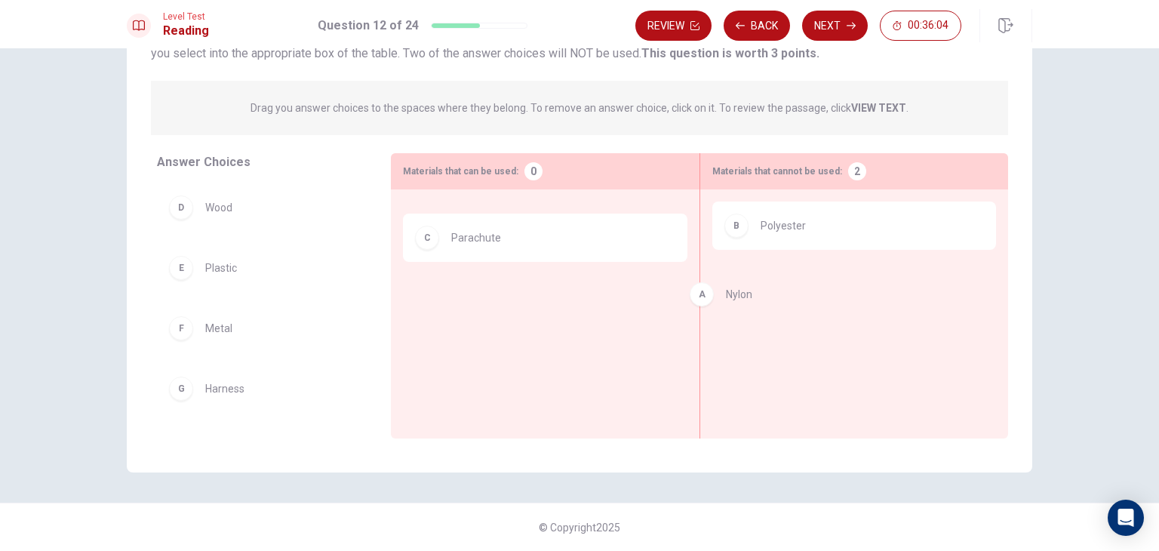
drag, startPoint x: 534, startPoint y: 242, endPoint x: 799, endPoint y: 301, distance: 271.4
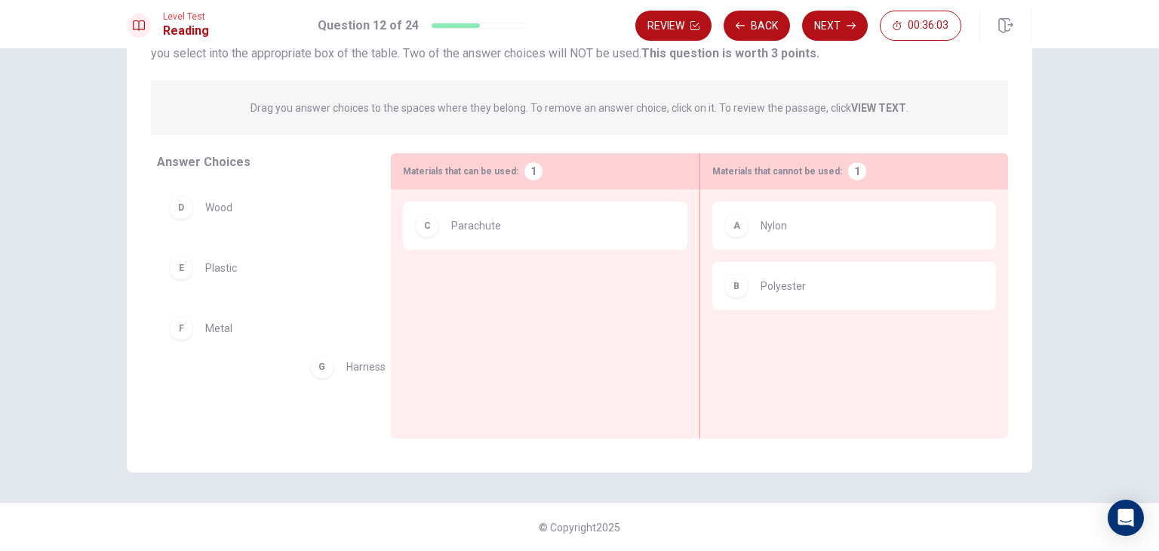
drag, startPoint x: 181, startPoint y: 390, endPoint x: 574, endPoint y: 260, distance: 414.1
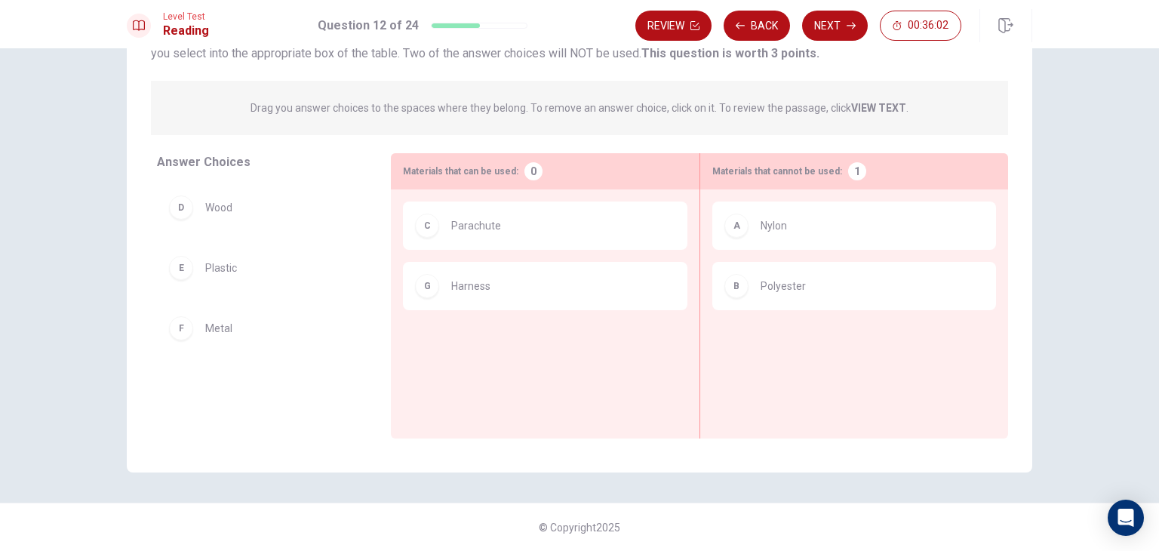
drag, startPoint x: 220, startPoint y: 347, endPoint x: 542, endPoint y: 338, distance: 322.4
click at [542, 338] on div "Answer Choices D Wood E Plastic F Metal Materials that can be used: 0 C Parachu…" at bounding box center [580, 295] width 906 height 285
drag, startPoint x: 229, startPoint y: 319, endPoint x: 552, endPoint y: 353, distance: 324.9
drag, startPoint x: 196, startPoint y: 203, endPoint x: 523, endPoint y: 393, distance: 378.1
click at [523, 393] on div "Materials that can be used: 0 C Parachute G Harness" at bounding box center [545, 295] width 309 height 285
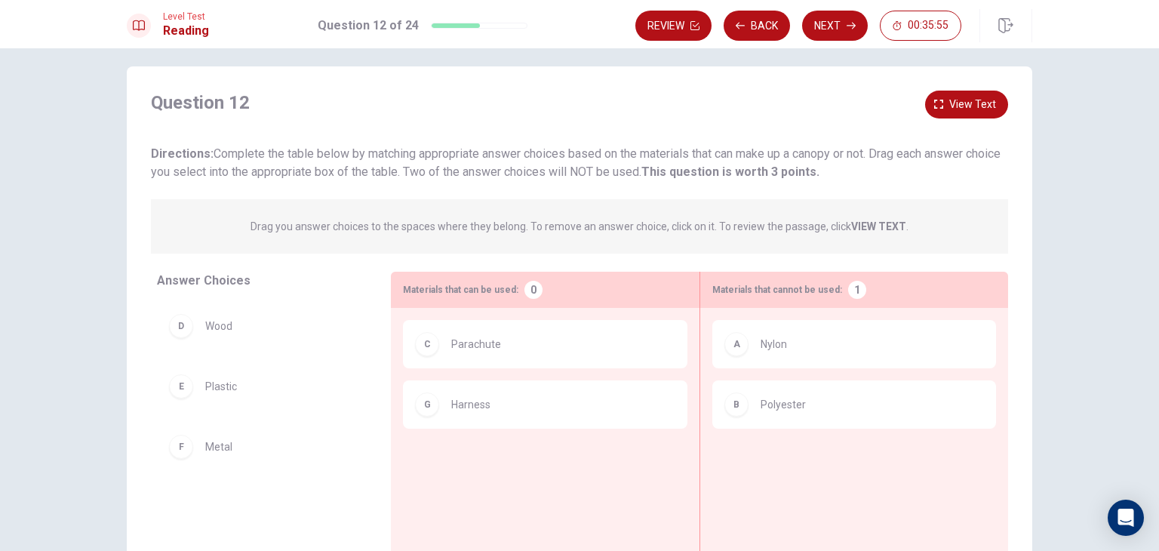
scroll to position [0, 0]
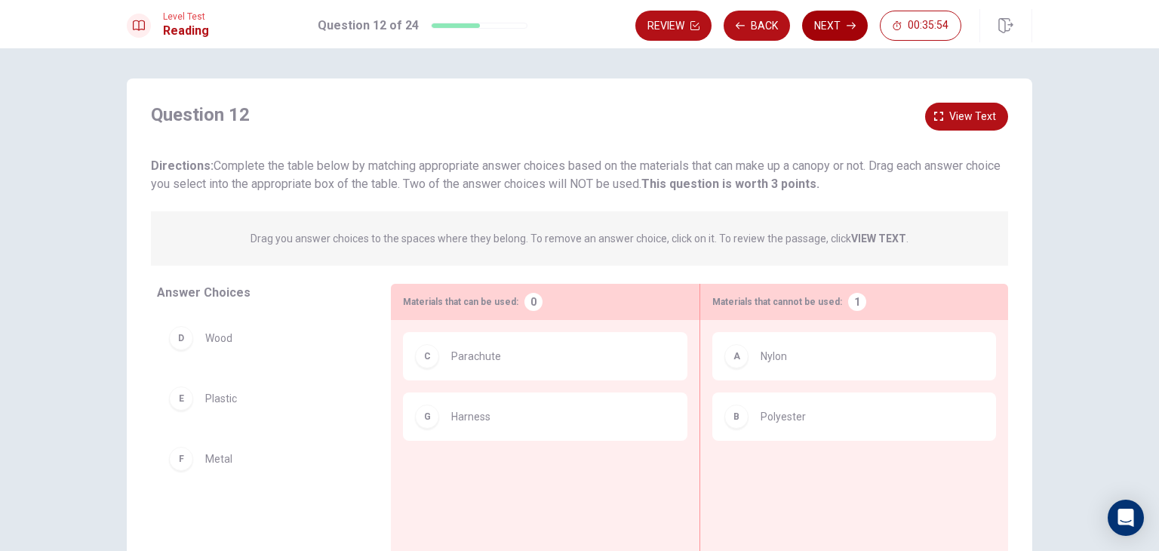
click at [817, 40] on button "Next" at bounding box center [835, 26] width 66 height 30
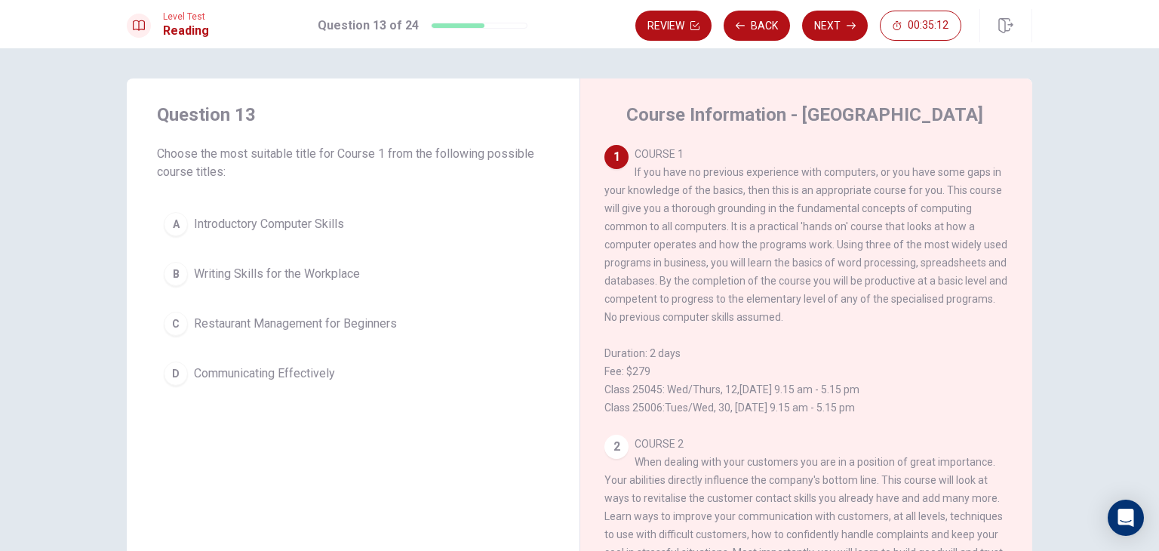
drag, startPoint x: 345, startPoint y: 233, endPoint x: 337, endPoint y: 236, distance: 8.8
click at [344, 233] on button "A Introductory Computer Skills" at bounding box center [353, 224] width 392 height 38
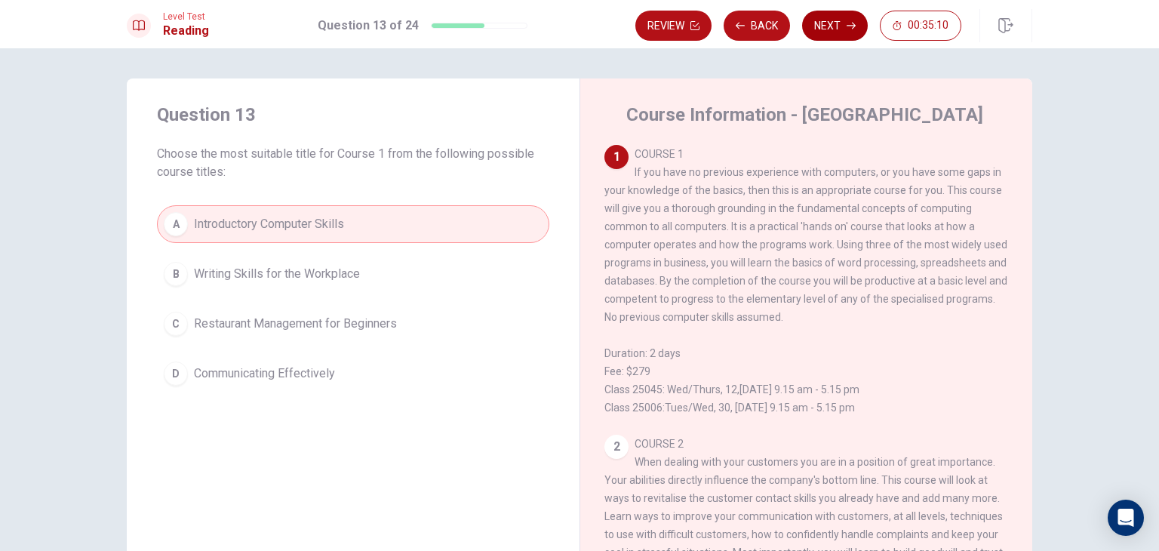
click at [830, 28] on button "Next" at bounding box center [835, 26] width 66 height 30
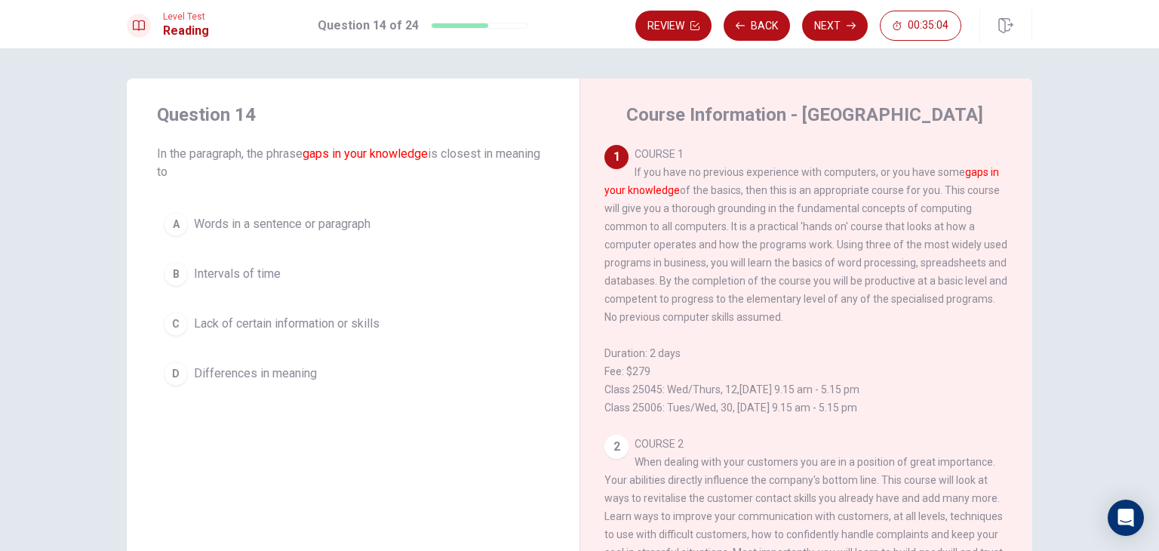
click at [296, 331] on span "Lack of certain information or skills" at bounding box center [287, 324] width 186 height 18
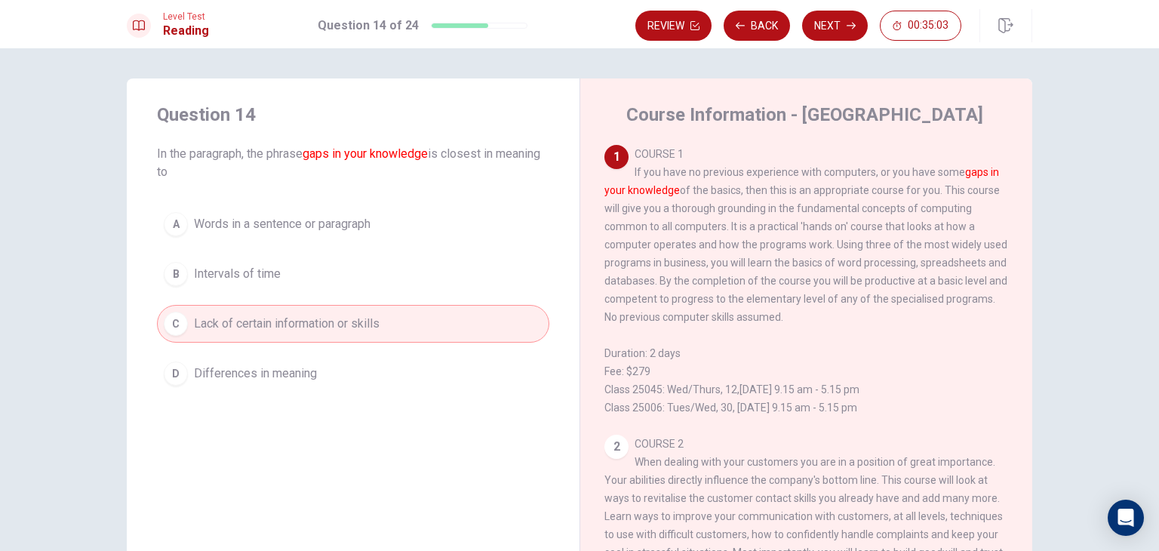
drag, startPoint x: 823, startPoint y: 38, endPoint x: 832, endPoint y: 34, distance: 9.1
click at [825, 37] on button "Next" at bounding box center [835, 26] width 66 height 30
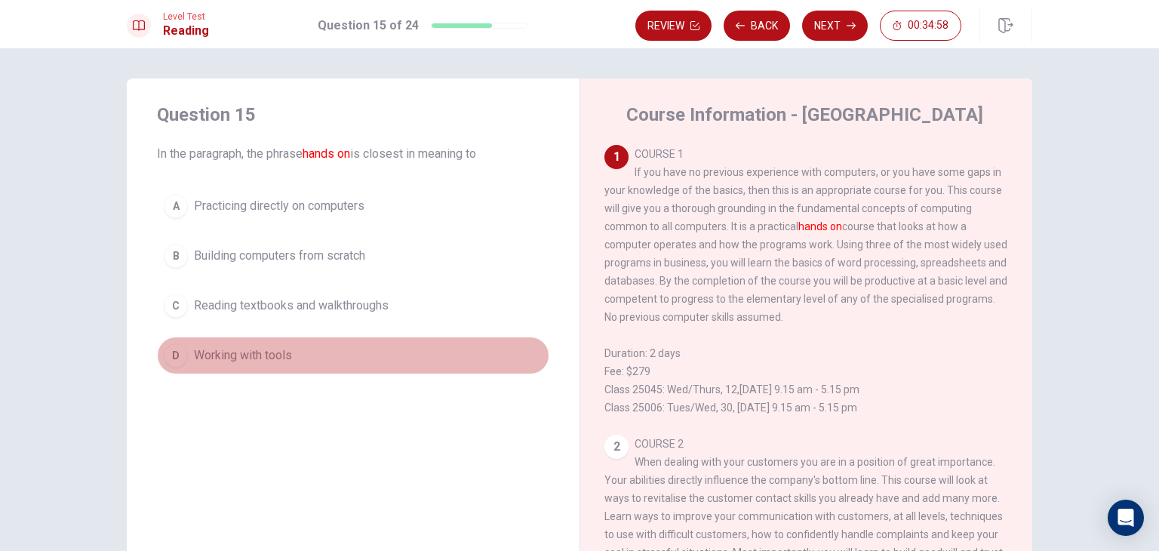
click at [307, 343] on button "D Working with tools" at bounding box center [353, 356] width 392 height 38
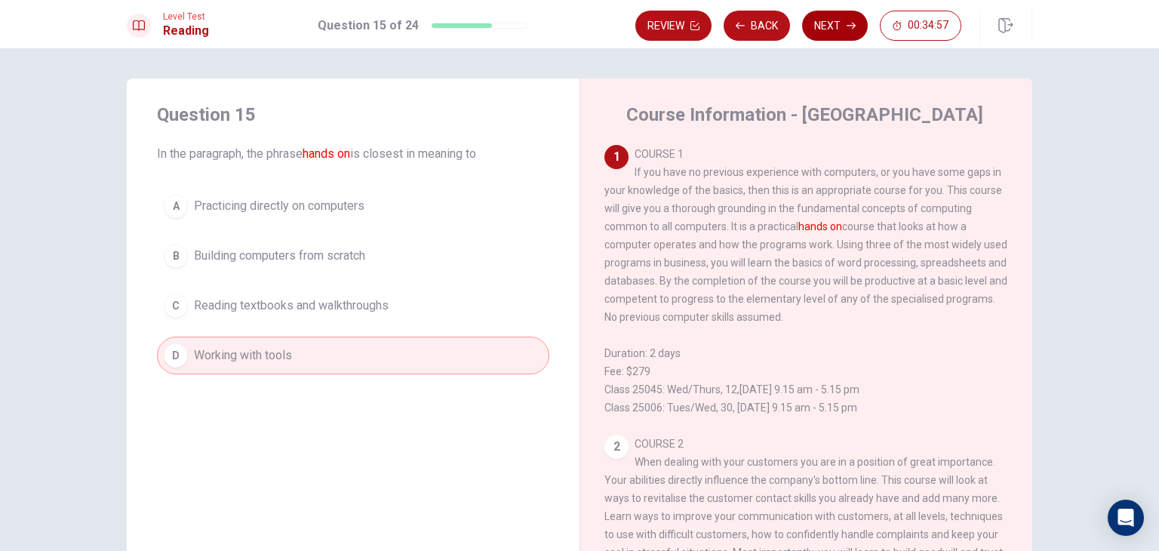
click at [832, 23] on button "Next" at bounding box center [835, 26] width 66 height 30
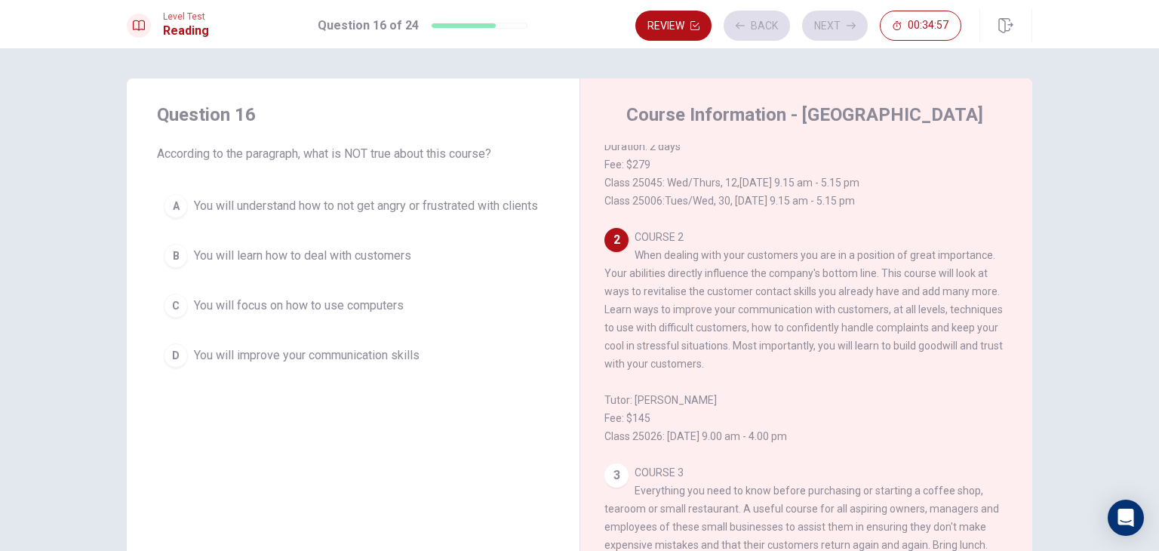
scroll to position [240, 0]
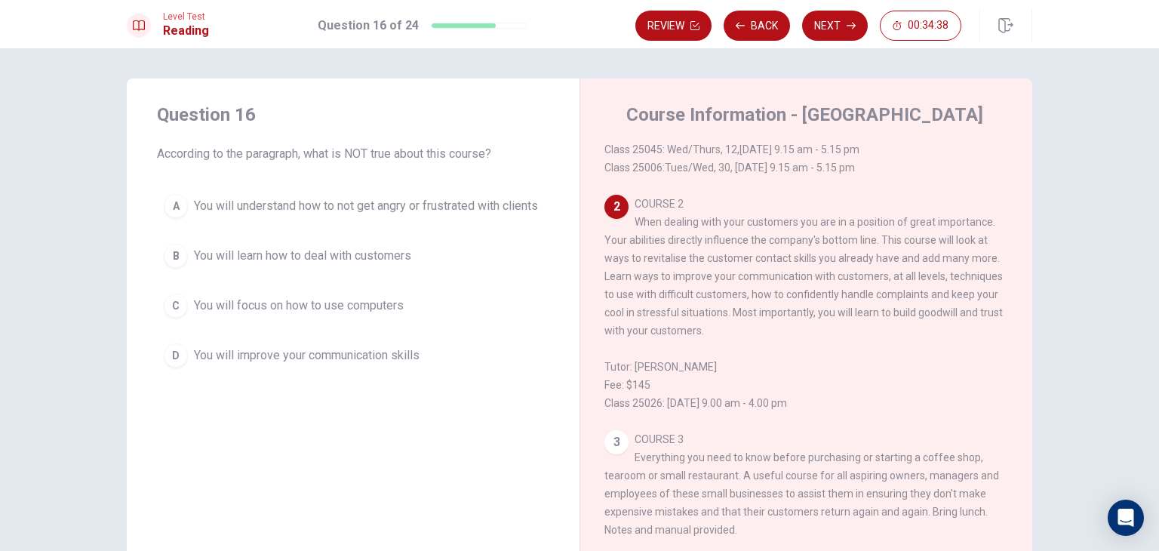
drag, startPoint x: 403, startPoint y: 324, endPoint x: 463, endPoint y: 220, distance: 120.0
click at [402, 315] on span "You will focus on how to use computers" at bounding box center [299, 306] width 210 height 18
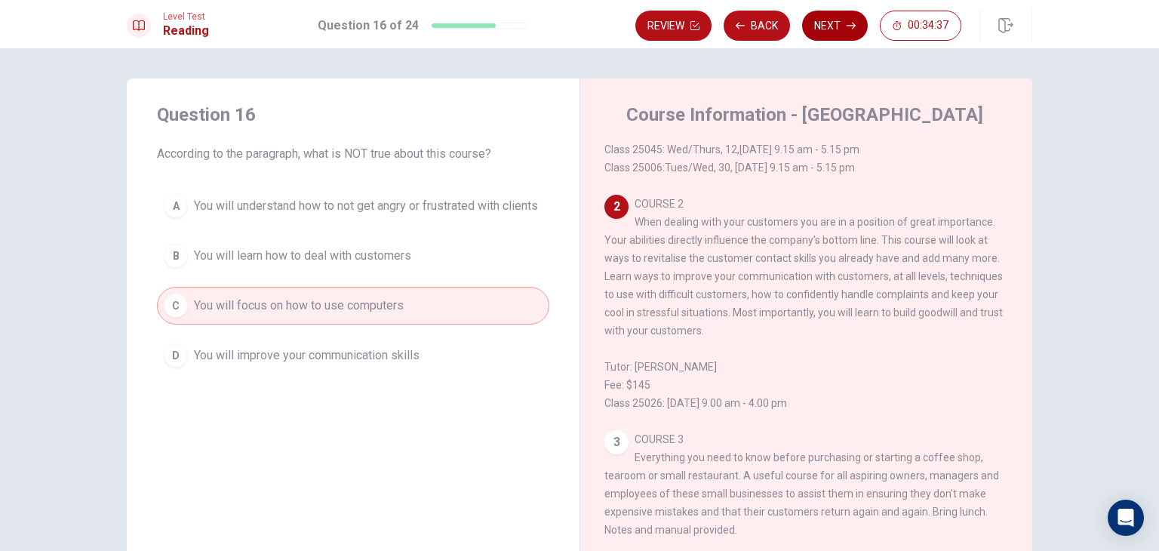
click at [833, 24] on button "Next" at bounding box center [835, 26] width 66 height 30
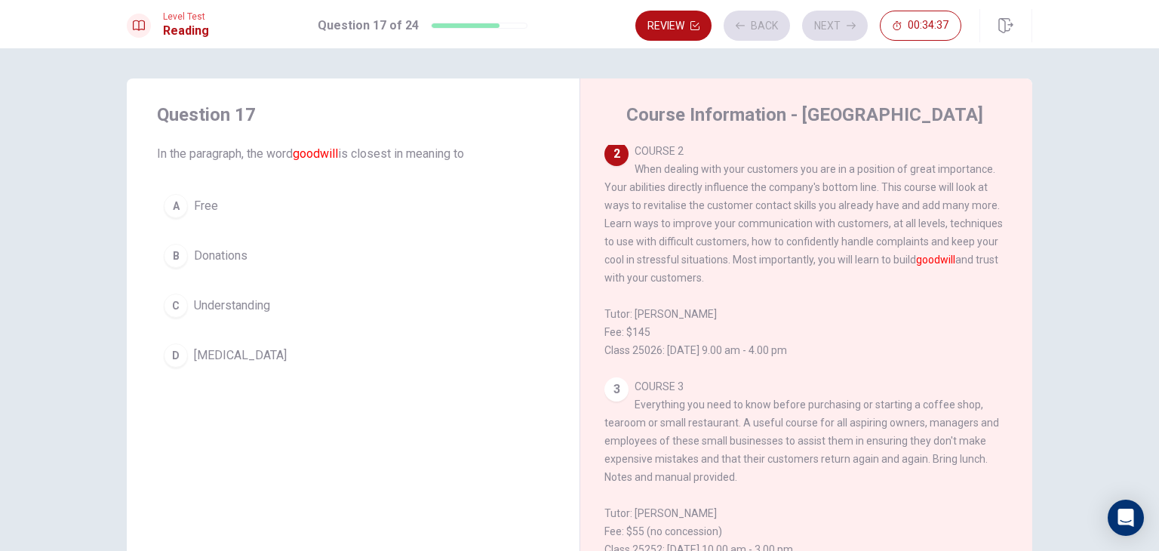
scroll to position [299, 0]
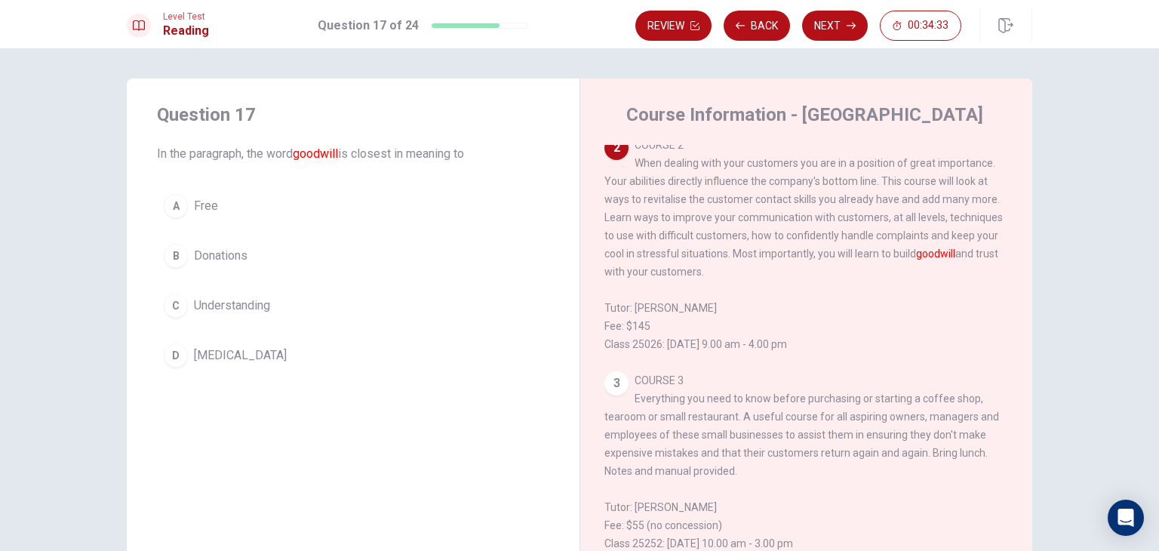
click at [256, 322] on button "C Understanding" at bounding box center [353, 306] width 392 height 38
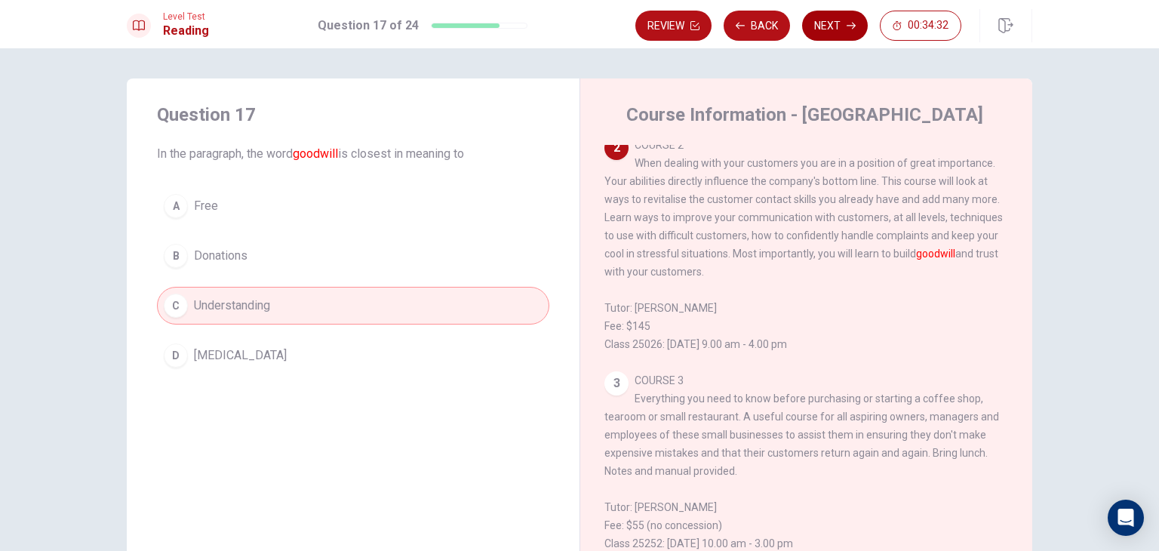
click at [854, 22] on icon "button" at bounding box center [851, 25] width 9 height 9
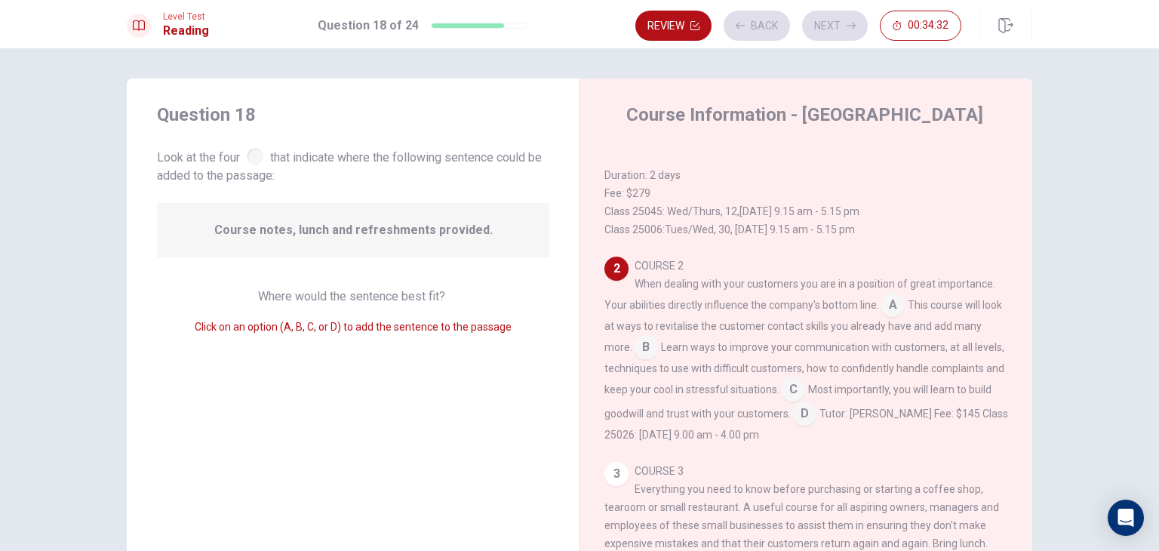
scroll to position [202, 0]
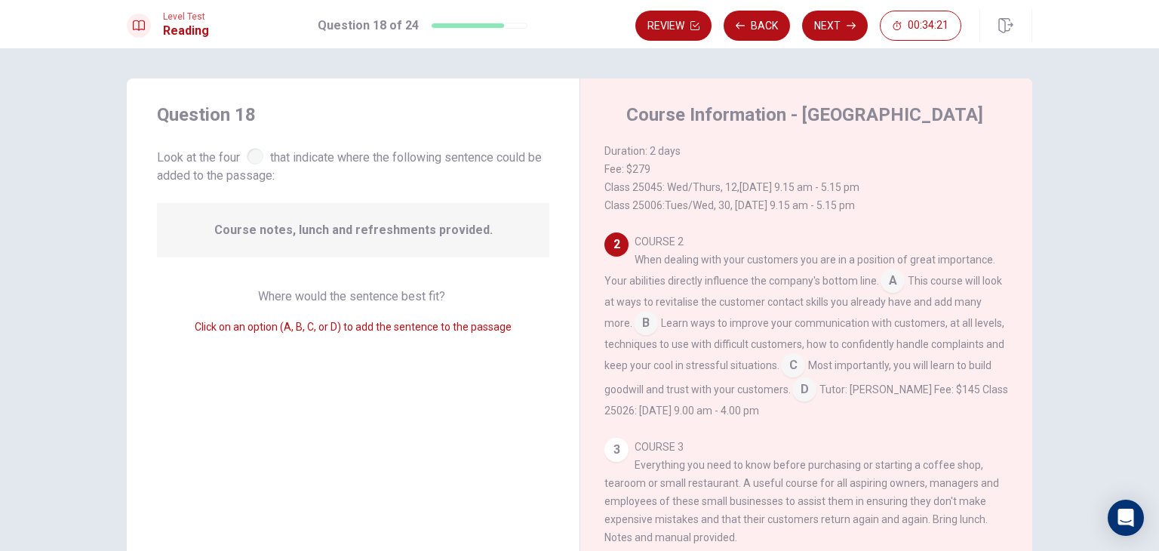
click at [817, 403] on input at bounding box center [804, 391] width 24 height 24
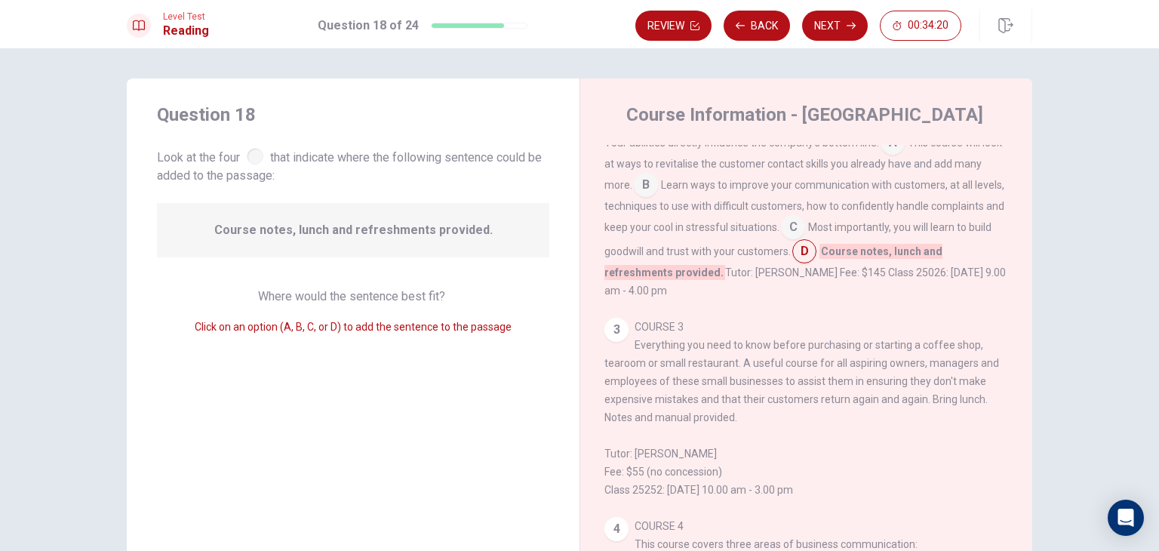
scroll to position [353, 0]
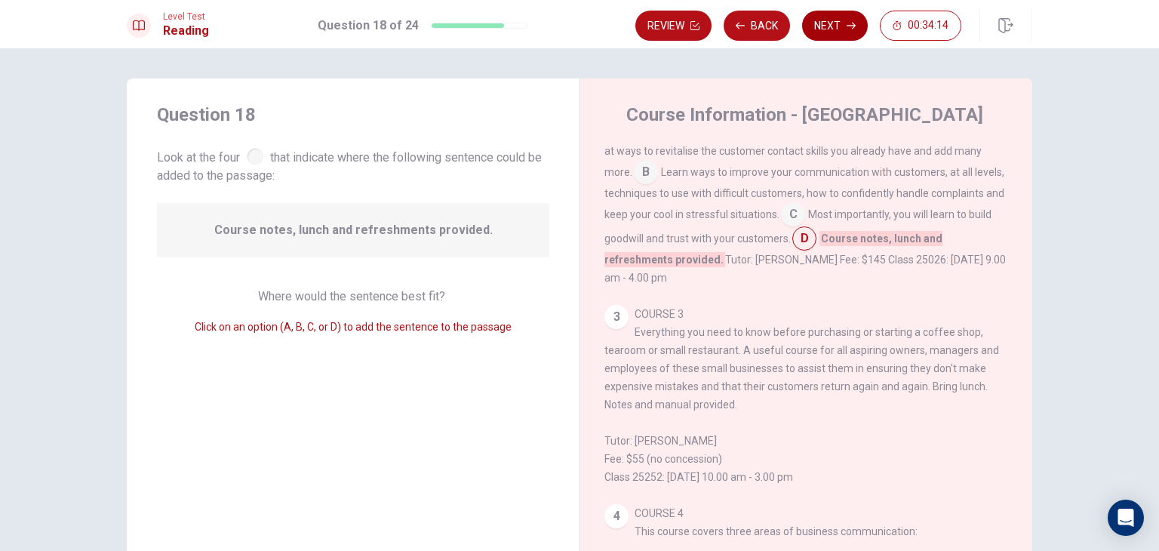
click at [827, 23] on button "Next" at bounding box center [835, 26] width 66 height 30
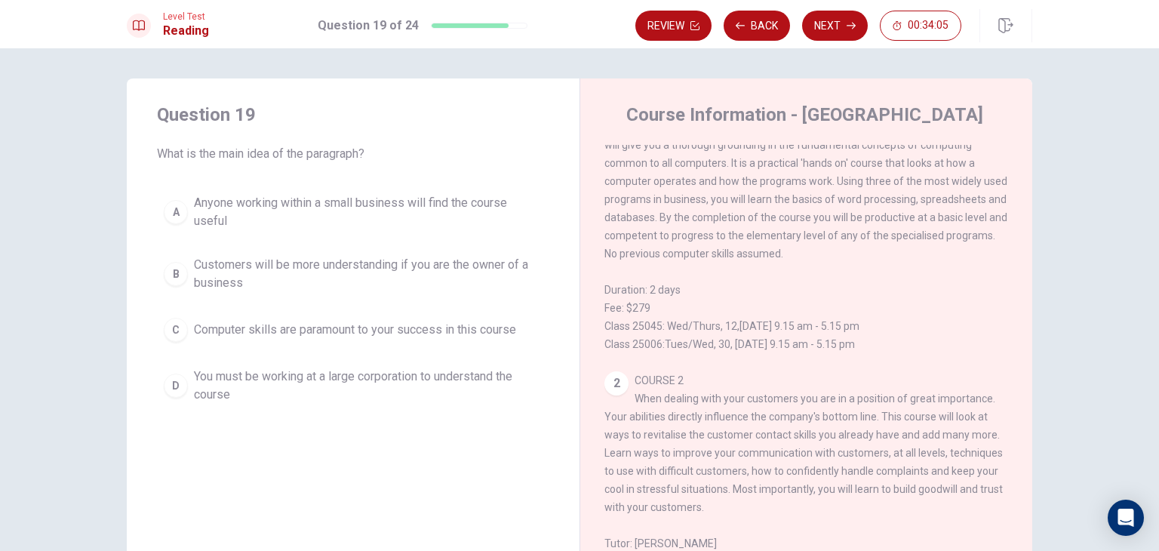
scroll to position [0, 0]
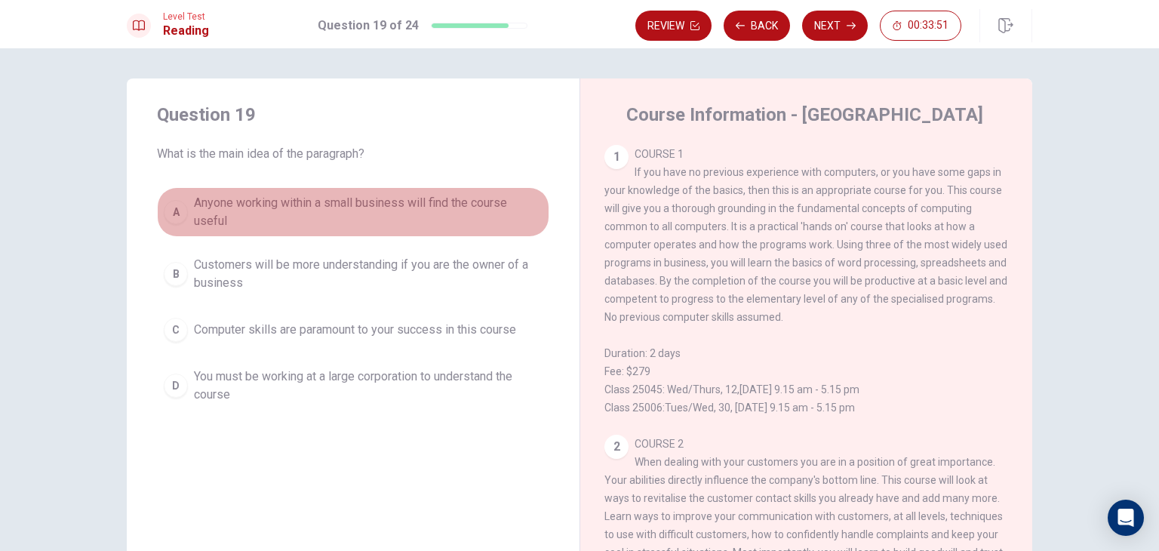
click at [472, 212] on span "Anyone working within a small business will find the course useful" at bounding box center [368, 212] width 349 height 36
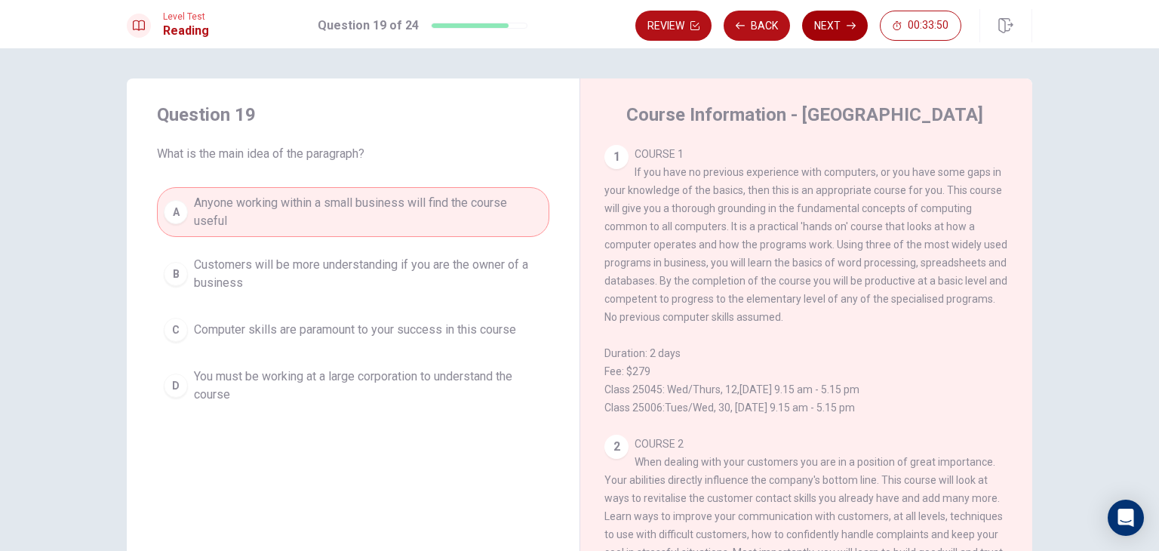
click at [834, 20] on button "Next" at bounding box center [835, 26] width 66 height 30
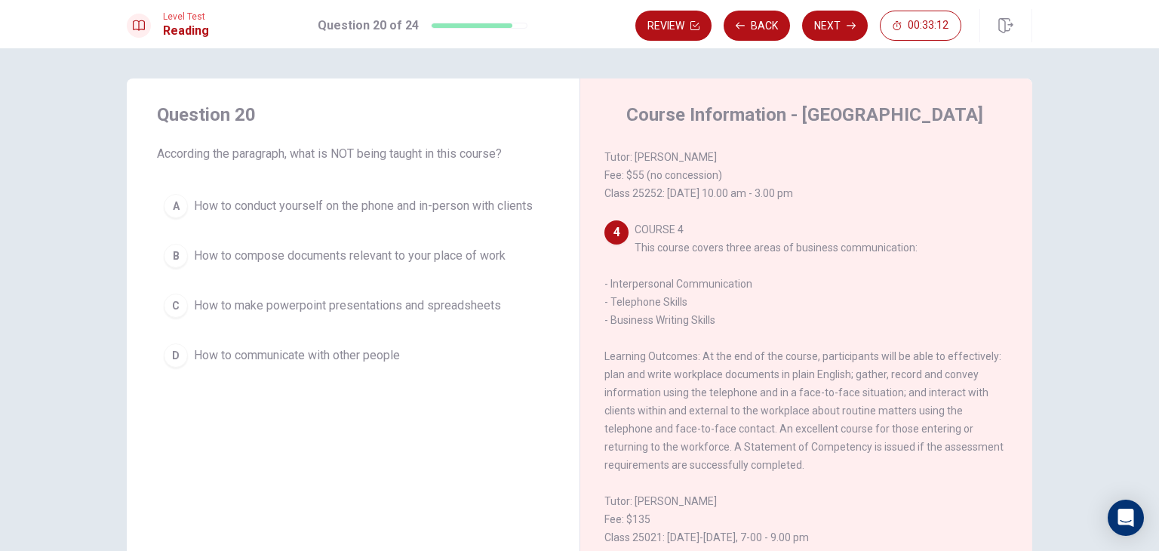
click at [366, 303] on span "How to make powerpoint presentations and spreadsheets" at bounding box center [347, 306] width 307 height 18
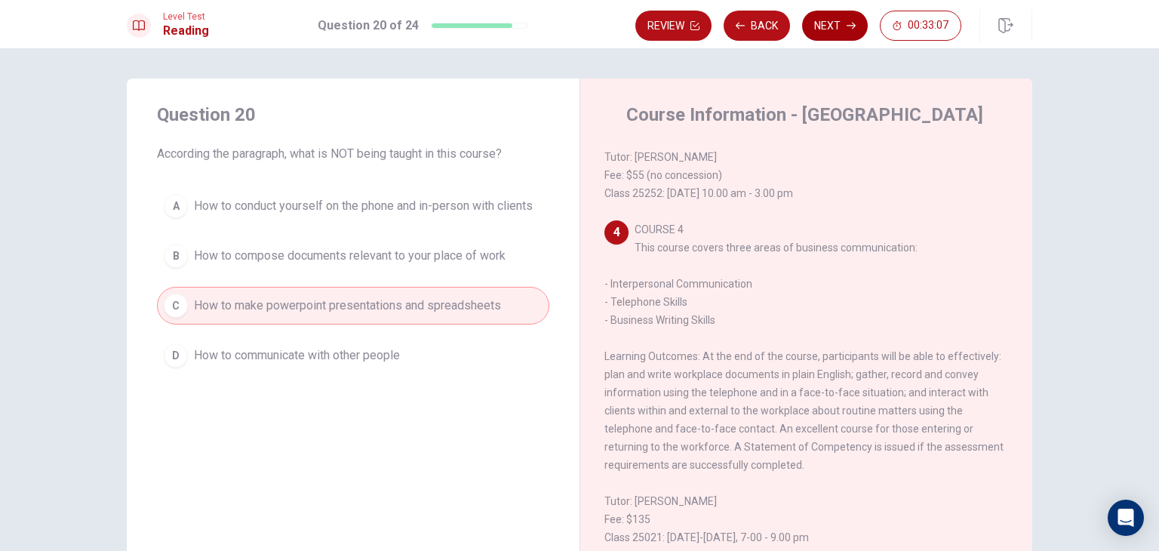
click at [823, 28] on button "Next" at bounding box center [835, 26] width 66 height 30
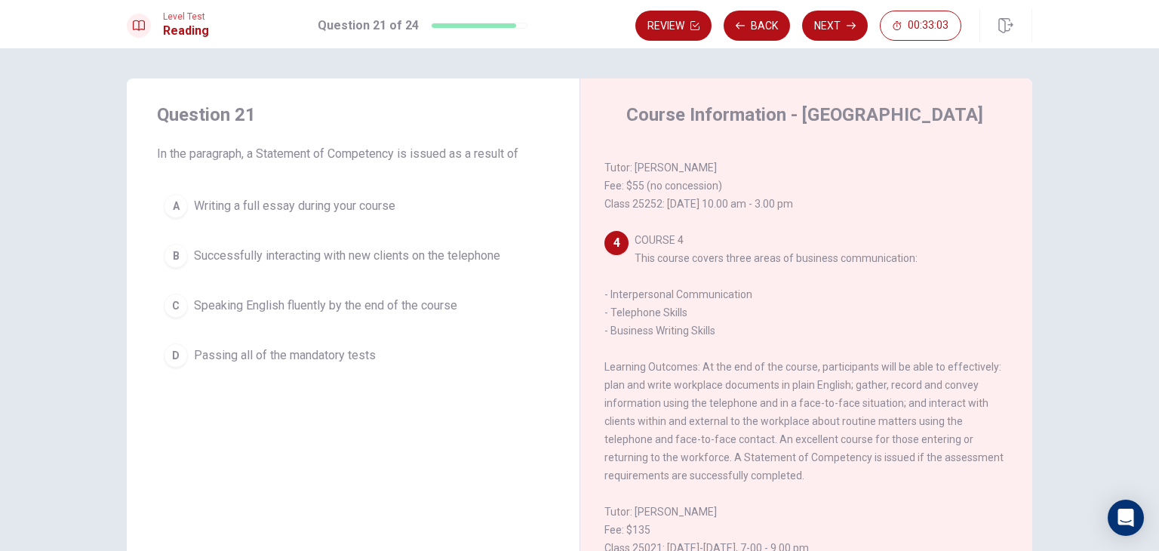
scroll to position [649, 0]
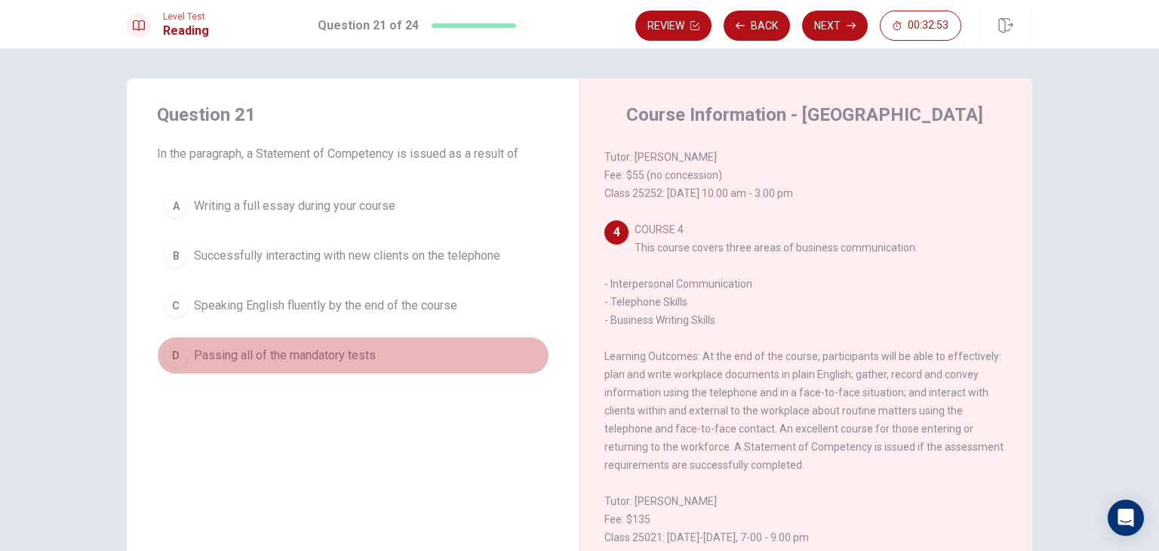
click at [281, 349] on span "Passing all of the mandatory tests" at bounding box center [285, 355] width 182 height 18
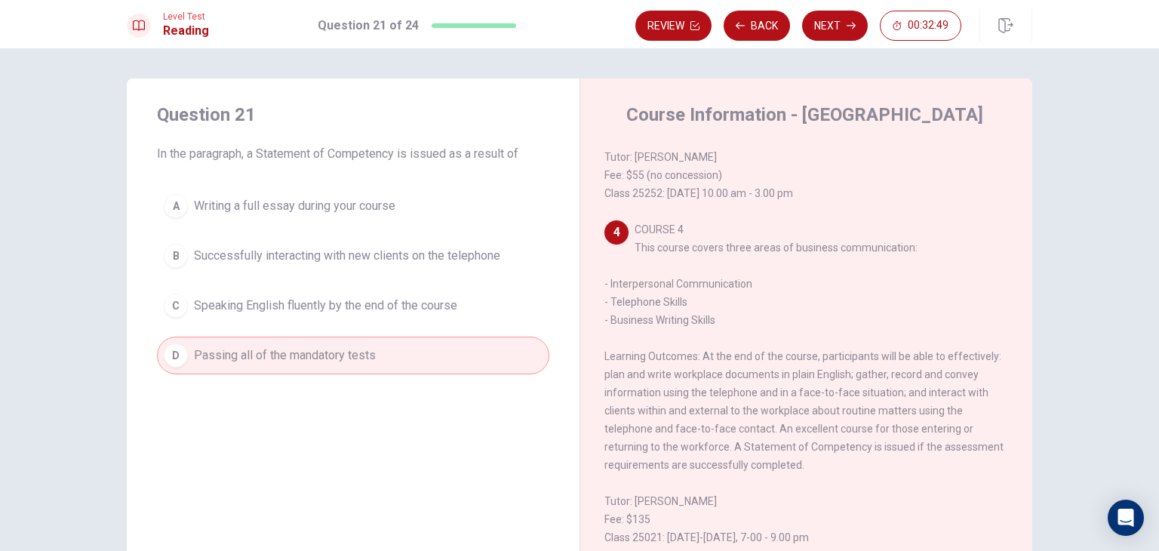
click at [409, 306] on span "Speaking English fluently by the end of the course" at bounding box center [325, 306] width 263 height 18
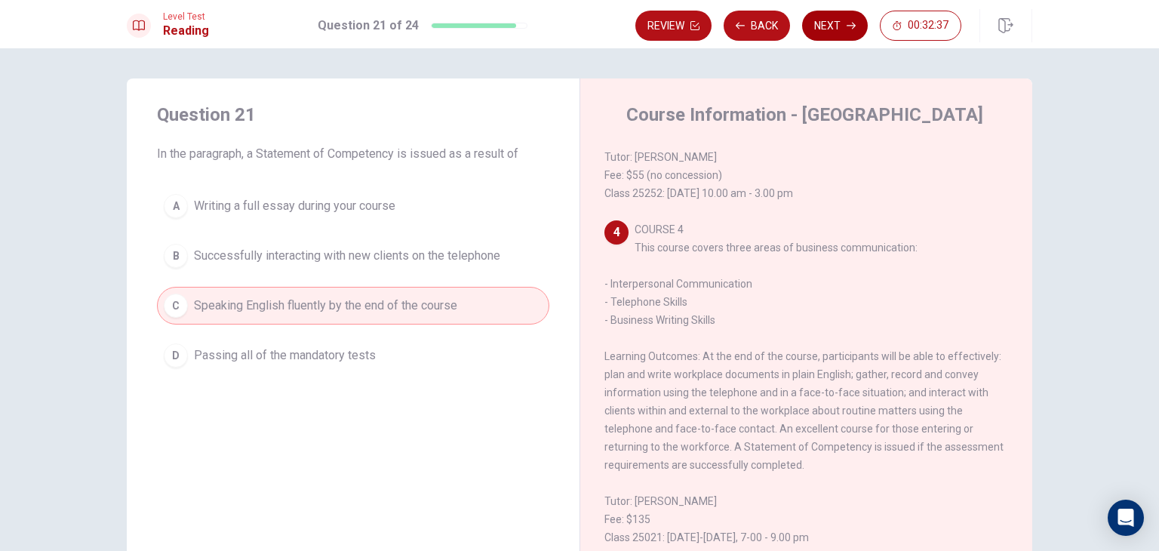
click at [859, 32] on button "Next" at bounding box center [835, 26] width 66 height 30
click at [859, 31] on div "Review Back Next 00:32:37" at bounding box center [799, 26] width 326 height 30
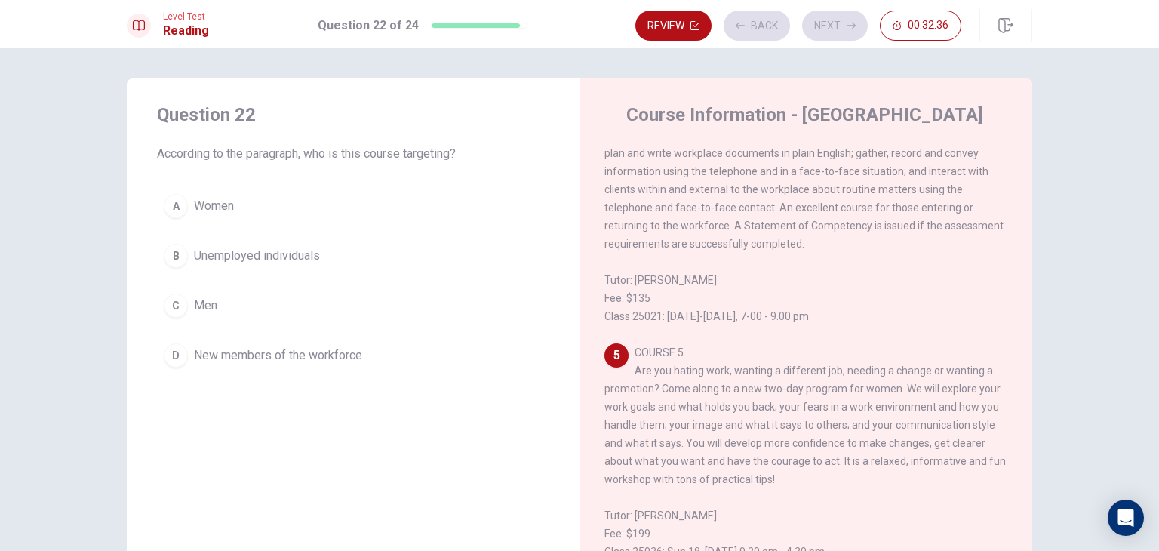
scroll to position [910, 0]
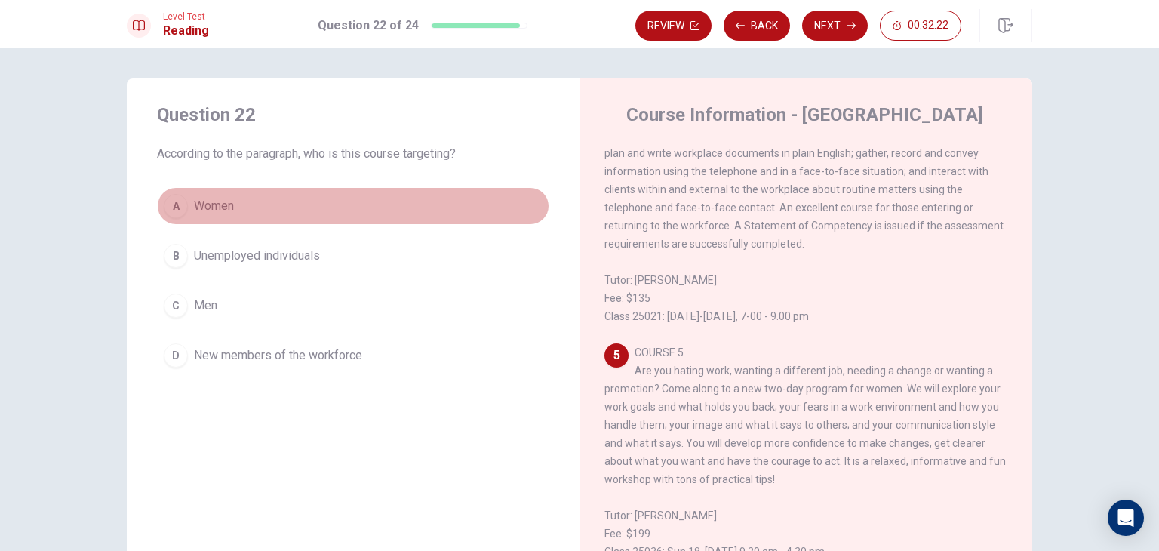
click at [242, 199] on button "A Women" at bounding box center [353, 206] width 392 height 38
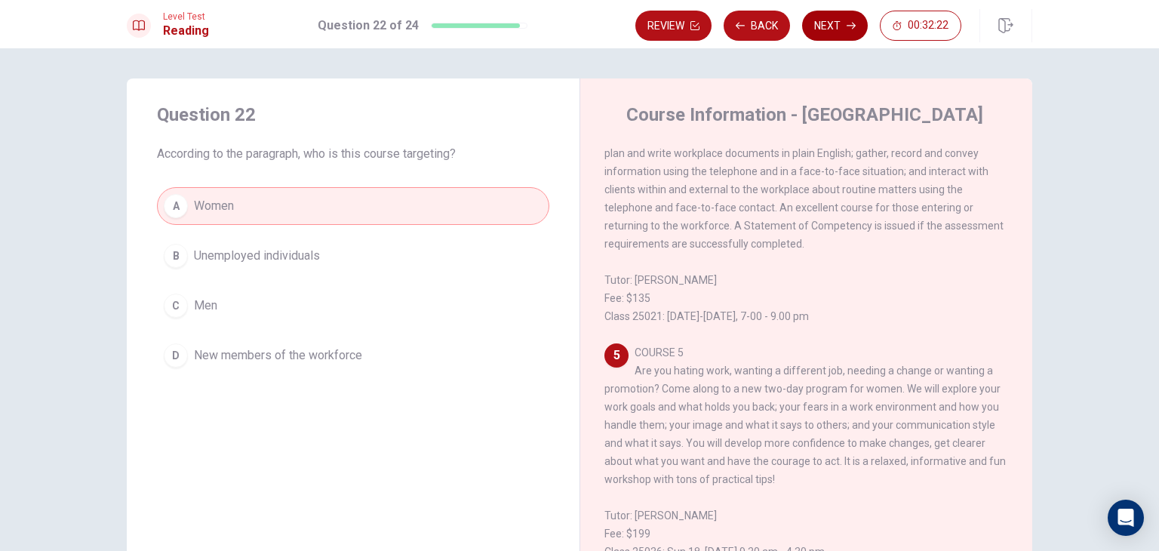
click at [842, 20] on button "Next" at bounding box center [835, 26] width 66 height 30
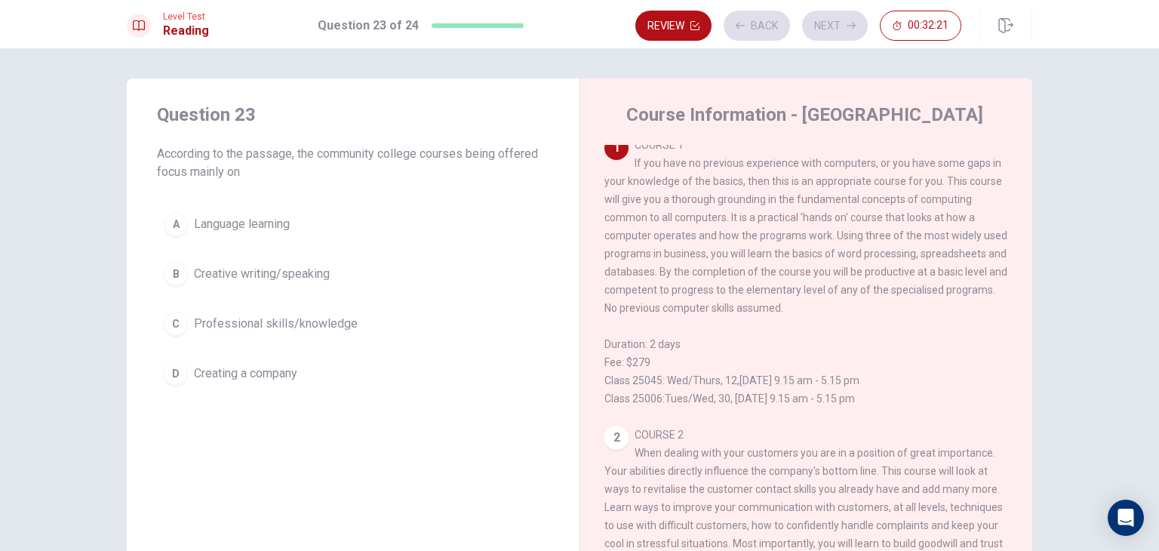
scroll to position [0, 0]
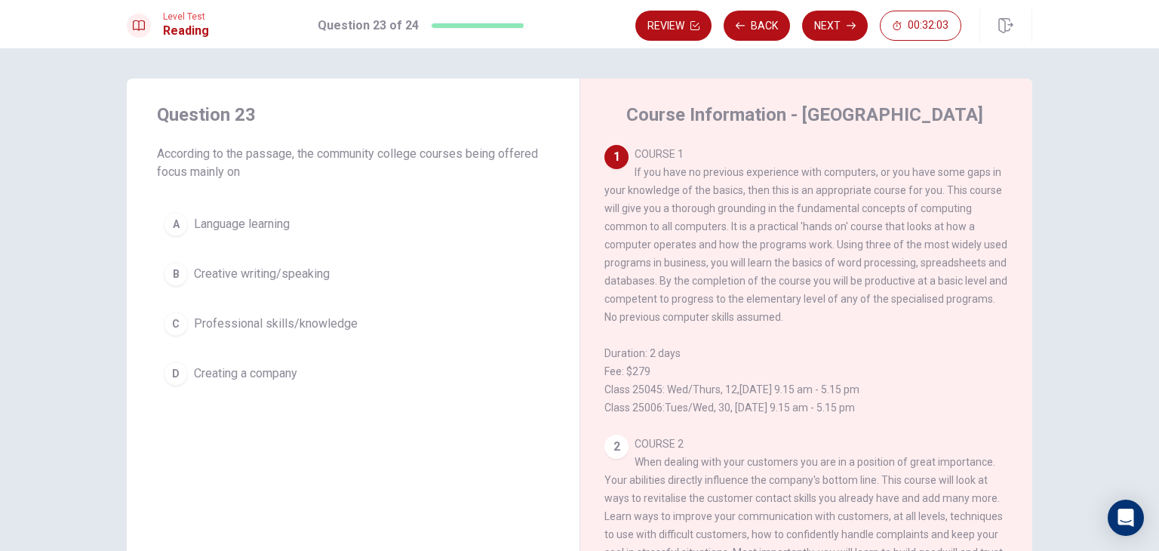
click at [289, 232] on button "A Language learning" at bounding box center [353, 224] width 392 height 38
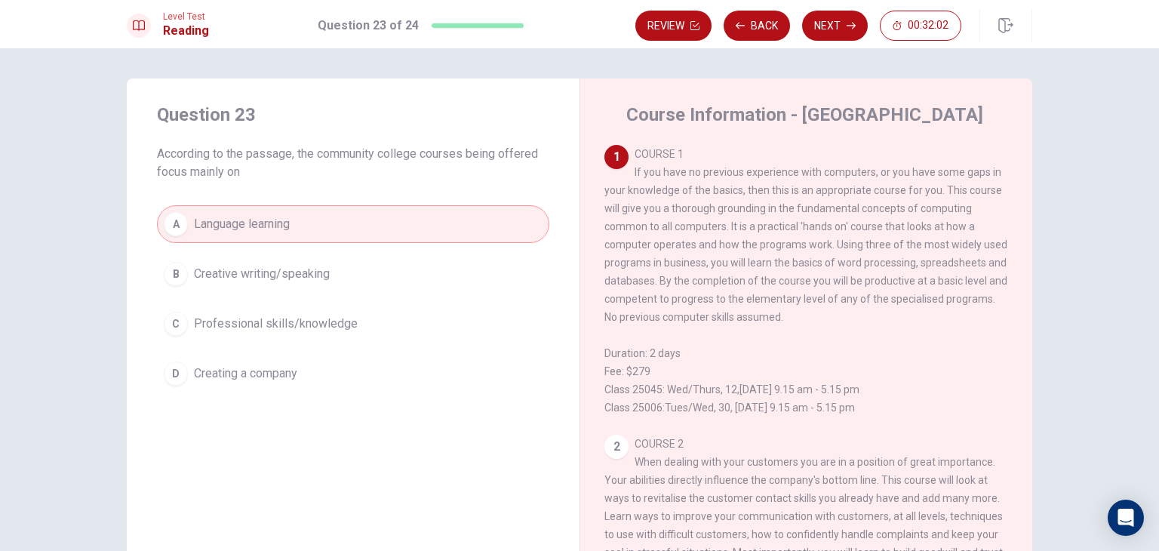
click at [279, 279] on span "Creative writing/speaking" at bounding box center [262, 274] width 136 height 18
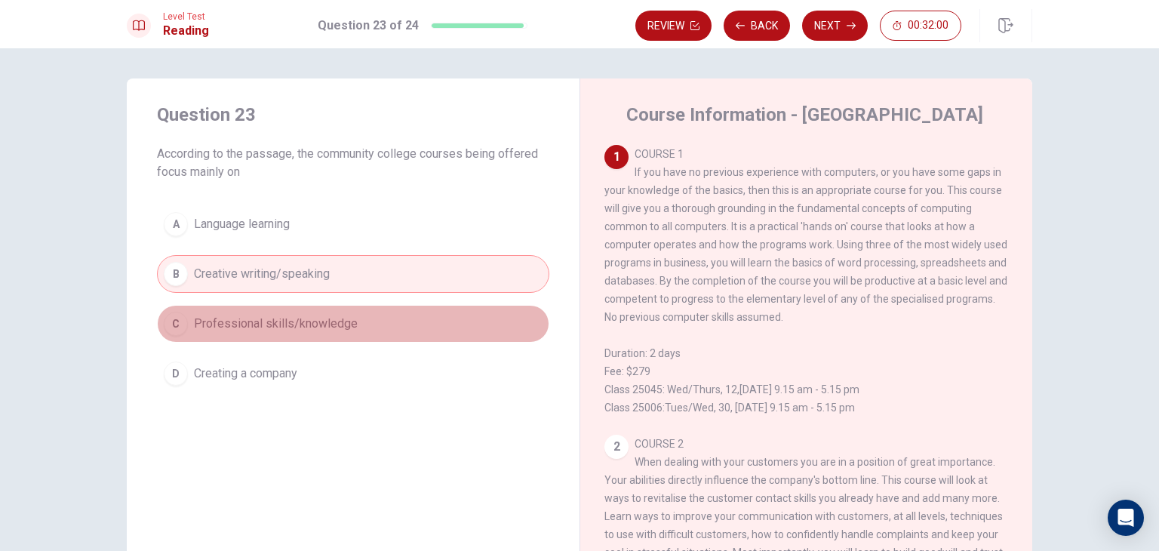
click at [272, 326] on span "Professional skills/knowledge" at bounding box center [276, 324] width 164 height 18
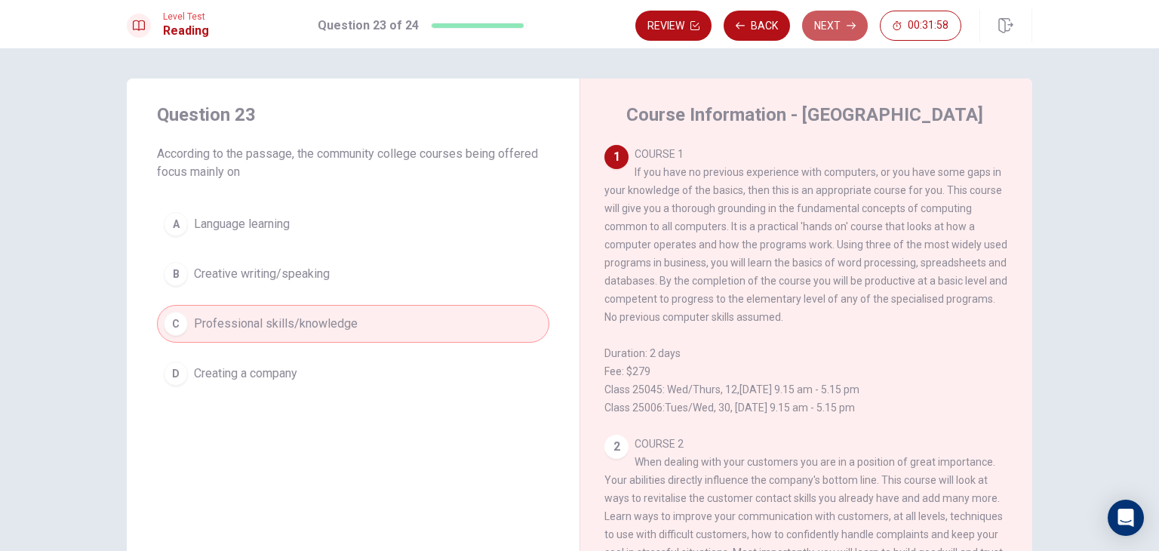
click at [846, 37] on button "Next" at bounding box center [835, 26] width 66 height 30
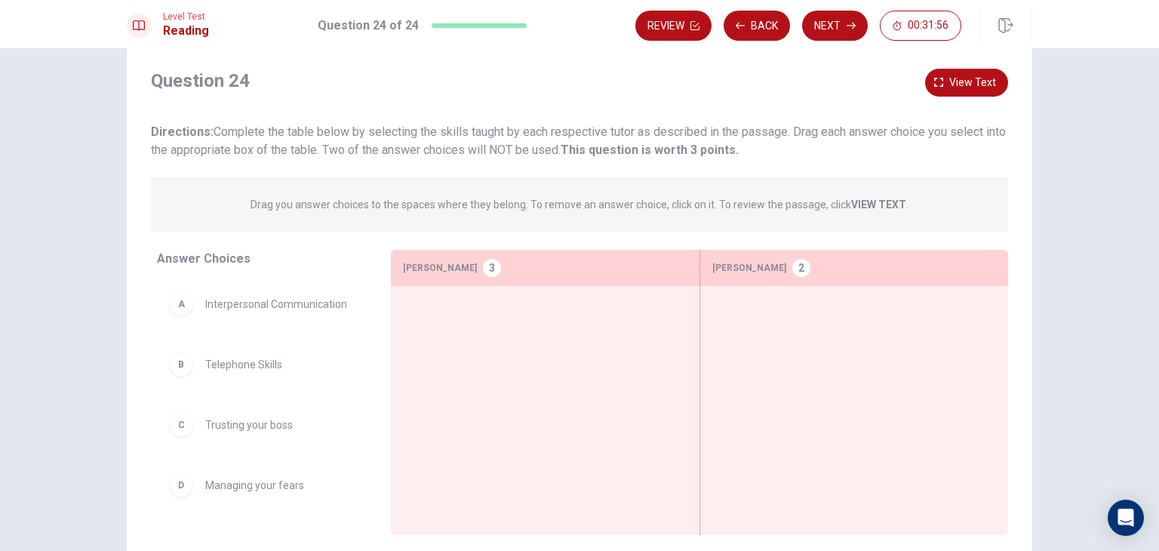
scroll to position [131, 0]
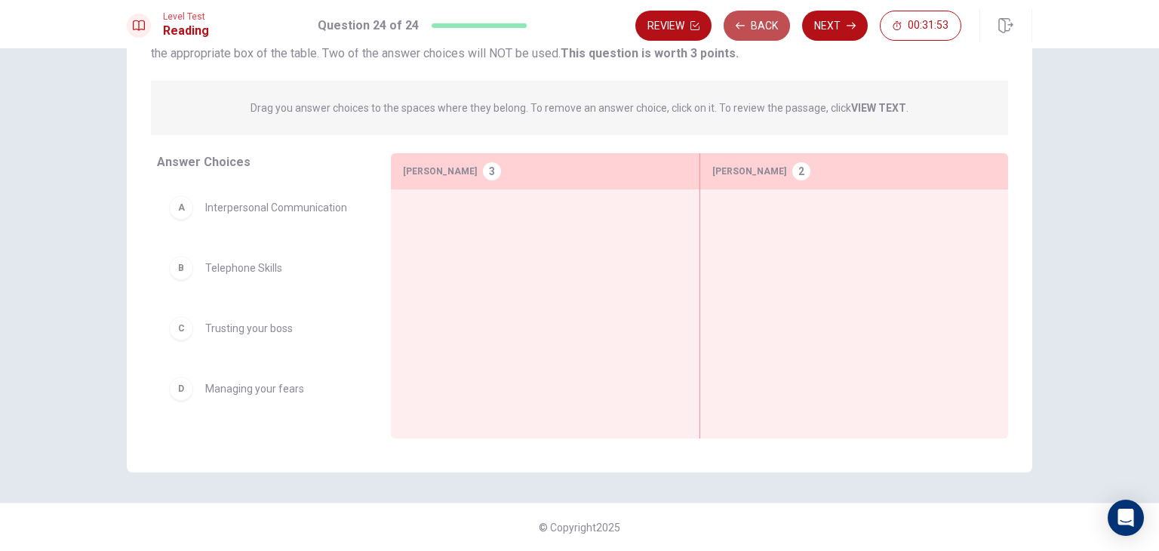
click at [745, 32] on button "Back" at bounding box center [757, 26] width 66 height 30
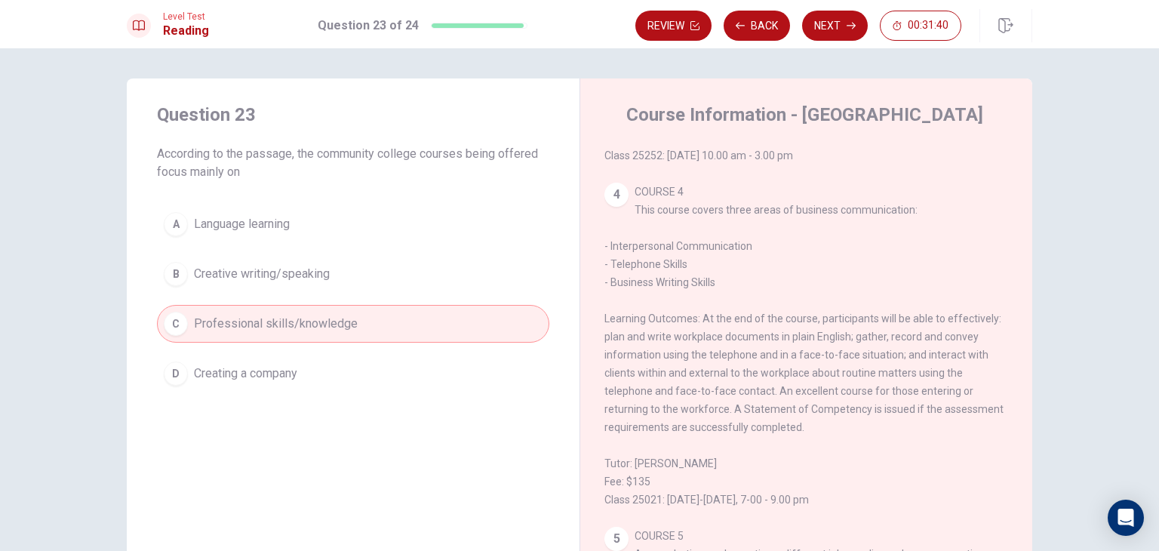
scroll to position [684, 0]
click at [823, 32] on button "Next" at bounding box center [835, 26] width 66 height 30
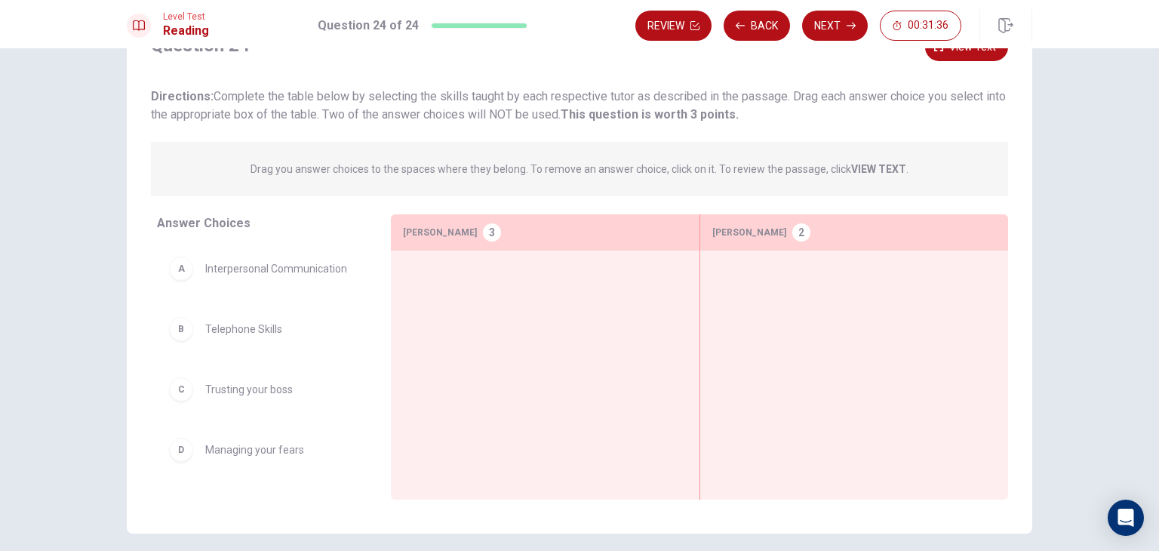
scroll to position [75, 0]
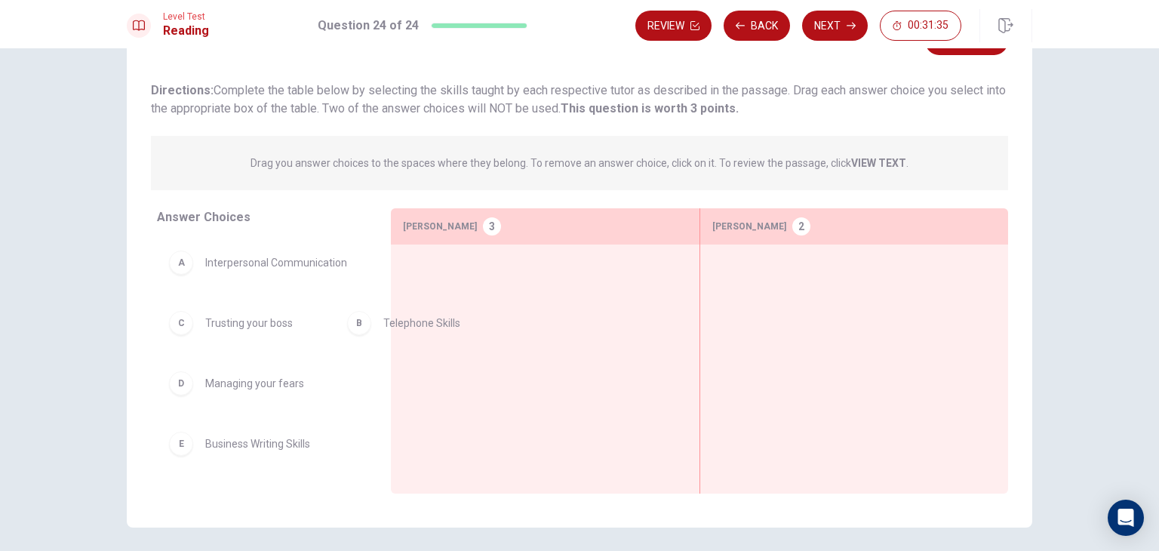
drag, startPoint x: 242, startPoint y: 329, endPoint x: 530, endPoint y: 331, distance: 288.3
click at [525, 331] on div at bounding box center [545, 346] width 285 height 178
click at [534, 330] on div at bounding box center [545, 346] width 285 height 178
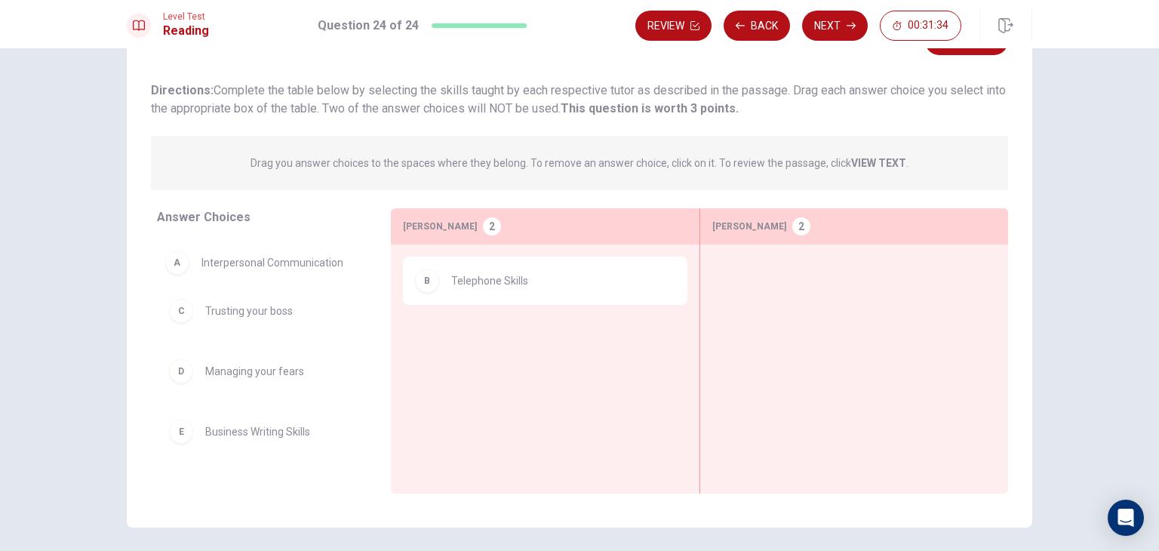
drag, startPoint x: 299, startPoint y: 261, endPoint x: 543, endPoint y: 346, distance: 259.0
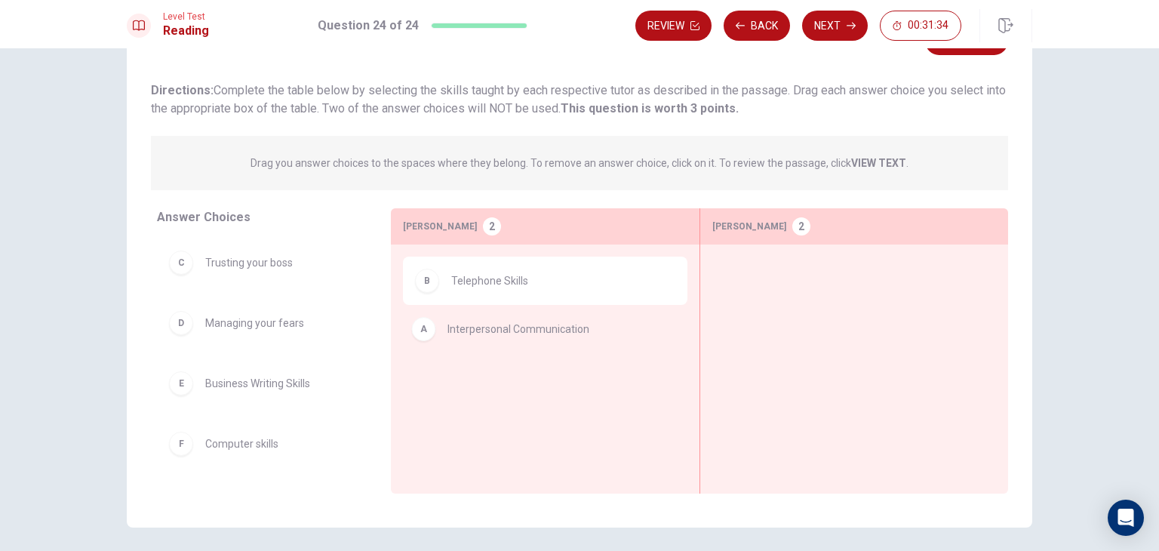
click at [543, 346] on div "B Telephone Skills" at bounding box center [545, 346] width 285 height 178
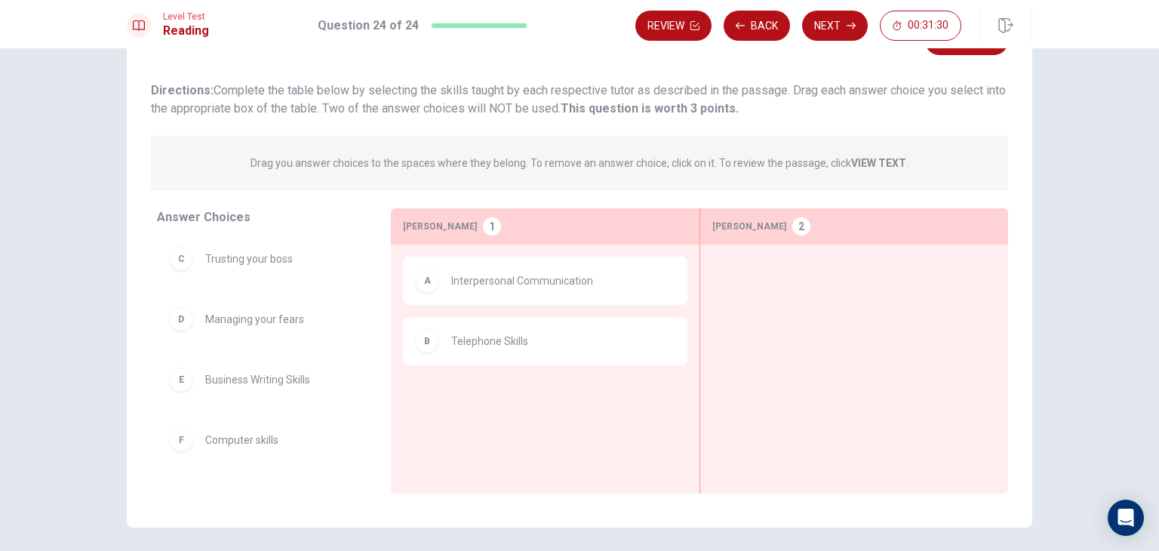
scroll to position [0, 0]
click at [869, 161] on strong "VIEW TEXT" at bounding box center [878, 163] width 55 height 12
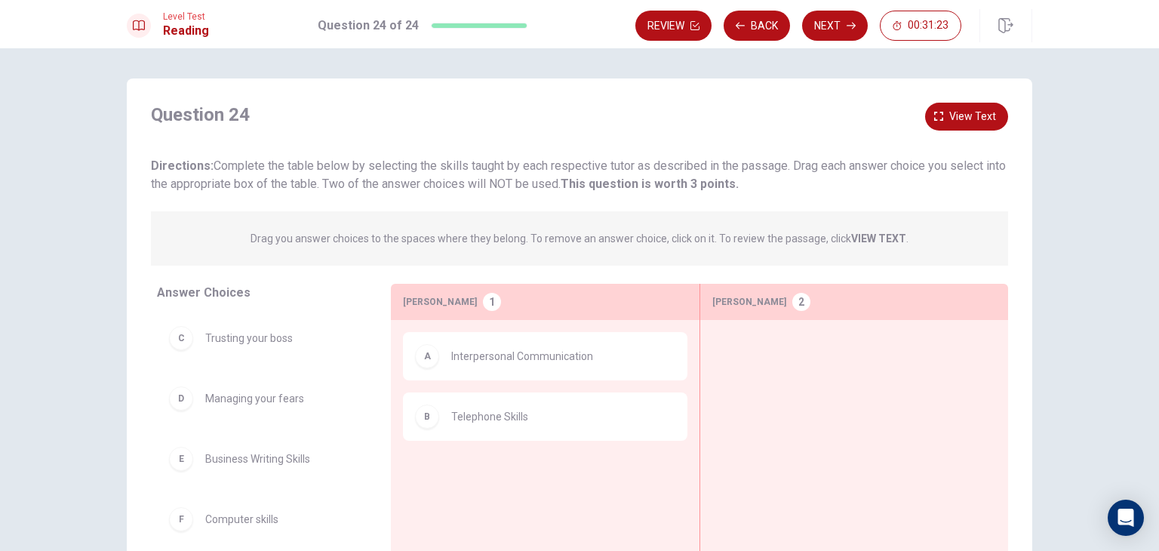
click at [872, 242] on strong "VIEW TEXT" at bounding box center [878, 238] width 55 height 12
click at [942, 107] on button "View text" at bounding box center [966, 117] width 83 height 28
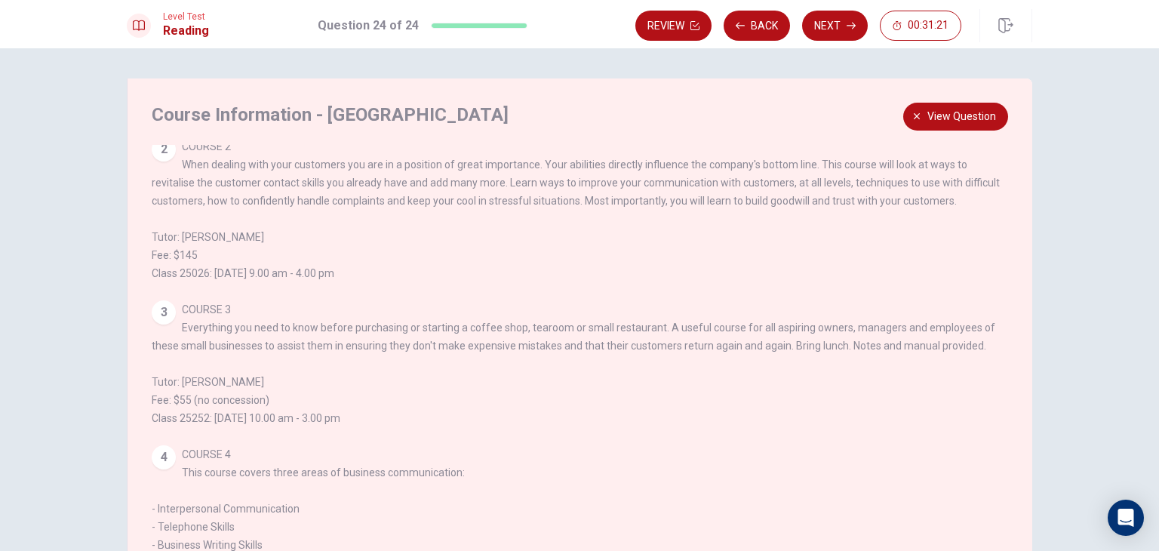
scroll to position [518, 0]
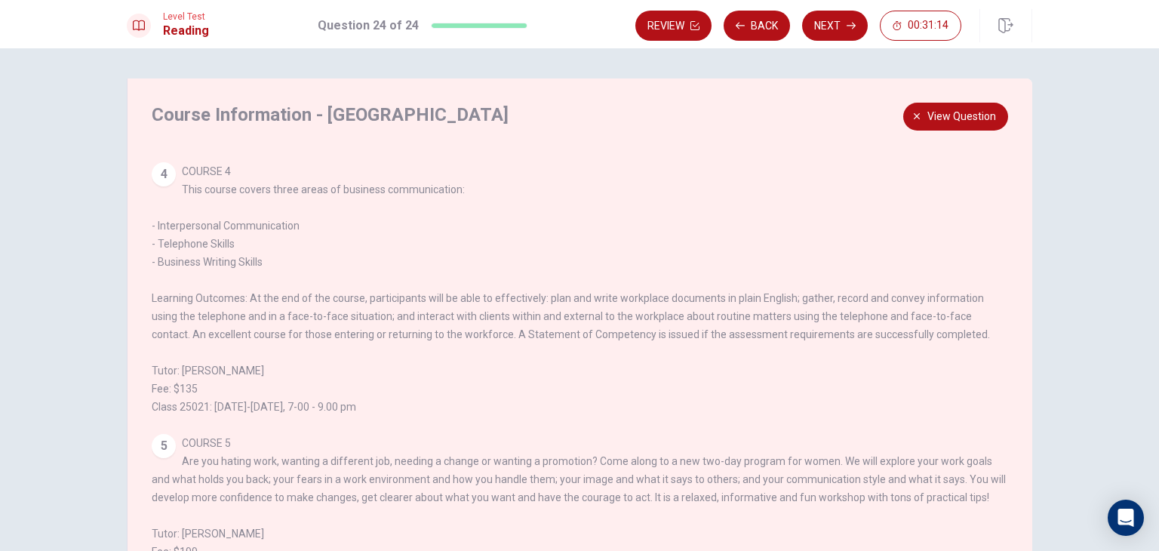
click at [895, 141] on div "Course Information - Community College 1 COURSE 1 If you have no previous exper…" at bounding box center [580, 340] width 906 height 525
click at [906, 130] on div "Course Information - Community College 1 COURSE 1 If you have no previous exper…" at bounding box center [580, 340] width 906 height 525
click at [923, 127] on button "View question" at bounding box center [955, 117] width 105 height 28
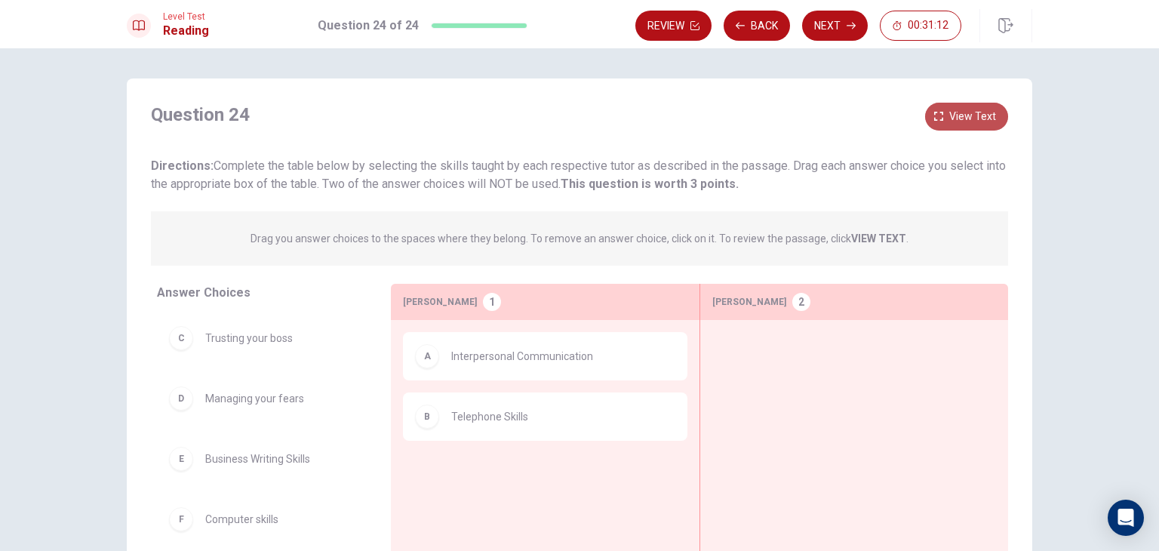
click at [935, 112] on icon "button" at bounding box center [938, 116] width 9 height 9
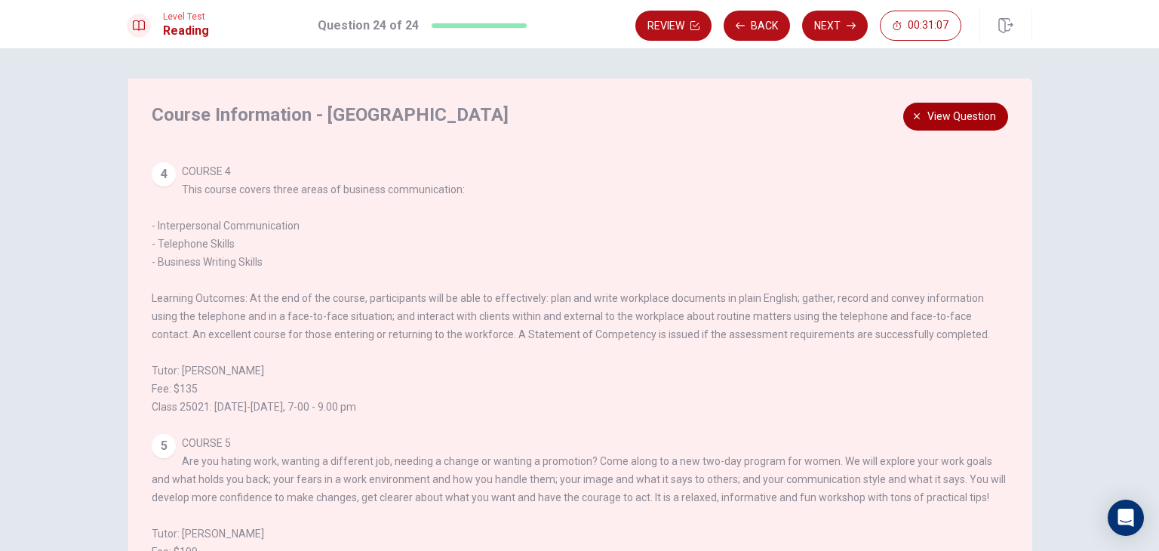
click at [928, 115] on span "View question" at bounding box center [962, 116] width 69 height 19
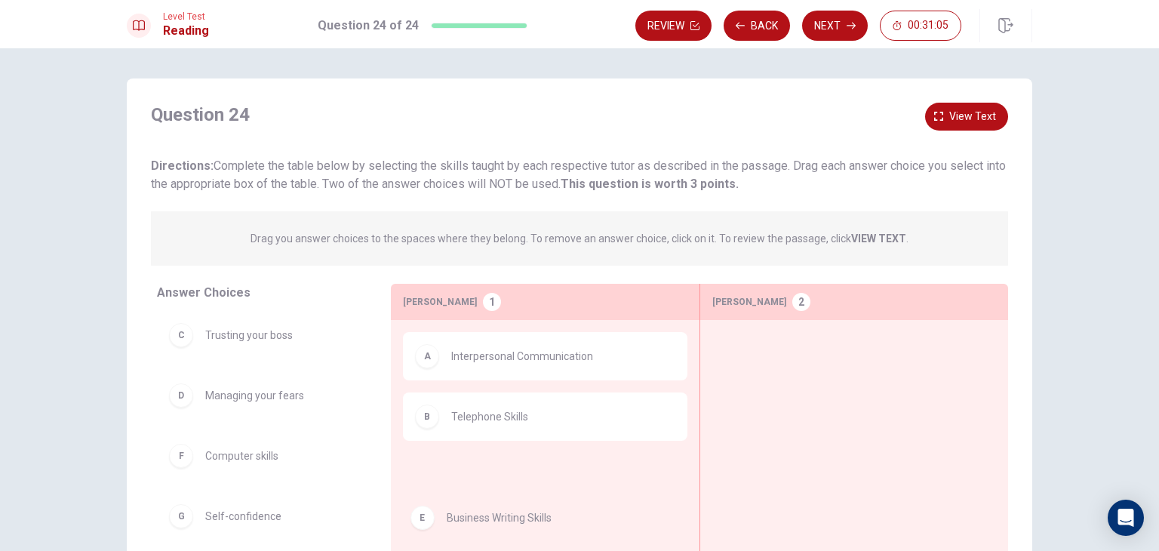
drag, startPoint x: 264, startPoint y: 460, endPoint x: 519, endPoint y: 522, distance: 261.8
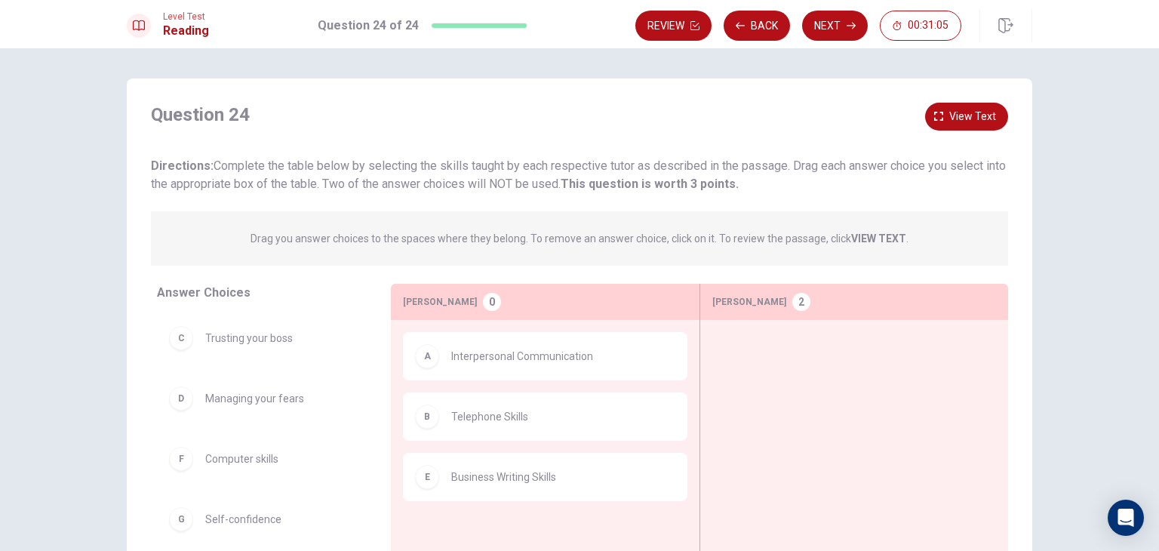
scroll to position [0, 0]
click at [962, 109] on span "View text" at bounding box center [972, 116] width 47 height 19
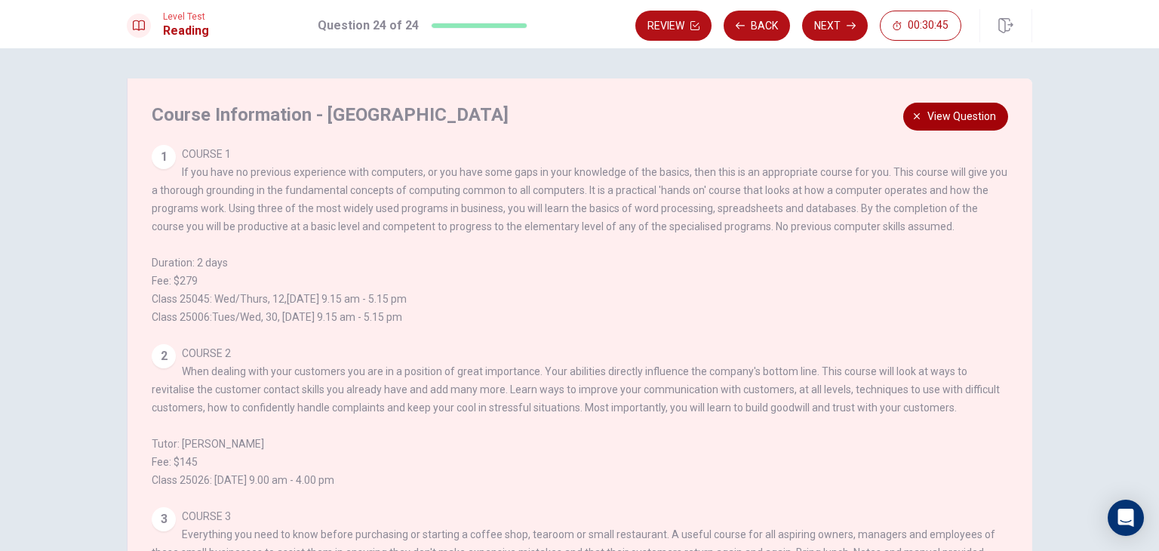
click at [959, 127] on button "View question" at bounding box center [955, 117] width 105 height 28
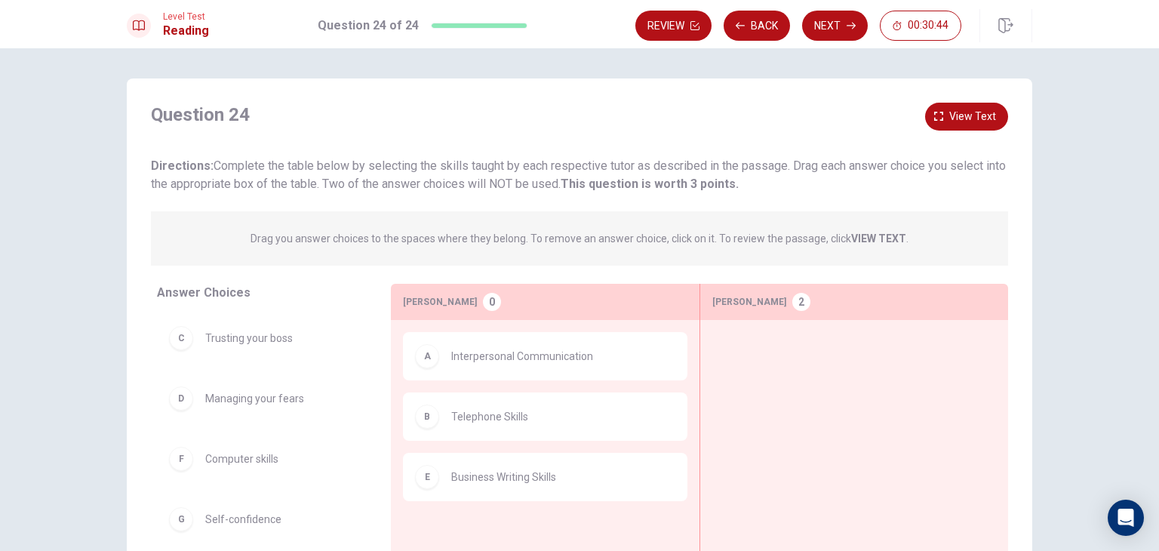
drag, startPoint x: 211, startPoint y: 386, endPoint x: 674, endPoint y: 417, distance: 463.7
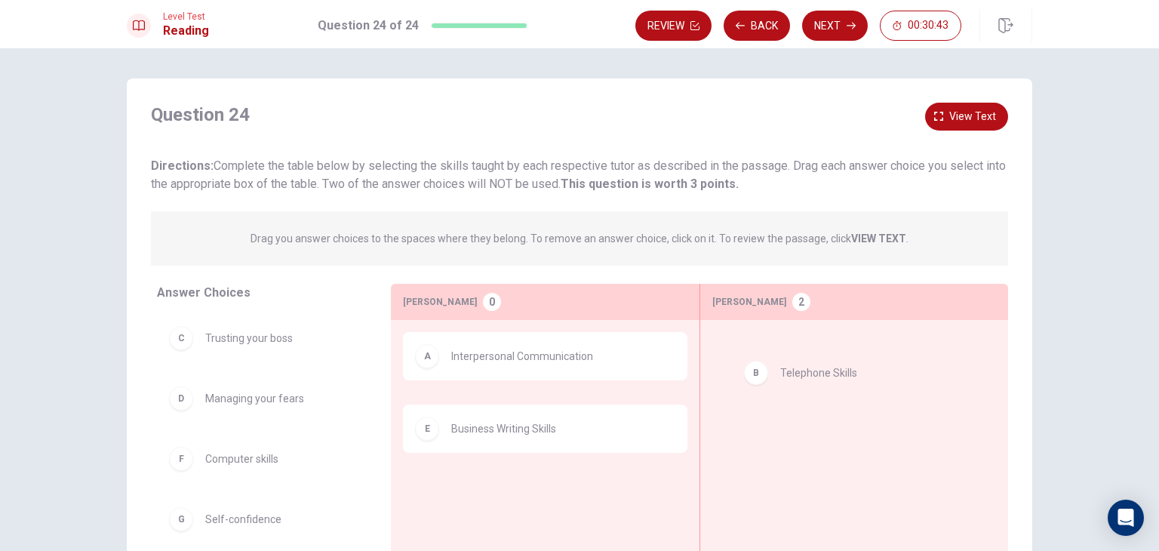
drag, startPoint x: 674, startPoint y: 417, endPoint x: 1017, endPoint y: 374, distance: 345.4
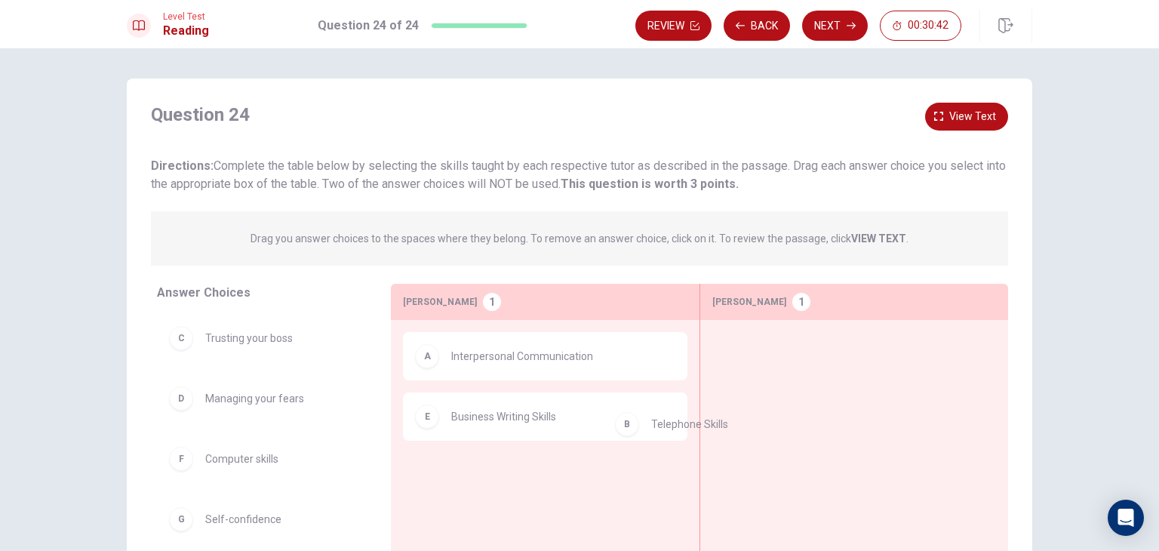
drag, startPoint x: 782, startPoint y: 435, endPoint x: 569, endPoint y: 500, distance: 222.3
click at [565, 500] on div "A Interpersonal Communication E Business Writing Skills" at bounding box center [545, 421] width 285 height 178
click at [561, 499] on div "A Interpersonal Communication E Business Writing Skills" at bounding box center [545, 421] width 285 height 178
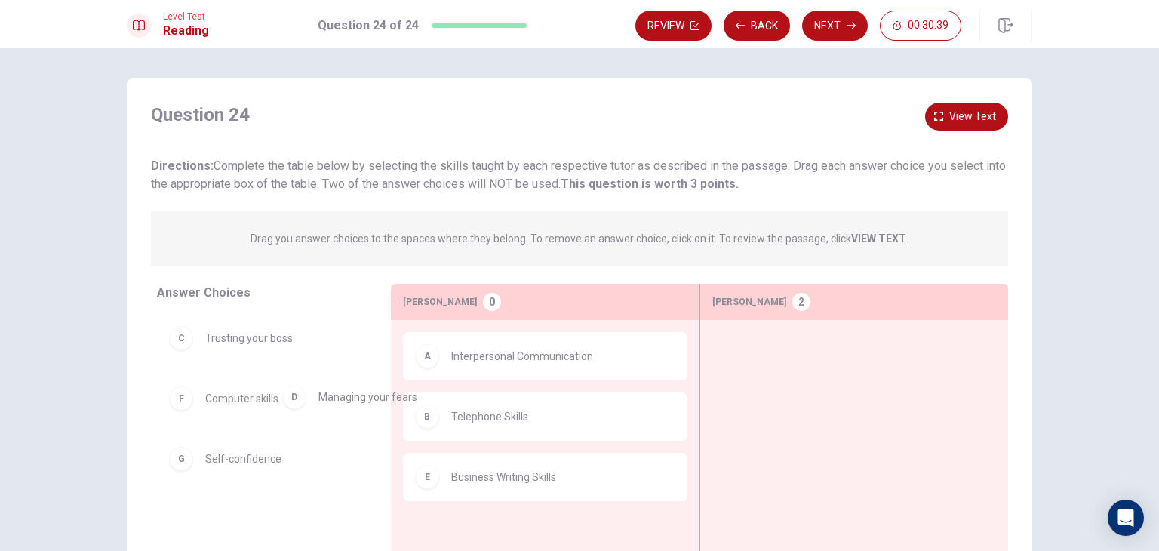
drag, startPoint x: 245, startPoint y: 402, endPoint x: 645, endPoint y: 396, distance: 400.1
click at [598, 396] on div "B Telephone Skills" at bounding box center [545, 416] width 285 height 48
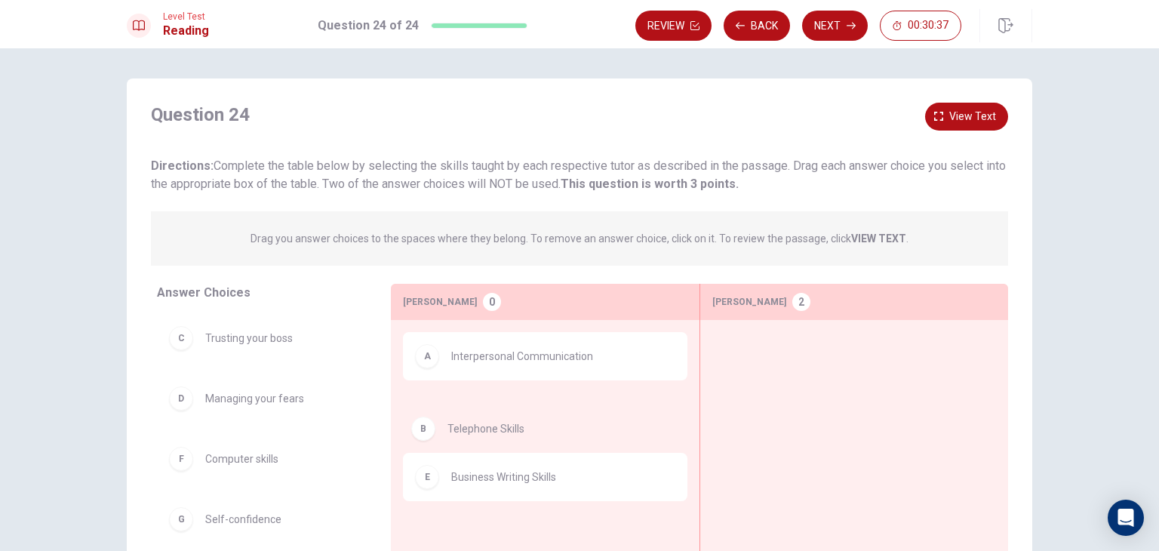
drag, startPoint x: 645, startPoint y: 396, endPoint x: 208, endPoint y: 389, distance: 437.8
click at [205, 386] on div "Answer Choices C Trusting your boss D Managing your fears F Computer skills G S…" at bounding box center [580, 429] width 906 height 290
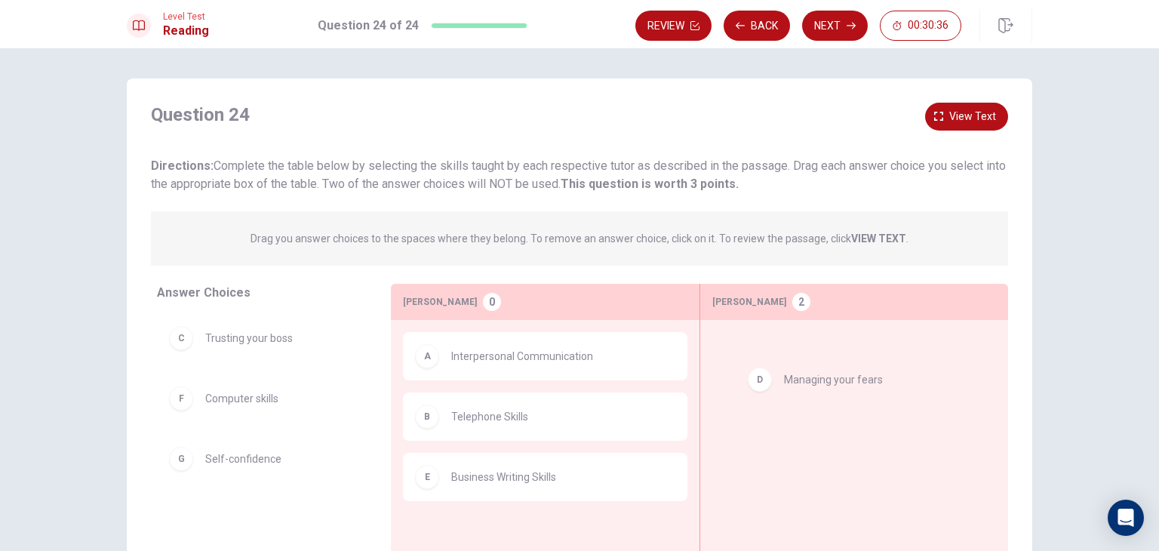
drag, startPoint x: 198, startPoint y: 411, endPoint x: 789, endPoint y: 380, distance: 592.5
click at [789, 382] on div at bounding box center [854, 421] width 284 height 178
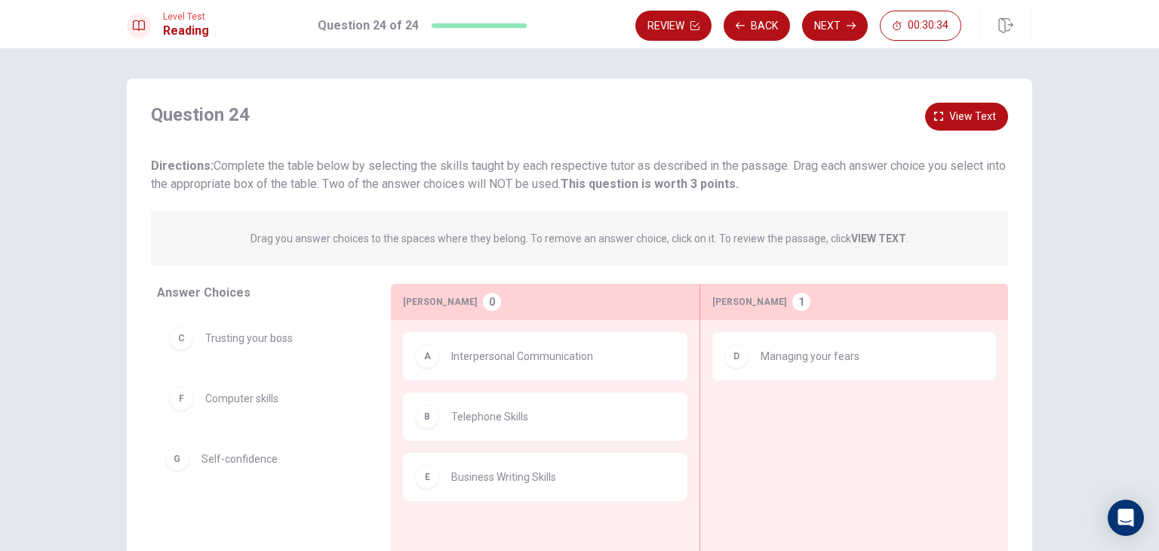
drag, startPoint x: 392, startPoint y: 482, endPoint x: 541, endPoint y: 442, distance: 154.0
click at [712, 447] on div "Answer Choices C Trusting your boss F Computer skills Douglas McDougall 0 A Int…" at bounding box center [580, 426] width 906 height 285
click at [830, 29] on button "Next" at bounding box center [835, 26] width 66 height 30
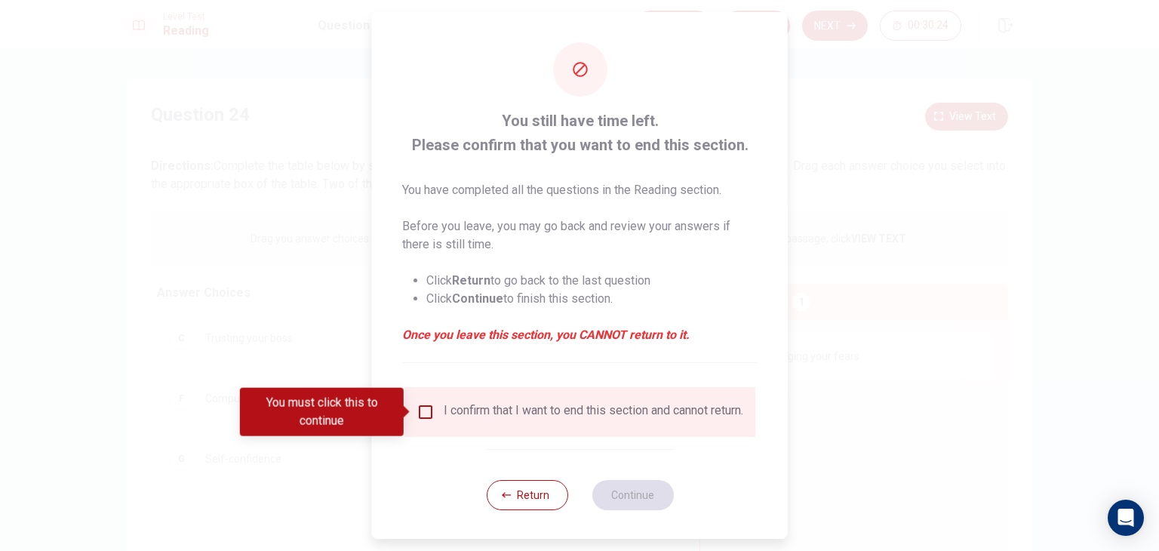
click at [428, 411] on input "You must click this to continue" at bounding box center [426, 412] width 18 height 18
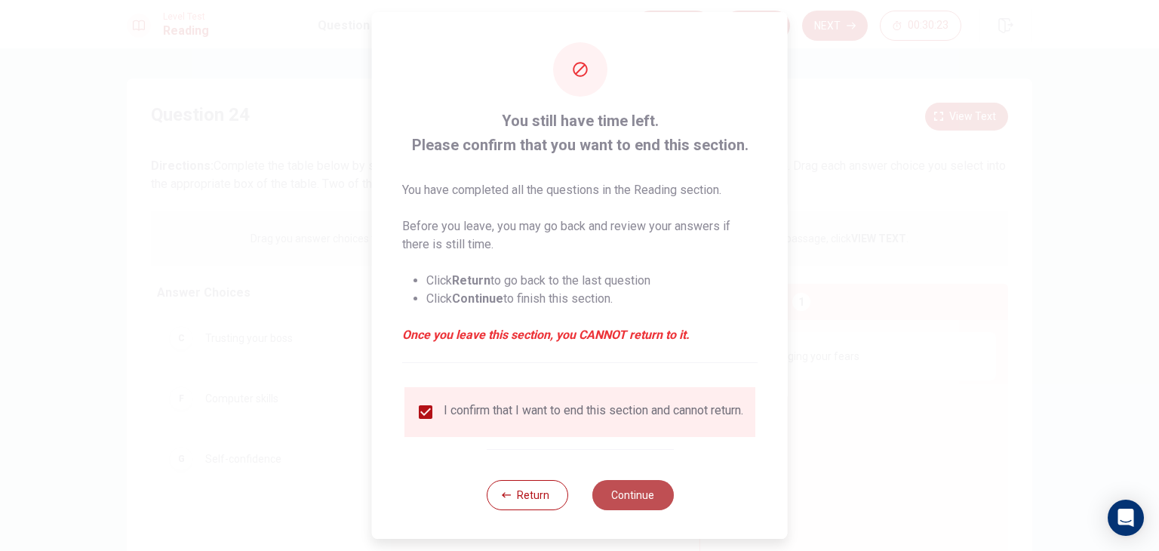
click at [625, 506] on button "Continue" at bounding box center [633, 495] width 82 height 30
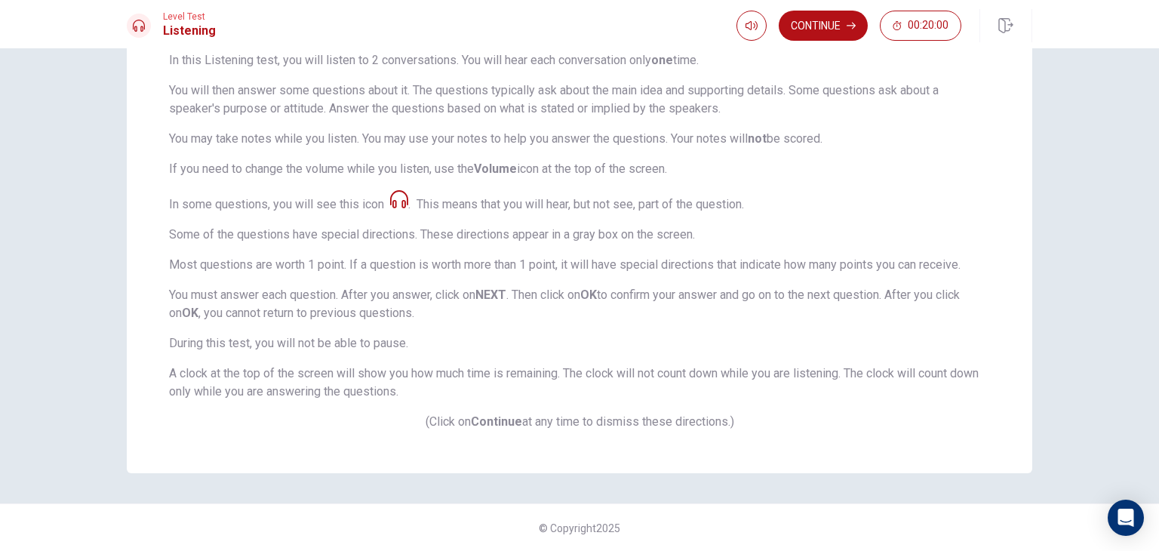
scroll to position [160, 0]
click at [504, 442] on div "Listening Section Directions This section measures your ability to understand s…" at bounding box center [580, 195] width 906 height 555
click at [829, 38] on button "Continue" at bounding box center [823, 26] width 89 height 30
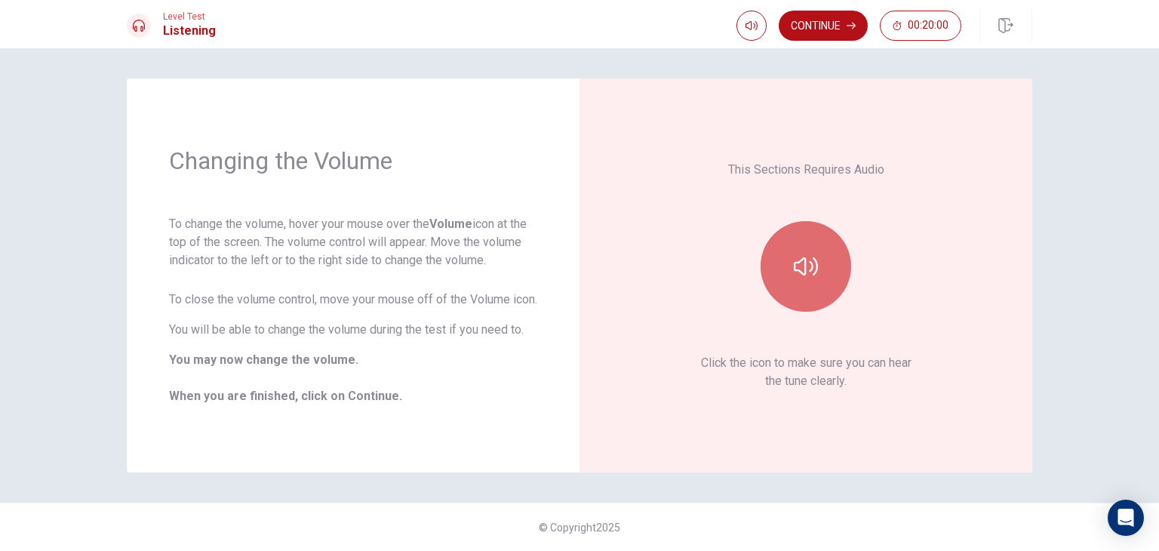
click at [805, 286] on button "button" at bounding box center [806, 266] width 91 height 91
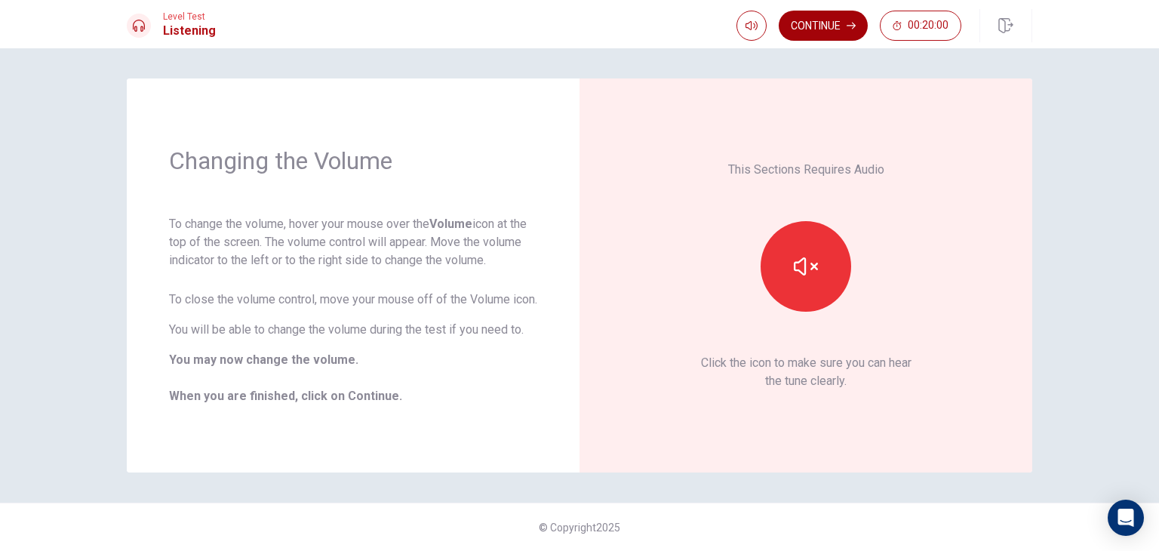
click at [832, 37] on button "Continue" at bounding box center [823, 26] width 89 height 30
click at [832, 37] on div "Continue 00:20:00" at bounding box center [849, 26] width 225 height 30
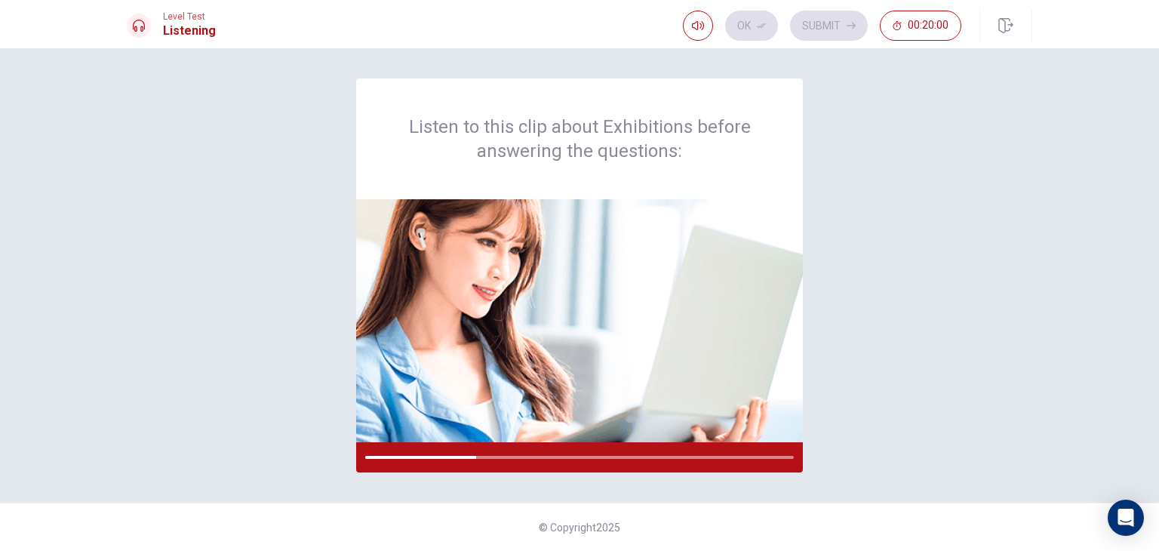
click at [811, 484] on div "Listen to this clip about Exhibitions before answering the questions: © Copyrig…" at bounding box center [579, 299] width 1159 height 503
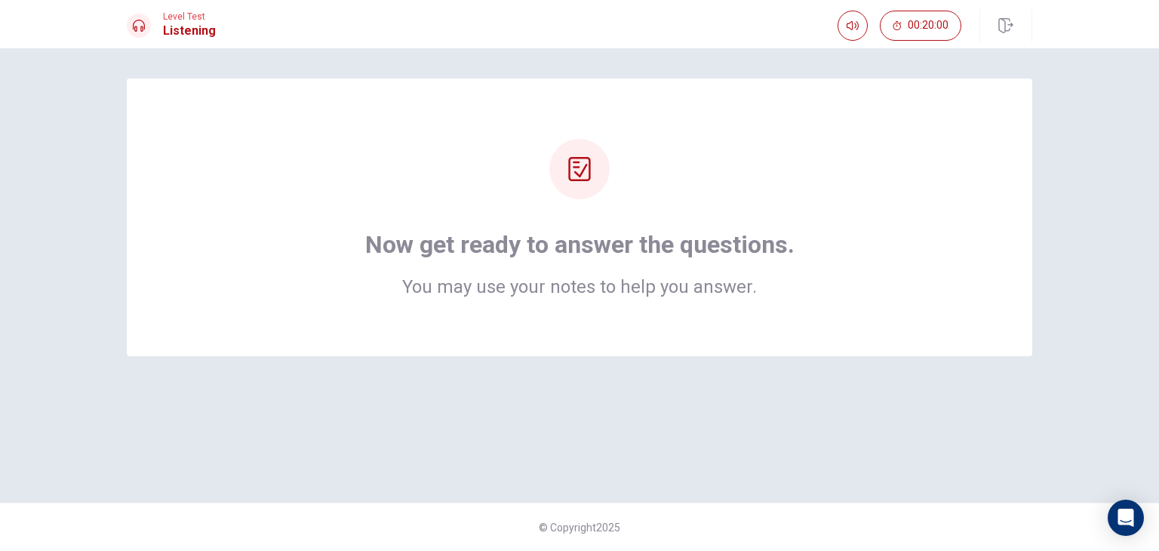
click at [694, 198] on div "Now get ready to answer the questions. You may use your notes to help you answe…" at bounding box center [579, 217] width 785 height 157
click at [673, 377] on div "Now get ready to answer the questions. You may use your notes to help you answe…" at bounding box center [580, 275] width 954 height 394
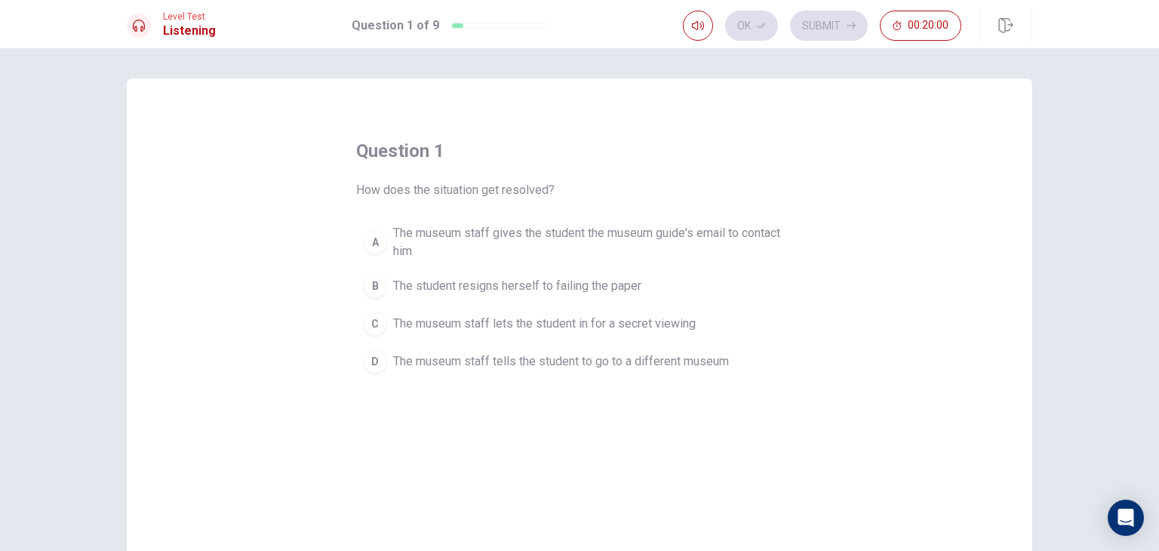
click at [649, 407] on div "question 1 How does the situation get resolved? A The museum staff gives the st…" at bounding box center [580, 340] width 906 height 525
click at [586, 246] on span "The museum staff gives the student the museum guide's email to contact him" at bounding box center [594, 242] width 403 height 36
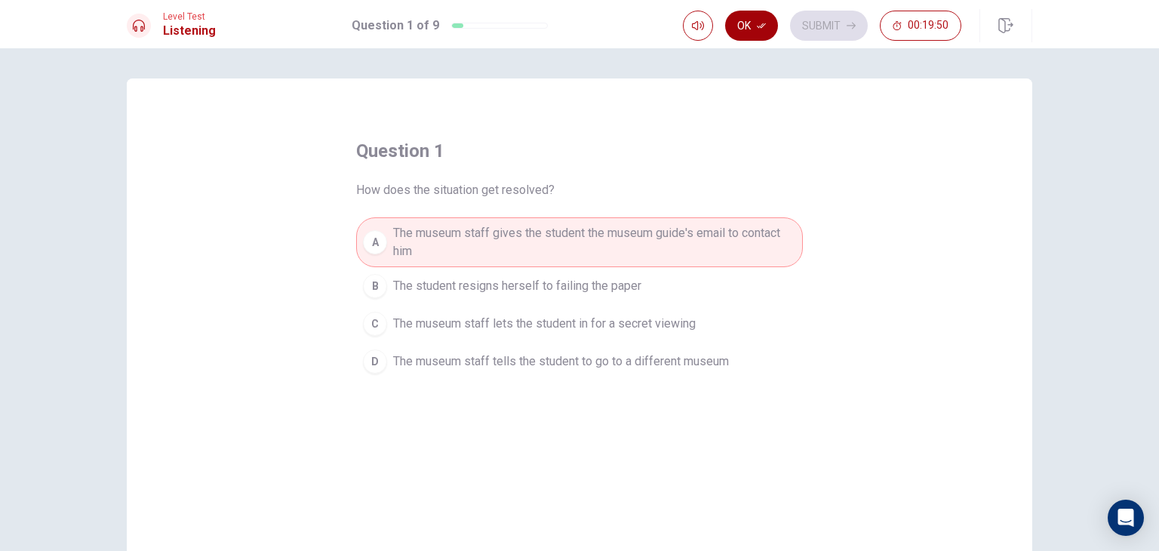
click at [756, 36] on button "Ok" at bounding box center [751, 26] width 53 height 30
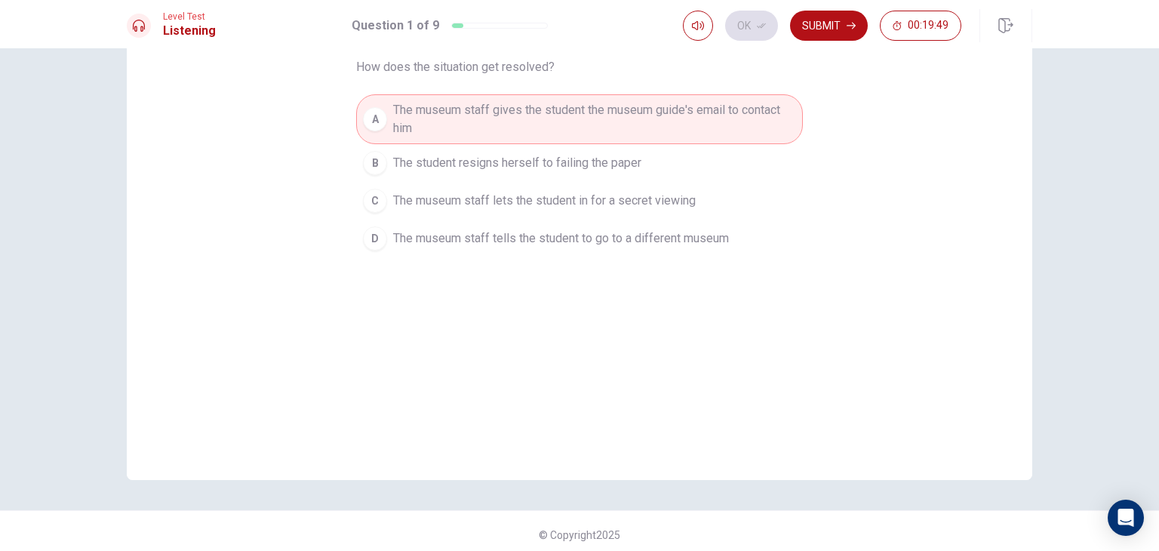
scroll to position [131, 0]
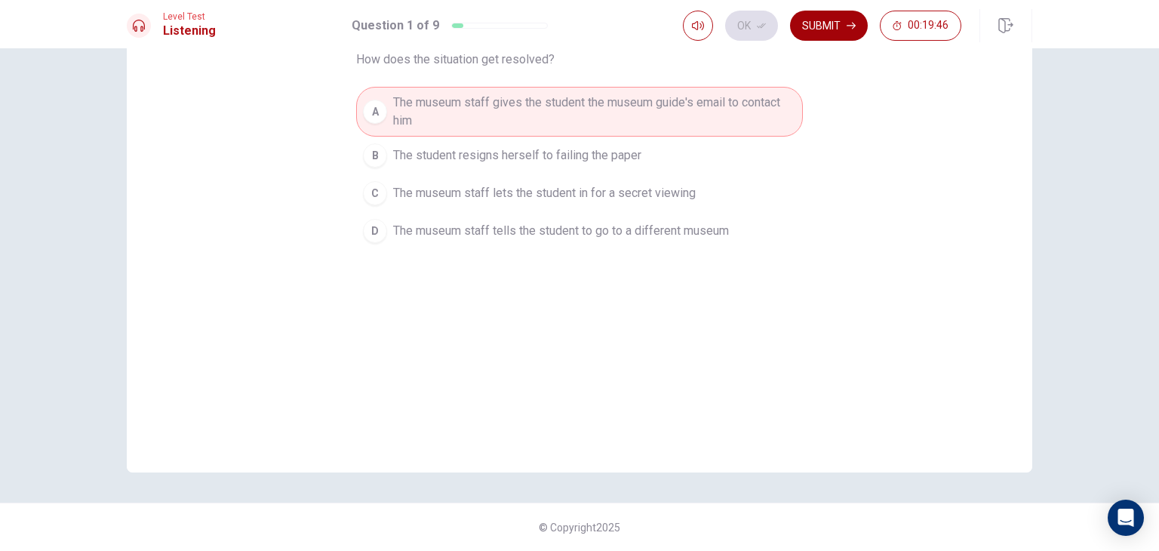
click at [839, 35] on button "Submit" at bounding box center [829, 26] width 78 height 30
click at [839, 35] on div "Ok Submit 00:19:46" at bounding box center [822, 26] width 279 height 30
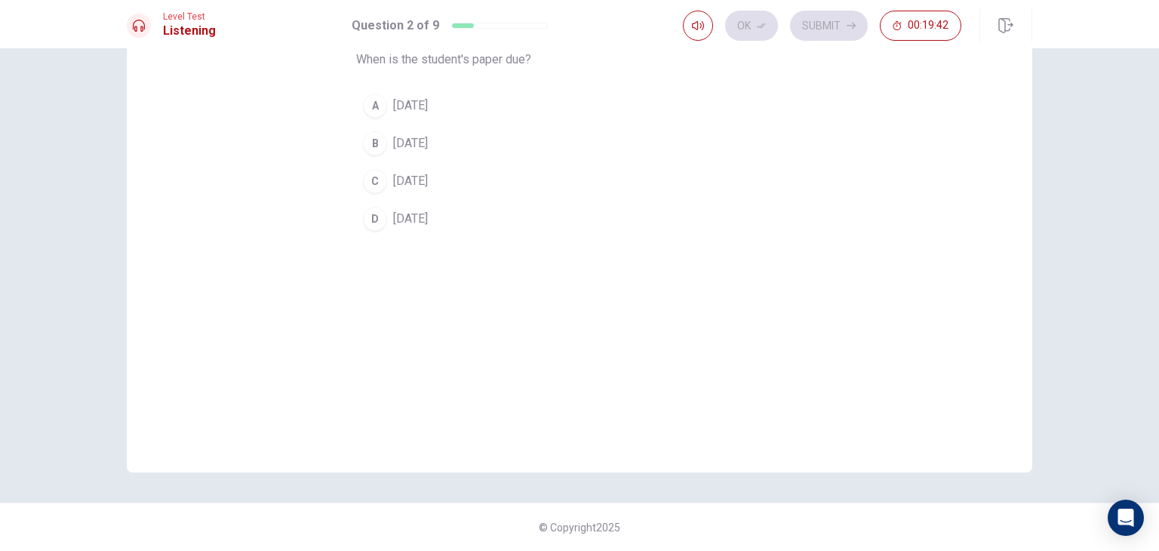
click at [460, 155] on button "B In two weeks" at bounding box center [579, 144] width 447 height 38
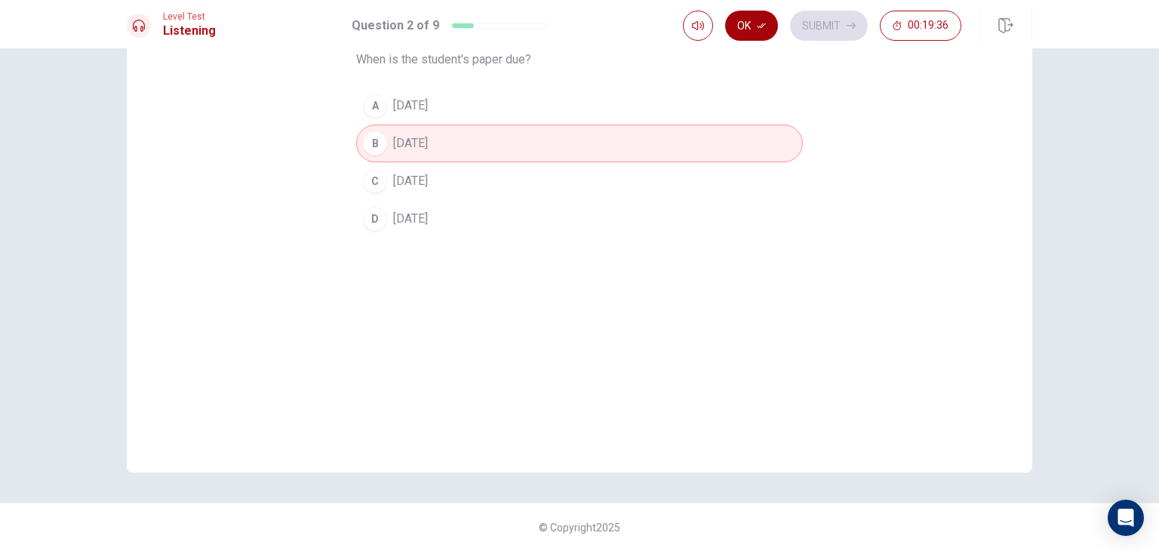
click at [746, 31] on button "Ok" at bounding box center [751, 26] width 53 height 30
click at [799, 25] on button "Submit" at bounding box center [829, 26] width 78 height 30
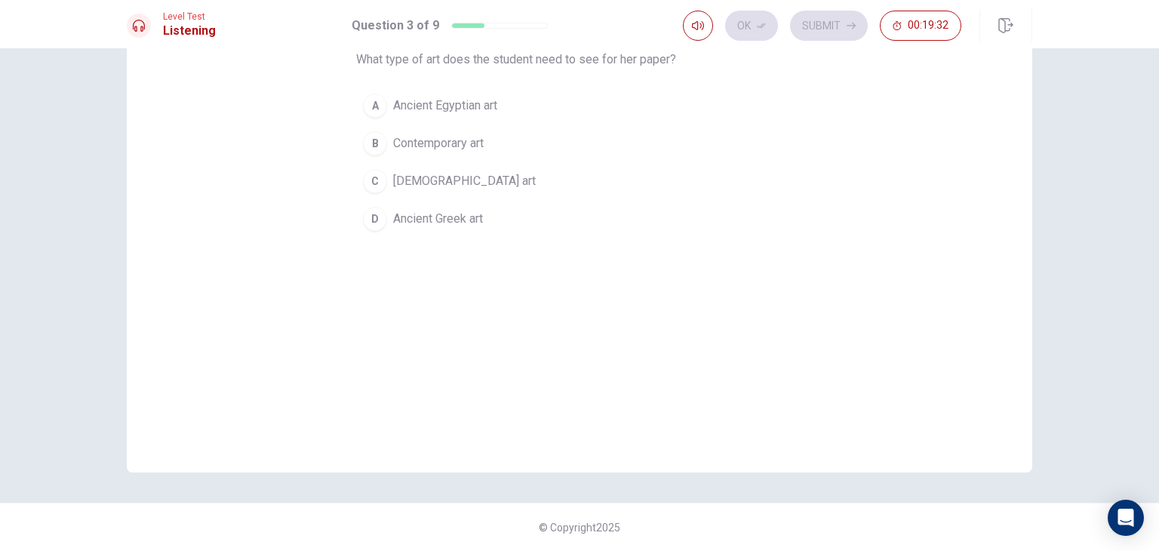
drag, startPoint x: 428, startPoint y: 186, endPoint x: 436, endPoint y: 185, distance: 8.4
click at [431, 186] on span "Native American art" at bounding box center [464, 181] width 143 height 18
click at [432, 186] on span "Native American art" at bounding box center [464, 181] width 143 height 18
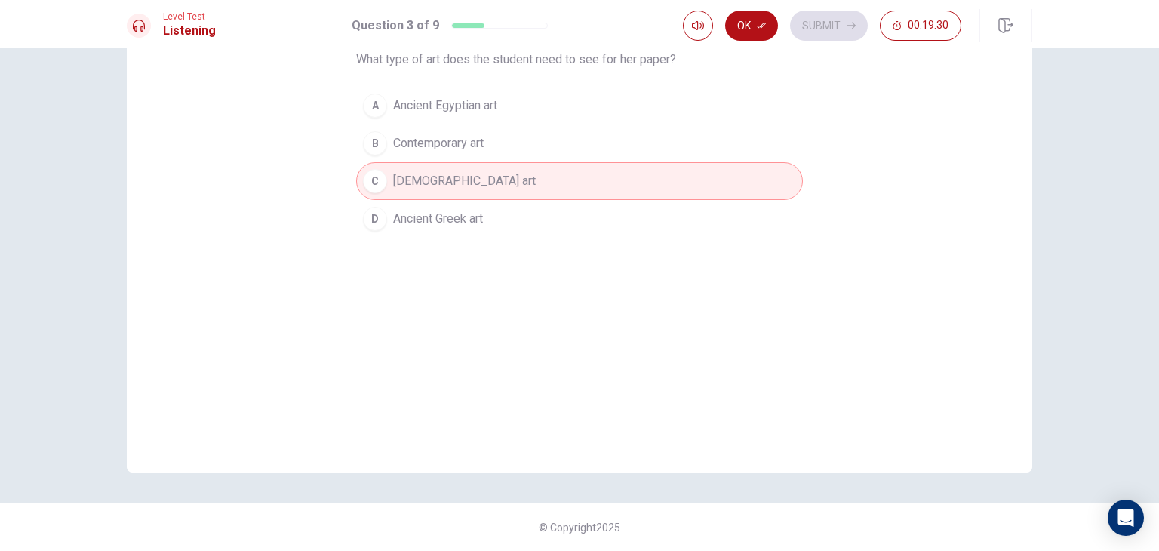
click at [767, 22] on button "Ok" at bounding box center [751, 26] width 53 height 30
click at [828, 35] on button "Submit" at bounding box center [829, 26] width 78 height 30
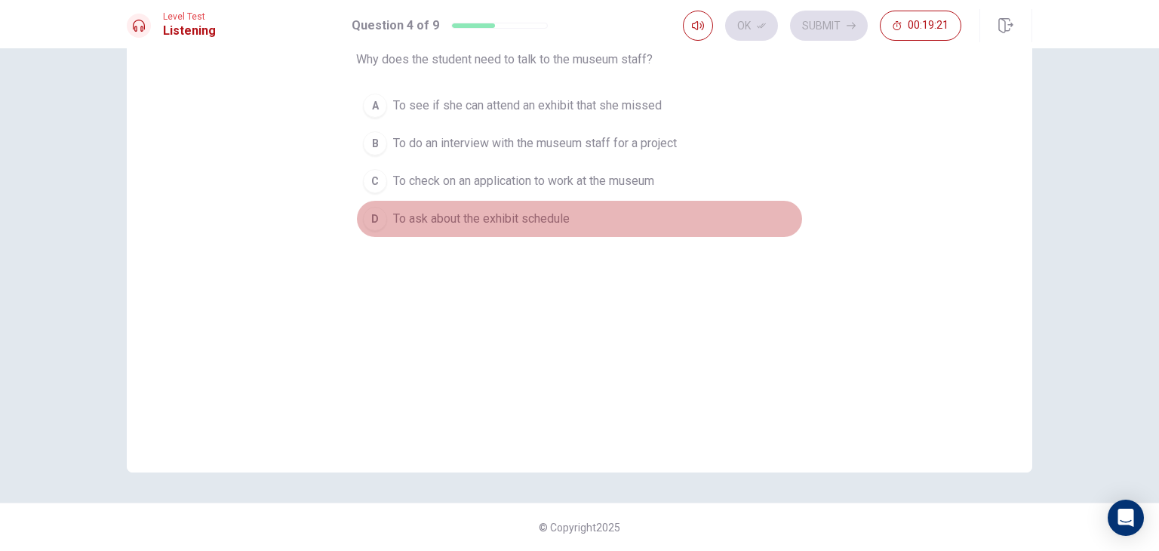
click at [471, 214] on span "To ask about the exhibit schedule" at bounding box center [481, 219] width 177 height 18
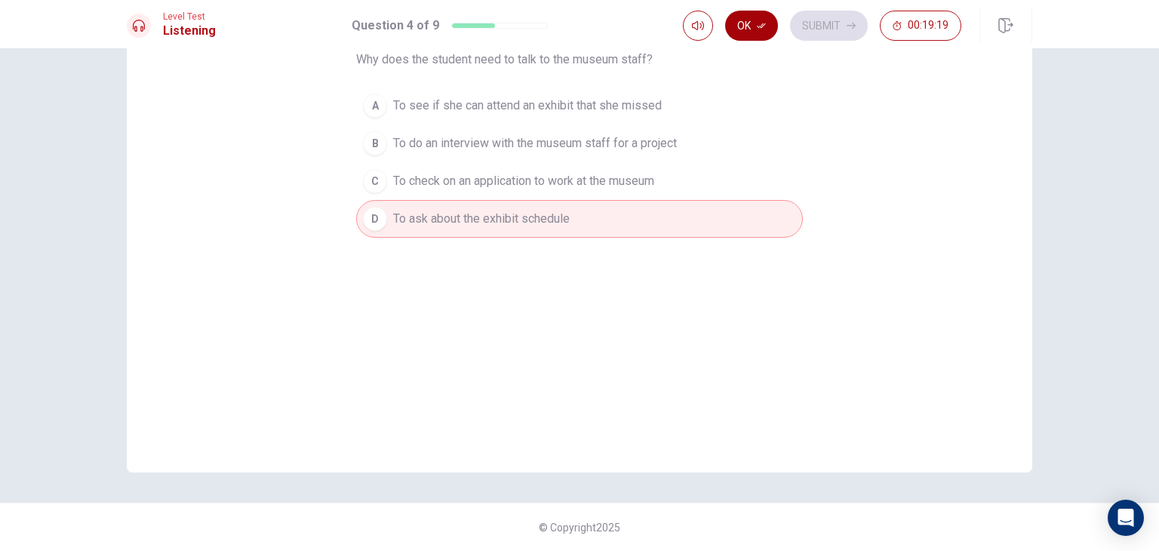
click at [761, 31] on button "Ok" at bounding box center [751, 26] width 53 height 30
click at [812, 34] on button "Submit" at bounding box center [829, 26] width 78 height 30
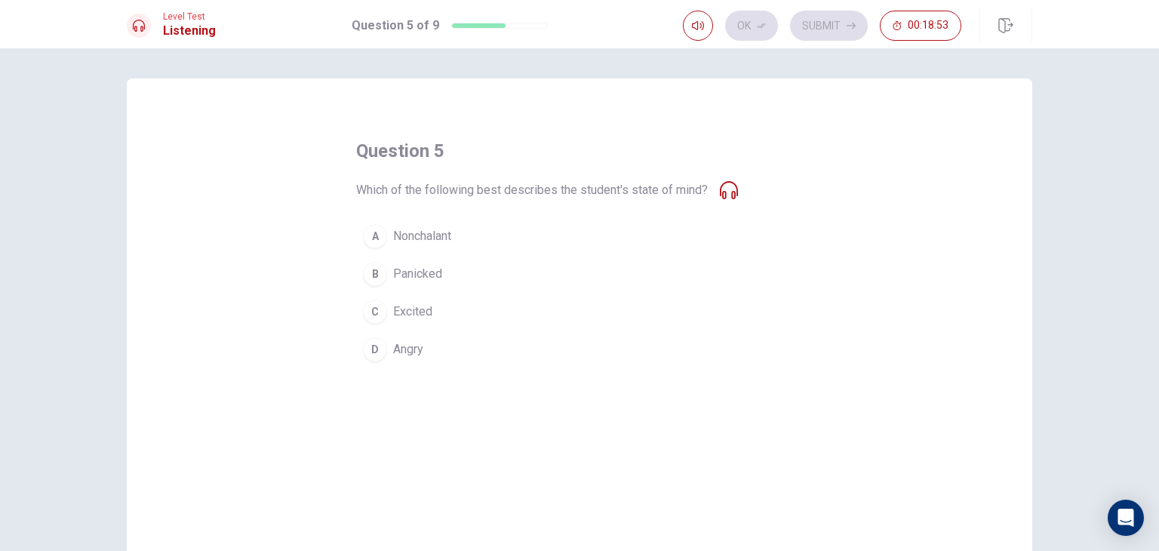
click at [444, 264] on button "B Panicked" at bounding box center [579, 274] width 447 height 38
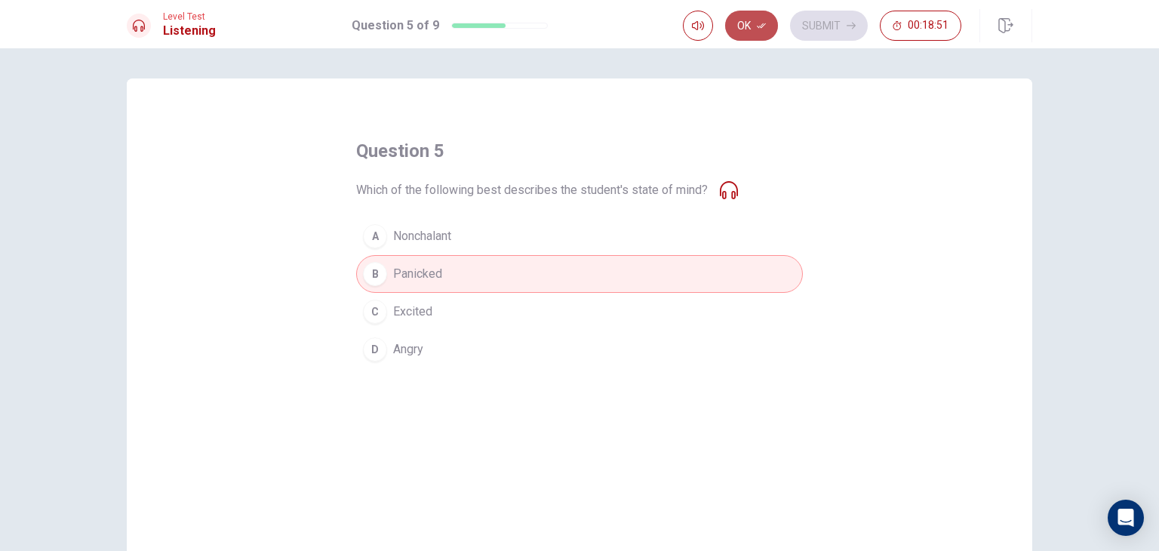
click at [750, 30] on button "Ok" at bounding box center [751, 26] width 53 height 30
click at [750, 30] on div "Ok Submit 00:18:51" at bounding box center [822, 26] width 279 height 30
click at [823, 17] on button "Submit" at bounding box center [829, 26] width 78 height 30
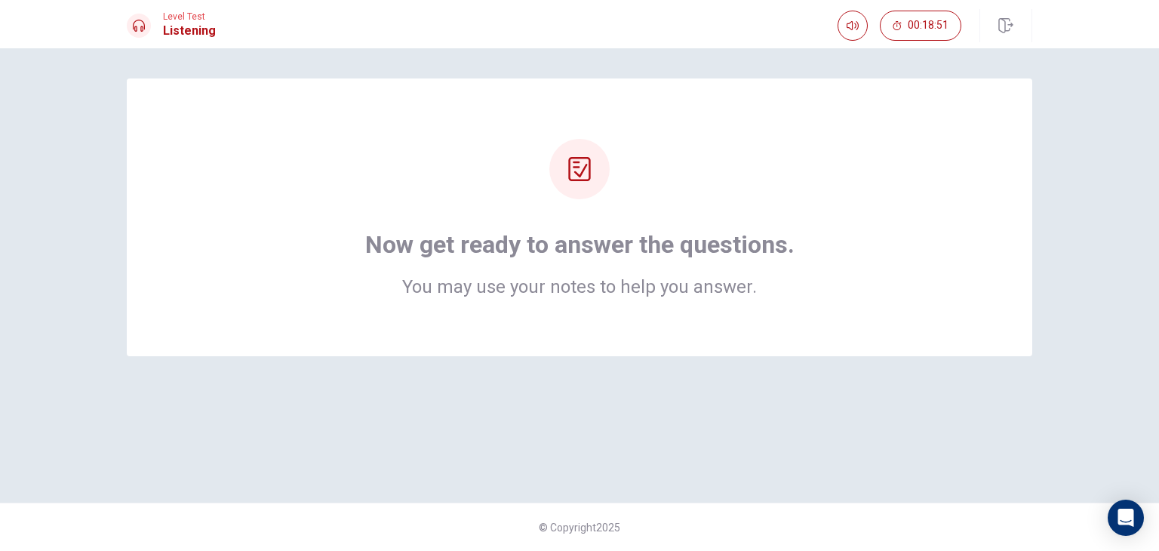
click at [802, 303] on div "Now get ready to answer the questions. You may use your notes to help you answe…" at bounding box center [580, 217] width 906 height 278
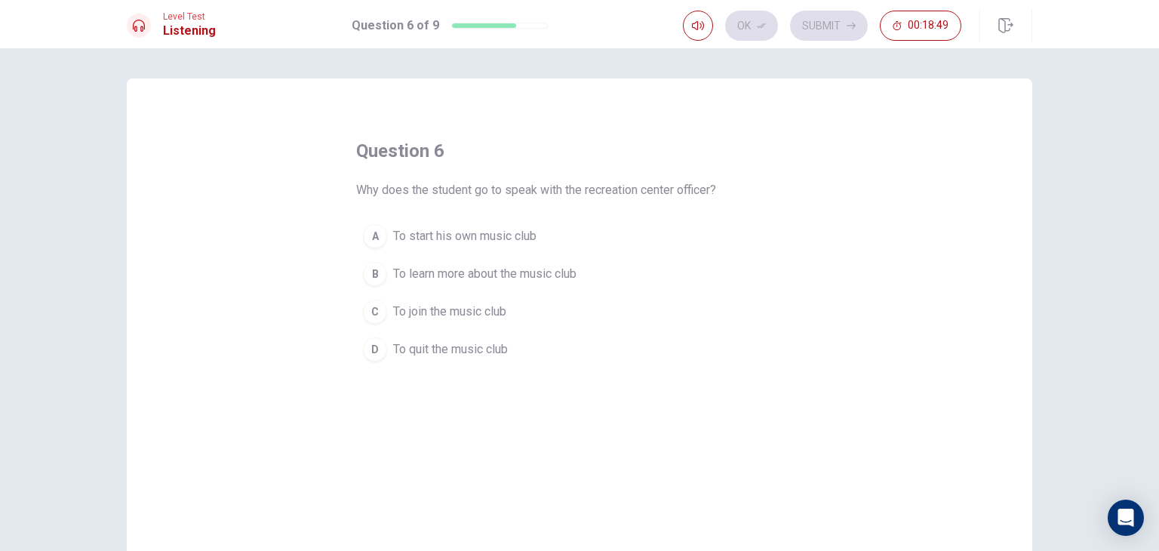
click at [467, 312] on span "To join the music club" at bounding box center [449, 312] width 113 height 18
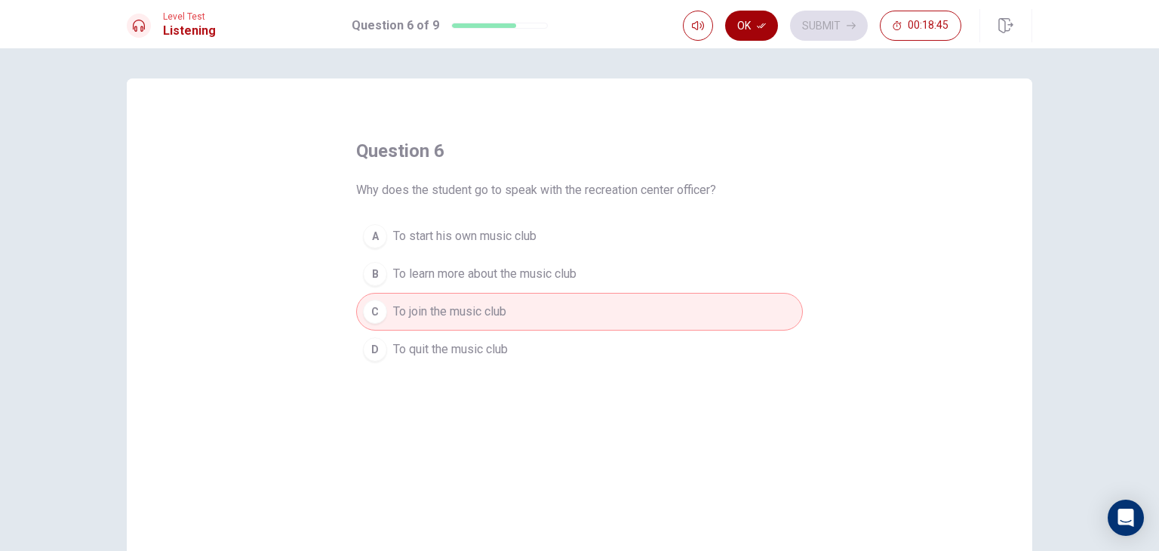
click at [757, 28] on button "Ok" at bounding box center [751, 26] width 53 height 30
click at [826, 25] on button "Submit" at bounding box center [829, 26] width 78 height 30
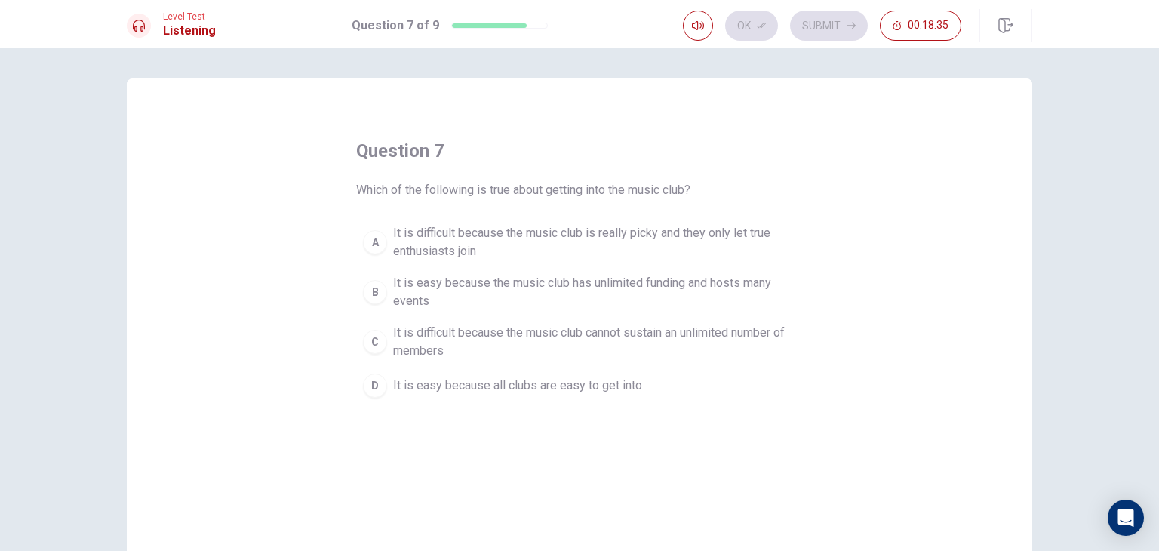
click at [552, 345] on span "It is difficult because the music club cannot sustain an unlimited number of me…" at bounding box center [594, 342] width 403 height 36
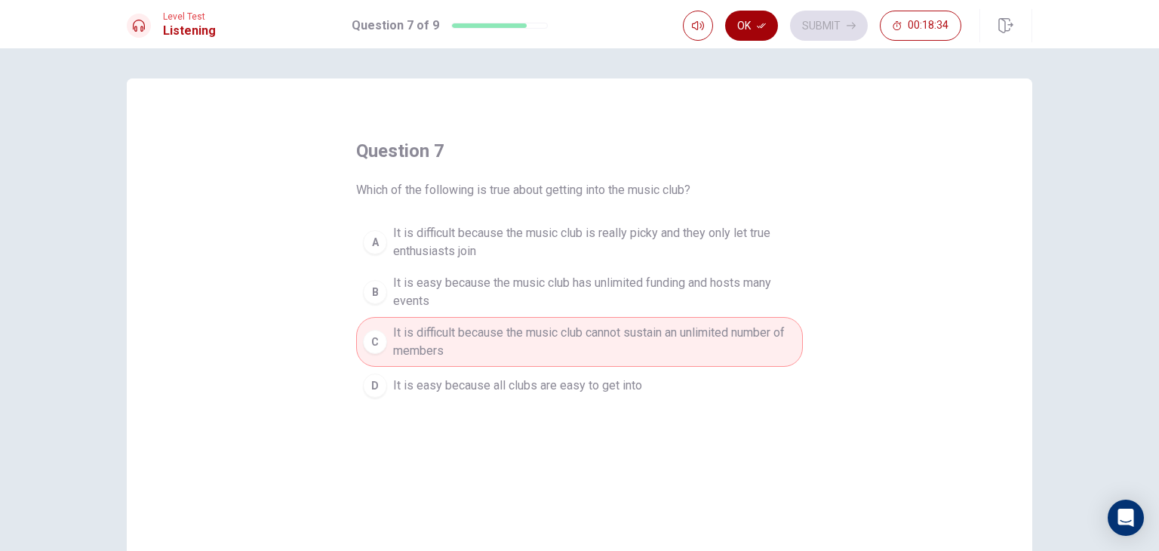
click at [754, 35] on button "Ok" at bounding box center [751, 26] width 53 height 30
click at [824, 35] on button "Submit" at bounding box center [829, 26] width 78 height 30
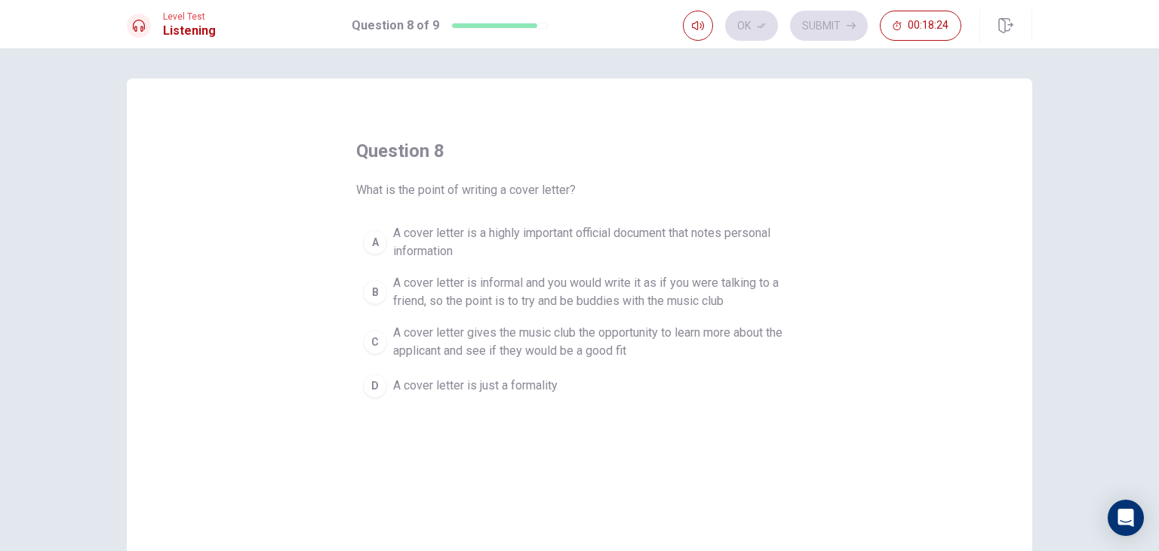
click at [654, 347] on span "A cover letter gives the music club the opportunity to learn more about the app…" at bounding box center [594, 342] width 403 height 36
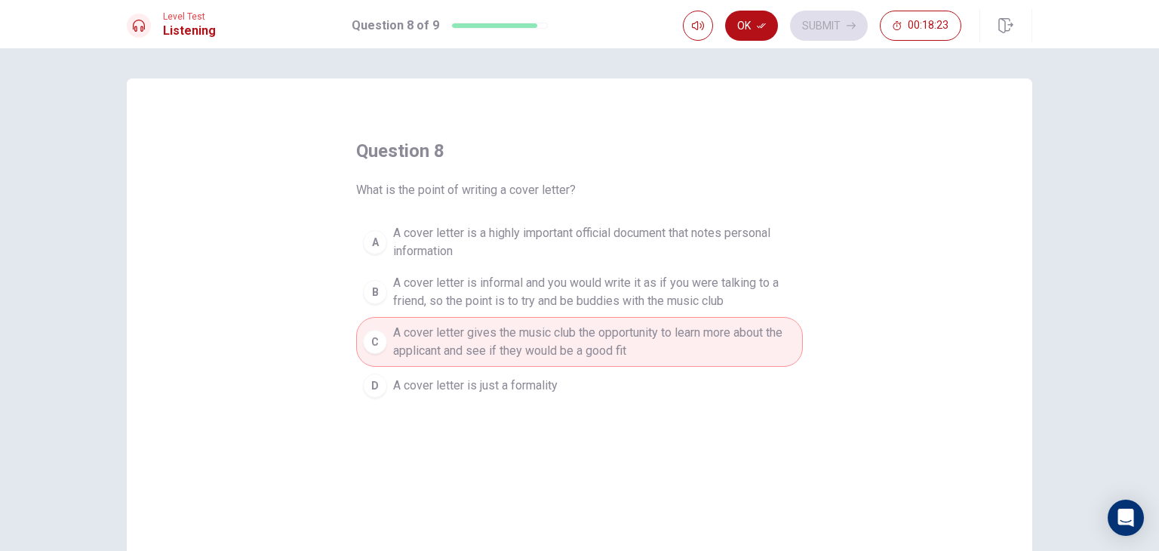
click at [758, 41] on div "Ok Submit 00:18:23" at bounding box center [857, 25] width 349 height 33
click at [759, 25] on icon "button" at bounding box center [761, 25] width 9 height 9
click at [838, 28] on button "Submit" at bounding box center [829, 26] width 78 height 30
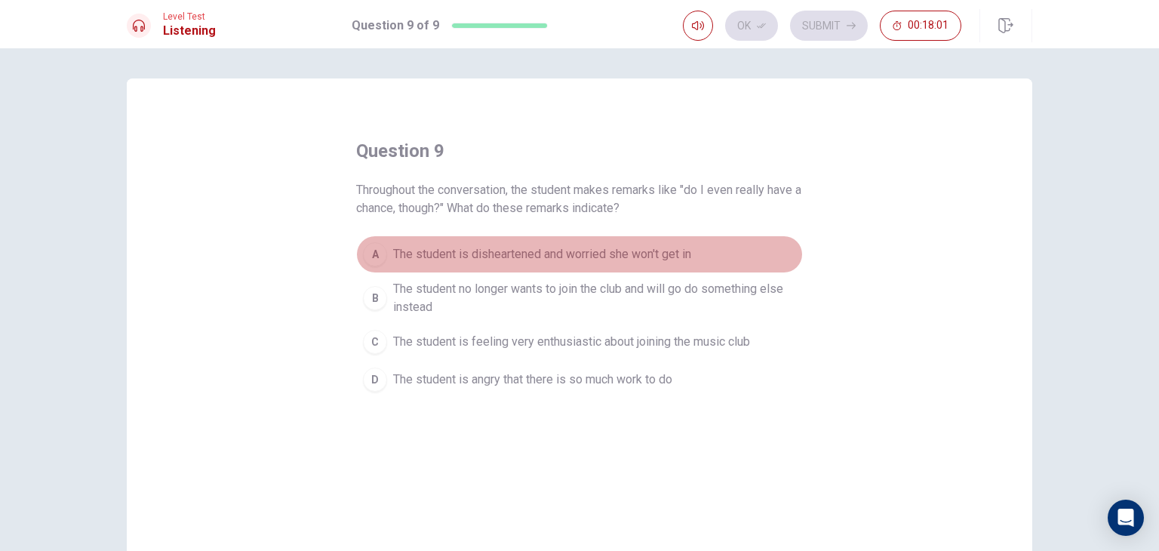
click at [371, 257] on div "A" at bounding box center [375, 254] width 24 height 24
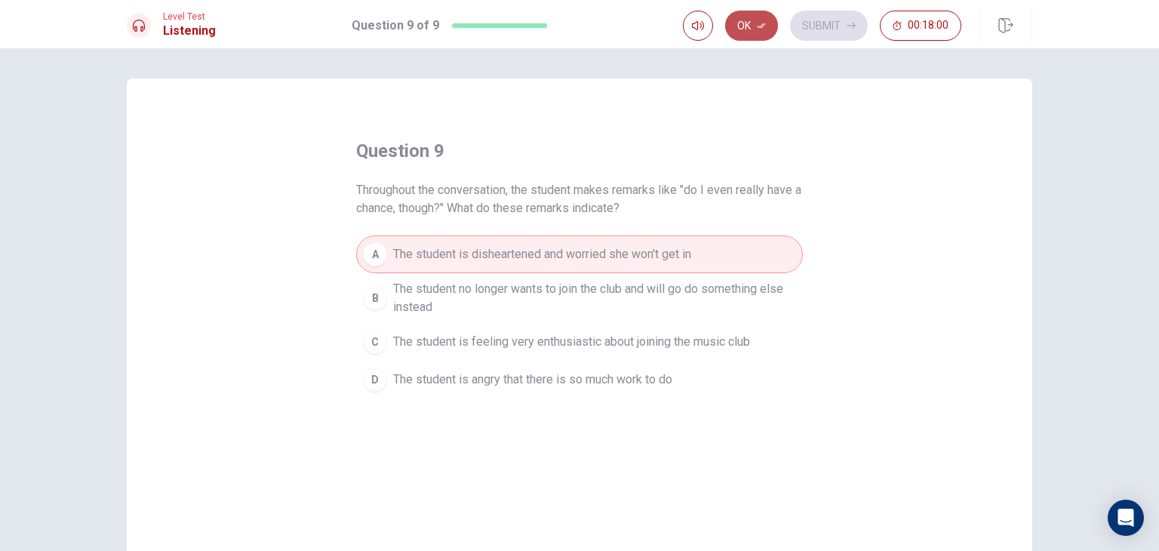
click at [731, 29] on button "Ok" at bounding box center [751, 26] width 53 height 30
click at [805, 26] on button "Submit" at bounding box center [829, 26] width 78 height 30
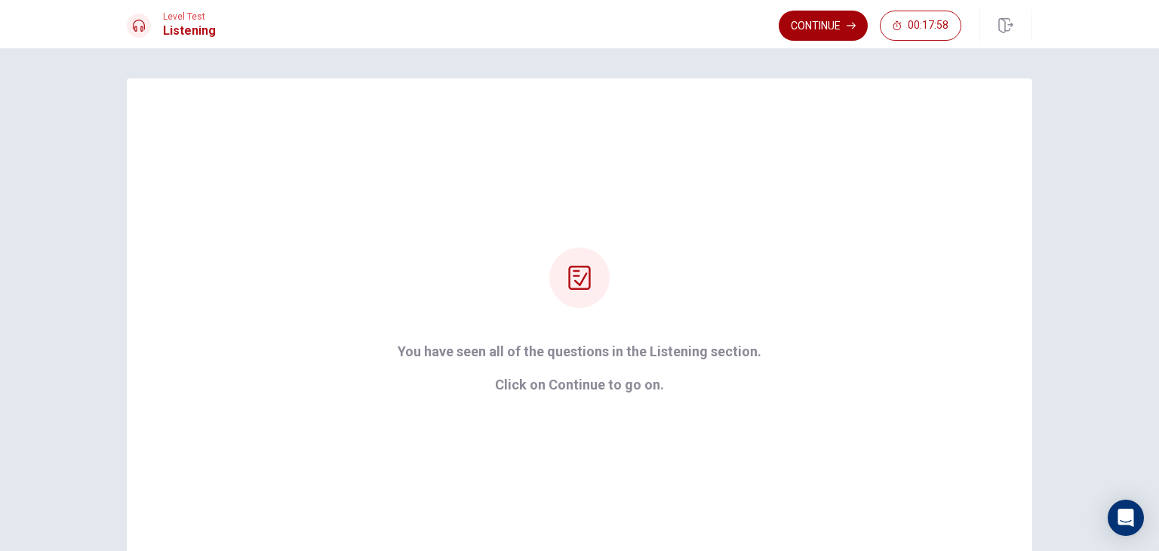
click at [804, 29] on button "Continue" at bounding box center [823, 26] width 89 height 30
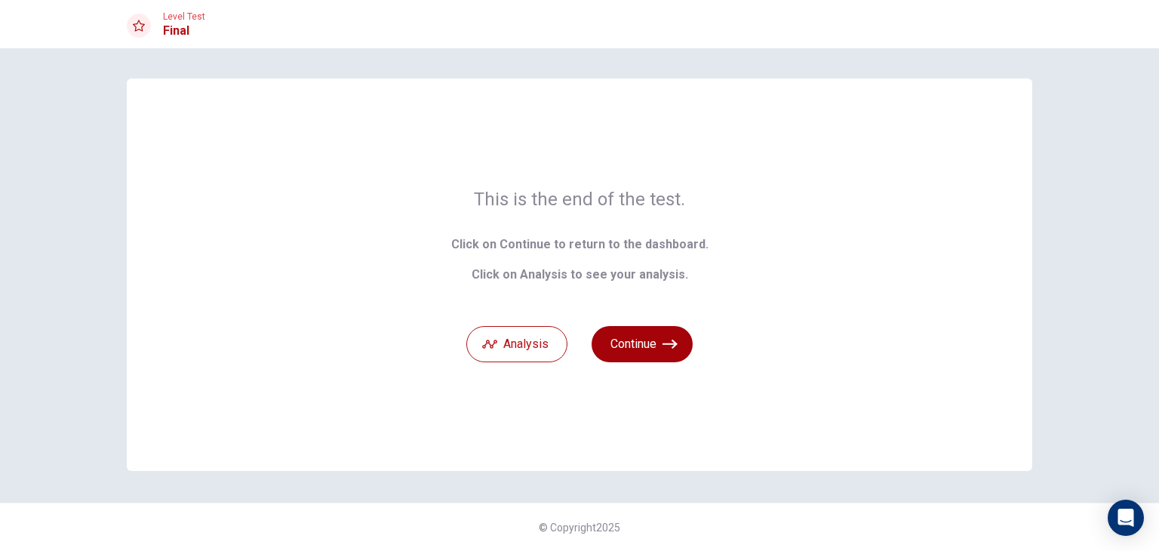
click at [657, 347] on button "Continue" at bounding box center [642, 344] width 101 height 36
